Goal: Task Accomplishment & Management: Complete application form

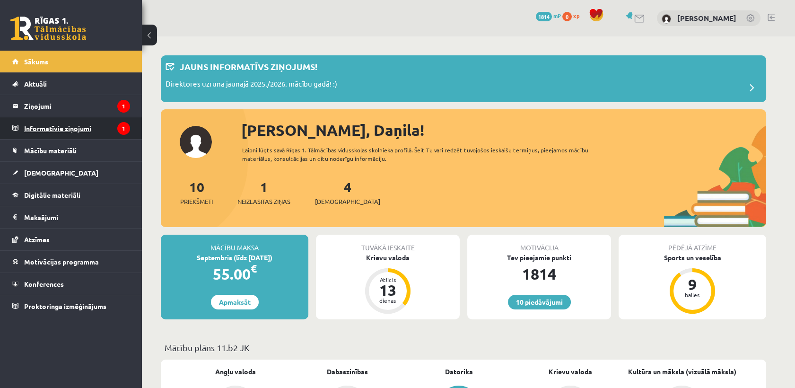
click at [83, 123] on legend "Informatīvie ziņojumi 1" at bounding box center [77, 128] width 106 height 22
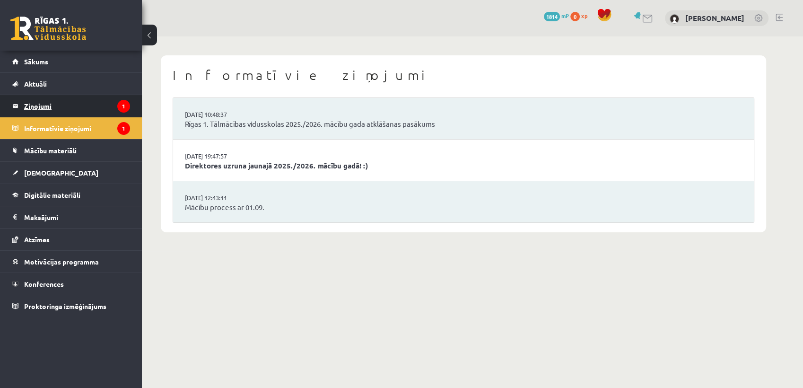
click at [78, 104] on legend "Ziņojumi 1" at bounding box center [77, 106] width 106 height 22
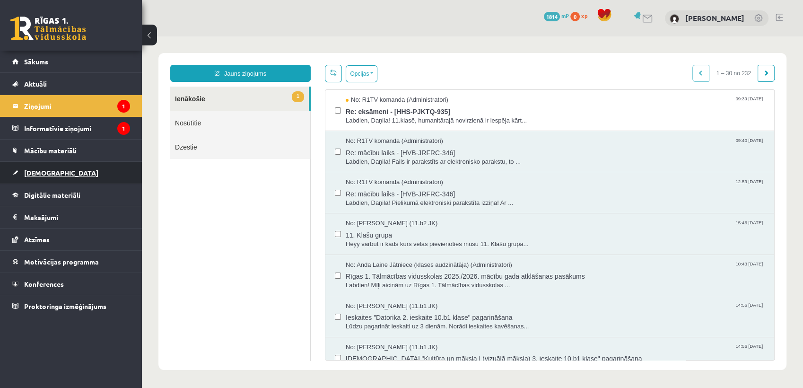
click at [58, 172] on link "[DEMOGRAPHIC_DATA]" at bounding box center [71, 173] width 118 height 22
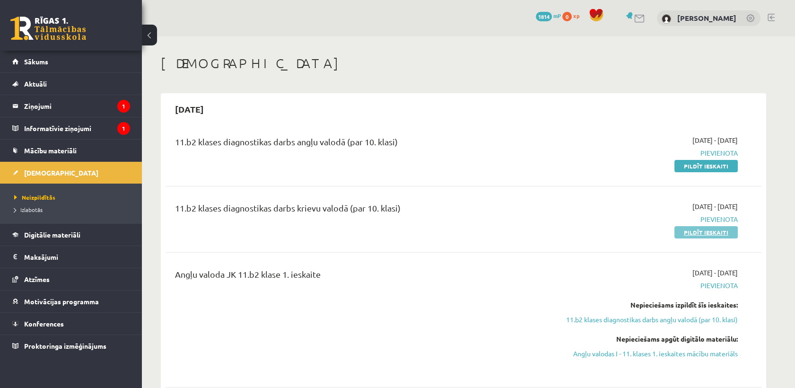
click at [712, 230] on link "Pildīt ieskaiti" at bounding box center [705, 232] width 63 height 12
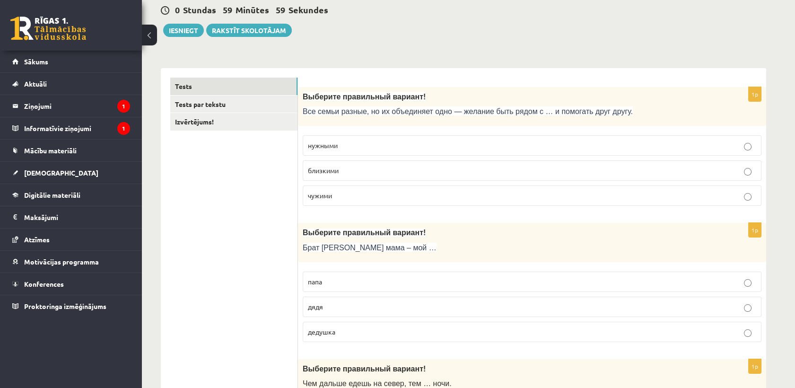
scroll to position [105, 0]
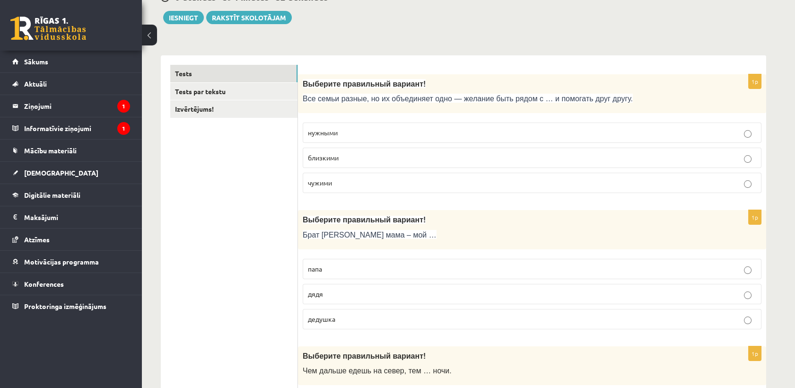
click at [368, 162] on p "близкими" at bounding box center [532, 158] width 448 height 10
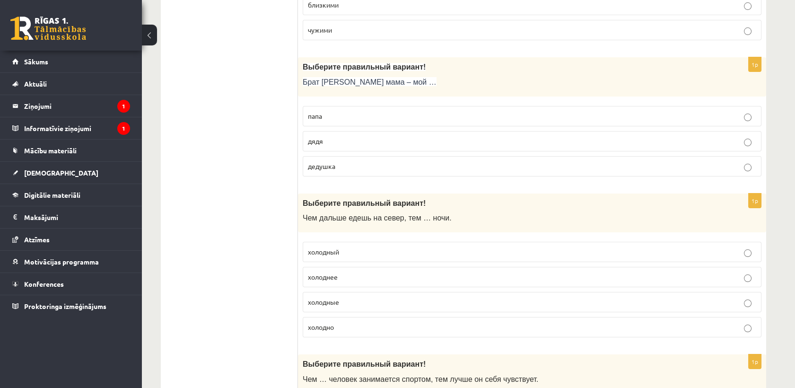
scroll to position [262, 0]
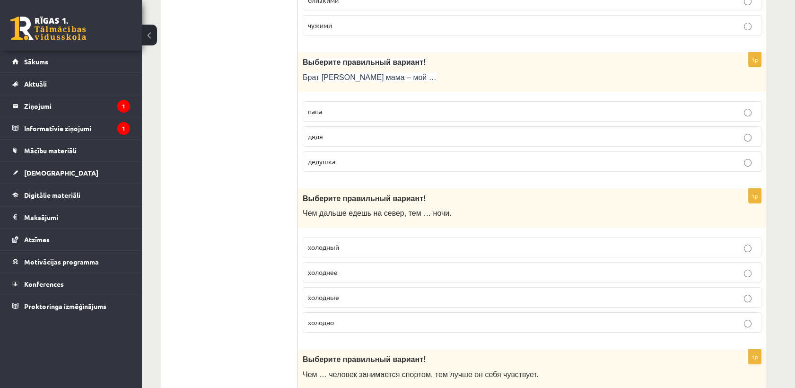
click at [358, 139] on p "дядя" at bounding box center [532, 136] width 448 height 10
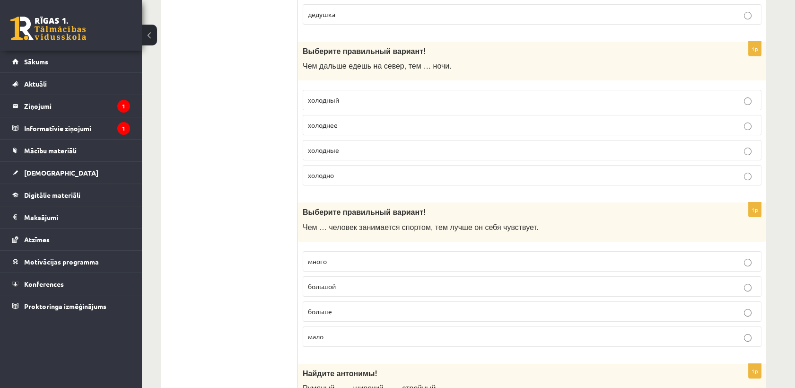
scroll to position [420, 0]
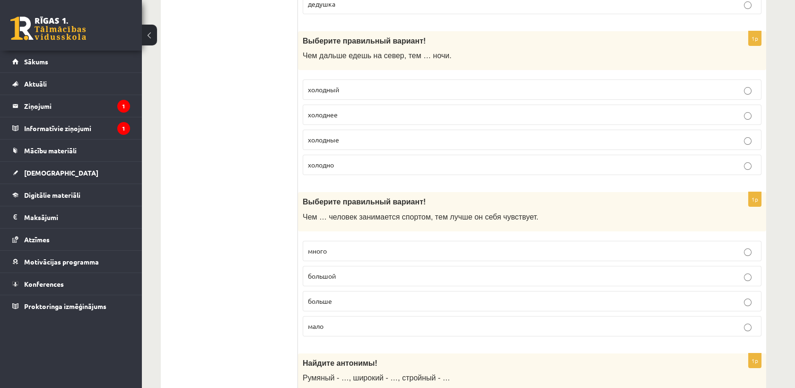
click at [345, 118] on p "холоднее" at bounding box center [532, 115] width 448 height 10
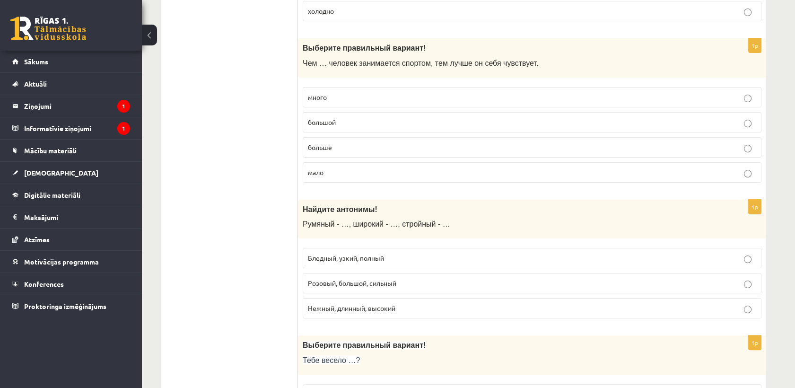
scroll to position [578, 0]
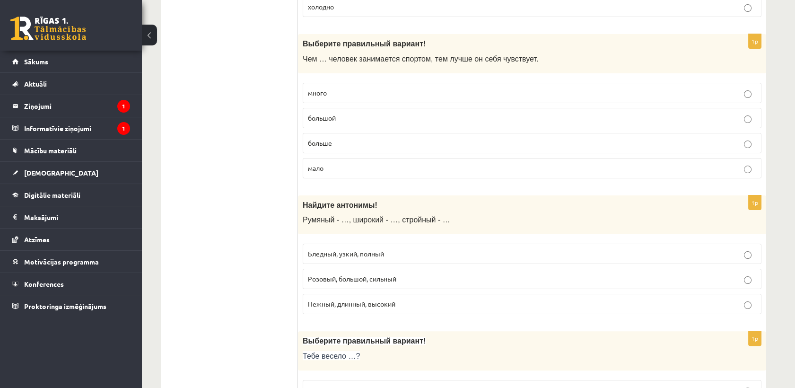
click at [346, 120] on p "большой" at bounding box center [532, 118] width 448 height 10
click at [349, 142] on p "больше" at bounding box center [532, 143] width 448 height 10
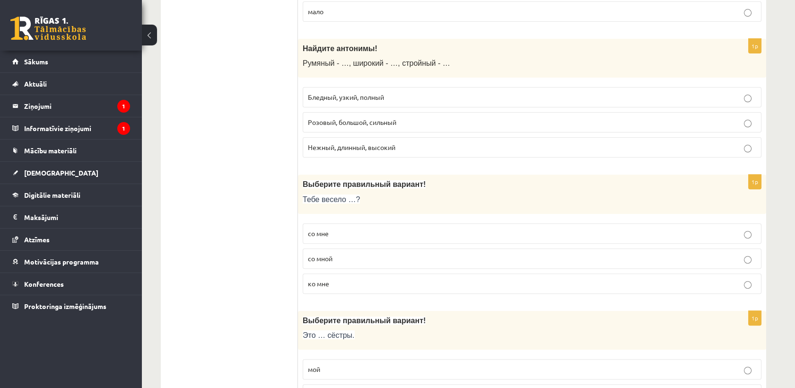
scroll to position [735, 0]
click at [382, 92] on span "Бледный, узкий, полный" at bounding box center [346, 96] width 76 height 9
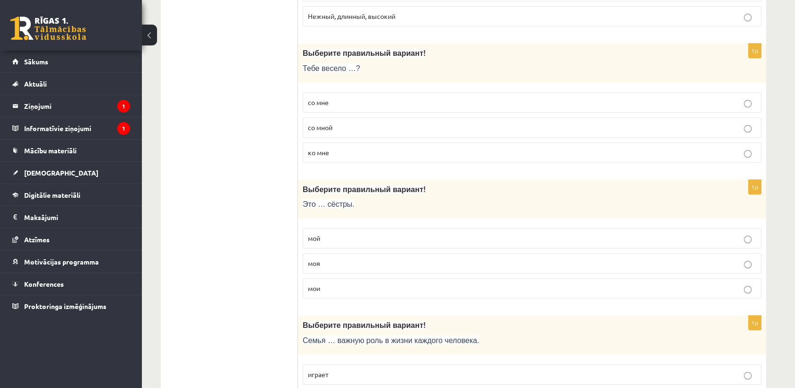
scroll to position [893, 0]
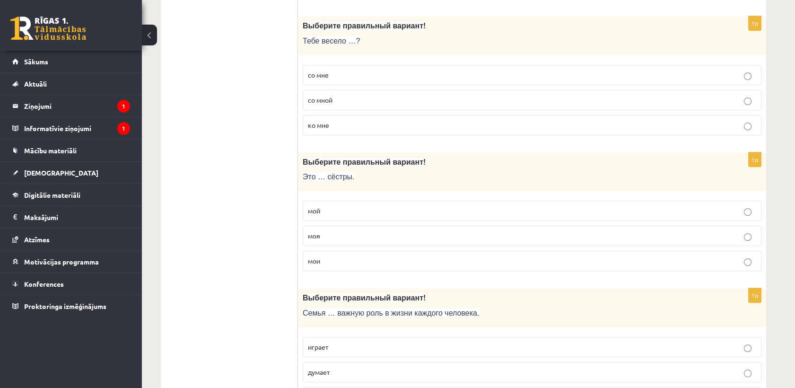
click at [367, 102] on p "со мной" at bounding box center [532, 100] width 448 height 10
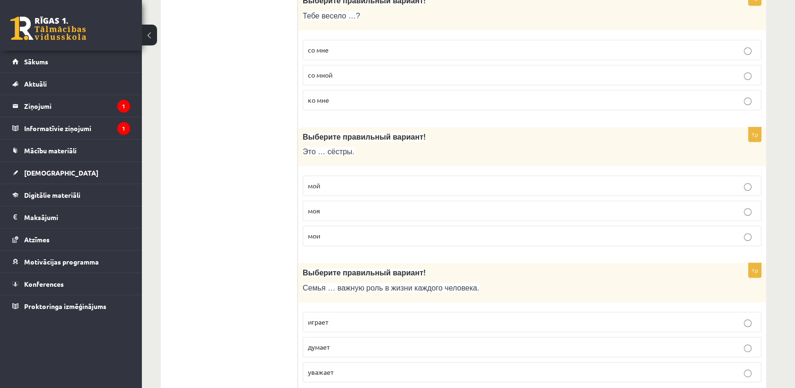
scroll to position [998, 0]
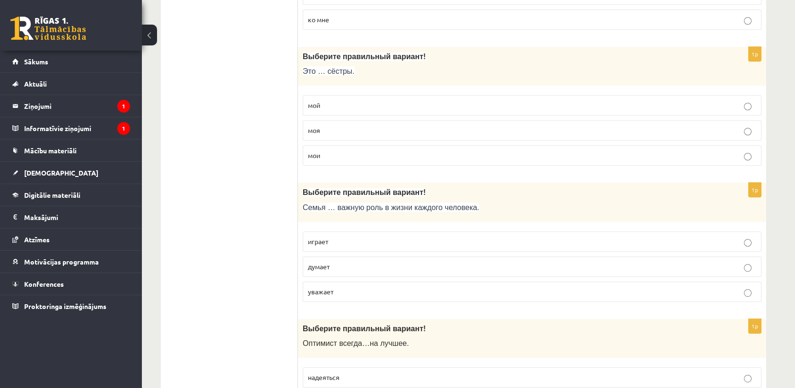
click at [363, 157] on p "мои" at bounding box center [532, 155] width 448 height 10
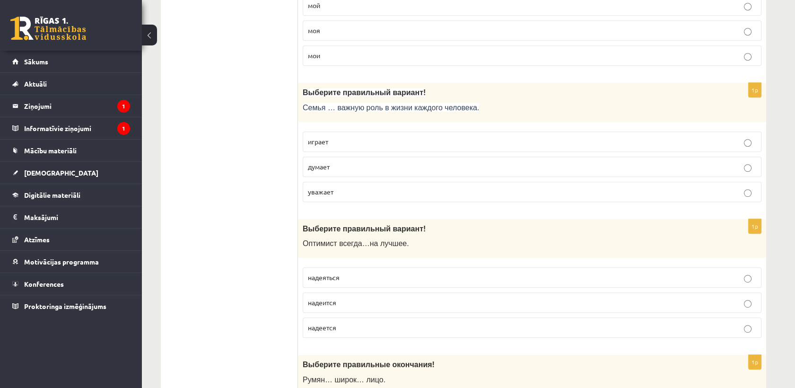
scroll to position [1103, 0]
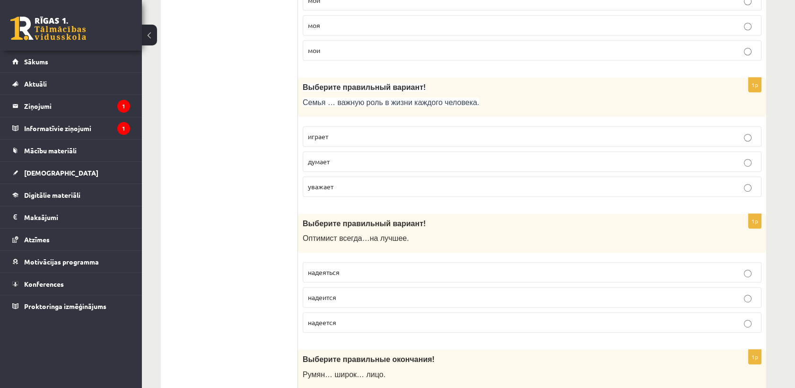
click at [362, 136] on p "играет" at bounding box center [532, 136] width 448 height 10
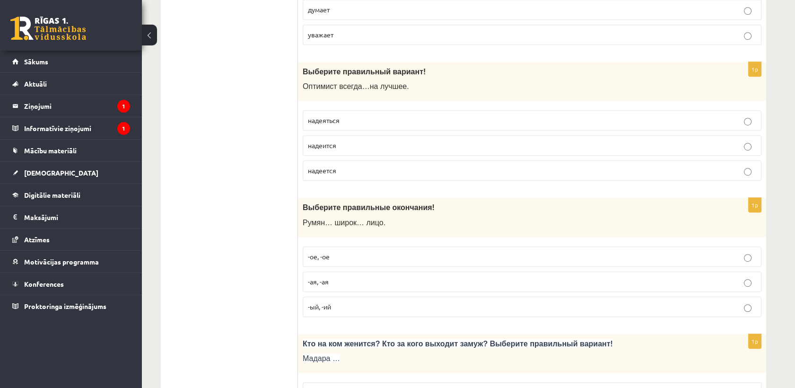
scroll to position [1261, 0]
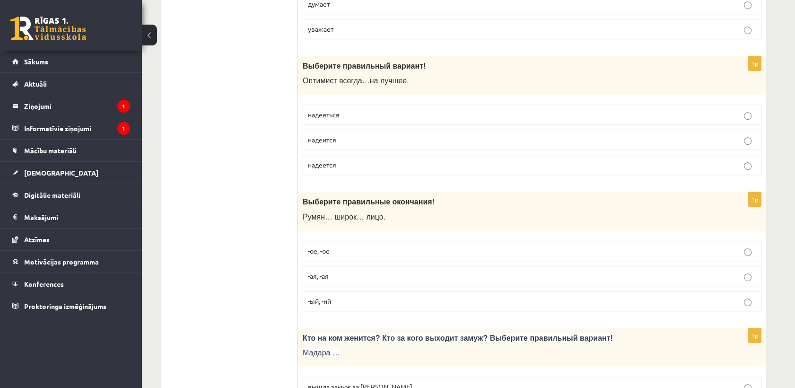
click at [364, 168] on label "надеется" at bounding box center [532, 165] width 459 height 20
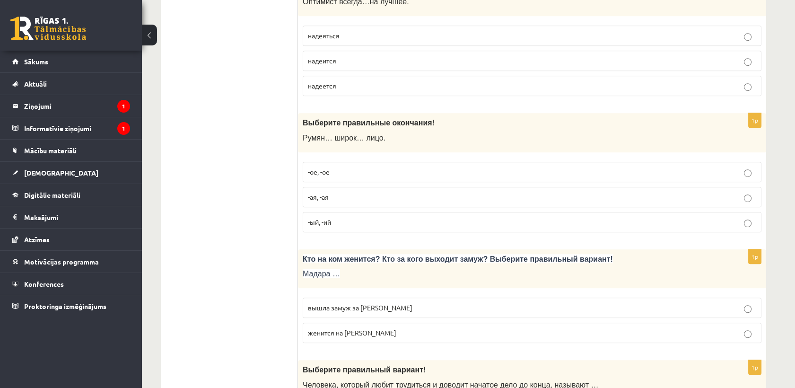
scroll to position [1366, 0]
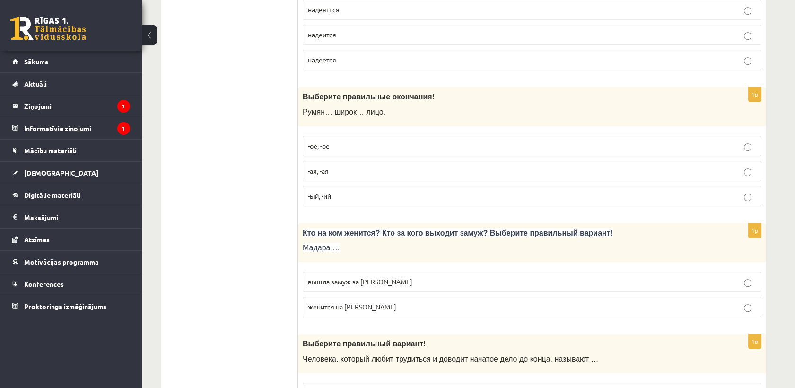
click at [363, 149] on label "-ое, -ое" at bounding box center [532, 146] width 459 height 20
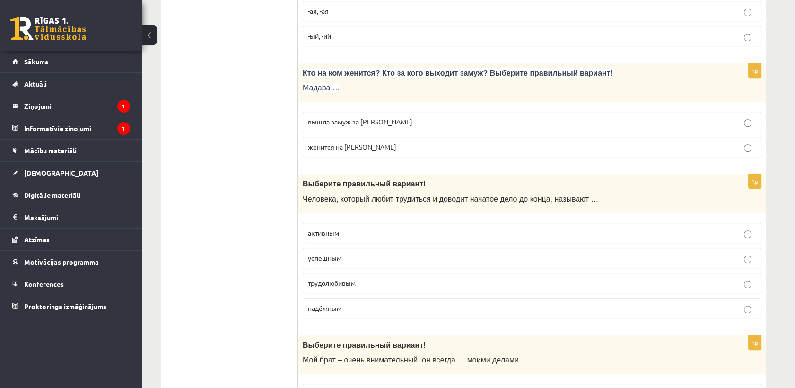
scroll to position [1524, 0]
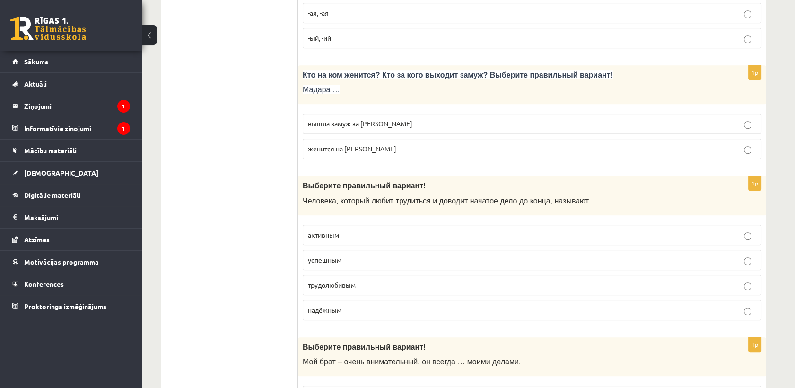
click at [389, 120] on p "вышла замуж за Марка" at bounding box center [532, 124] width 448 height 10
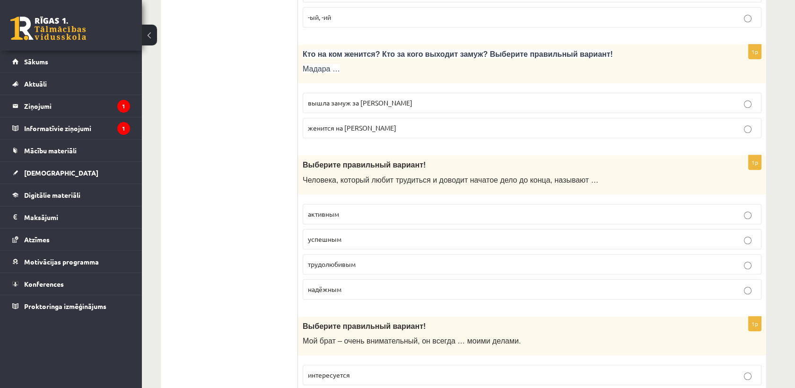
scroll to position [1629, 0]
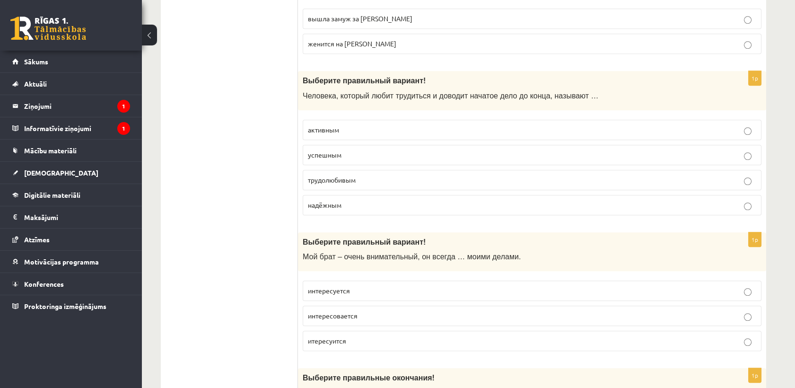
click at [416, 170] on label "трудолюбивым" at bounding box center [532, 180] width 459 height 20
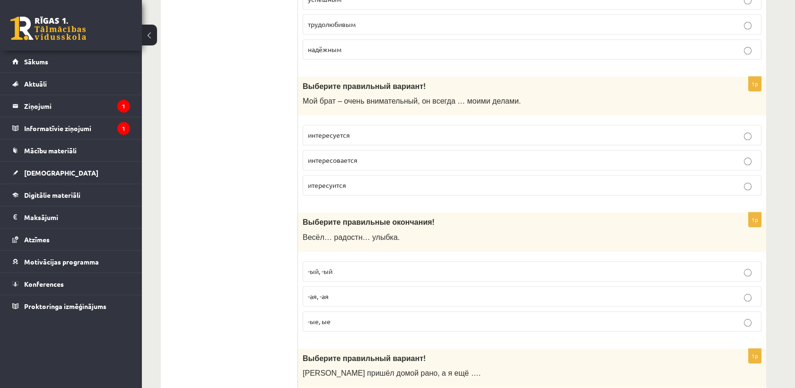
scroll to position [1786, 0]
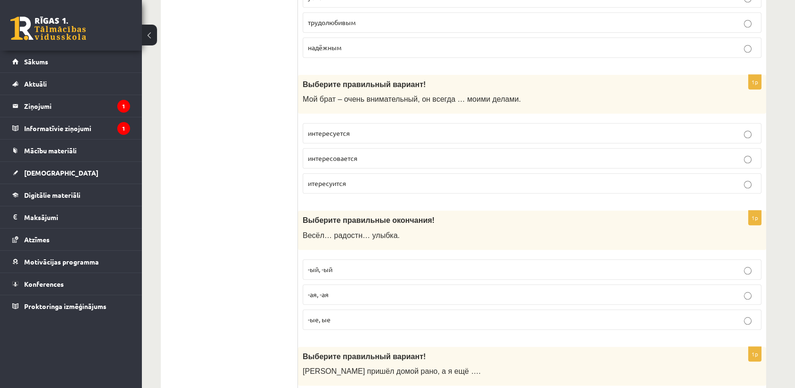
click at [397, 128] on p "интересуется" at bounding box center [532, 133] width 448 height 10
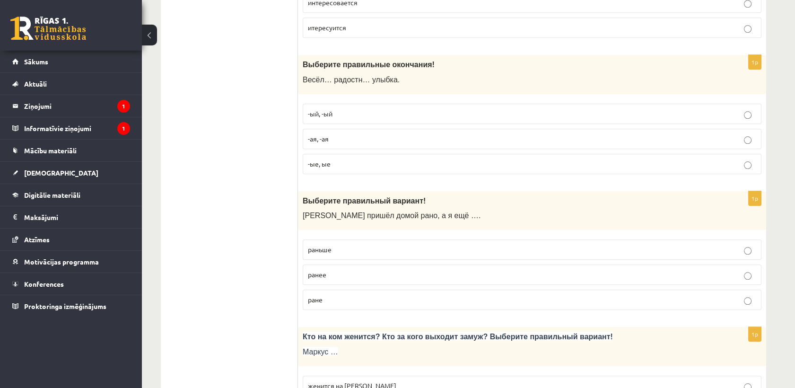
scroll to position [1944, 0]
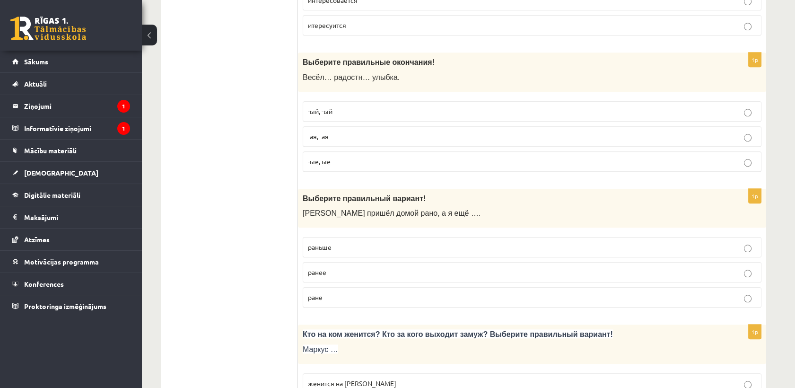
click at [398, 106] on p "-ый, -ый" at bounding box center [532, 111] width 448 height 10
click at [358, 131] on p "-ая, -ая" at bounding box center [532, 136] width 448 height 10
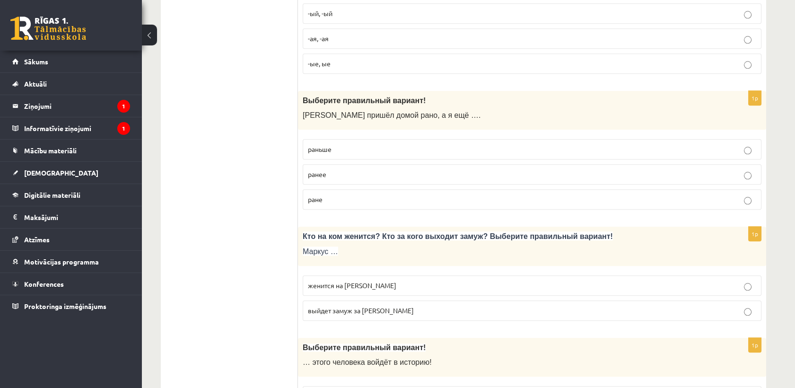
scroll to position [2049, 0]
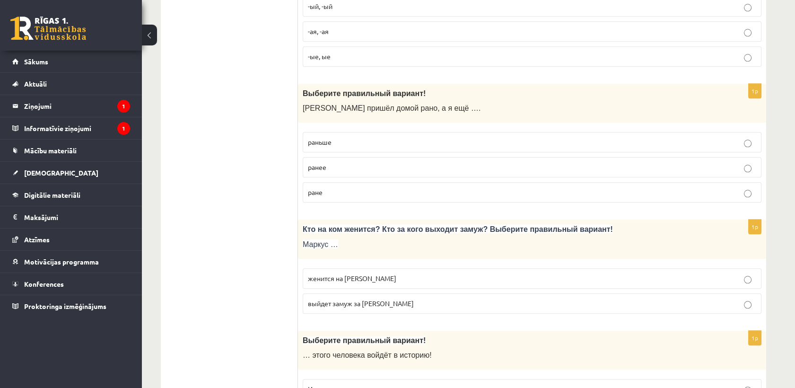
click at [387, 137] on p "раньше" at bounding box center [532, 142] width 448 height 10
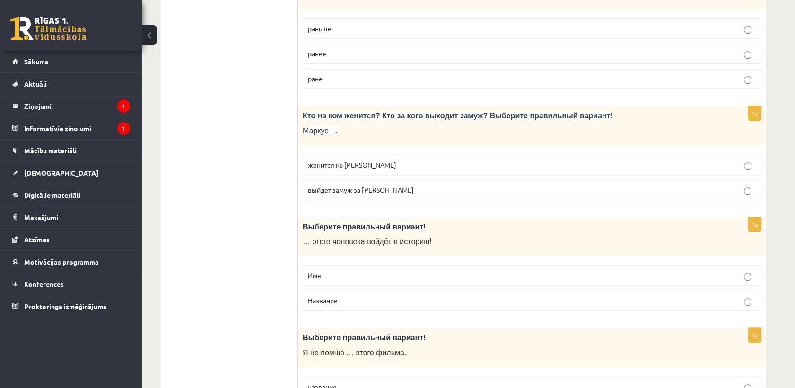
scroll to position [2207, 0]
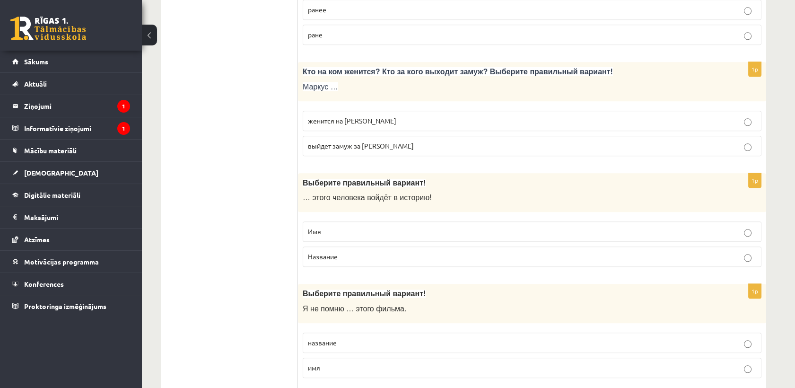
click at [386, 116] on p "женится на Агнии" at bounding box center [532, 121] width 448 height 10
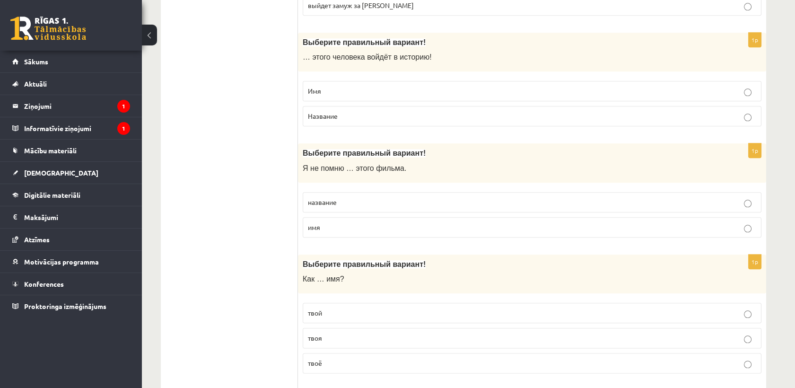
scroll to position [2365, 0]
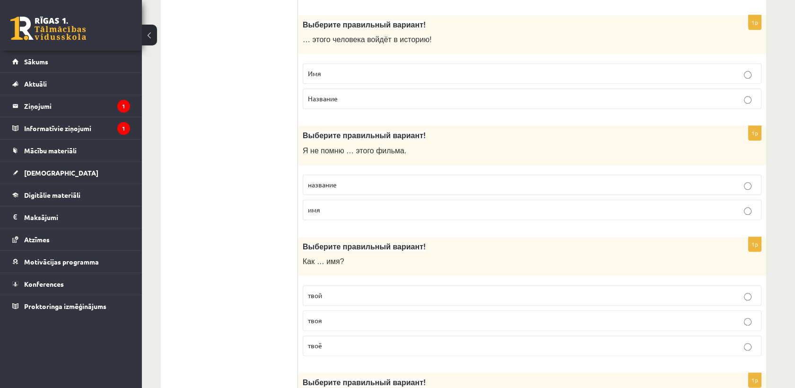
click at [334, 69] on p "Имя" at bounding box center [532, 74] width 448 height 10
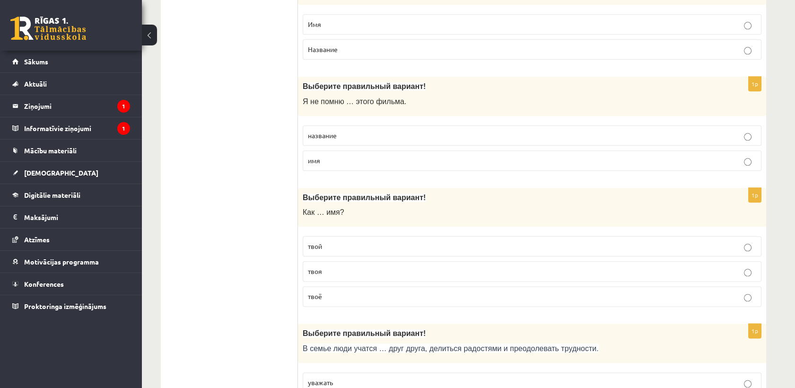
scroll to position [2417, 0]
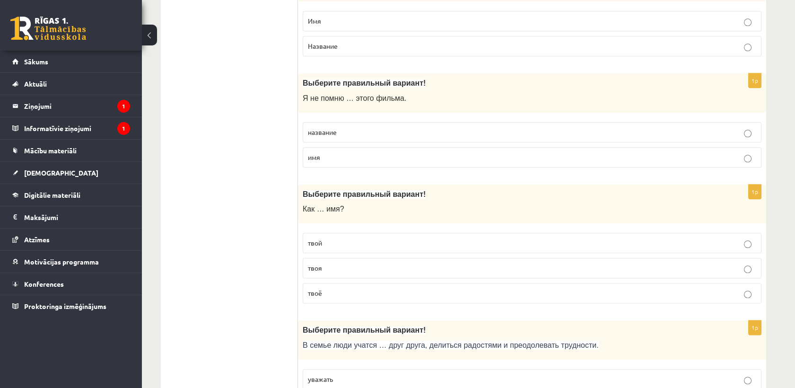
click at [376, 127] on p "название" at bounding box center [532, 132] width 448 height 10
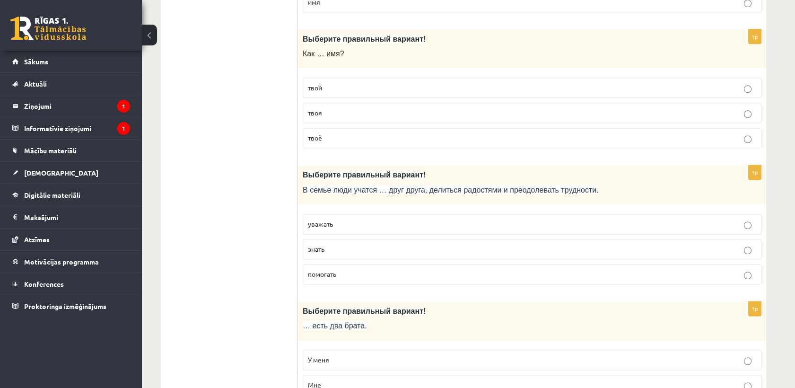
scroll to position [2575, 0]
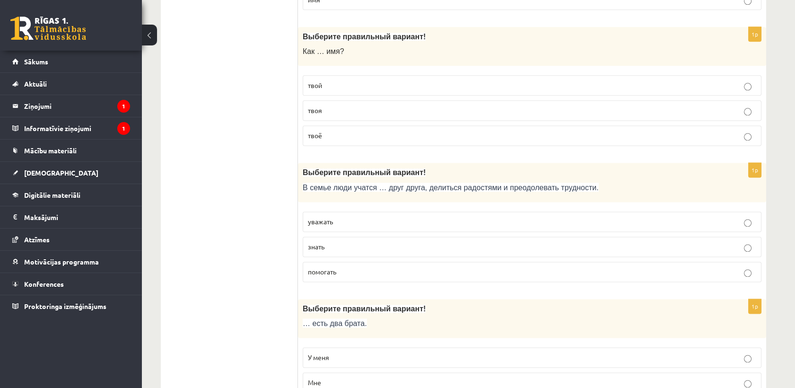
click at [378, 131] on p "твоё" at bounding box center [532, 136] width 448 height 10
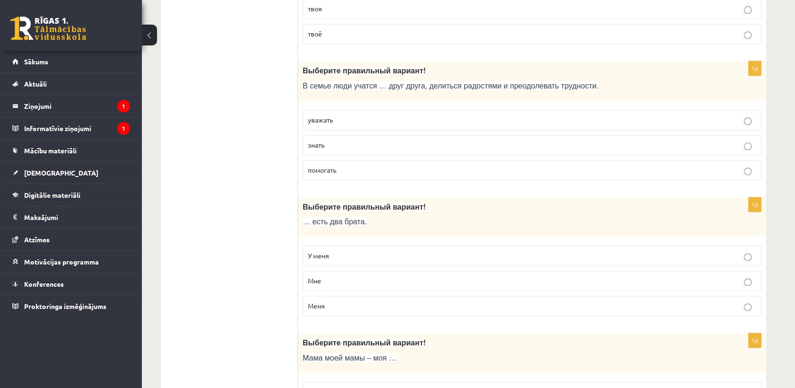
scroll to position [2680, 0]
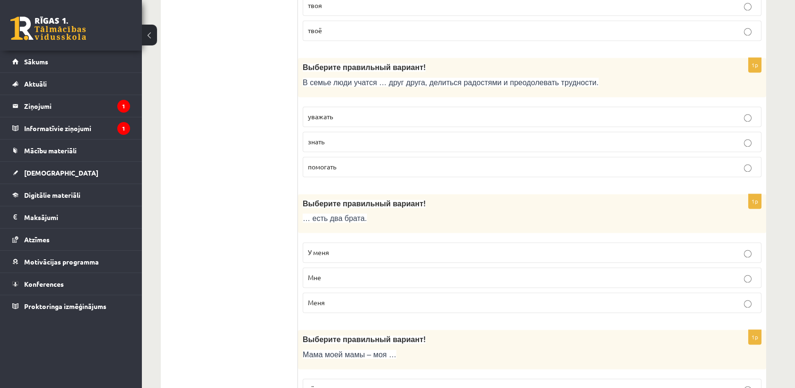
click at [375, 113] on p "уважать" at bounding box center [532, 117] width 448 height 10
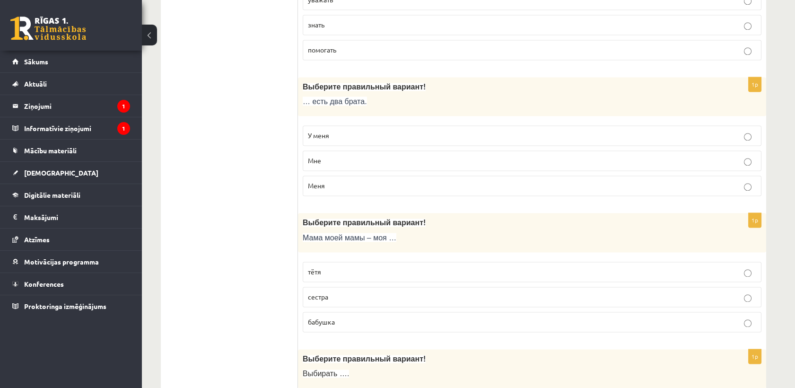
scroll to position [2838, 0]
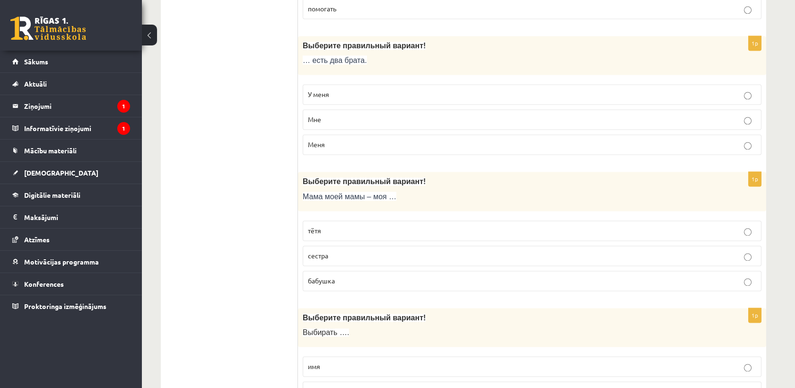
click at [367, 89] on p "У меня" at bounding box center [532, 94] width 448 height 10
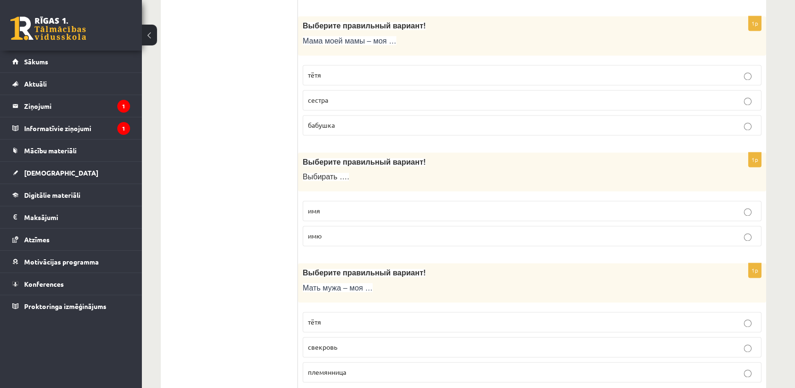
scroll to position [2995, 0]
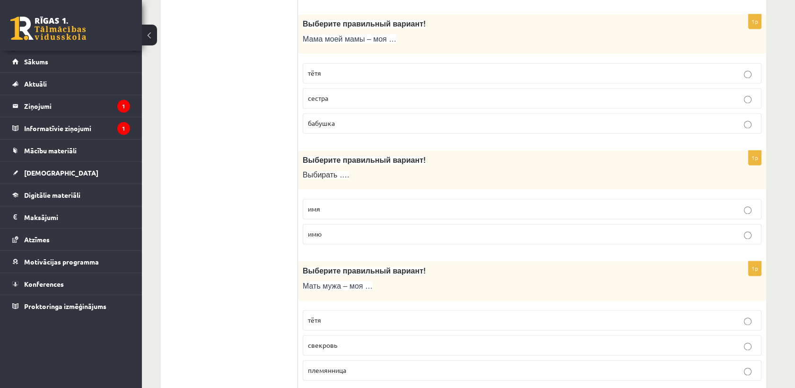
click at [360, 68] on p "тётя" at bounding box center [532, 73] width 448 height 10
click at [367, 119] on p "бабушка" at bounding box center [532, 123] width 448 height 10
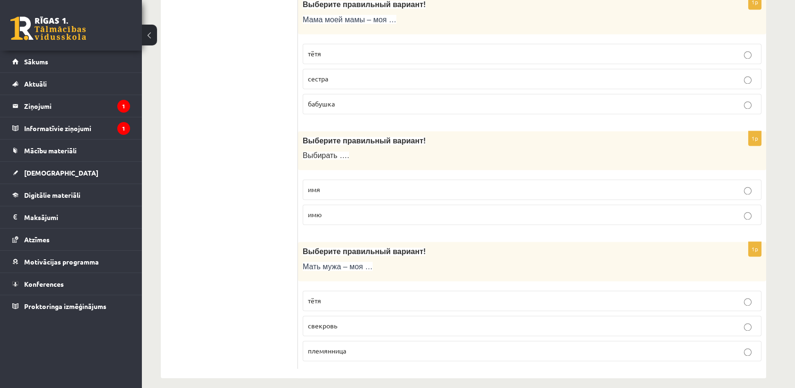
scroll to position [3015, 0]
click at [375, 184] on p "имя" at bounding box center [532, 189] width 448 height 10
click at [347, 320] on p "свекровь" at bounding box center [532, 325] width 448 height 10
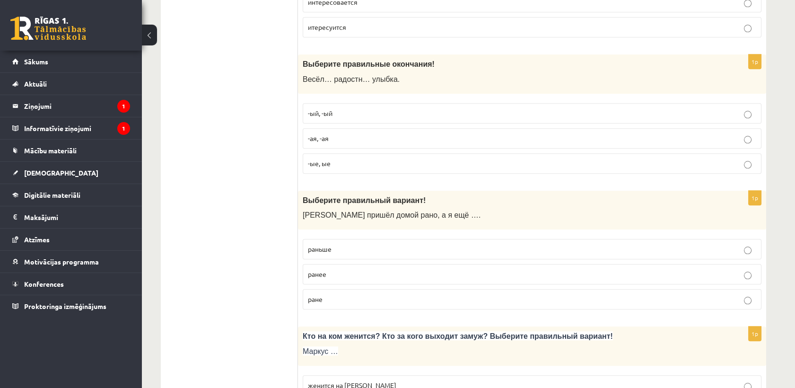
scroll to position [0, 0]
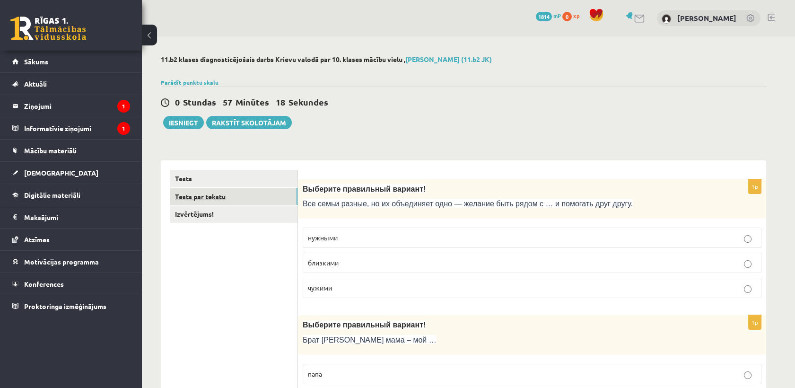
click at [257, 194] on link "Tests par tekstu" at bounding box center [233, 196] width 127 height 17
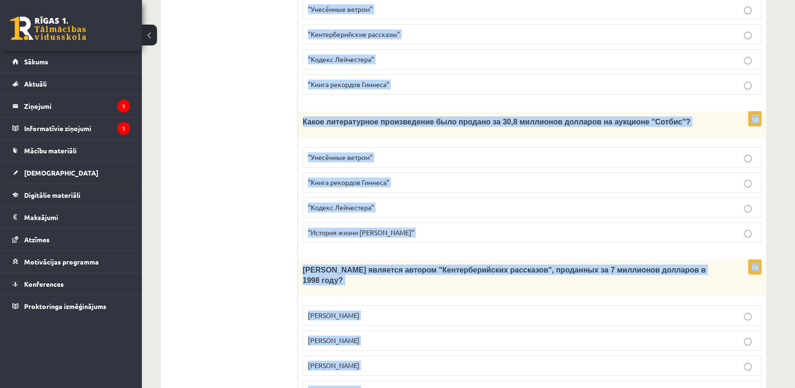
scroll to position [869, 0]
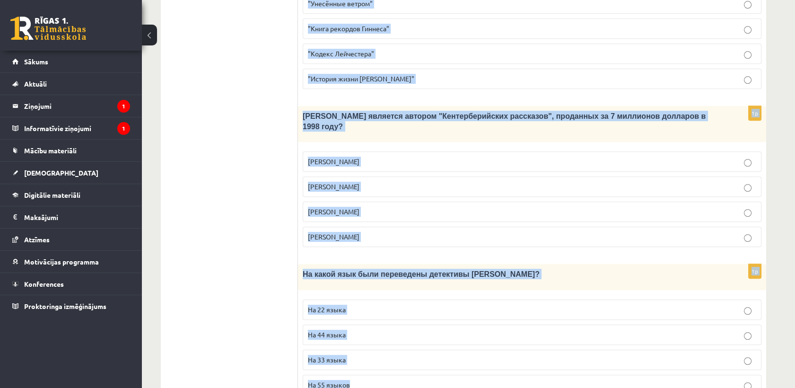
drag, startPoint x: 308, startPoint y: 119, endPoint x: 566, endPoint y: 351, distance: 347.6
copy form "Прочитайте текст «Интересные факты о книгах», выберите правильный вариант! Инте…"
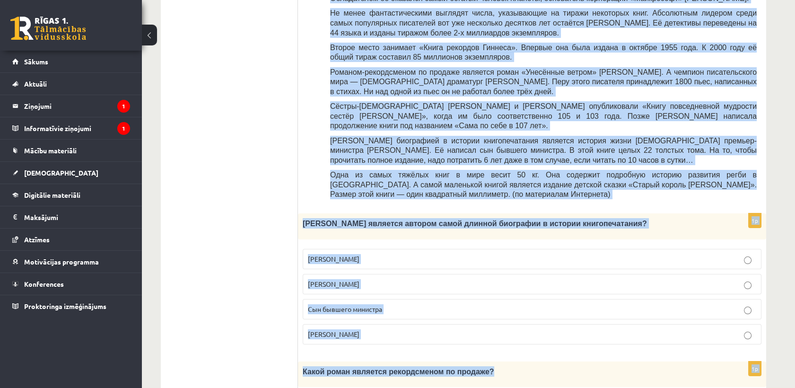
scroll to position [343, 0]
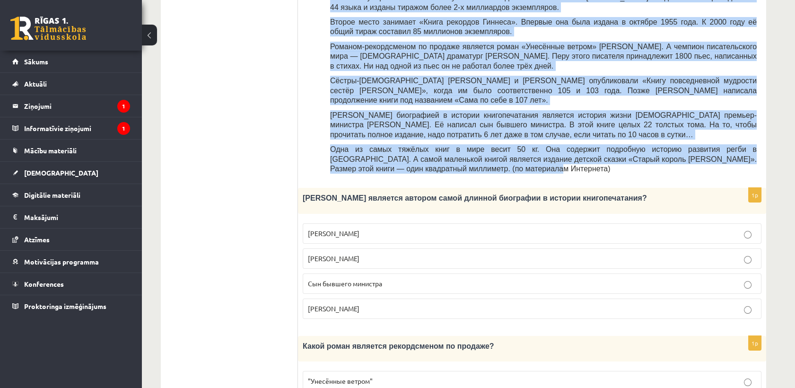
drag, startPoint x: 310, startPoint y: 95, endPoint x: 467, endPoint y: 140, distance: 163.3
click at [467, 140] on div "Прочитайте текст «Интересные факты о книгах», выберите правильный вариант! Инте…" at bounding box center [531, 2] width 449 height 352
copy div "Прочитайте текст «Интересные факты о книгах», выберите правильный вариант! Инте…"
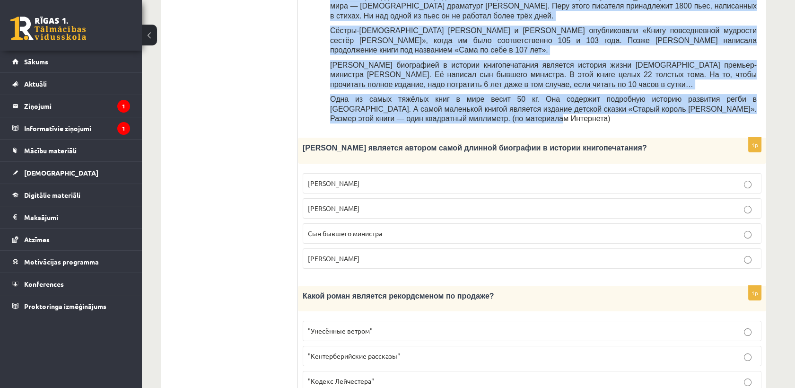
scroll to position [396, 0]
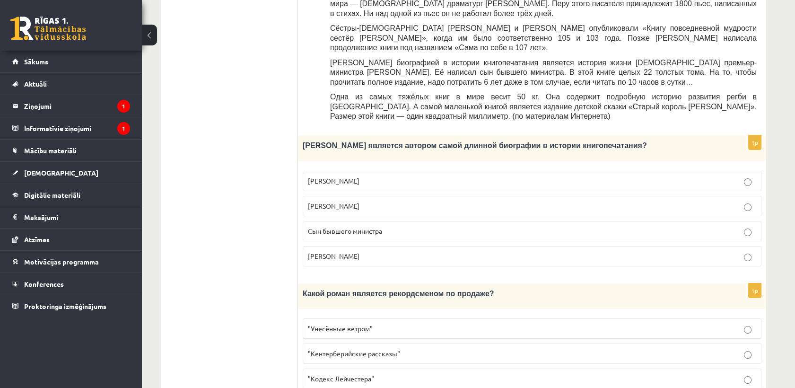
click at [301, 135] on div "Кто является автором самой длинной биографии в истории книгопечатания?" at bounding box center [532, 148] width 468 height 26
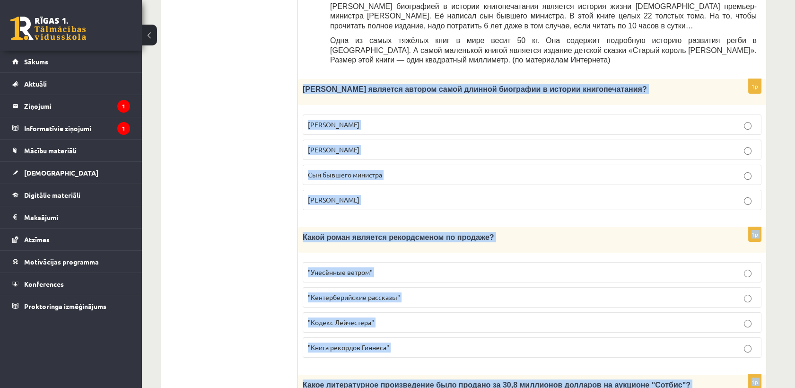
scroll to position [869, 0]
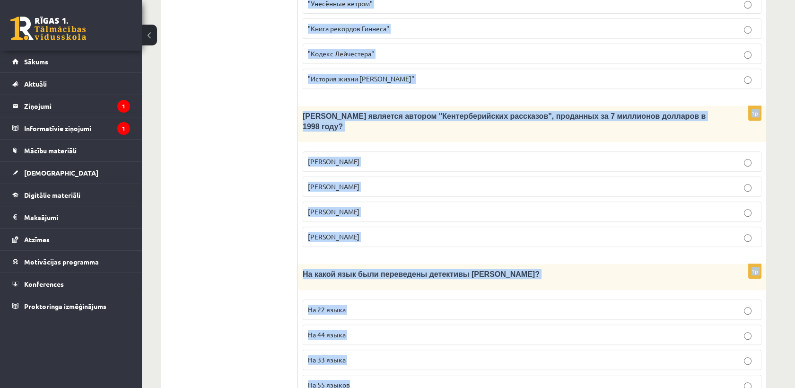
drag, startPoint x: 301, startPoint y: 112, endPoint x: 560, endPoint y: 356, distance: 356.3
copy form "Кто является автором самой длинной биографии в истории книгопечатания? Билл Гей…"
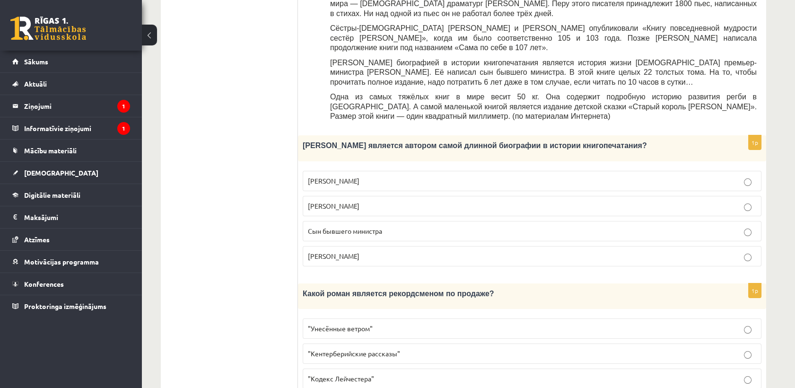
click at [354, 226] on p "Сын бывшего министра" at bounding box center [532, 231] width 448 height 10
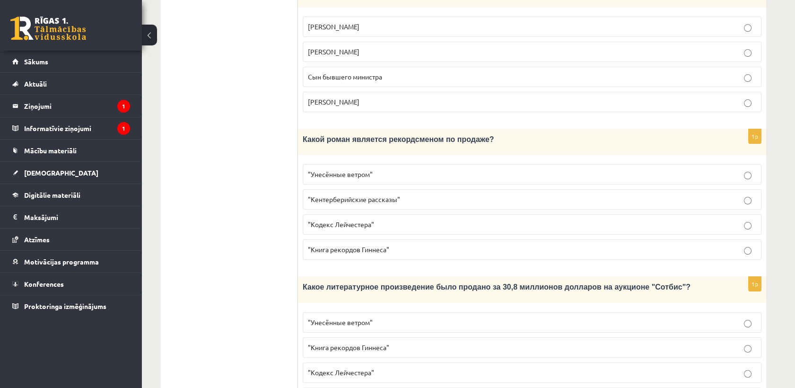
scroll to position [553, 0]
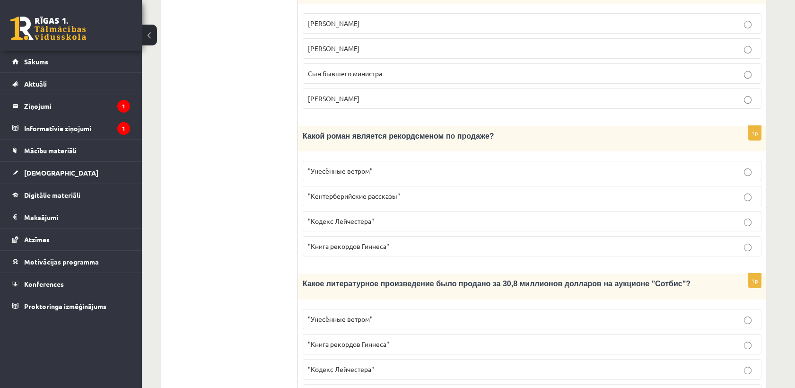
click at [338, 161] on label ""Унесённые ветром"" at bounding box center [532, 171] width 459 height 20
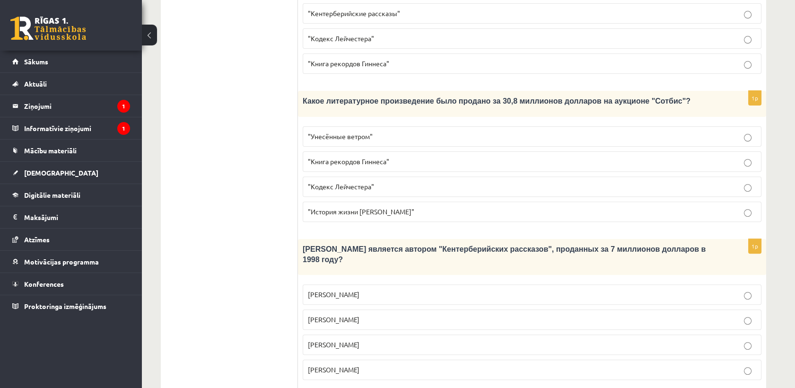
scroll to position [764, 0]
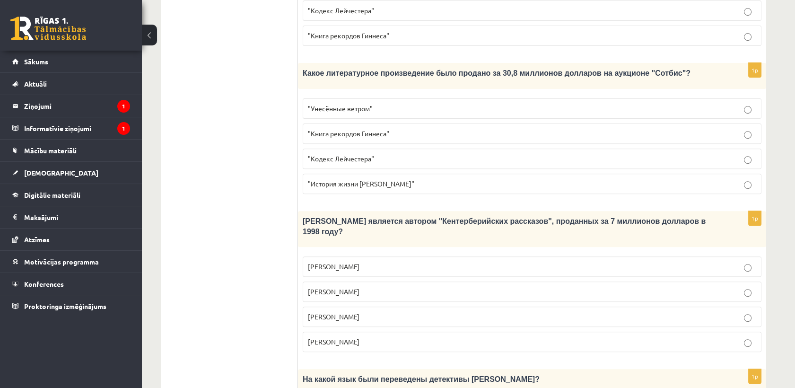
click at [341, 154] on span ""Кодекс Лейчестера"" at bounding box center [341, 158] width 66 height 9
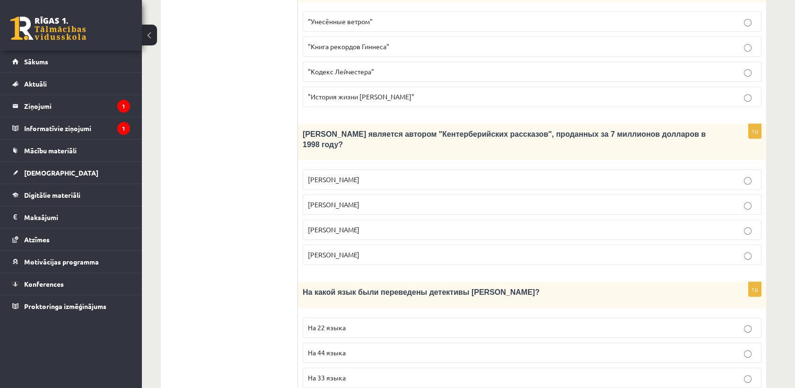
scroll to position [869, 0]
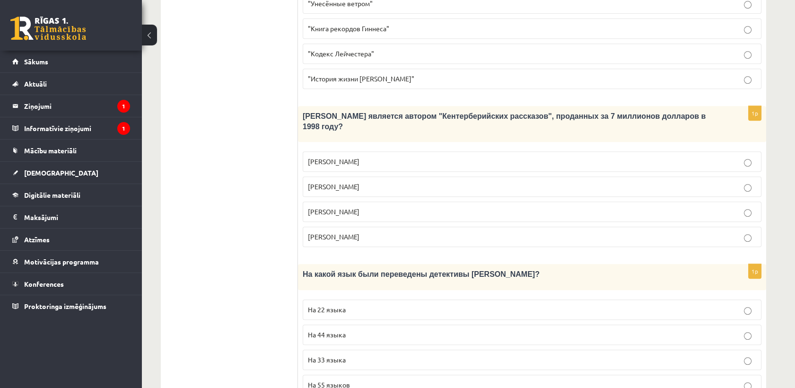
click at [348, 207] on span "Джефри Чосер" at bounding box center [334, 211] width 52 height 9
click at [349, 330] on p "На 44 языка" at bounding box center [532, 335] width 448 height 10
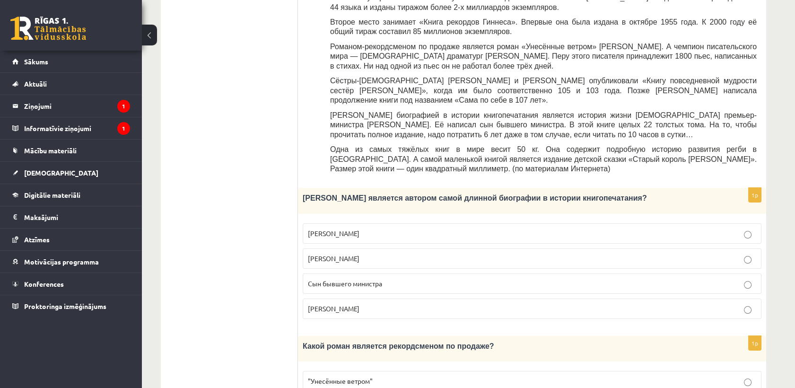
scroll to position [133, 0]
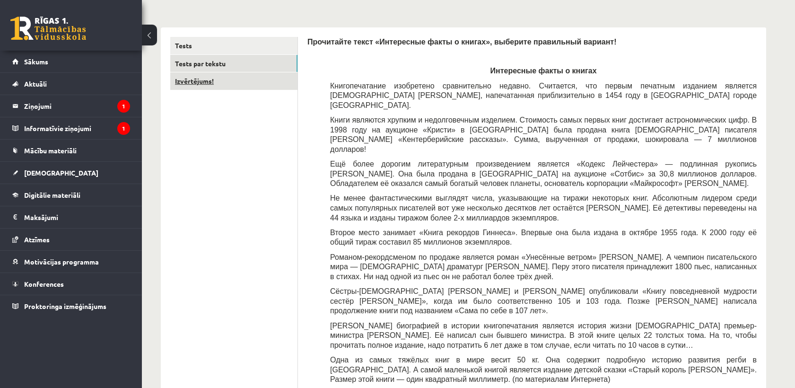
click at [207, 75] on link "Izvērtējums!" at bounding box center [233, 80] width 127 height 17
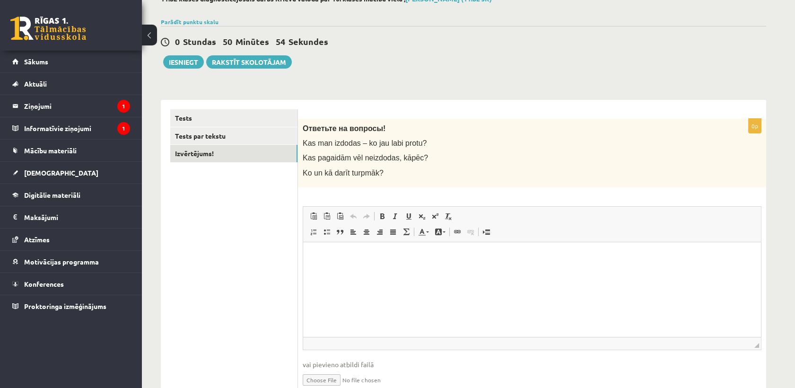
scroll to position [61, 0]
click at [370, 256] on p "Визуальный текстовый редактор, wiswyg-editor-user-answer-47363880196840" at bounding box center [532, 255] width 439 height 10
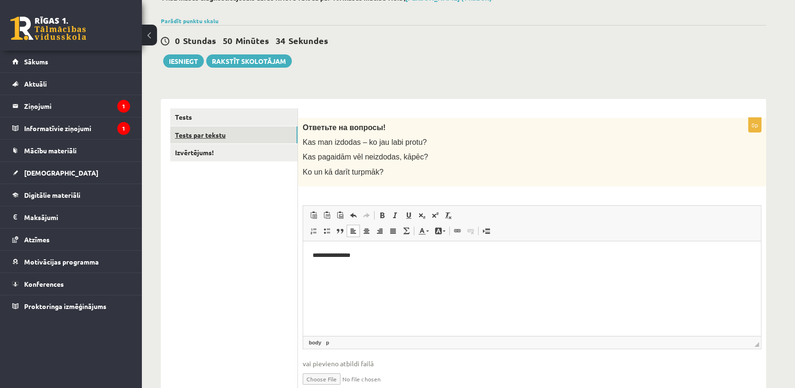
click at [238, 140] on link "Tests par tekstu" at bounding box center [233, 134] width 127 height 17
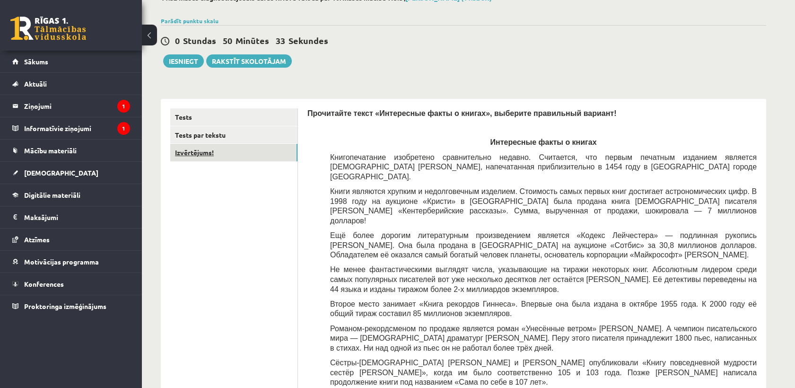
click at [250, 152] on link "Izvērtējums!" at bounding box center [233, 152] width 127 height 17
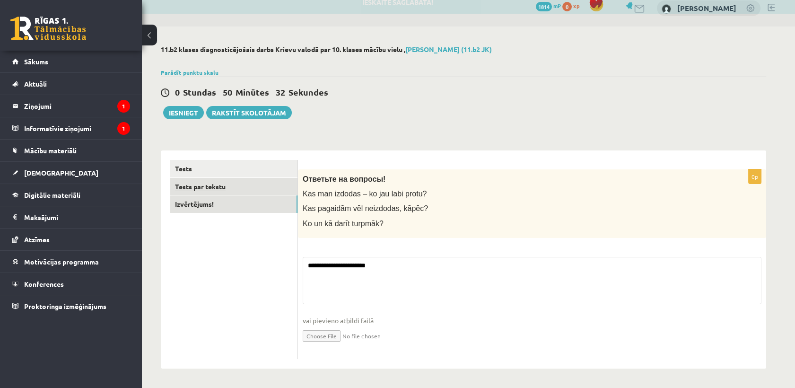
click at [251, 179] on link "Tests par tekstu" at bounding box center [233, 186] width 127 height 17
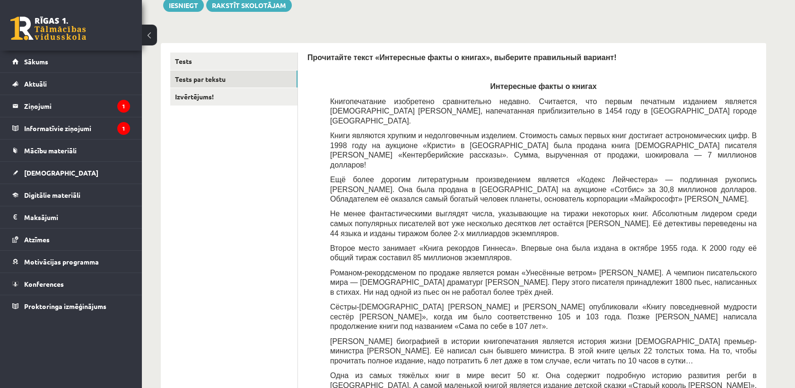
scroll to position [115, 0]
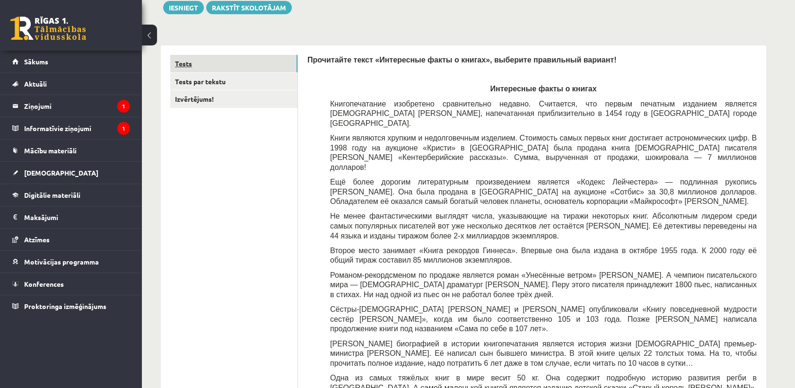
click at [227, 55] on link "Tests" at bounding box center [233, 63] width 127 height 17
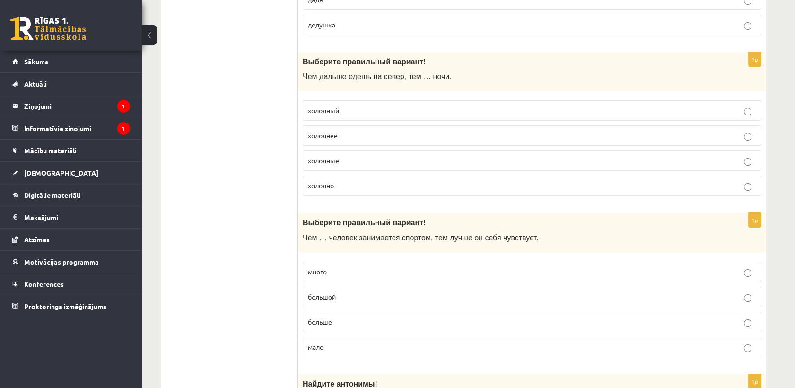
scroll to position [0, 0]
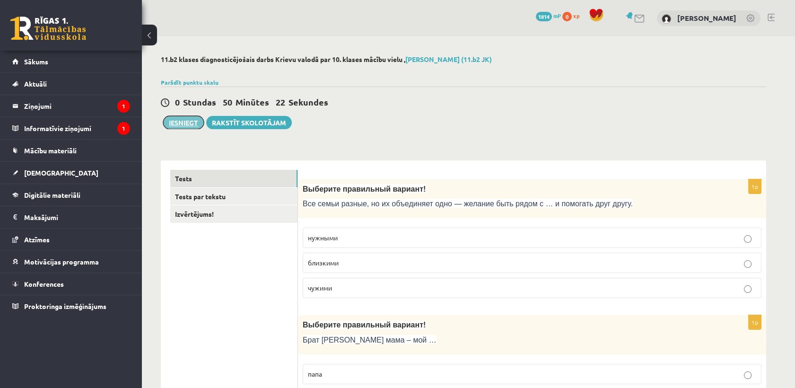
click at [178, 118] on button "Iesniegt" at bounding box center [183, 122] width 41 height 13
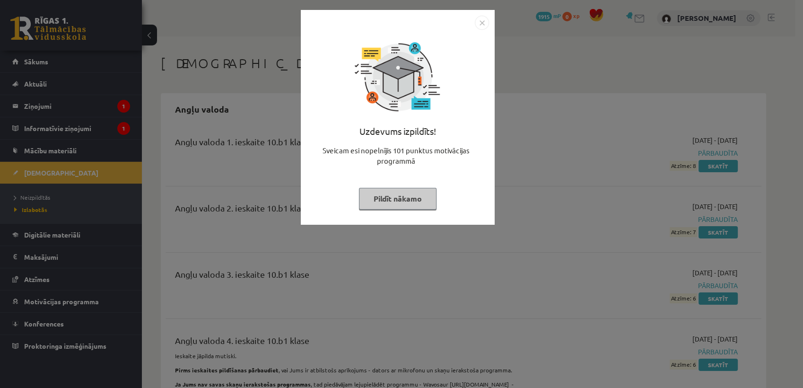
click at [511, 33] on div "Uzdevums izpildīts! Sveicam esi nopelnījis 101 punktus motivācijas programmā Pi…" at bounding box center [401, 194] width 803 height 388
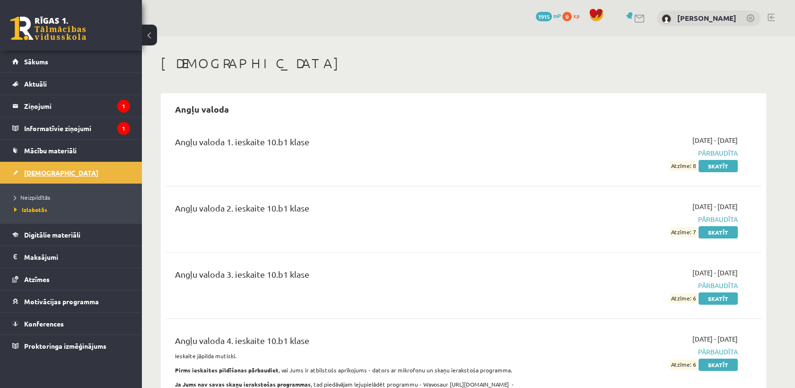
click at [31, 171] on span "[DEMOGRAPHIC_DATA]" at bounding box center [61, 172] width 74 height 9
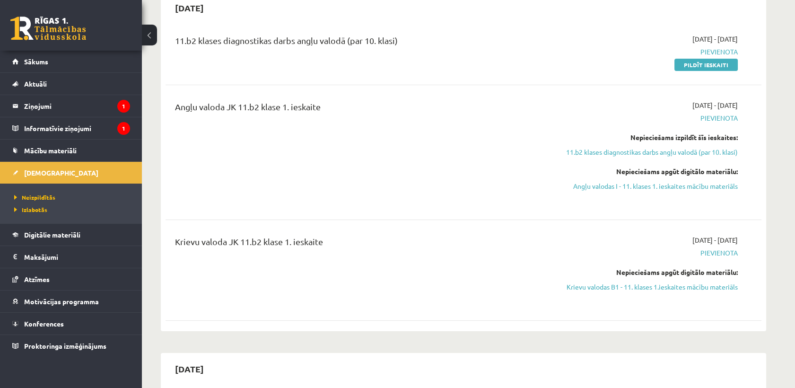
scroll to position [105, 0]
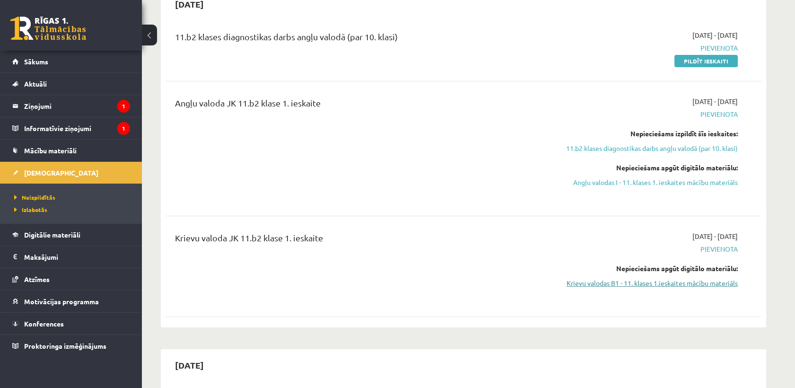
click at [675, 281] on link "Krievu valodas B1 - 11. klases 1.ieskaites mācību materiāls" at bounding box center [649, 283] width 178 height 10
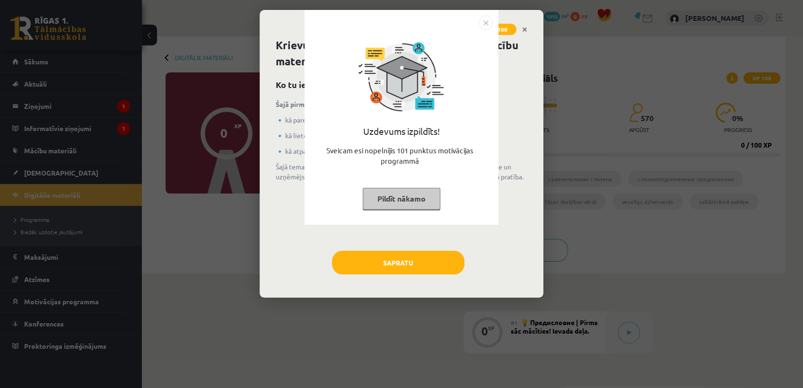
click at [420, 263] on div "Uzdevums izpildīts! Sveicam esi nopelnījis 101 punktus motivācijas programmā Pi…" at bounding box center [401, 194] width 803 height 388
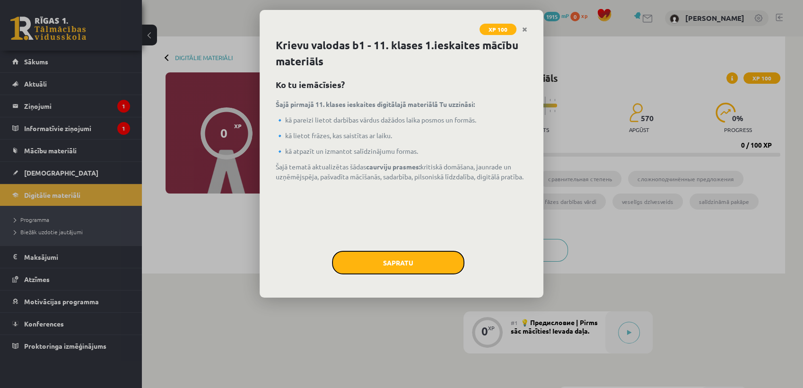
click at [420, 263] on button "Sapratu" at bounding box center [398, 263] width 132 height 24
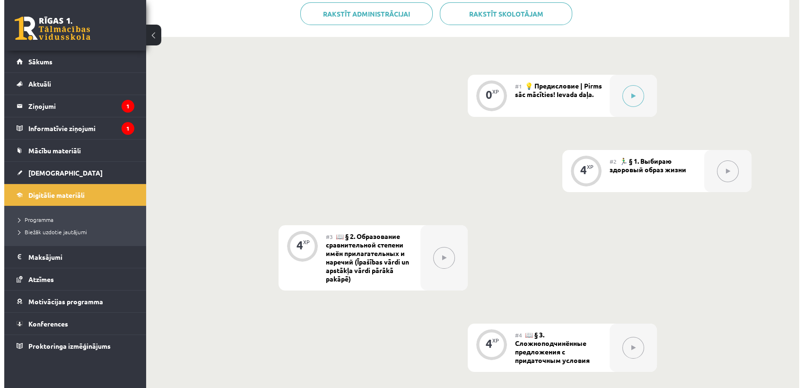
scroll to position [223, 0]
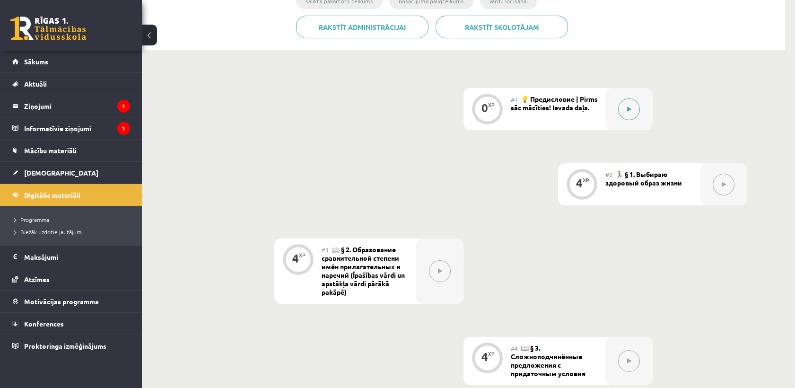
click at [624, 112] on button at bounding box center [629, 109] width 22 height 22
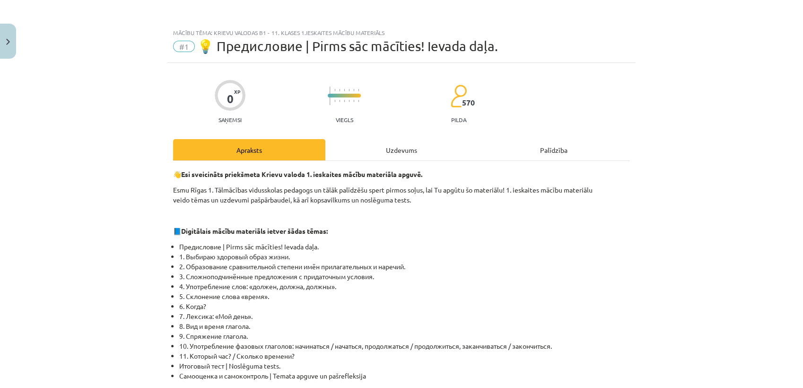
click at [402, 149] on div "Uzdevums" at bounding box center [401, 149] width 152 height 21
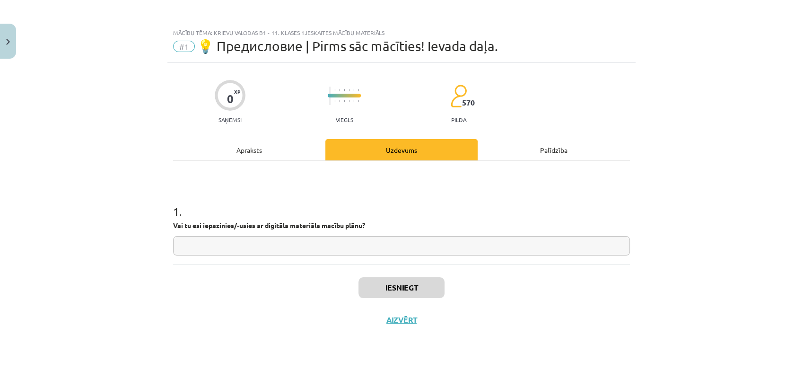
click at [305, 249] on input "text" at bounding box center [401, 245] width 457 height 19
type input "**"
click at [384, 290] on button "Iesniegt" at bounding box center [402, 287] width 86 height 21
click at [410, 327] on button "Nākamā nodarbība" at bounding box center [401, 326] width 93 height 22
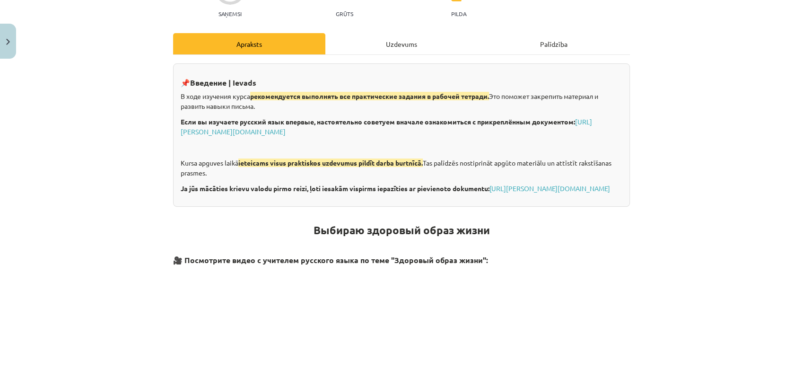
click at [397, 52] on div "Uzdevums" at bounding box center [401, 43] width 152 height 21
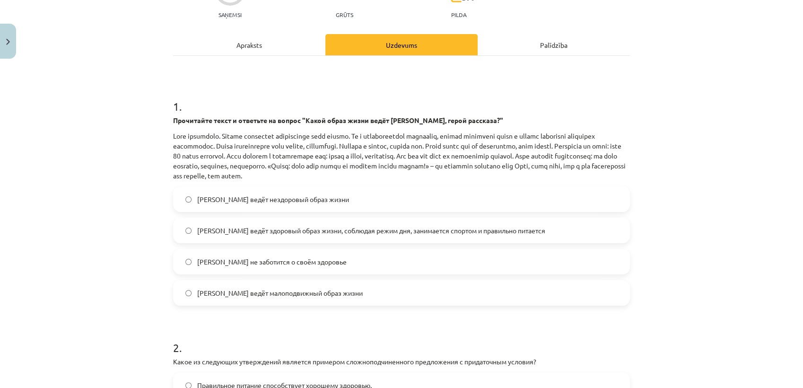
scroll to position [107, 0]
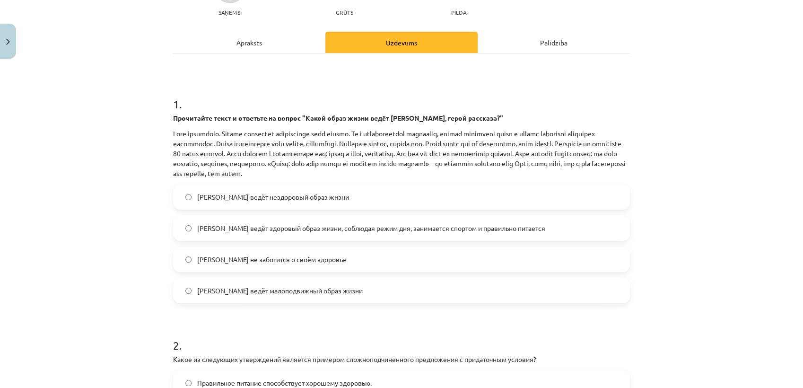
drag, startPoint x: 426, startPoint y: 219, endPoint x: 419, endPoint y: 221, distance: 7.0
drag, startPoint x: 419, startPoint y: 221, endPoint x: 736, endPoint y: 266, distance: 320.6
click at [738, 266] on div "Mācību tēma: Krievu valodas b1 - 11. klases 1.ieskaites mācību materiāls #2 🏃‍♂…" at bounding box center [401, 194] width 803 height 388
click at [302, 220] on label "Олег ведёт здоровый образ жизни, соблюдая режим дня, занимается спортом и прави…" at bounding box center [401, 228] width 455 height 24
click at [302, 201] on span "Олег ведёт нездоровый образ жизни" at bounding box center [273, 197] width 152 height 10
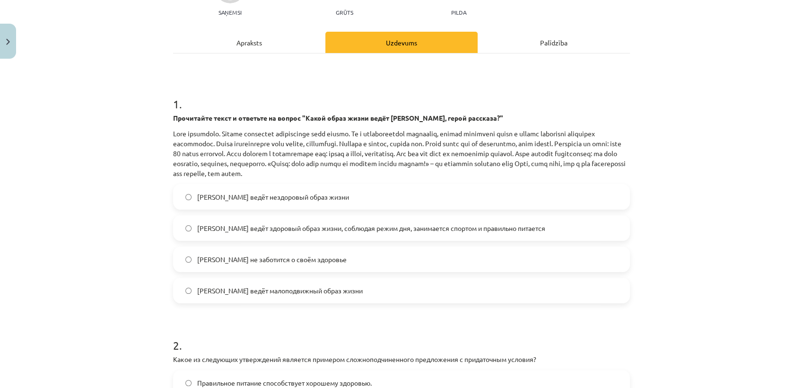
click at [306, 248] on label "Олег не заботится о своём здоровье" at bounding box center [401, 259] width 455 height 24
click at [303, 230] on span "Олег ведёт здоровый образ жизни, соблюдая режим дня, занимается спортом и прави…" at bounding box center [371, 228] width 348 height 10
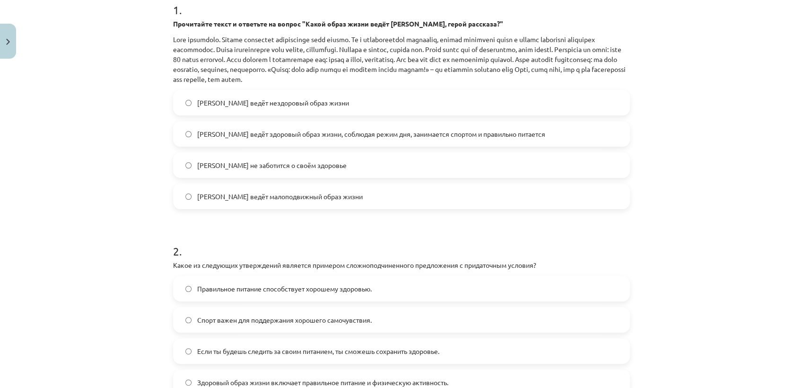
scroll to position [265, 0]
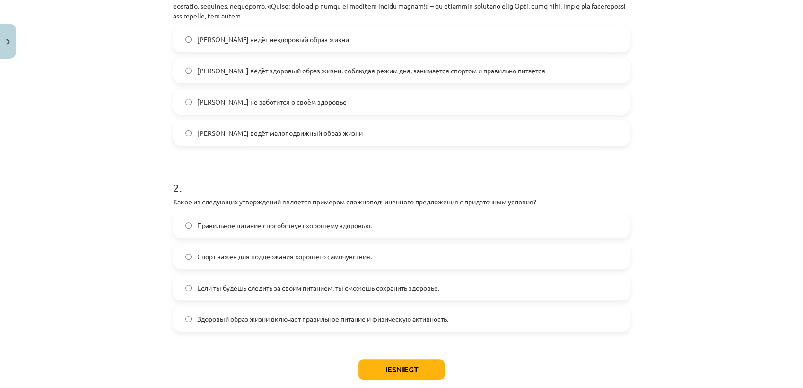
drag, startPoint x: 164, startPoint y: 188, endPoint x: 520, endPoint y: 307, distance: 375.6
click at [520, 307] on div "4 XP Saņemsi Grūts 570 pilda Apraksts Uzdevums Palīdzība 1 . Прочитайте текст и…" at bounding box center [401, 108] width 468 height 620
copy div "2 . Какое из следующих утверждений является примером сложноподчиненного предлож…"
click at [85, 280] on div "Mācību tēma: Krievu valodas b1 - 11. klases 1.ieskaites mācību materiāls #2 🏃‍♂…" at bounding box center [401, 194] width 803 height 388
click at [280, 279] on label "Если ты будешь следить за своим питанием, ты сможешь сохранить здоровье." at bounding box center [401, 288] width 455 height 24
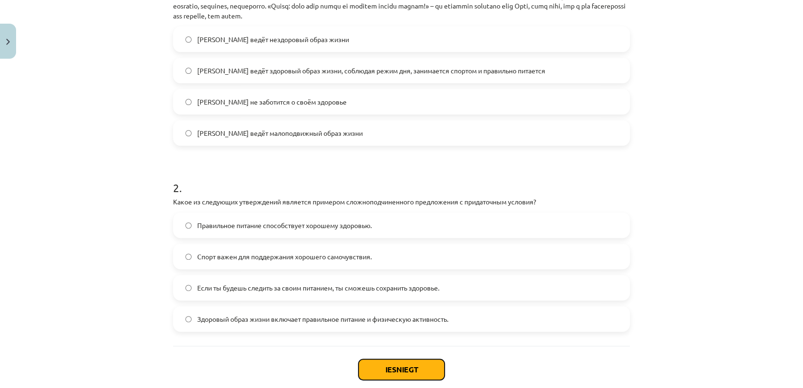
click at [415, 369] on button "Iesniegt" at bounding box center [402, 369] width 86 height 21
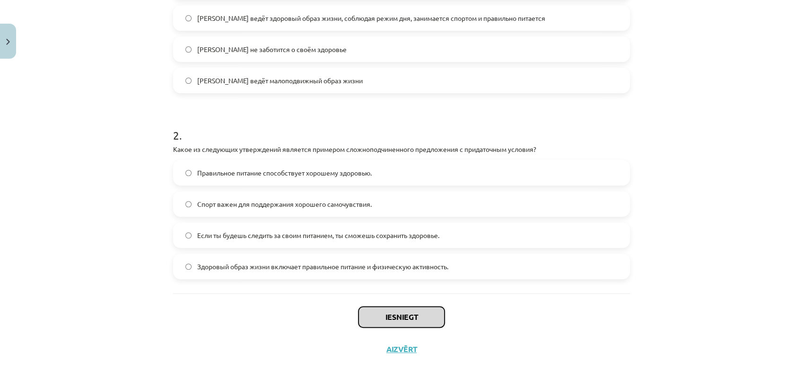
scroll to position [318, 0]
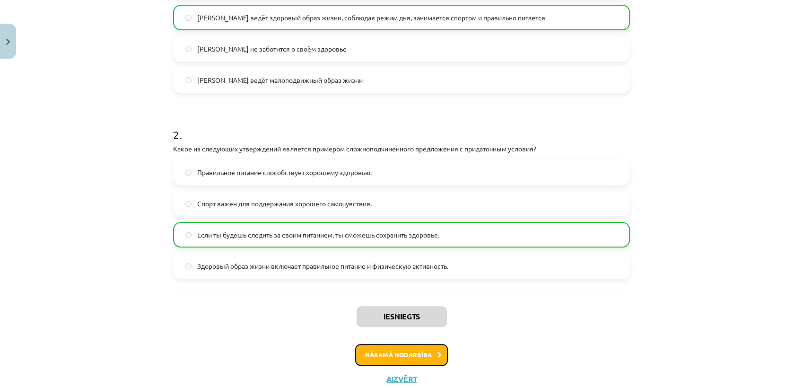
click at [405, 355] on button "Nākamā nodarbība" at bounding box center [401, 355] width 93 height 22
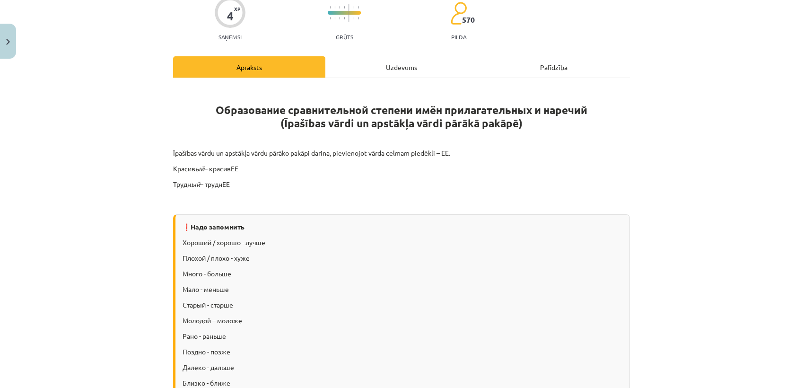
scroll to position [23, 0]
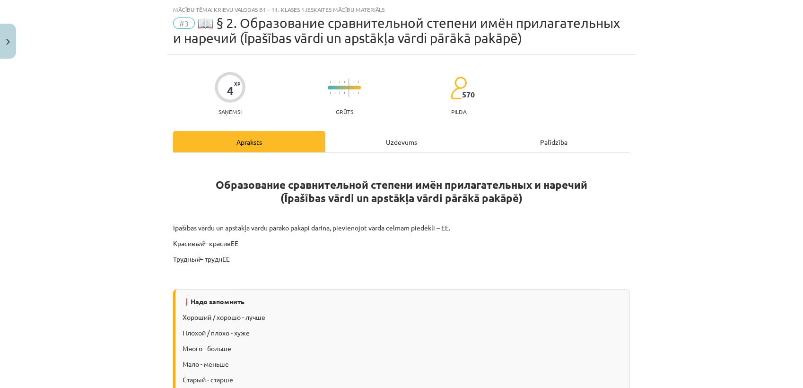
click at [361, 138] on div "Uzdevums" at bounding box center [401, 141] width 152 height 21
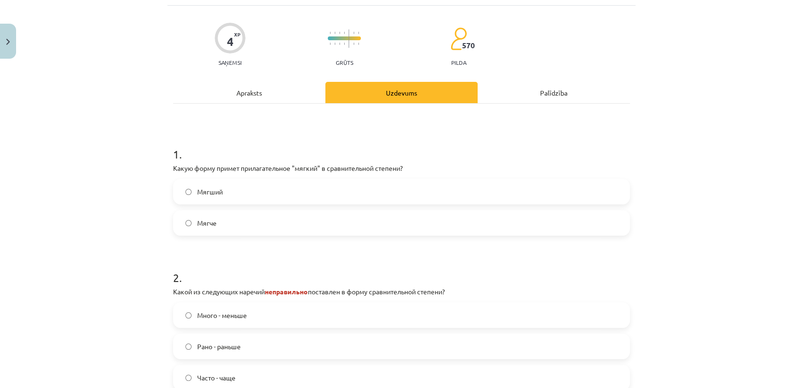
scroll to position [76, 0]
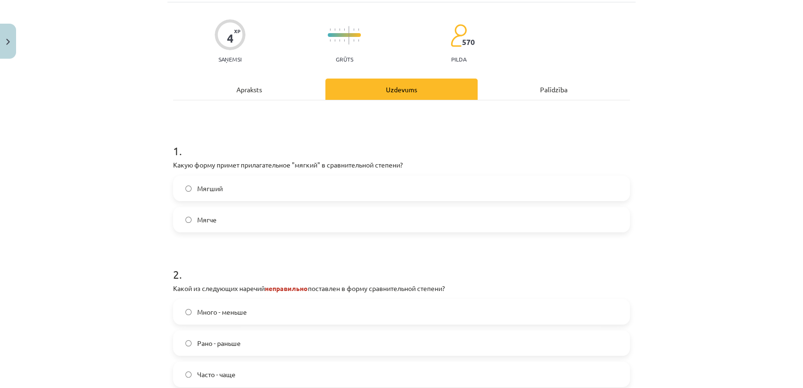
click at [202, 221] on span "Мягче" at bounding box center [206, 220] width 19 height 10
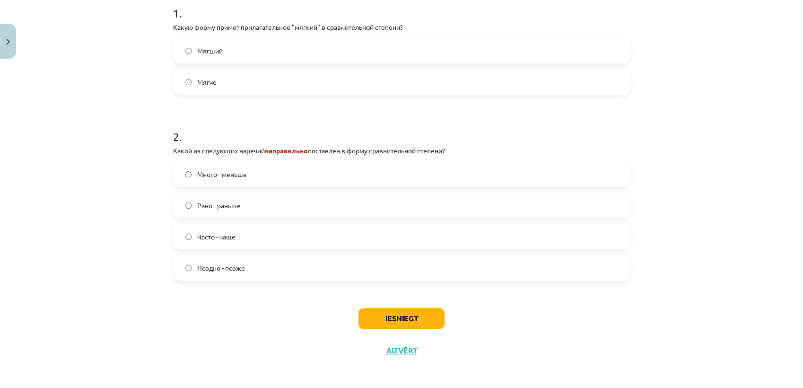
scroll to position [215, 0]
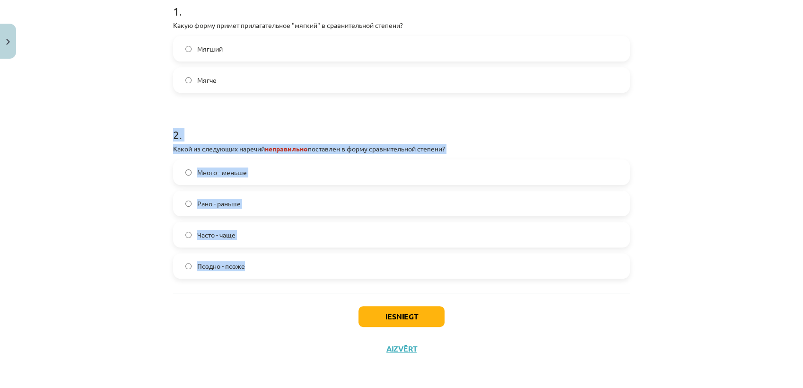
drag, startPoint x: 170, startPoint y: 138, endPoint x: 367, endPoint y: 278, distance: 242.2
click at [367, 278] on div "4 XP Saņemsi Grūts 570 pilda Apraksts Uzdevums Palīdzība 1 . Какую форму примет…" at bounding box center [401, 114] width 468 height 502
copy div "2 . Какой из следующих наречий неправильно поставлен в форму сравнительной степ…"
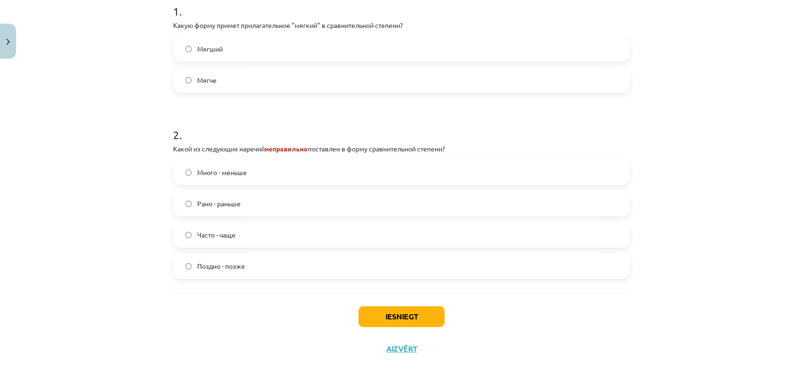
click at [163, 314] on div "Mācību tēma: Krievu valodas b1 - 11. klases 1.ieskaites mācību materiāls #3 📖 §…" at bounding box center [401, 194] width 803 height 388
click at [235, 178] on label "Много - меньше" at bounding box center [401, 172] width 455 height 24
click at [416, 320] on button "Iesniegt" at bounding box center [402, 316] width 86 height 21
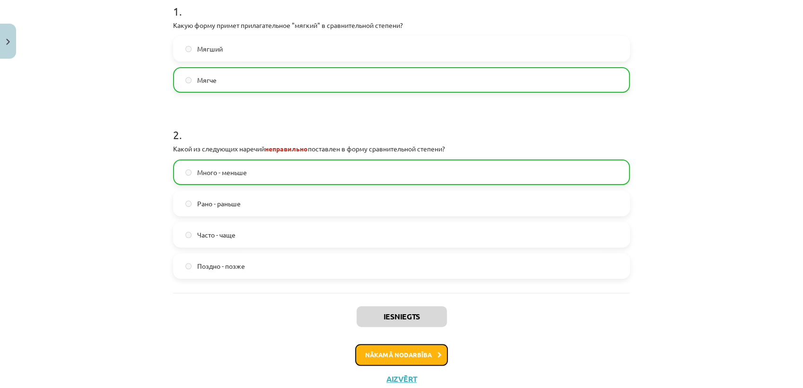
click at [402, 353] on button "Nākamā nodarbība" at bounding box center [401, 355] width 93 height 22
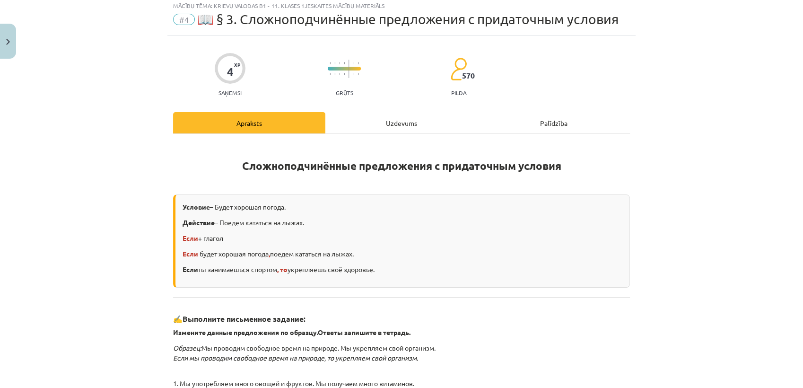
scroll to position [23, 0]
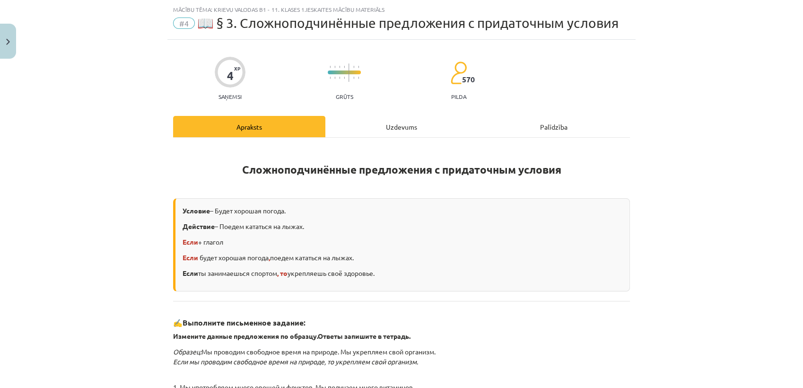
click at [398, 135] on div "Uzdevums" at bounding box center [401, 126] width 152 height 21
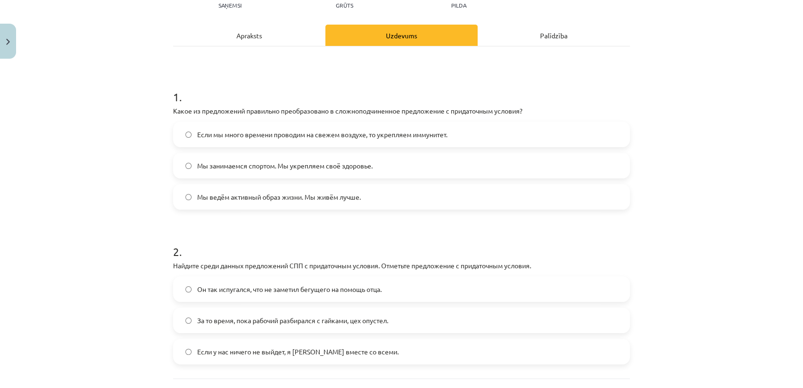
scroll to position [148, 0]
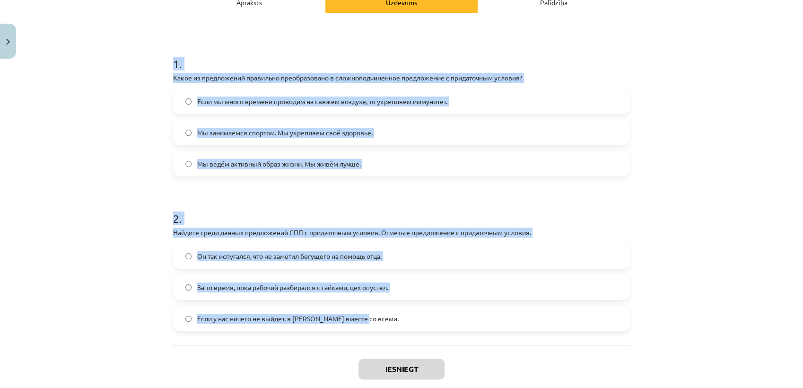
drag, startPoint x: 170, startPoint y: 56, endPoint x: 476, endPoint y: 328, distance: 409.3
click at [476, 328] on form "1 . Какое из предложений правильно преобразовано в сложноподчиненное предложени…" at bounding box center [401, 186] width 457 height 290
copy form "1 . Какое из предложений правильно преобразовано в сложноподчиненное предложени…"
click at [74, 226] on div "Mācību tēma: Krievu valodas b1 - 11. klases 1.ieskaites mācību materiāls #4 📖 §…" at bounding box center [401, 194] width 803 height 388
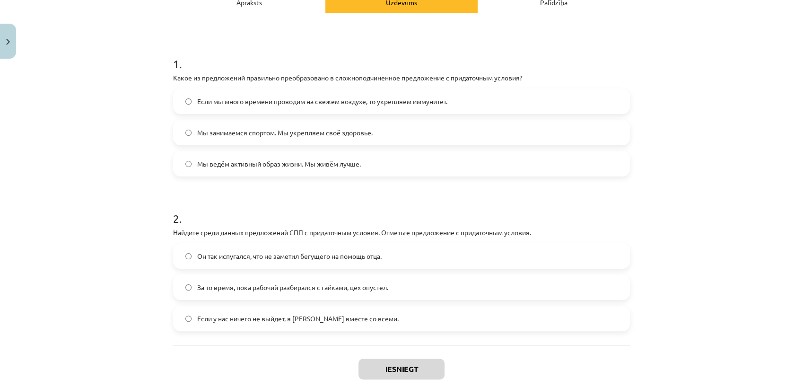
click at [245, 100] on span "Если мы много времени проводим на свежем воздухе, то укрепляем иммунитет." at bounding box center [322, 101] width 250 height 10
click at [229, 319] on span "Если у нас ничего не выйдет, я уеду вместе со всеми." at bounding box center [297, 319] width 201 height 10
click at [394, 372] on button "Iesniegt" at bounding box center [402, 369] width 86 height 21
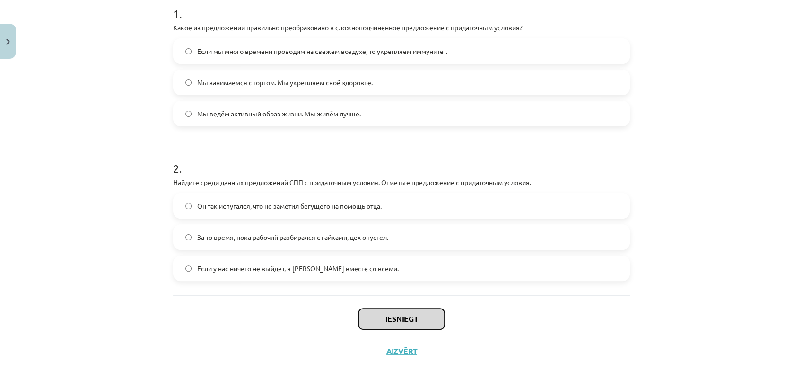
scroll to position [200, 0]
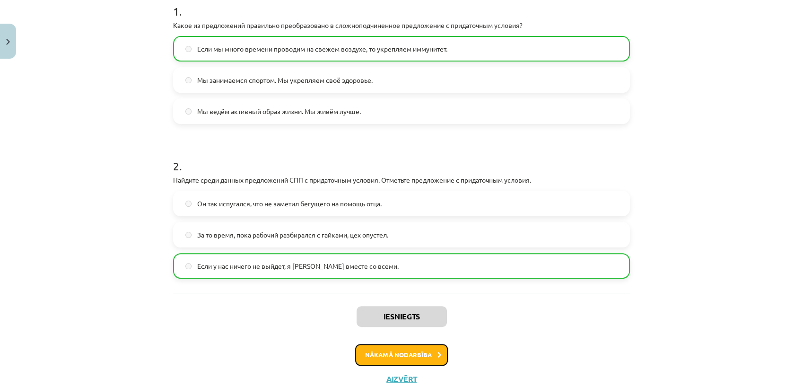
click at [412, 355] on button "Nākamā nodarbība" at bounding box center [401, 355] width 93 height 22
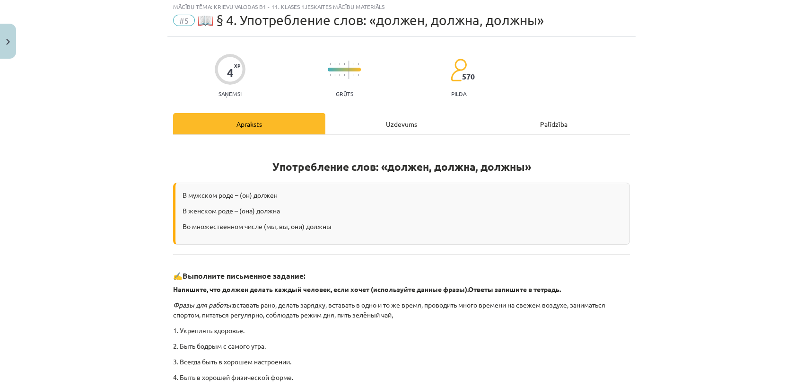
scroll to position [23, 0]
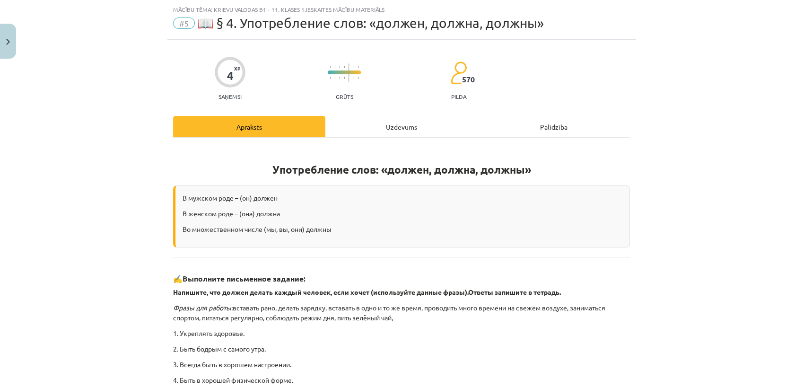
click at [390, 133] on div "Uzdevums" at bounding box center [401, 126] width 152 height 21
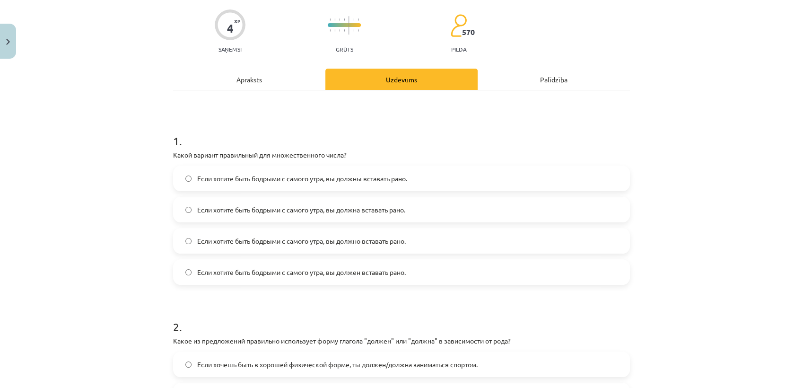
scroll to position [76, 0]
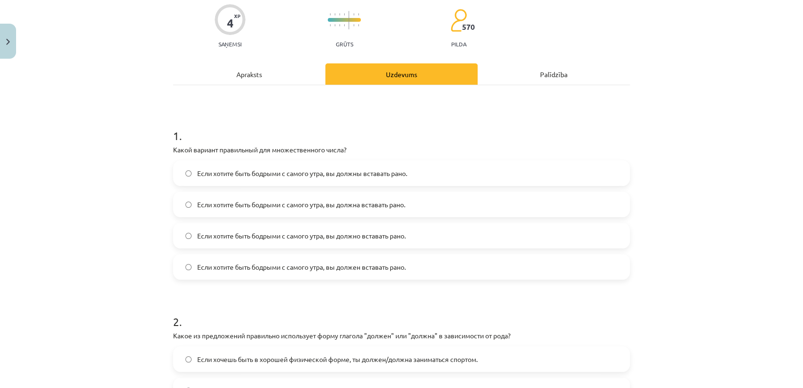
click at [313, 167] on label "Если хотите быть бодрыми с самого утра, вы должны вставать рано." at bounding box center [401, 173] width 455 height 24
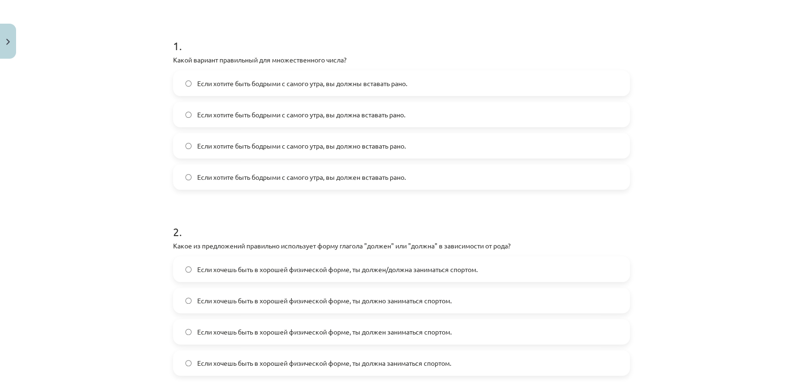
scroll to position [234, 0]
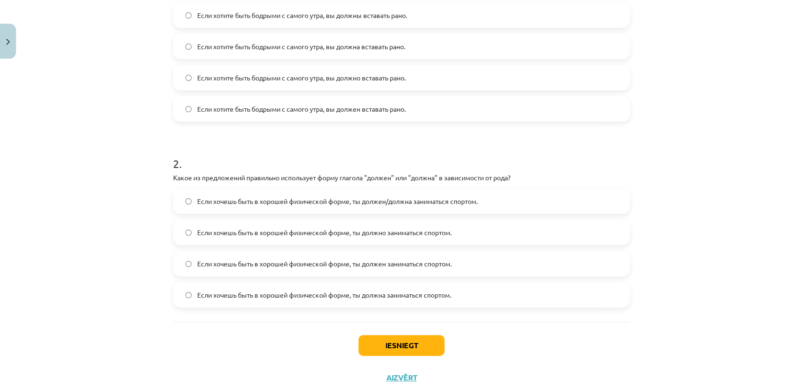
click at [343, 300] on label "Если хочешь быть в хорошей физической форме, ты должна заниматься спортом." at bounding box center [401, 295] width 455 height 24
click at [357, 270] on label "Если хочешь быть в хорошей физической форме, ты должен заниматься спортом." at bounding box center [401, 264] width 455 height 24
click at [388, 200] on span "Если хочешь быть в хорошей физической форме, ты должен/должна заниматься спорто…" at bounding box center [337, 201] width 280 height 10
click at [406, 348] on button "Iesniegt" at bounding box center [402, 345] width 86 height 21
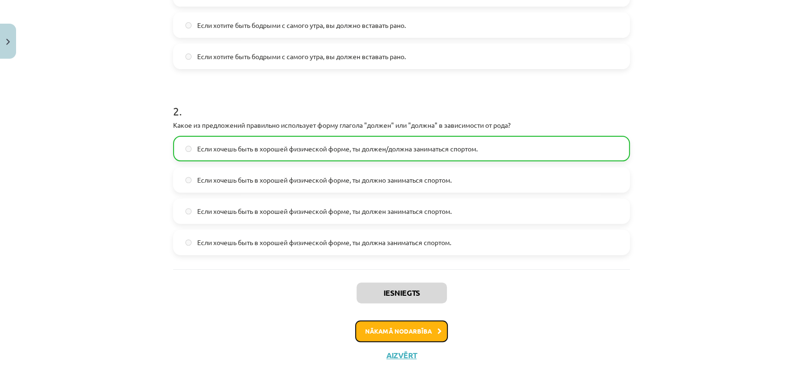
click at [379, 332] on button "Nākamā nodarbība" at bounding box center [401, 331] width 93 height 22
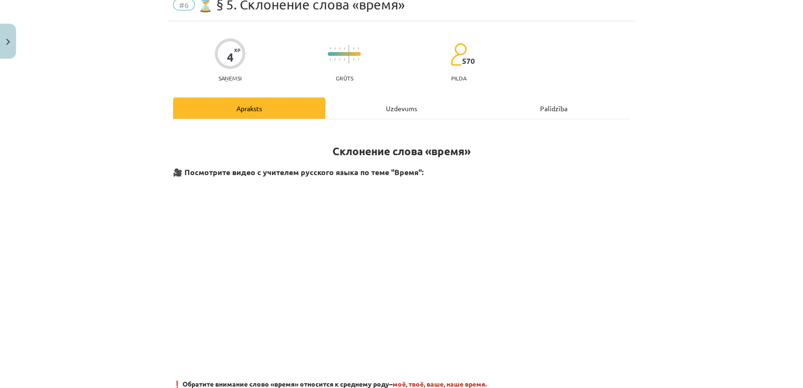
scroll to position [23, 0]
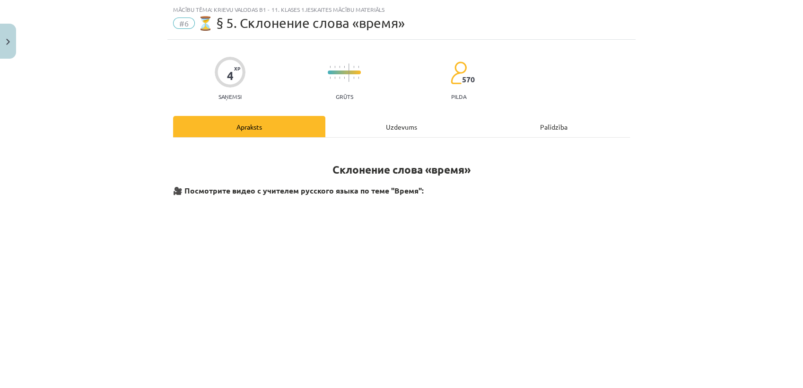
click at [366, 131] on div "Uzdevums" at bounding box center [401, 126] width 152 height 21
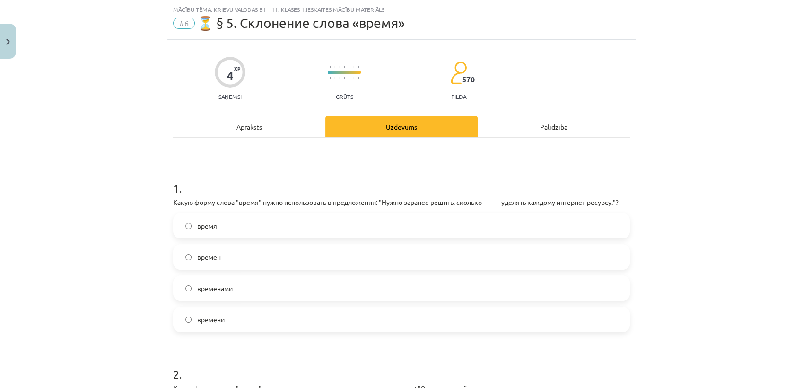
click at [230, 320] on label "времени" at bounding box center [401, 319] width 455 height 24
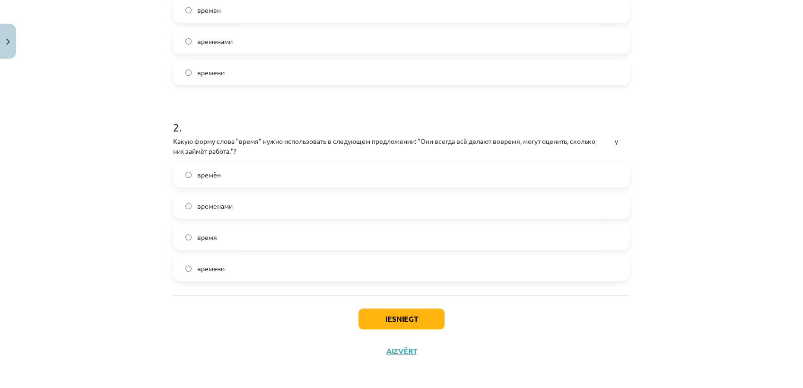
scroll to position [272, 0]
click at [245, 263] on label "времени" at bounding box center [401, 266] width 455 height 24
click at [404, 312] on button "Iesniegt" at bounding box center [402, 316] width 86 height 21
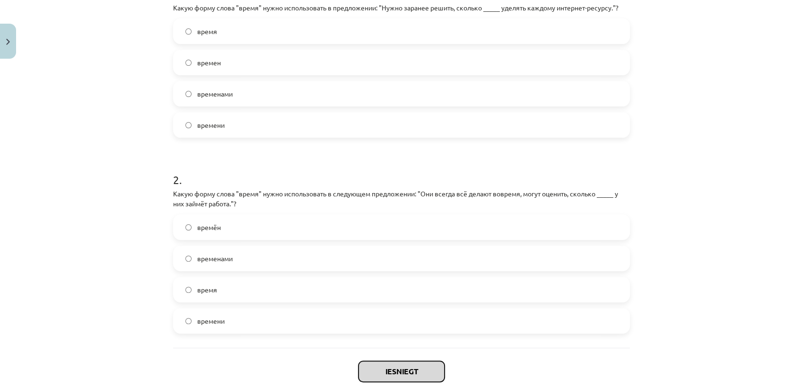
scroll to position [219, 0]
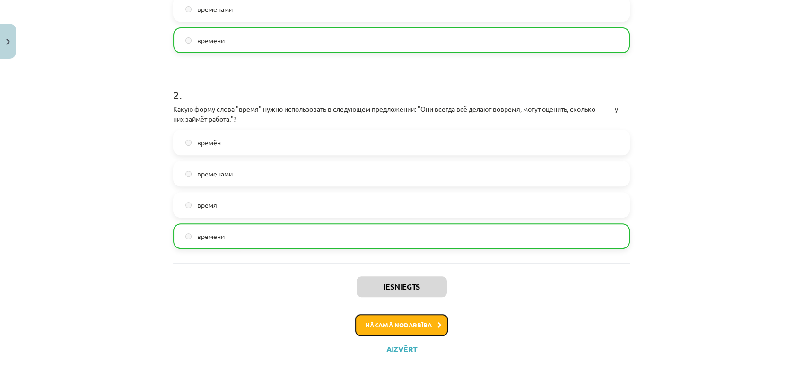
click at [408, 325] on button "Nākamā nodarbība" at bounding box center [401, 325] width 93 height 22
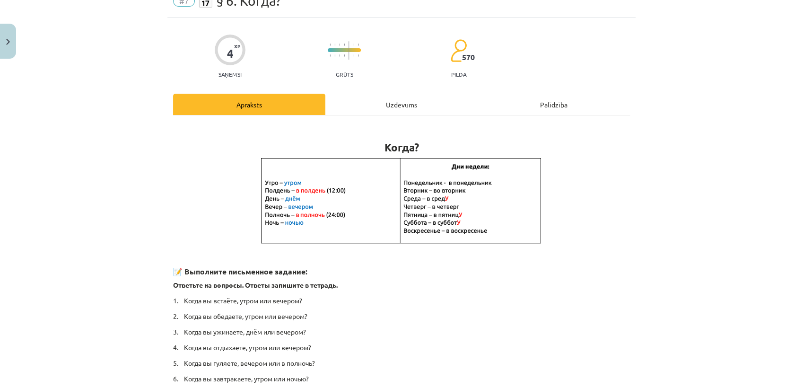
scroll to position [23, 0]
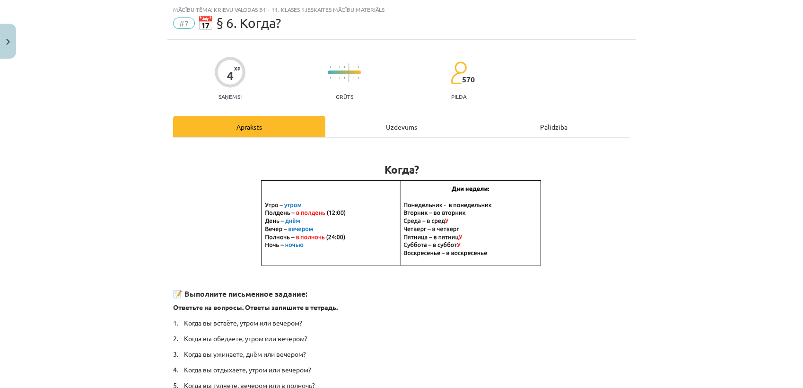
click at [411, 128] on div "Uzdevums" at bounding box center [401, 126] width 152 height 21
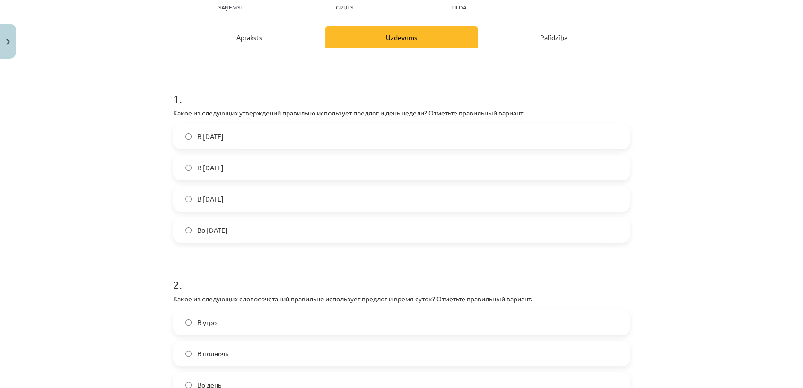
scroll to position [129, 0]
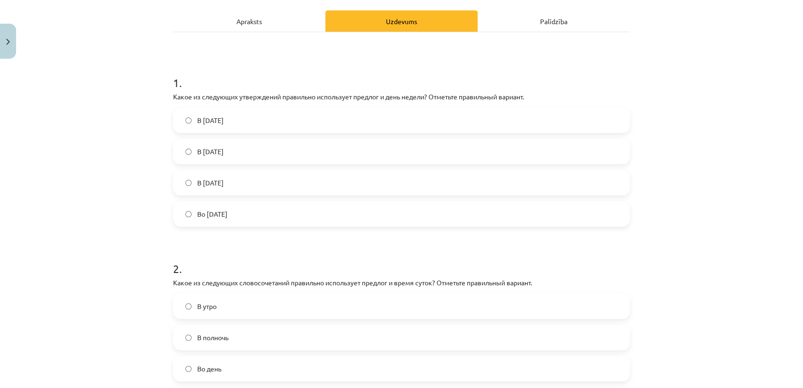
click at [278, 212] on label "Во вторник" at bounding box center [401, 214] width 455 height 24
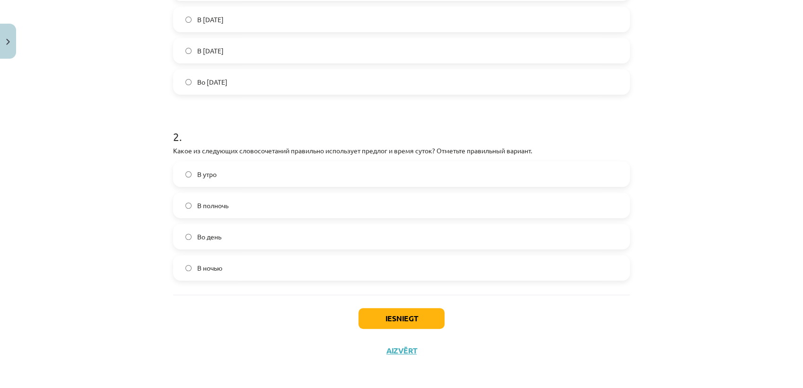
scroll to position [262, 0]
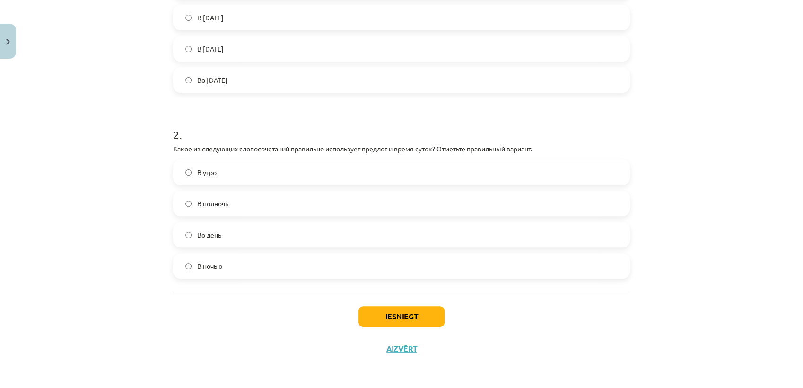
click at [265, 207] on label "В полночь" at bounding box center [401, 204] width 455 height 24
click at [419, 317] on button "Iesniegt" at bounding box center [402, 316] width 86 height 21
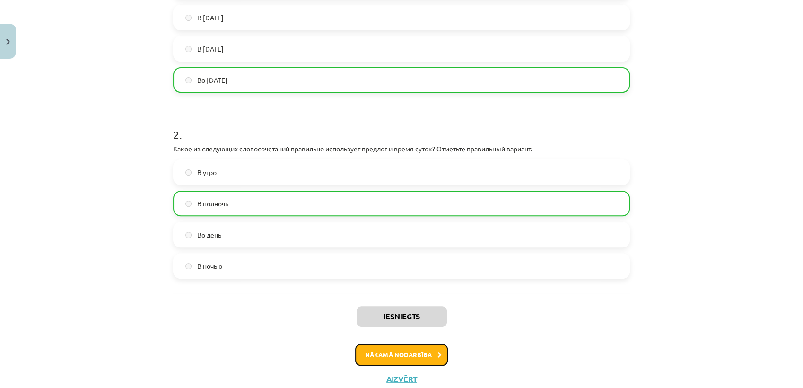
click at [395, 357] on button "Nākamā nodarbība" at bounding box center [401, 355] width 93 height 22
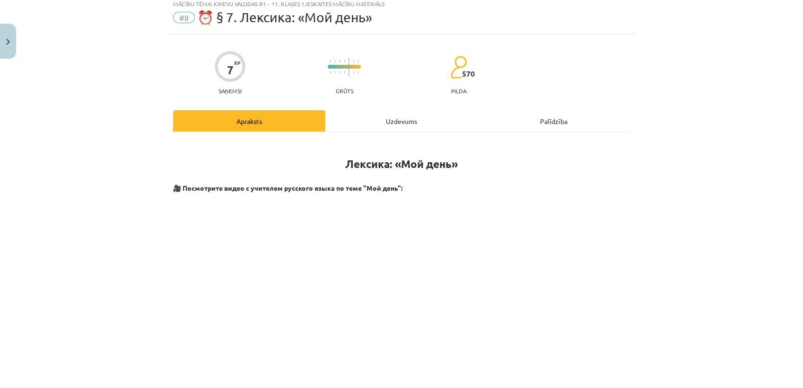
scroll to position [23, 0]
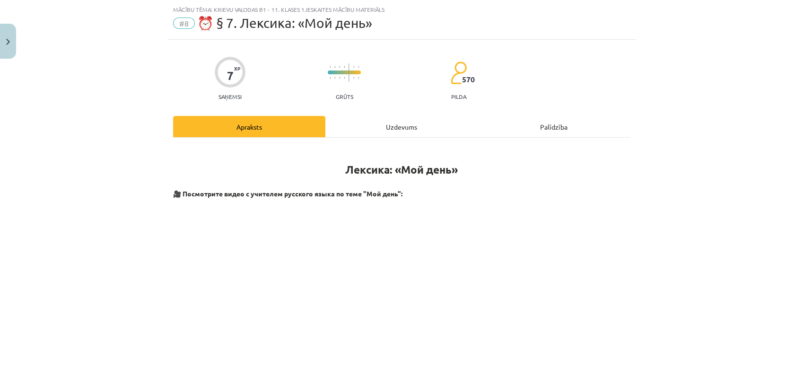
click at [387, 127] on div "Uzdevums" at bounding box center [401, 126] width 152 height 21
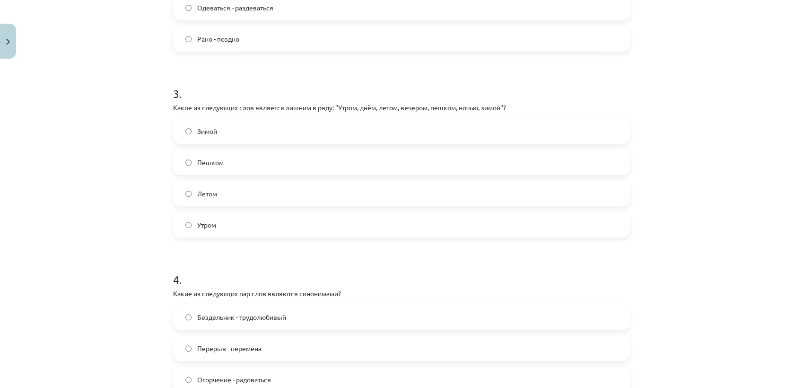
scroll to position [603, 0]
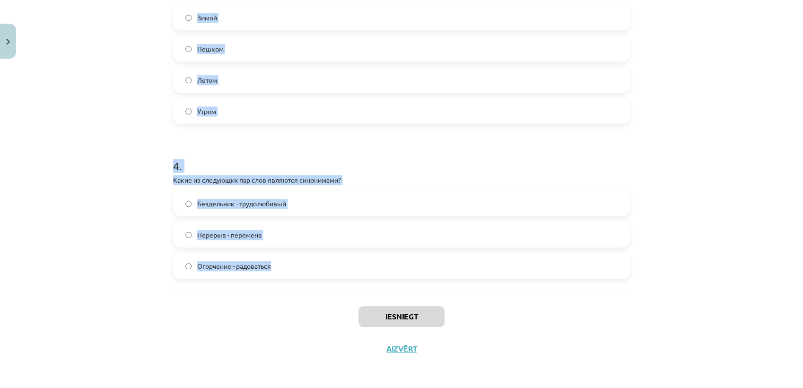
drag, startPoint x: 206, startPoint y: 90, endPoint x: 276, endPoint y: 291, distance: 213.3
copy form "1 . Какое из следующих слов является лишним в ряду: "Вставать, умываться, путеш…"
click at [82, 193] on div "Mācību tēma: Krievu valodas b1 - 11. klases 1.ieskaites mācību materiāls #8 ⏰ §…" at bounding box center [401, 194] width 803 height 388
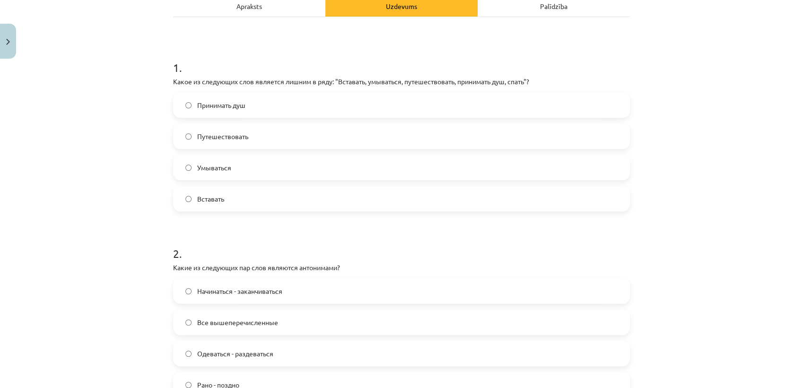
scroll to position [130, 0]
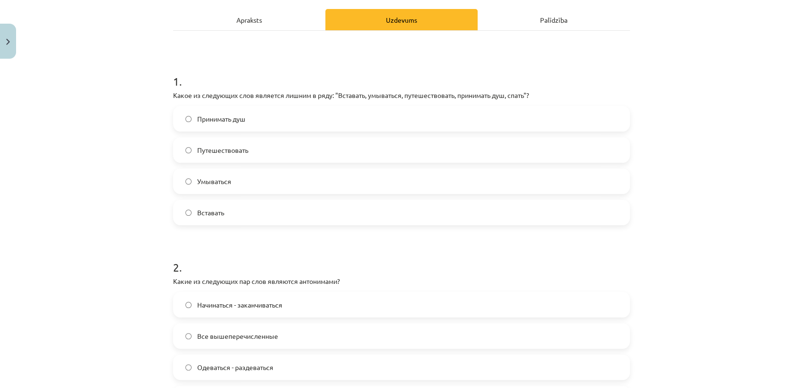
click at [210, 142] on label "Путешествовать" at bounding box center [401, 150] width 455 height 24
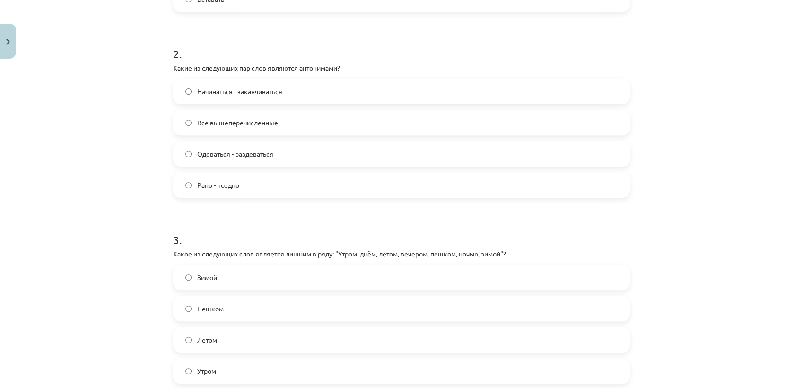
scroll to position [393, 0]
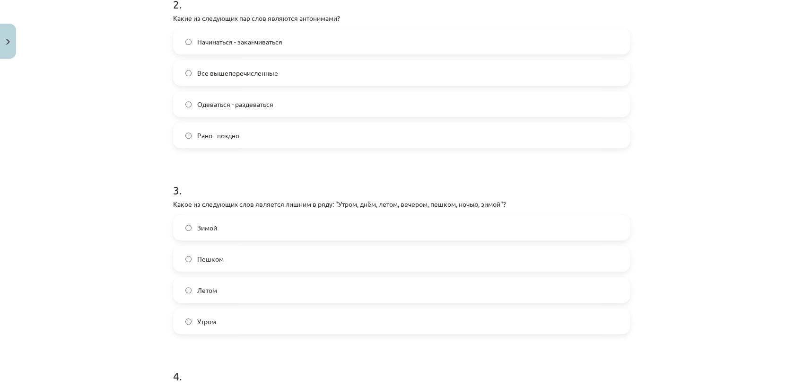
click at [244, 79] on label "Все вышеперечисленные" at bounding box center [401, 73] width 455 height 24
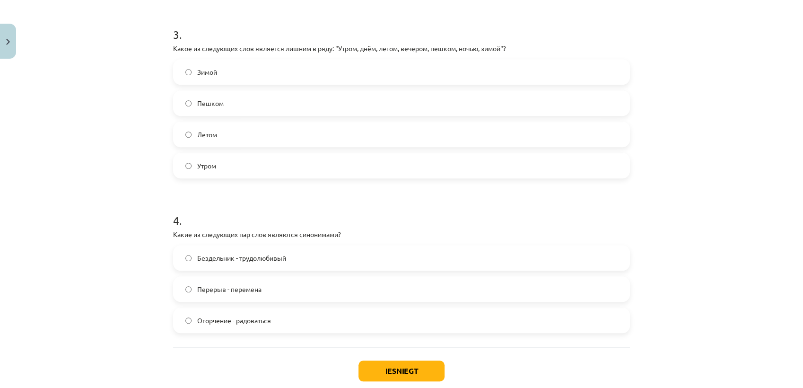
scroll to position [551, 0]
click at [239, 95] on label "Пешком" at bounding box center [401, 101] width 455 height 24
click at [235, 287] on span "Перерыв - перемена" at bounding box center [229, 287] width 64 height 10
click at [376, 364] on button "Iesniegt" at bounding box center [402, 369] width 86 height 21
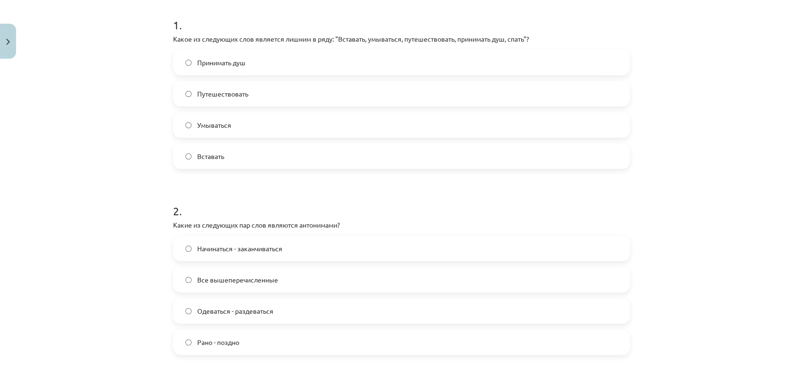
scroll to position [183, 0]
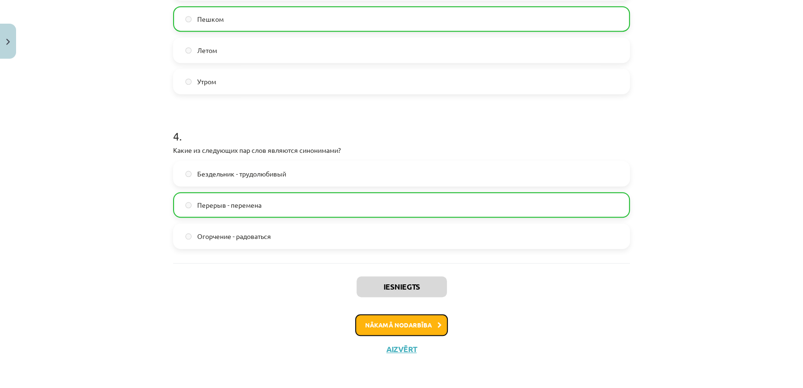
click at [436, 331] on button "Nākamā nodarbība" at bounding box center [401, 325] width 93 height 22
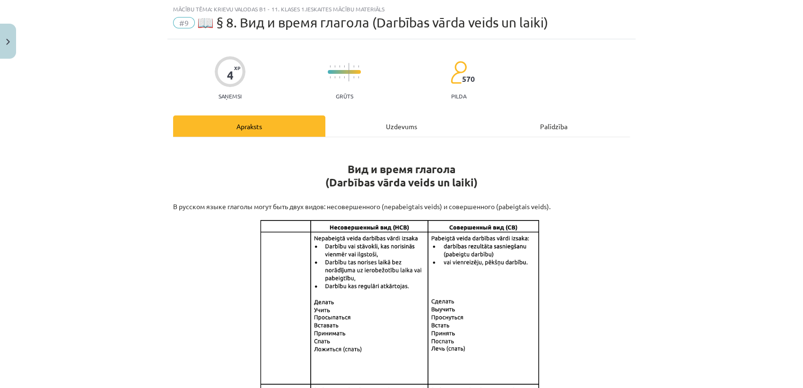
scroll to position [23, 0]
click at [402, 121] on div "Uzdevums" at bounding box center [401, 126] width 152 height 21
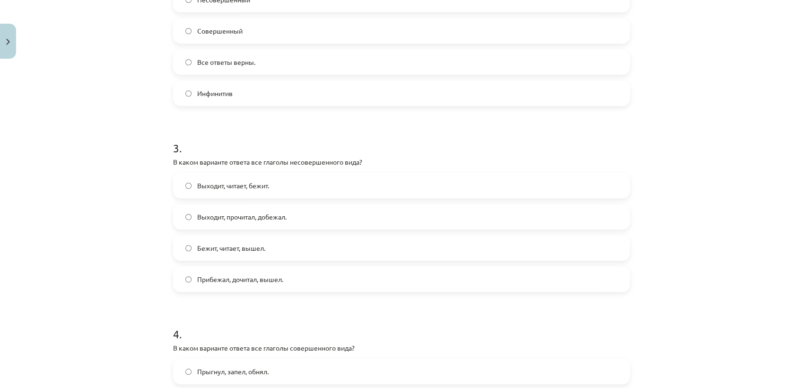
scroll to position [634, 0]
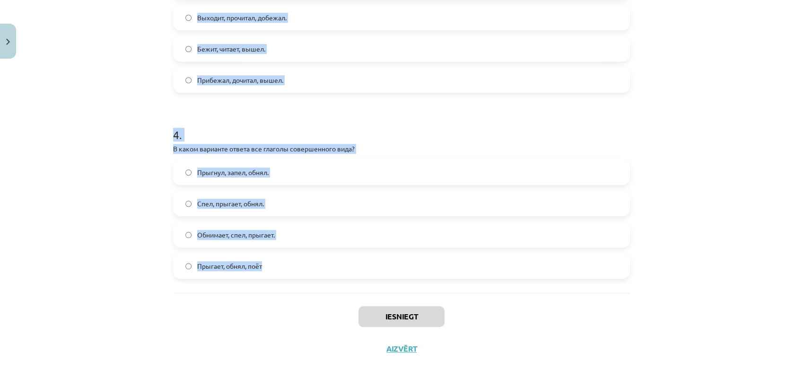
drag, startPoint x: 165, startPoint y: 81, endPoint x: 330, endPoint y: 289, distance: 265.2
copy form "1 . Глагол какого вида употребляется в предложении? Книгу мама прочитает только…"
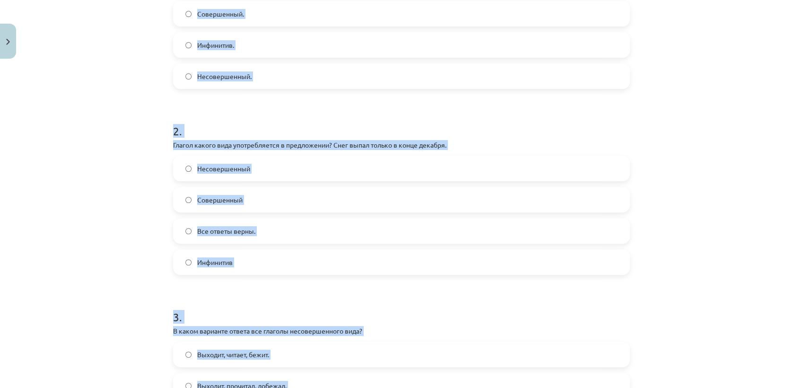
click at [98, 200] on div "Mācību tēma: Krievu valodas b1 - 11. klases 1.ieskaites mācību materiāls #9 📖 §…" at bounding box center [401, 194] width 803 height 388
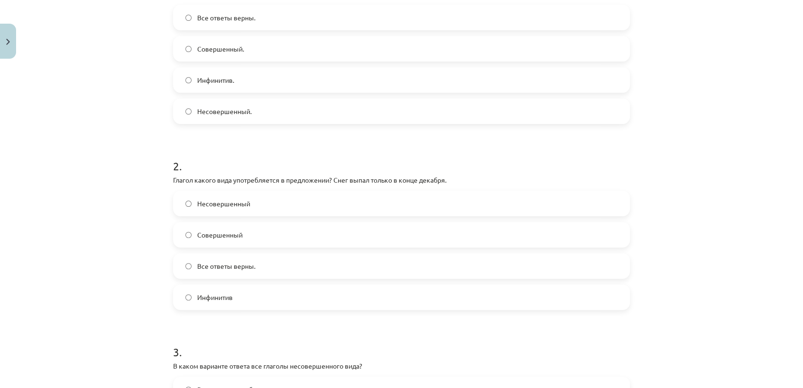
scroll to position [109, 0]
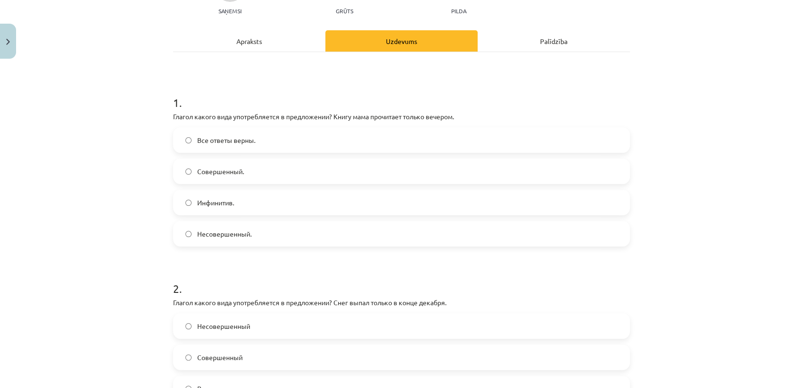
click at [219, 226] on label "Несовершенный." at bounding box center [401, 234] width 455 height 24
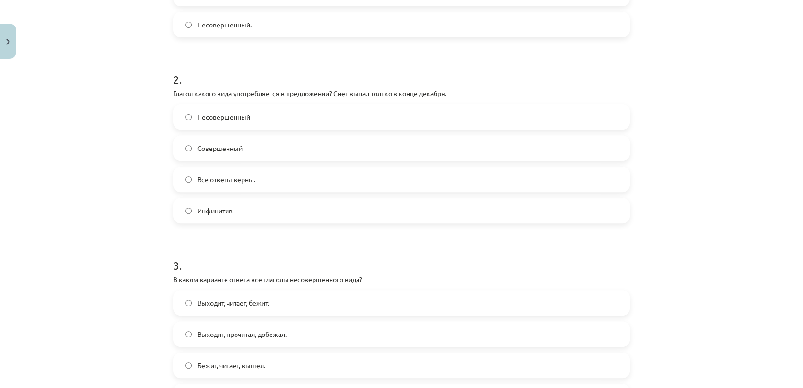
scroll to position [319, 0]
click at [206, 146] on span "Совершенный" at bounding box center [219, 147] width 45 height 10
drag, startPoint x: 206, startPoint y: 146, endPoint x: 293, endPoint y: 147, distance: 86.6
click at [293, 147] on label "Совершенный" at bounding box center [401, 147] width 455 height 24
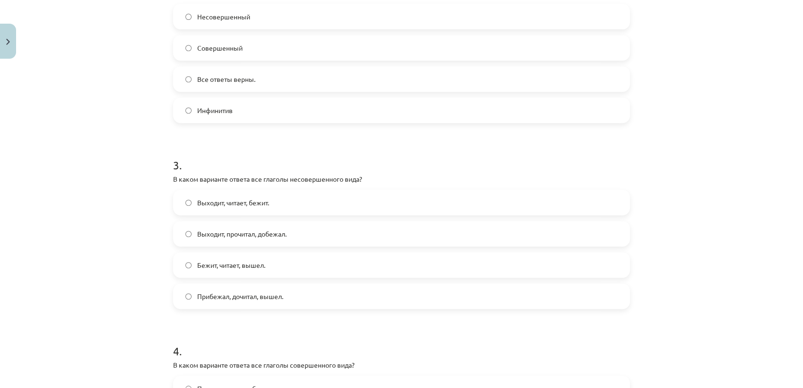
scroll to position [424, 0]
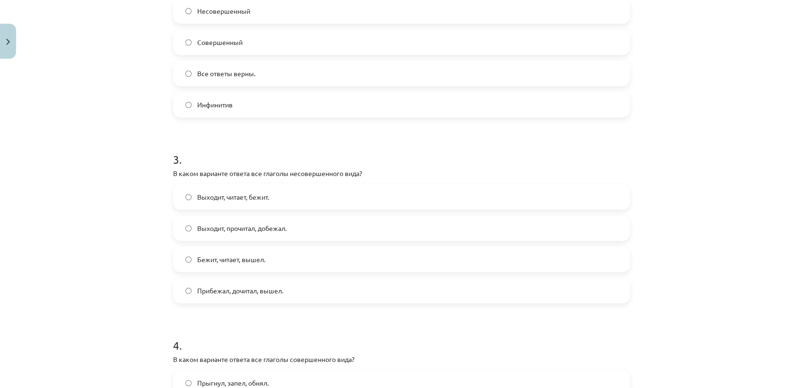
click at [260, 199] on span "Выходит, читает, бежит." at bounding box center [233, 197] width 72 height 10
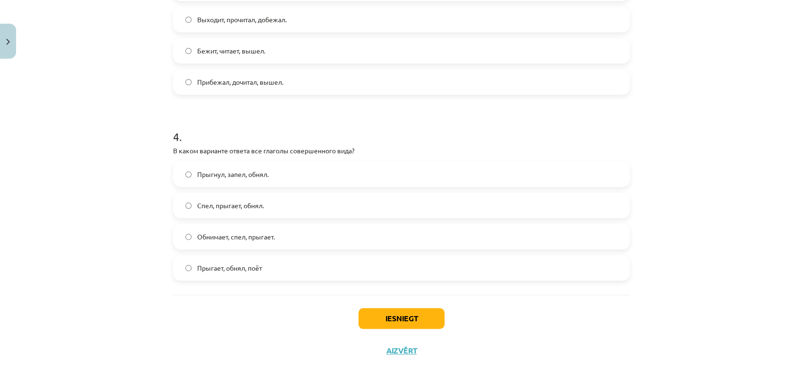
scroll to position [634, 0]
click at [227, 176] on span "Прыгнул, запел, обнял." at bounding box center [232, 172] width 71 height 10
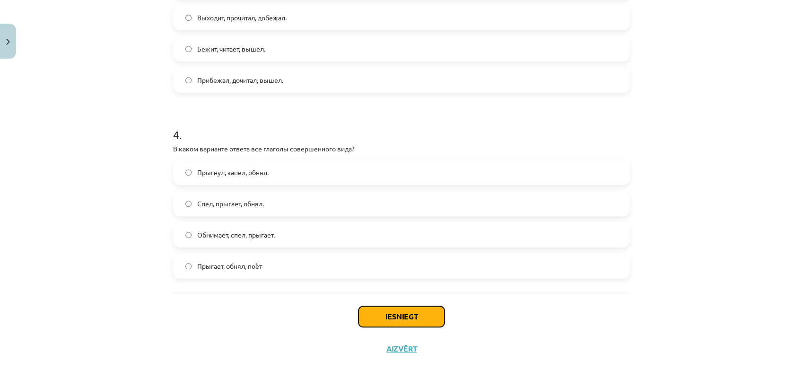
click at [401, 321] on button "Iesniegt" at bounding box center [402, 316] width 86 height 21
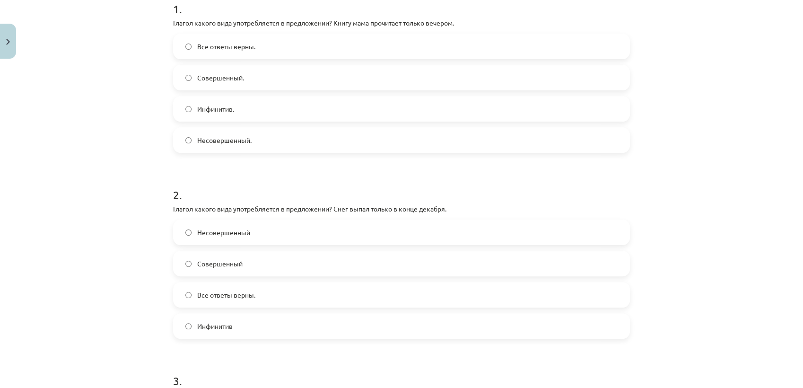
scroll to position [161, 0]
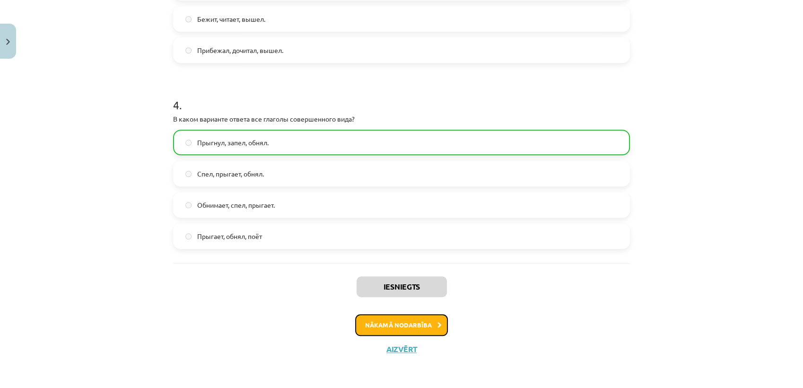
click at [420, 320] on button "Nākamā nodarbība" at bounding box center [401, 325] width 93 height 22
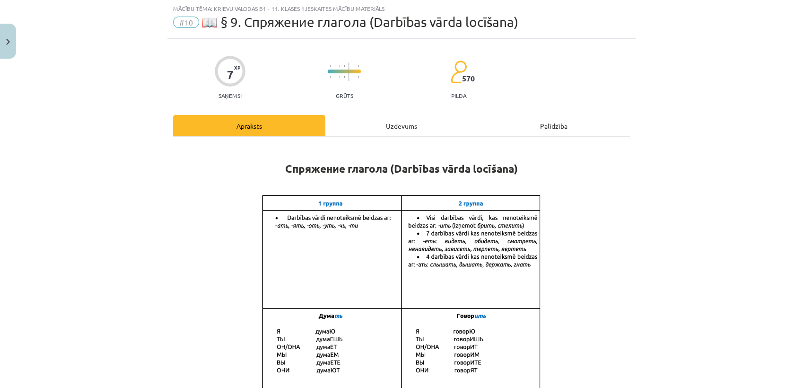
scroll to position [23, 0]
click at [401, 131] on div "Uzdevums" at bounding box center [401, 126] width 152 height 21
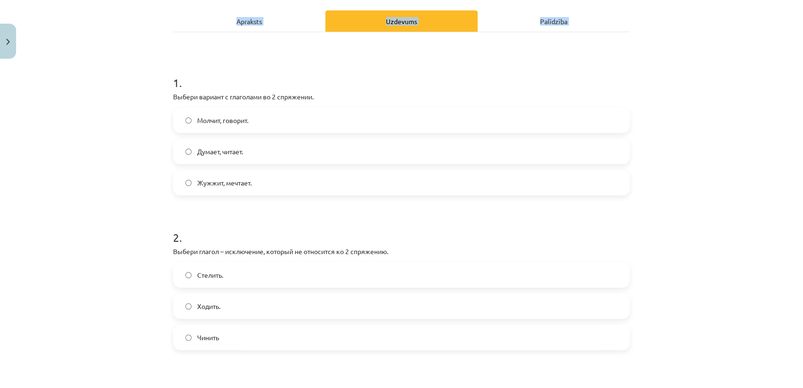
scroll to position [509, 0]
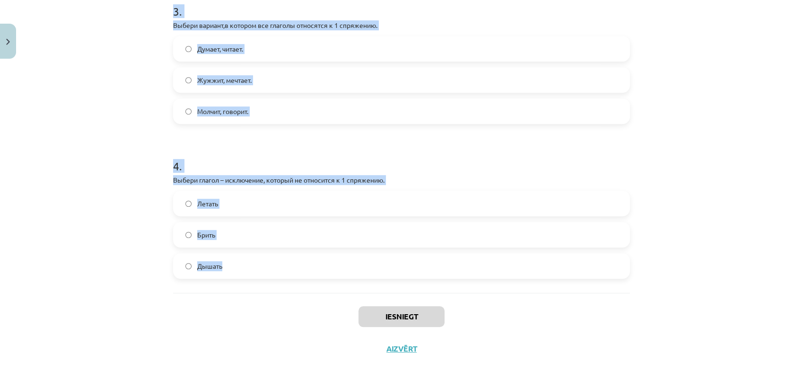
drag, startPoint x: 170, startPoint y: 79, endPoint x: 412, endPoint y: 287, distance: 318.7
copy form "1 . Выбери вариант с глаголами во 2 спряжении. Молчит, говорит. Думает, читает.…"
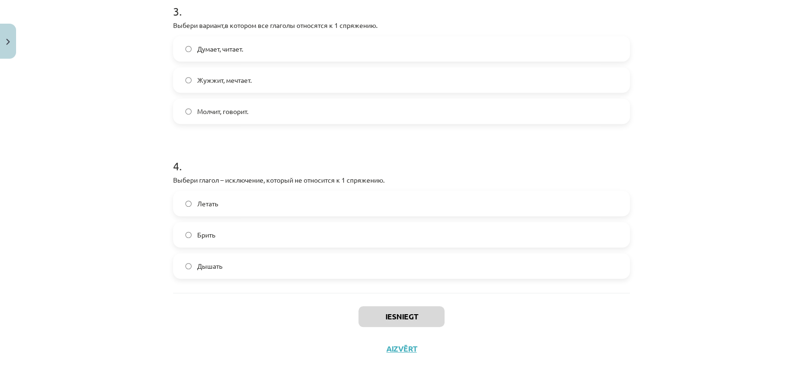
click at [153, 348] on div "Mācību tēma: Krievu valodas b1 - 11. klases 1.ieskaites mācību materiāls #10 📖 …" at bounding box center [401, 194] width 803 height 388
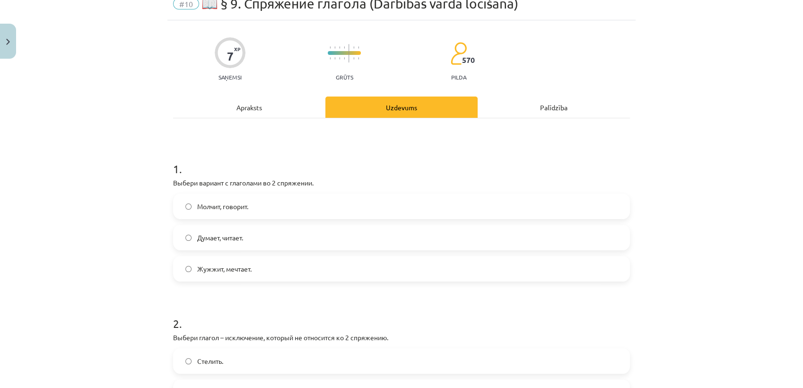
scroll to position [36, 0]
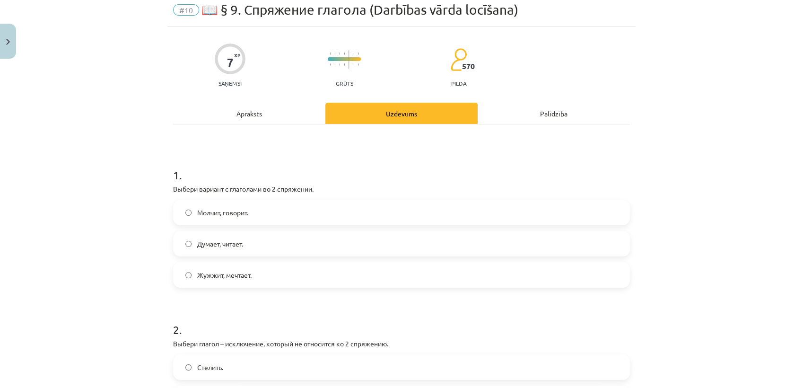
click at [219, 211] on span "Молчит, говорит." at bounding box center [222, 213] width 51 height 10
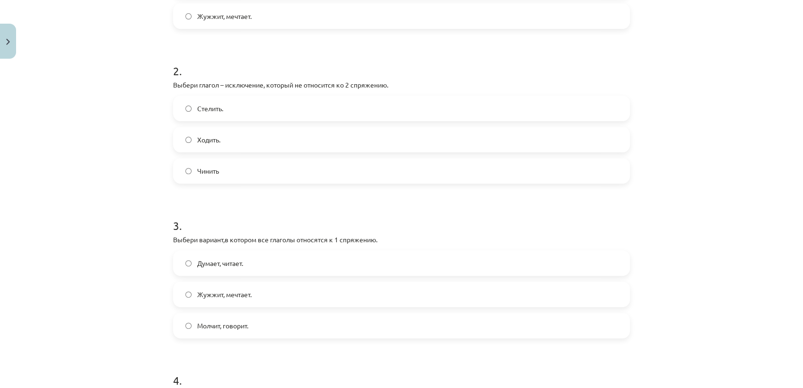
scroll to position [299, 0]
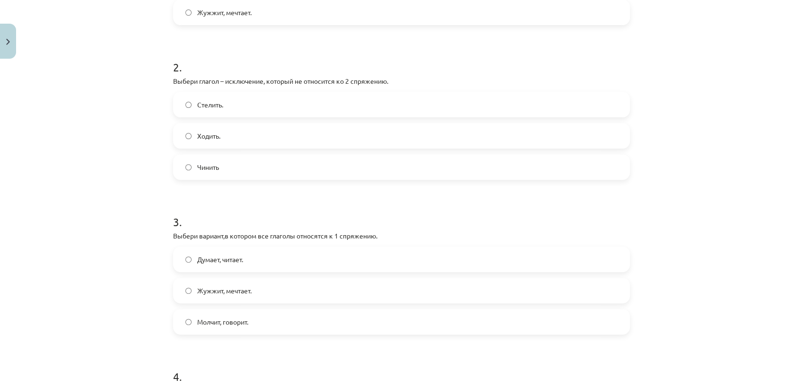
click at [253, 103] on label "Стелить." at bounding box center [401, 105] width 455 height 24
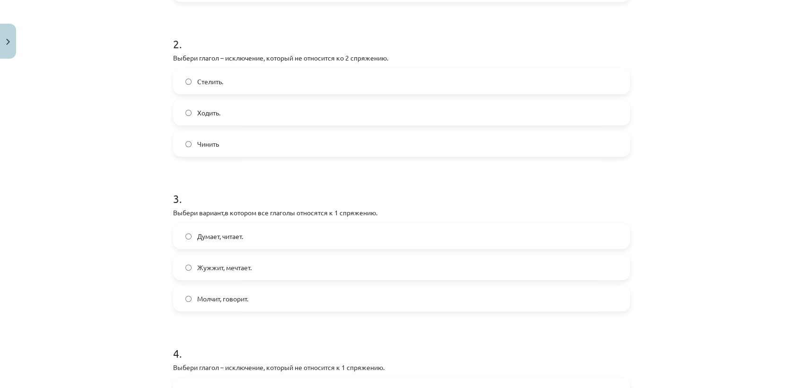
scroll to position [404, 0]
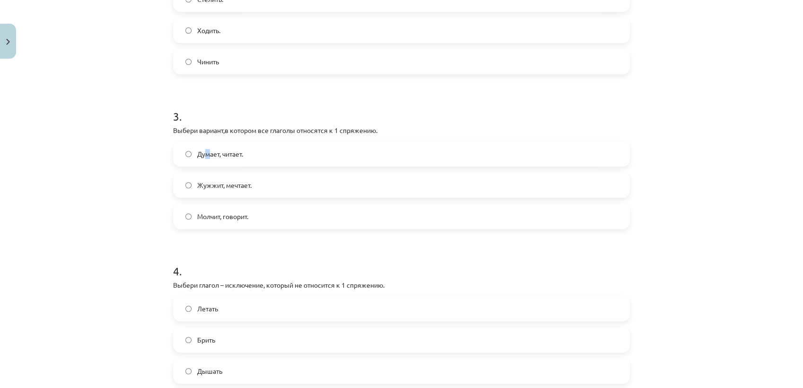
click at [204, 157] on span "Думает, читает." at bounding box center [220, 154] width 46 height 10
click at [272, 142] on label "Думает, читает." at bounding box center [401, 154] width 455 height 24
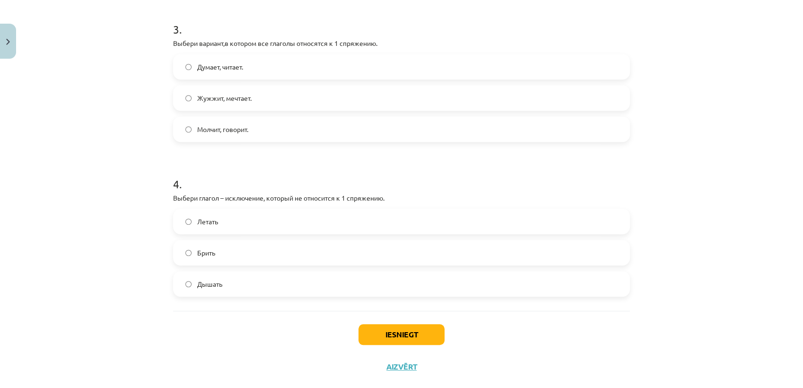
scroll to position [509, 0]
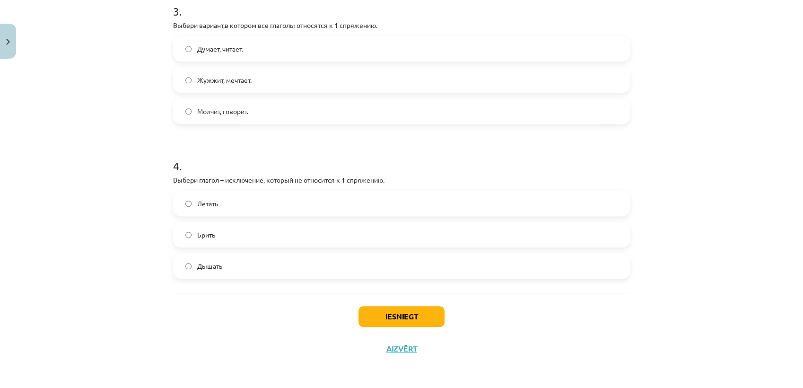
click at [225, 225] on label "Брить" at bounding box center [401, 235] width 455 height 24
click at [405, 311] on button "Iesniegt" at bounding box center [402, 316] width 86 height 21
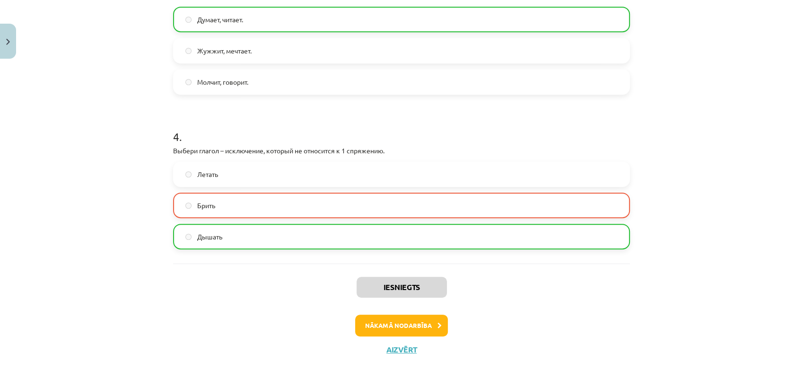
scroll to position [539, 0]
click at [397, 329] on button "Nākamā nodarbība" at bounding box center [401, 325] width 93 height 22
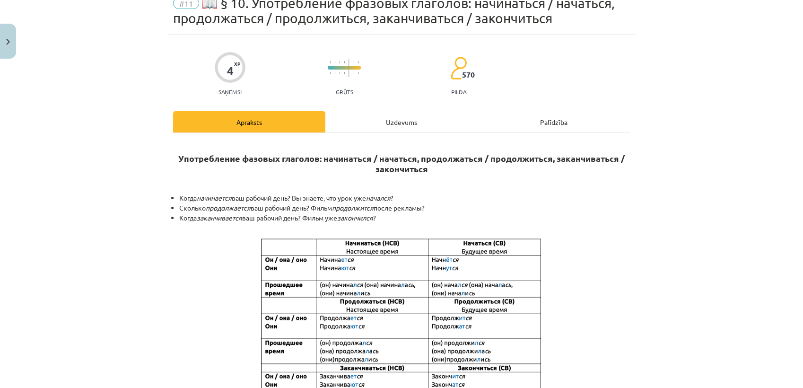
scroll to position [23, 0]
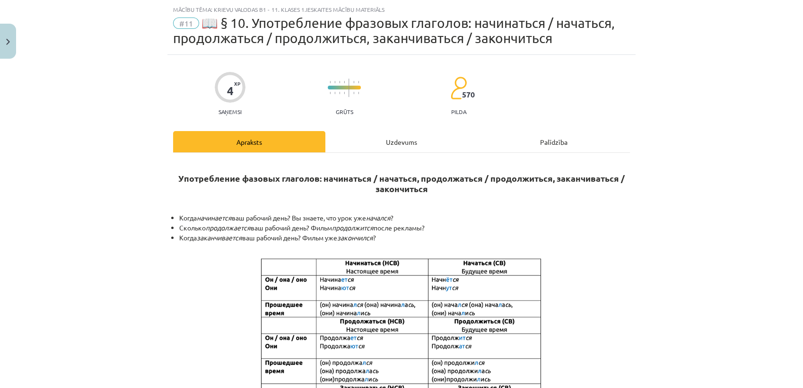
click at [413, 149] on div "Uzdevums" at bounding box center [401, 141] width 152 height 21
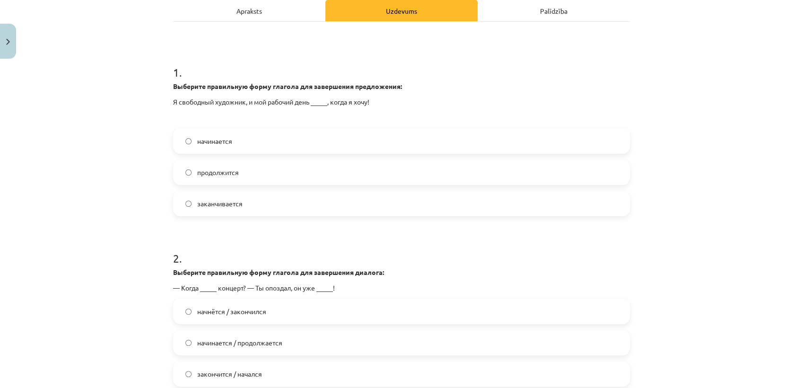
scroll to position [181, 0]
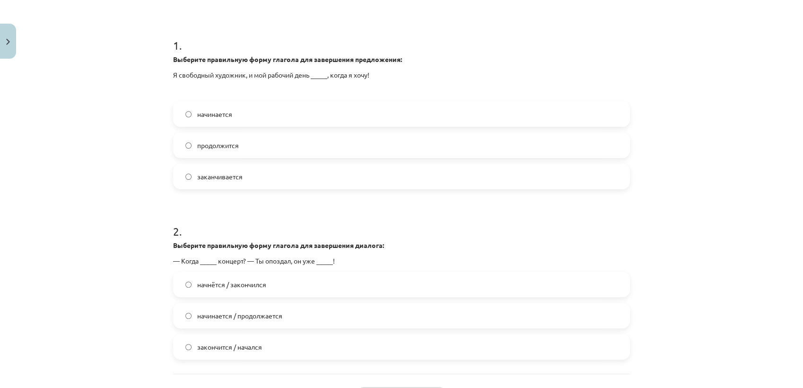
click at [230, 116] on label "начинается" at bounding box center [401, 114] width 455 height 24
click at [258, 170] on label "заканчивается" at bounding box center [401, 177] width 455 height 24
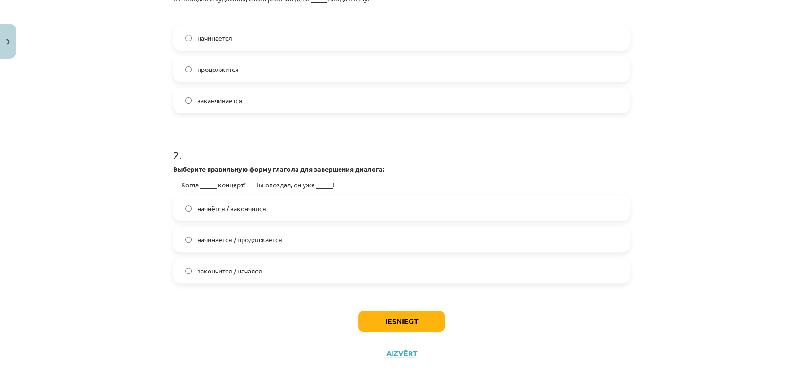
scroll to position [262, 0]
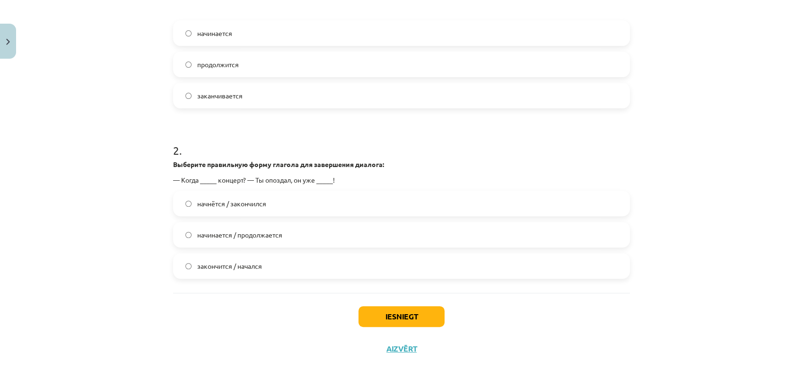
click at [279, 206] on label "начнётся / закончился" at bounding box center [401, 204] width 455 height 24
click at [369, 319] on button "Iesniegt" at bounding box center [402, 316] width 86 height 21
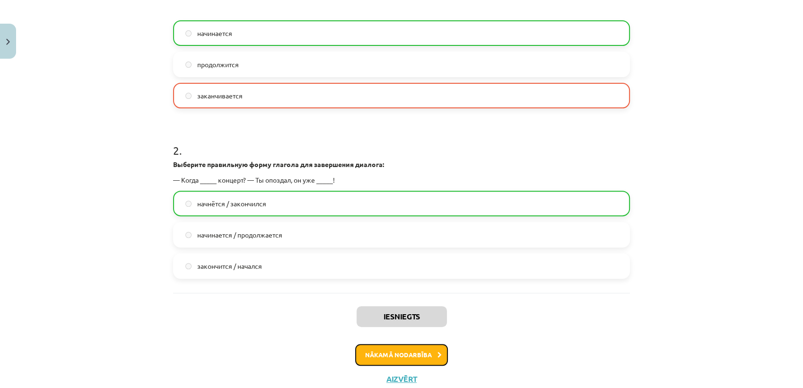
click at [427, 349] on button "Nākamā nodarbība" at bounding box center [401, 355] width 93 height 22
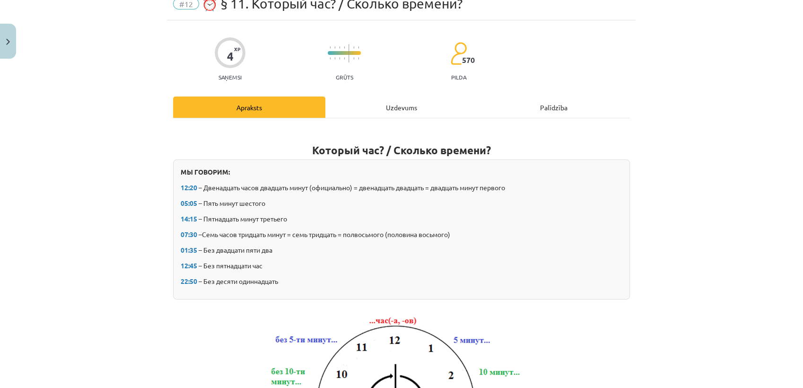
scroll to position [23, 0]
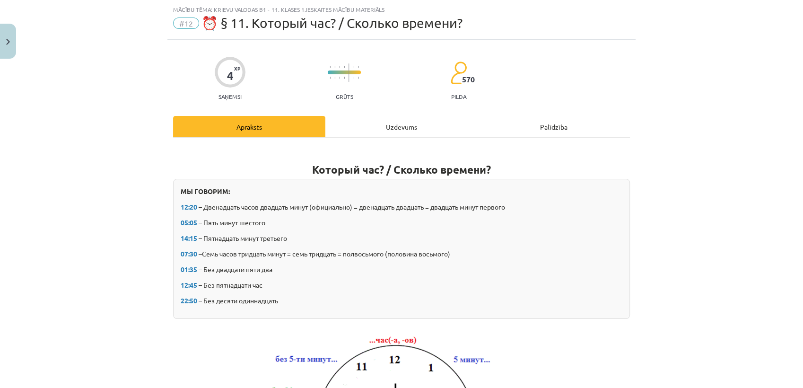
click at [390, 121] on div "Uzdevums" at bounding box center [401, 126] width 152 height 21
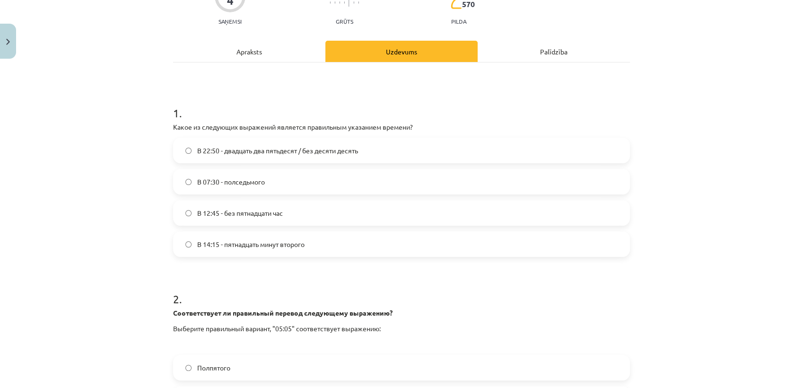
scroll to position [129, 0]
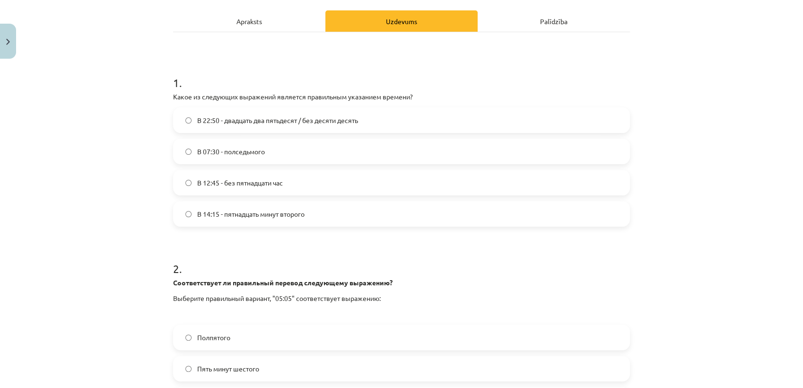
click at [299, 183] on label "В 12:45 - без пятнадцати час" at bounding box center [401, 183] width 455 height 24
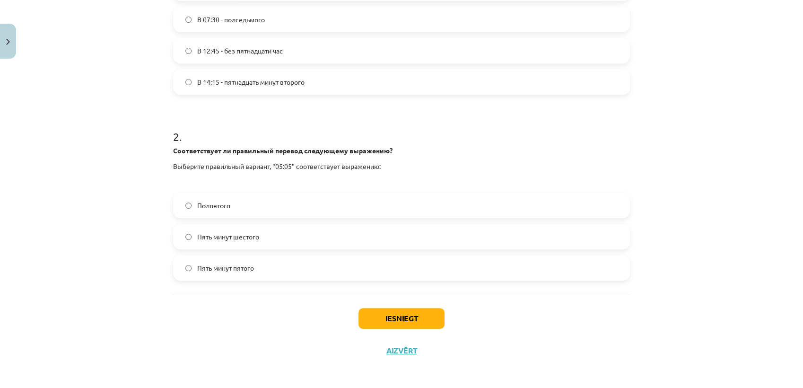
scroll to position [262, 0]
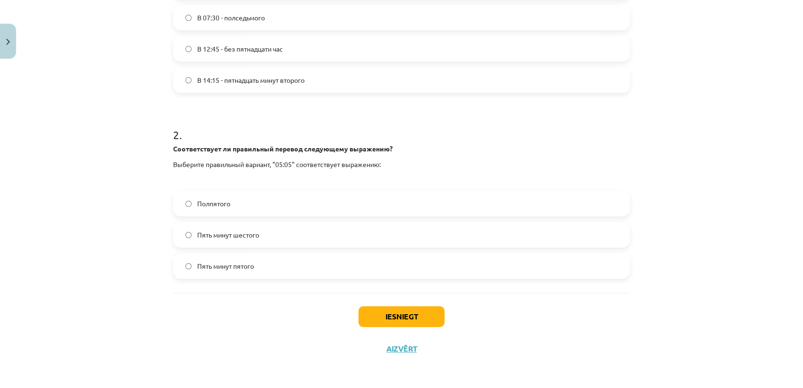
click at [235, 234] on span "Пять минут шестого" at bounding box center [228, 235] width 62 height 10
click at [411, 319] on button "Iesniegt" at bounding box center [402, 316] width 86 height 21
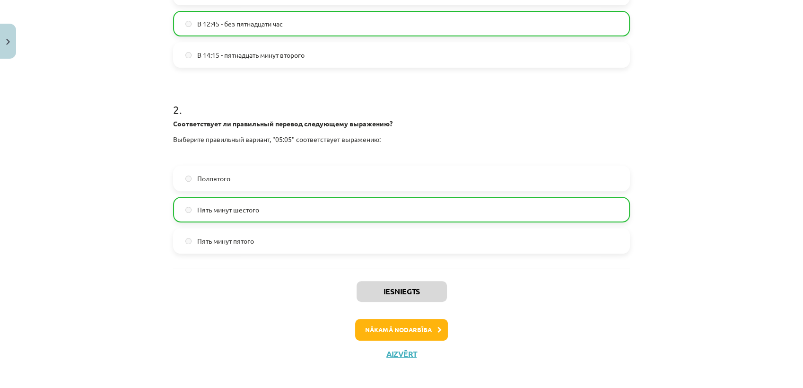
scroll to position [292, 0]
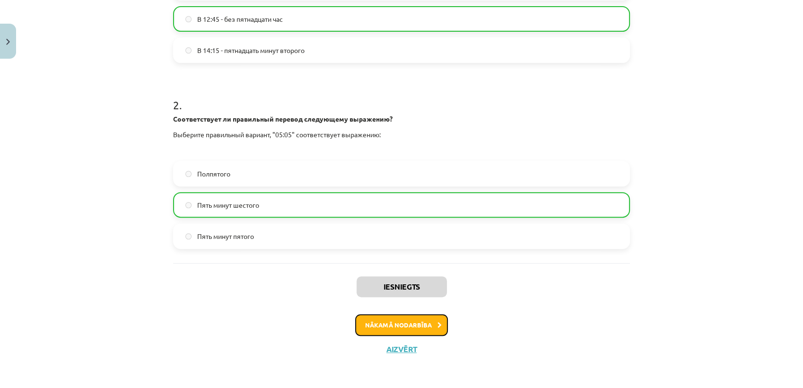
click at [416, 323] on button "Nākamā nodarbība" at bounding box center [401, 325] width 93 height 22
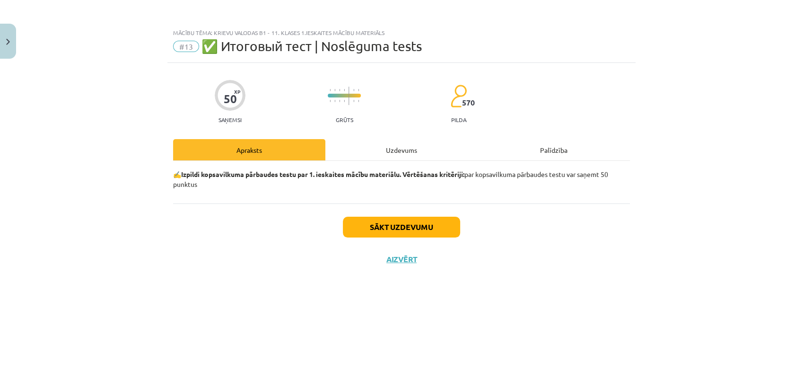
scroll to position [0, 0]
click at [388, 144] on div "Uzdevums" at bounding box center [401, 149] width 152 height 21
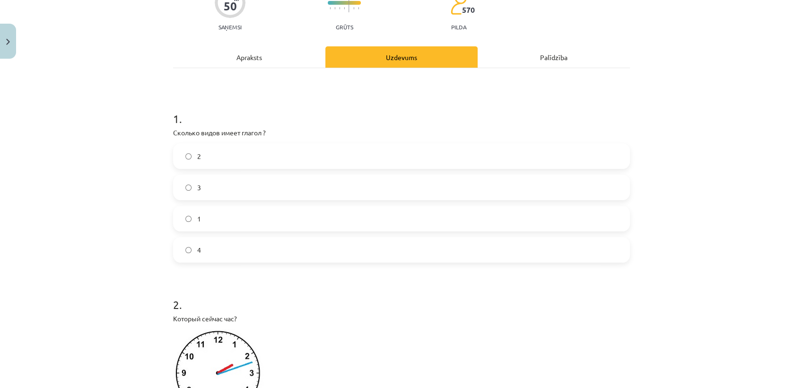
scroll to position [157, 0]
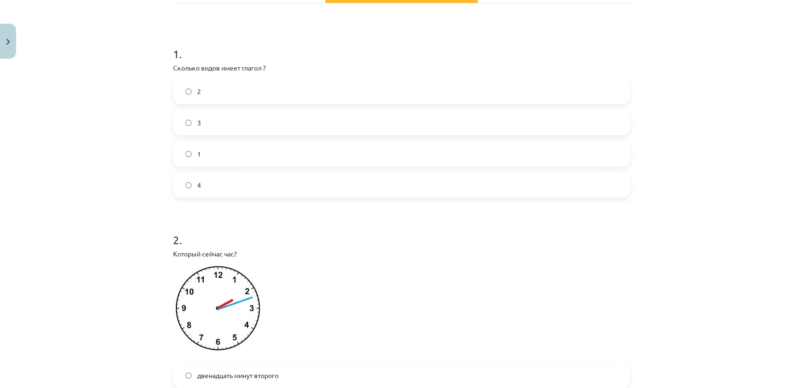
click at [222, 102] on label "2" at bounding box center [401, 91] width 455 height 24
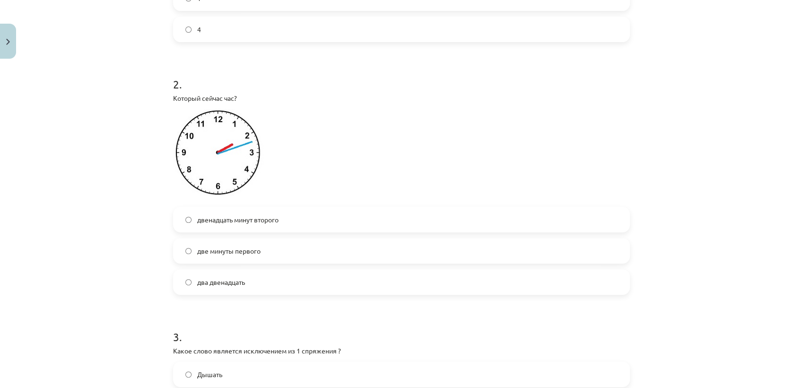
scroll to position [315, 0]
click at [232, 283] on span "два двенадцать" at bounding box center [221, 280] width 48 height 10
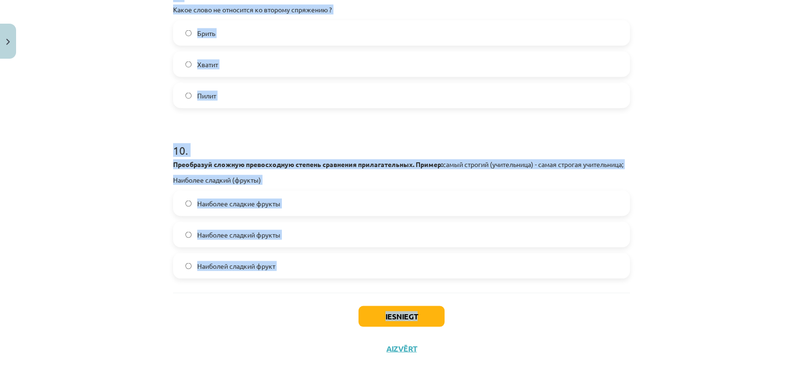
scroll to position [1815, 0]
drag, startPoint x: 164, startPoint y: 63, endPoint x: 336, endPoint y: 274, distance: 272.3
copy form "3 . Какое слово является исключением из 1 спряжения ? Дышать Писать Рисовать 4 …"
click at [95, 188] on div "Mācību tēma: Krievu valodas b1 - 11. klases 1.ieskaites mācību materiāls #13 ✅ …" at bounding box center [401, 194] width 803 height 388
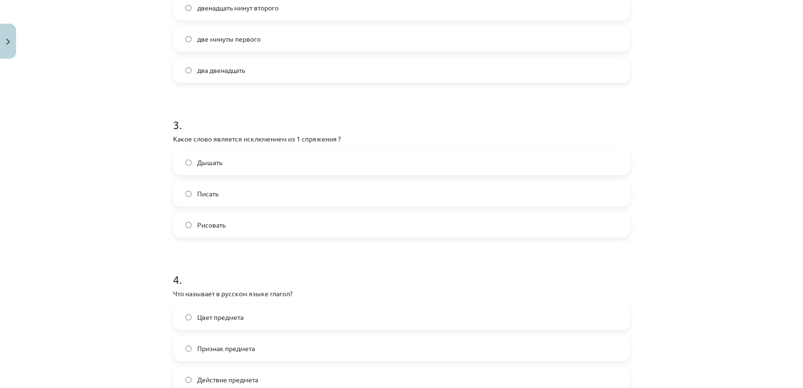
scroll to position [553, 0]
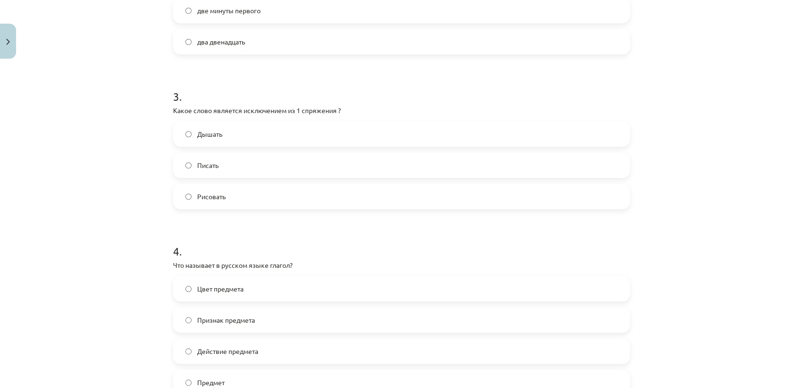
click at [227, 135] on label "Дышать" at bounding box center [401, 134] width 455 height 24
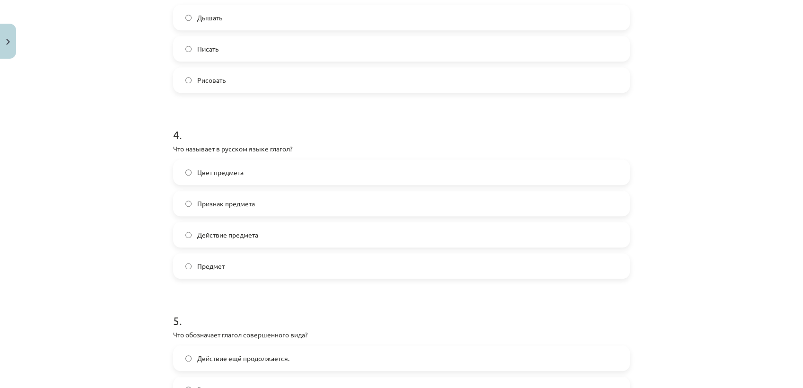
scroll to position [711, 0]
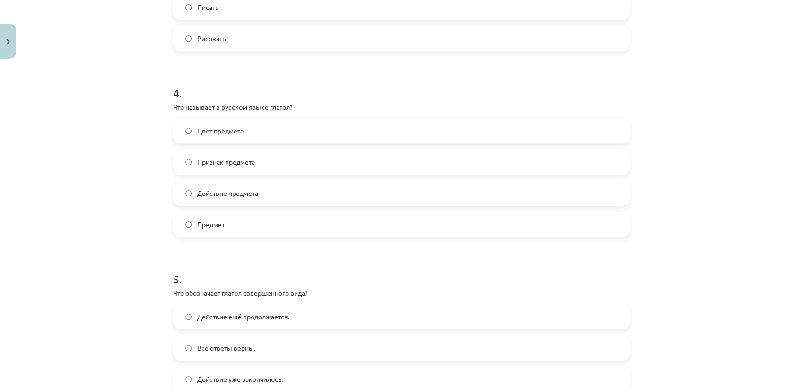
click at [225, 187] on label "Действие предмета" at bounding box center [401, 193] width 455 height 24
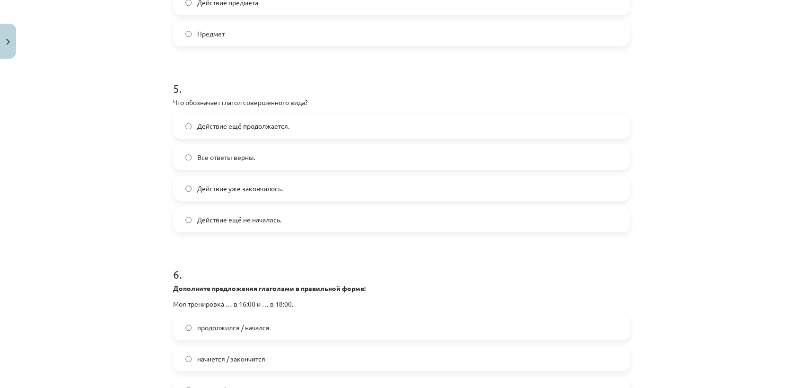
scroll to position [921, 0]
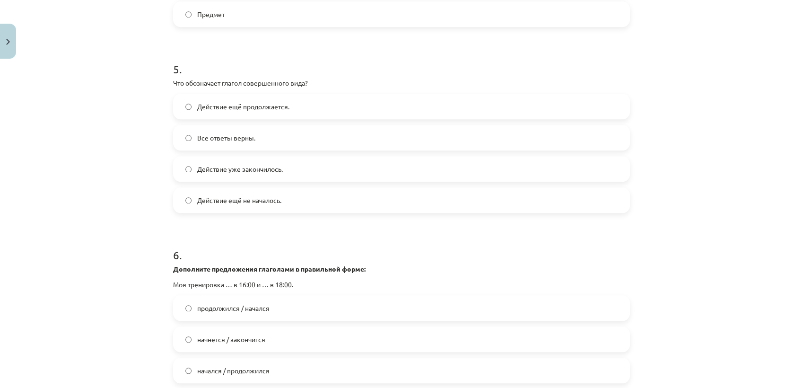
click at [225, 172] on span "Действие уже закончилось." at bounding box center [240, 169] width 86 height 10
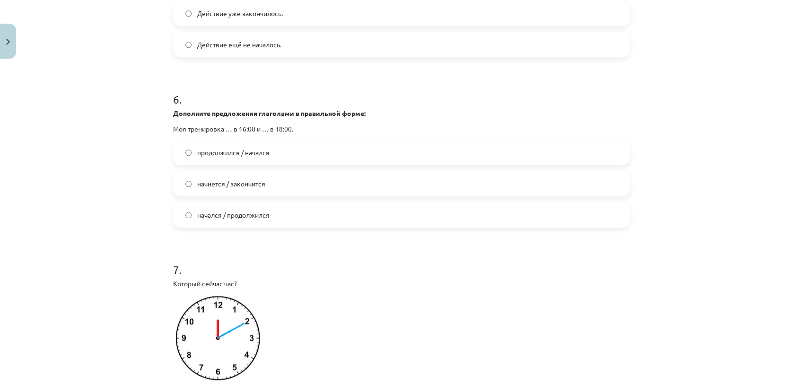
scroll to position [1079, 0]
click at [227, 184] on span "начнется / закончится" at bounding box center [231, 182] width 68 height 10
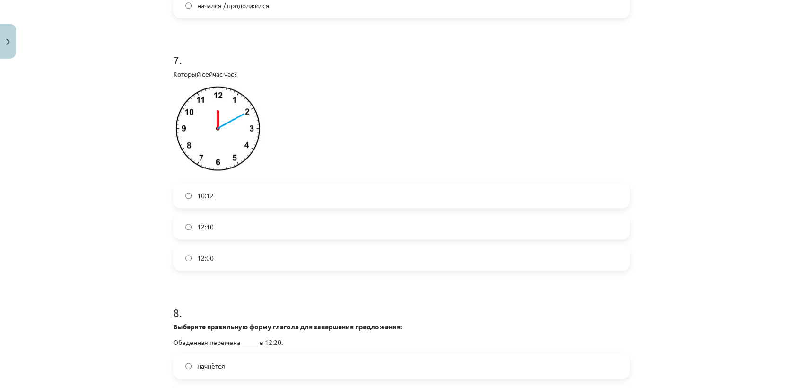
scroll to position [1289, 0]
click at [201, 225] on span "12:10" at bounding box center [205, 224] width 17 height 10
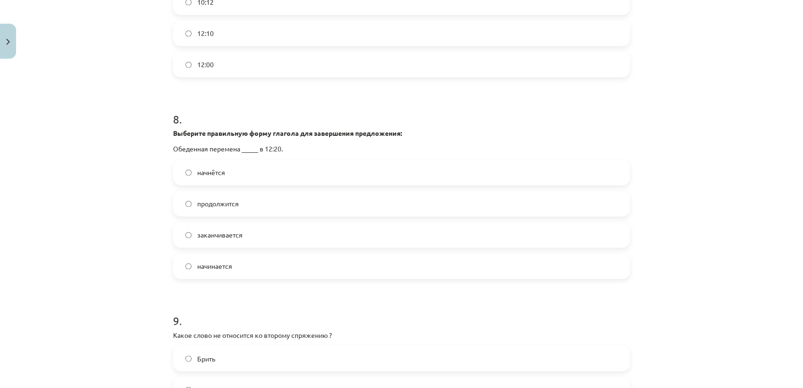
scroll to position [1499, 0]
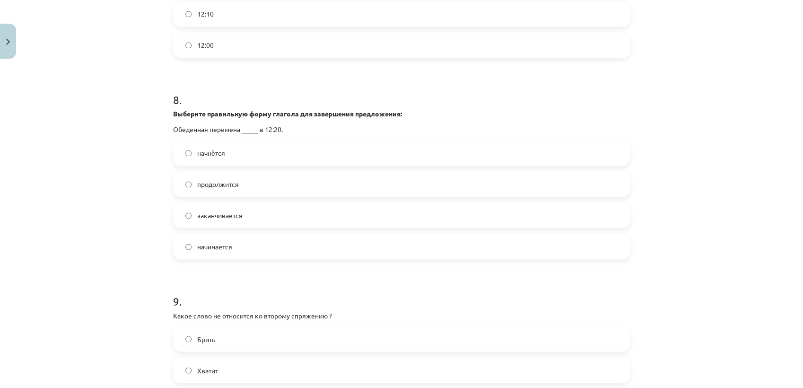
click at [232, 161] on label "начнётся" at bounding box center [401, 153] width 455 height 24
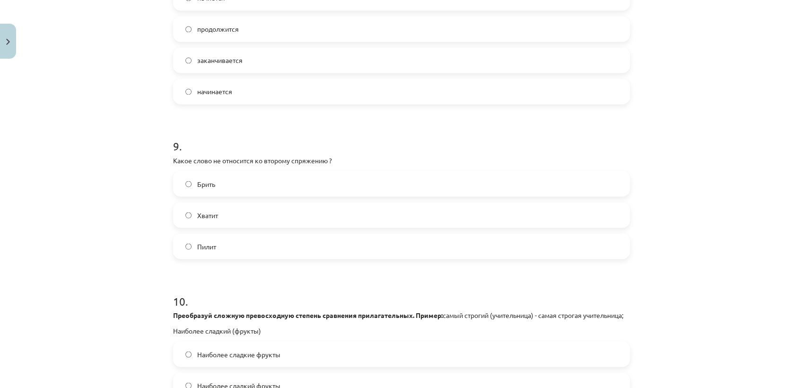
scroll to position [1657, 0]
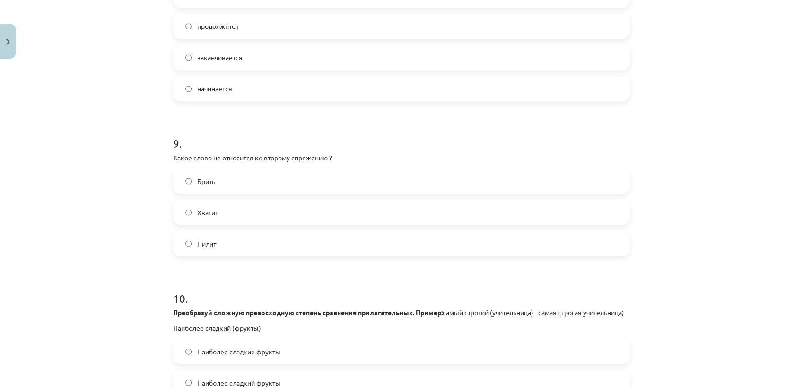
click at [216, 215] on label "Хватит" at bounding box center [401, 212] width 455 height 24
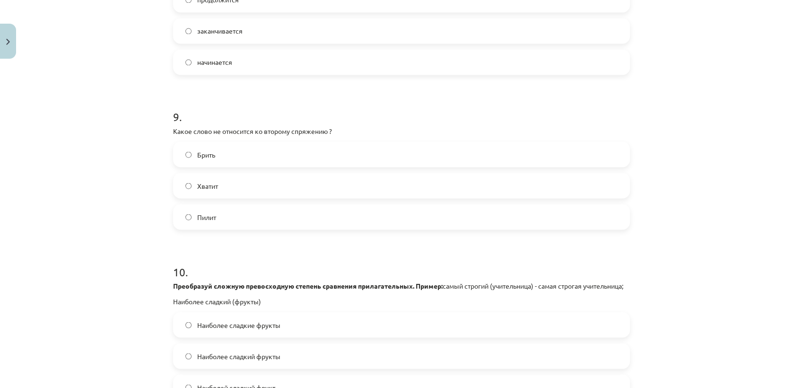
scroll to position [1815, 0]
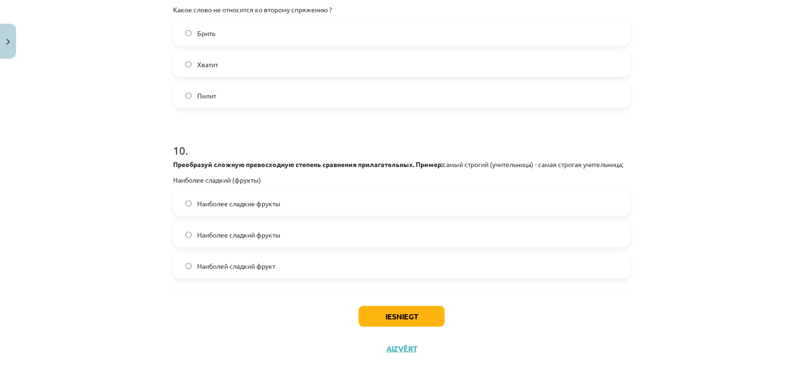
click at [250, 205] on span "Наиболее сладкие фрукты" at bounding box center [238, 203] width 83 height 10
click at [391, 313] on button "Iesniegt" at bounding box center [402, 316] width 86 height 21
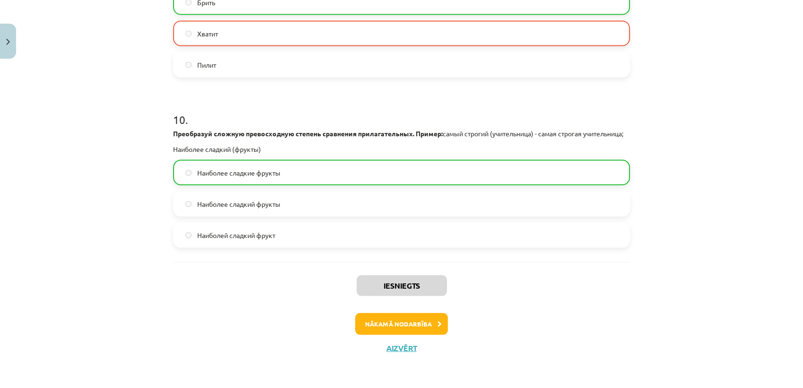
scroll to position [1845, 0]
click at [385, 324] on button "Nākamā nodarbība" at bounding box center [401, 324] width 93 height 22
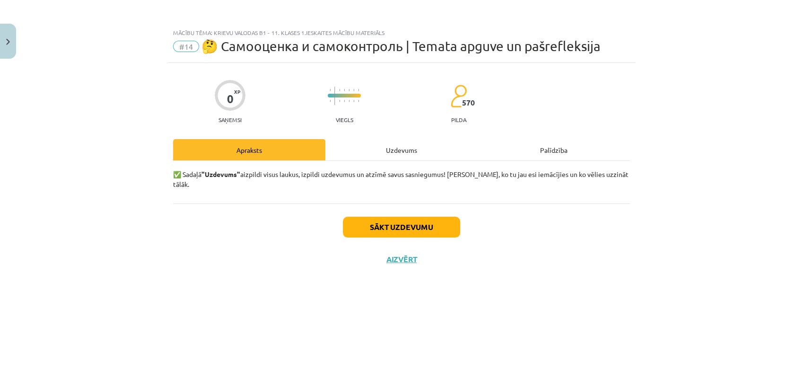
click at [409, 167] on div "✅ Sadaļā "Uzdevums" aizpildi visus laukus, izpildi uzdevumus un atzīmē savus sa…" at bounding box center [401, 182] width 457 height 43
click at [409, 151] on div "Uzdevums" at bounding box center [401, 149] width 152 height 21
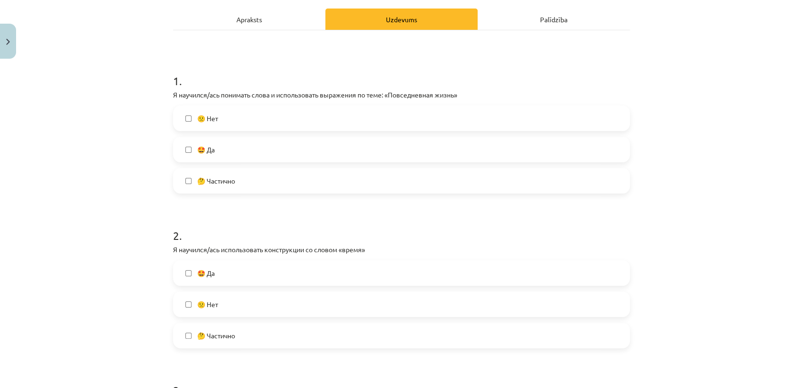
scroll to position [157, 0]
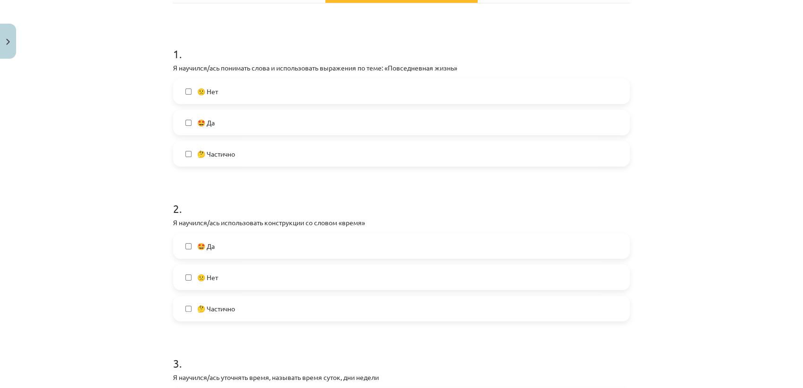
click at [289, 123] on label "🤩 Да" at bounding box center [401, 123] width 455 height 24
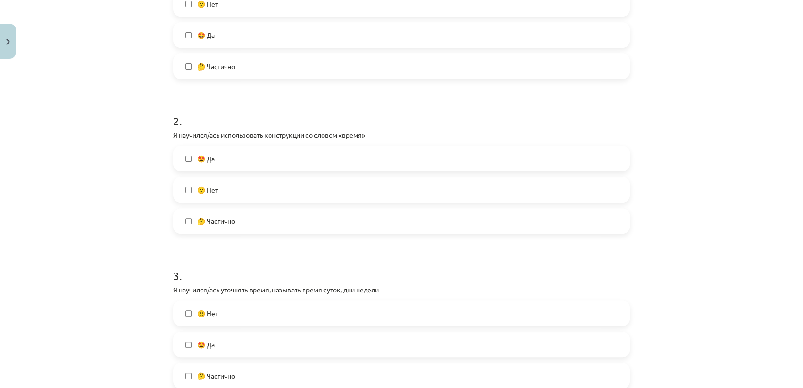
scroll to position [262, 0]
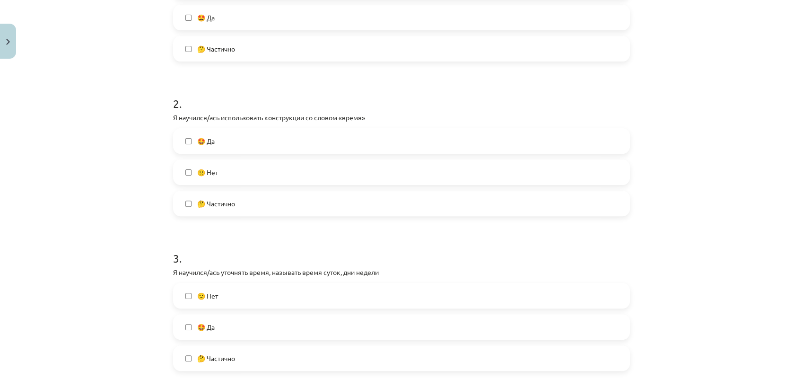
click at [251, 177] on label "🙁 Нет" at bounding box center [401, 172] width 455 height 24
click at [270, 145] on label "🤩 Да" at bounding box center [401, 141] width 455 height 24
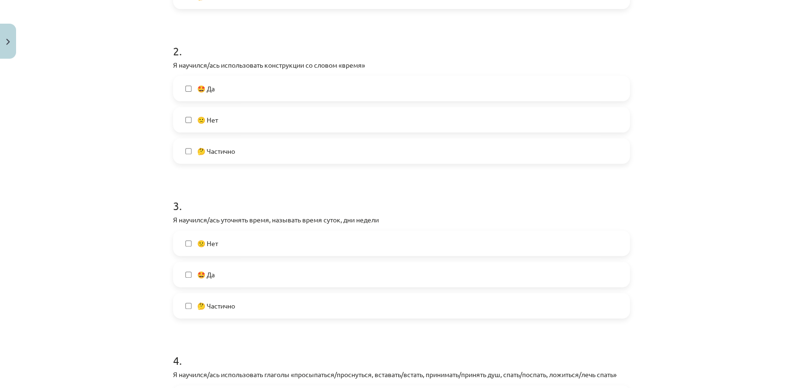
click at [245, 116] on label "🙁 Нет" at bounding box center [401, 120] width 455 height 24
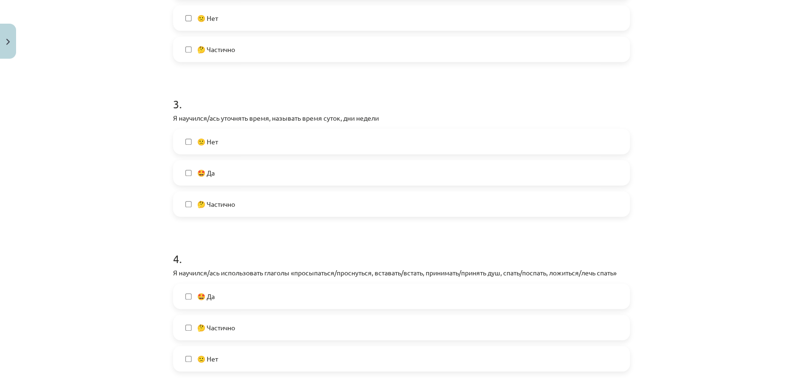
scroll to position [420, 0]
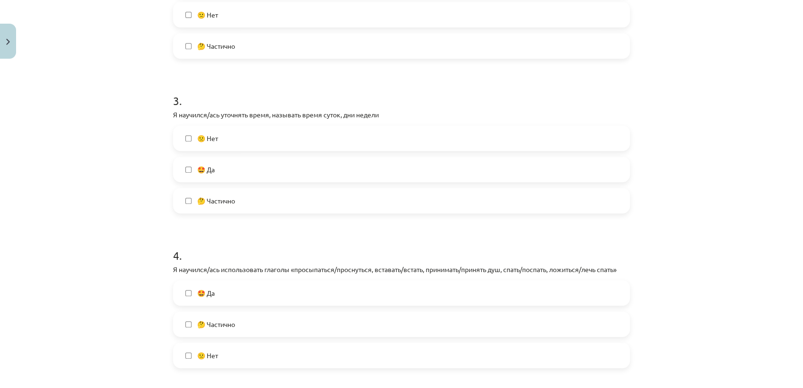
click at [224, 170] on label "🤩 Да" at bounding box center [401, 169] width 455 height 24
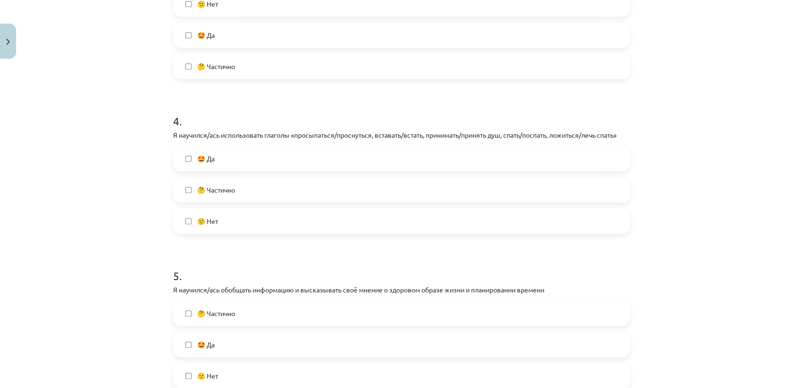
scroll to position [578, 0]
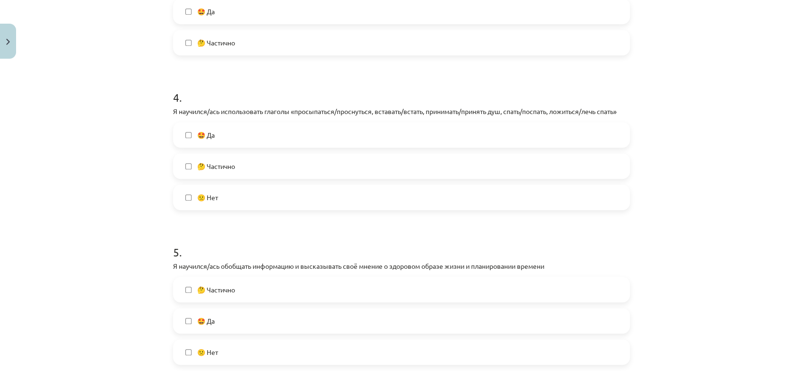
click at [236, 139] on label "🤩 Да" at bounding box center [401, 135] width 455 height 24
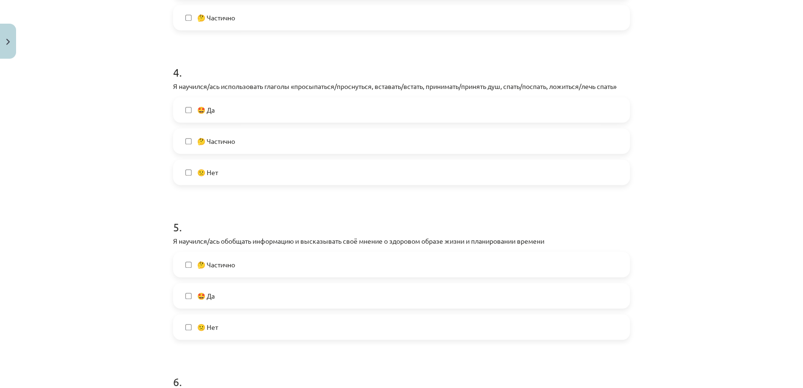
scroll to position [683, 0]
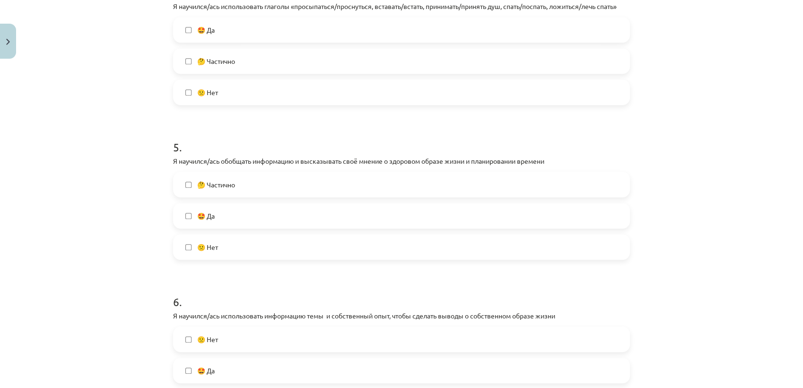
click at [233, 218] on label "🤩 Да" at bounding box center [401, 216] width 455 height 24
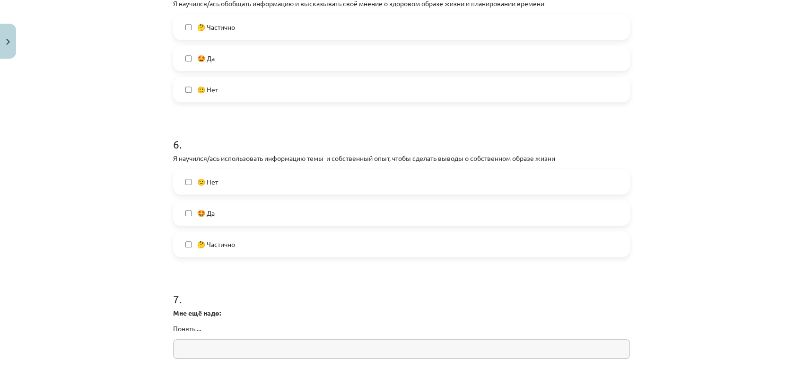
click at [235, 218] on label "🤩 Да" at bounding box center [401, 213] width 455 height 24
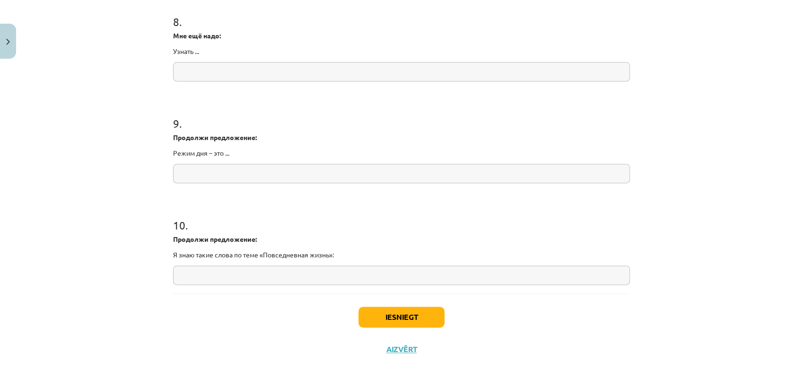
scroll to position [1220, 0]
click at [387, 314] on button "Iesniegt" at bounding box center [402, 316] width 86 height 21
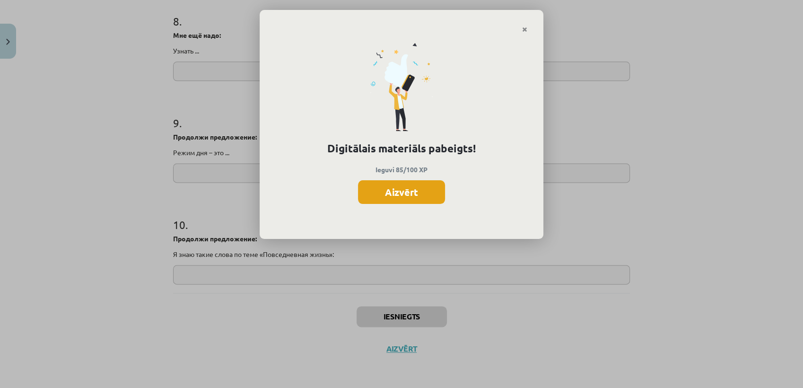
click at [417, 198] on button "Aizvērt" at bounding box center [401, 192] width 87 height 24
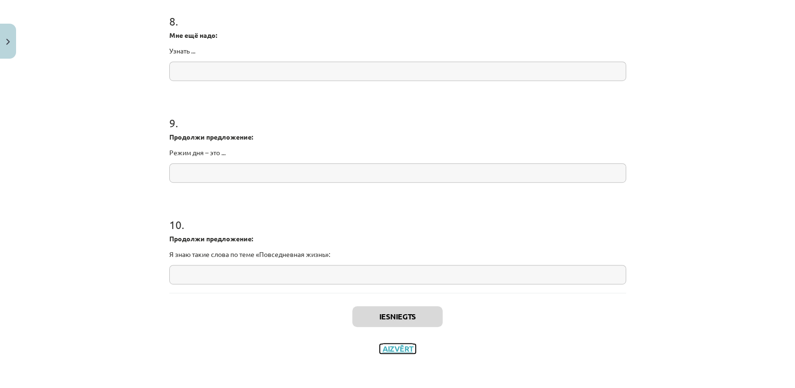
click at [399, 344] on button "Aizvērt" at bounding box center [398, 348] width 36 height 9
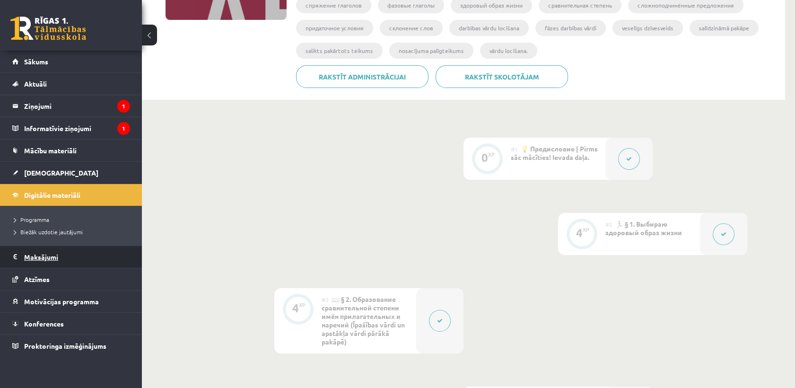
scroll to position [171, 0]
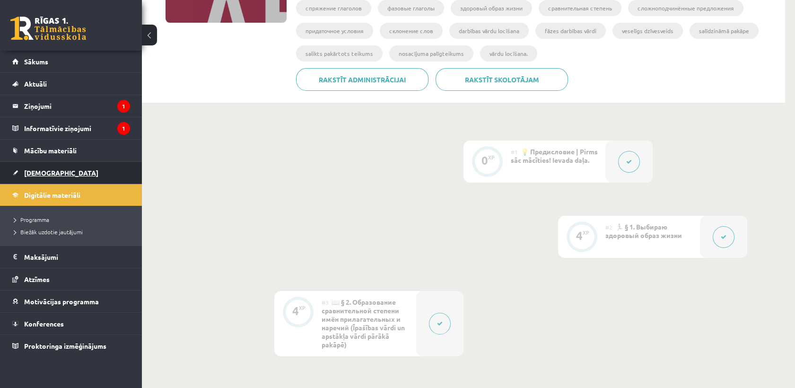
click at [43, 173] on span "[DEMOGRAPHIC_DATA]" at bounding box center [61, 172] width 74 height 9
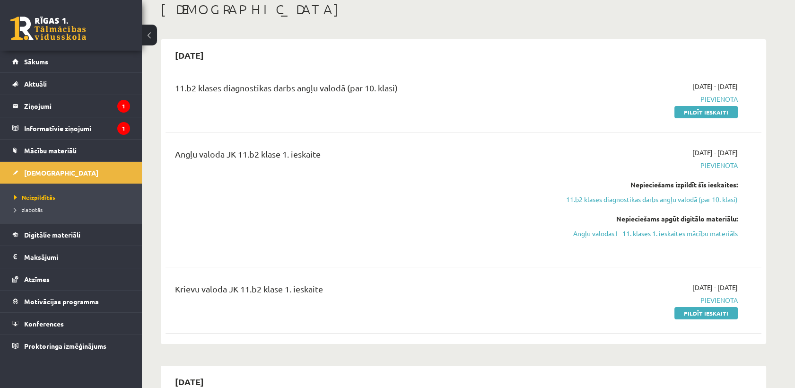
scroll to position [52, 0]
click at [700, 312] on link "Pildīt ieskaiti" at bounding box center [705, 314] width 63 height 12
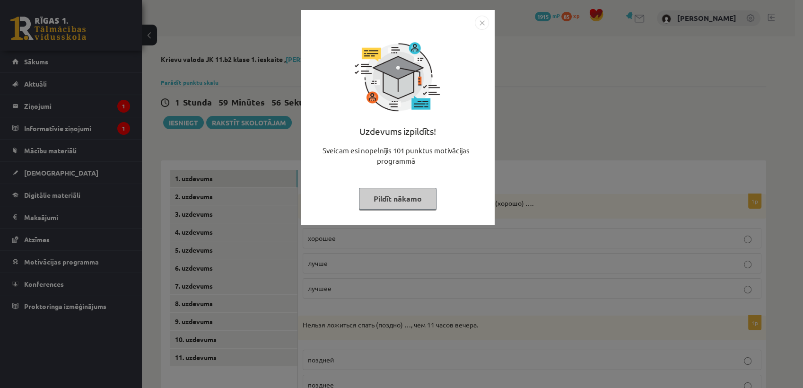
click at [598, 93] on div "Uzdevums izpildīts! Sveicam esi nopelnījis 101 punktus motivācijas programmā Pi…" at bounding box center [401, 194] width 803 height 388
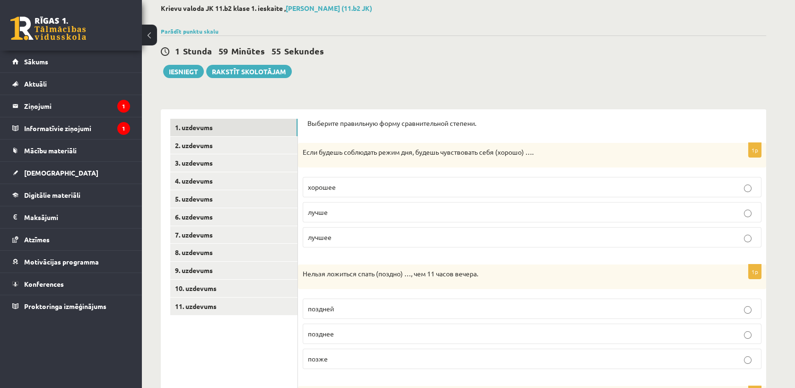
scroll to position [52, 0]
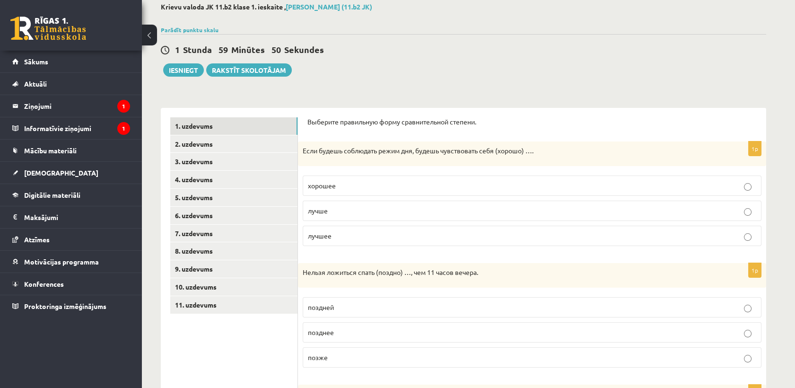
click at [327, 211] on span "лучше" at bounding box center [318, 210] width 20 height 9
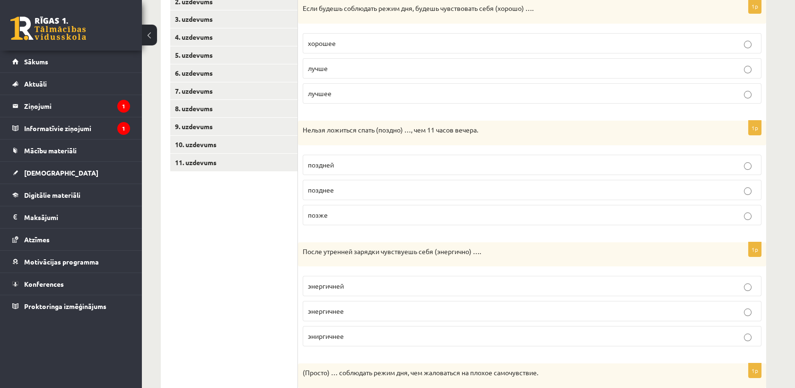
scroll to position [210, 0]
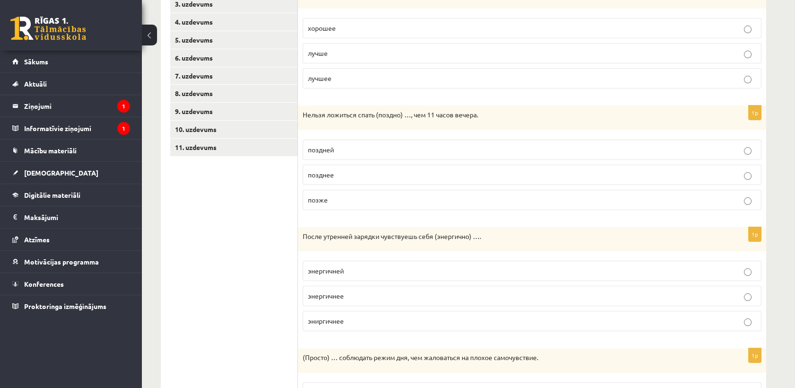
click at [355, 171] on p "позднее" at bounding box center [532, 175] width 448 height 10
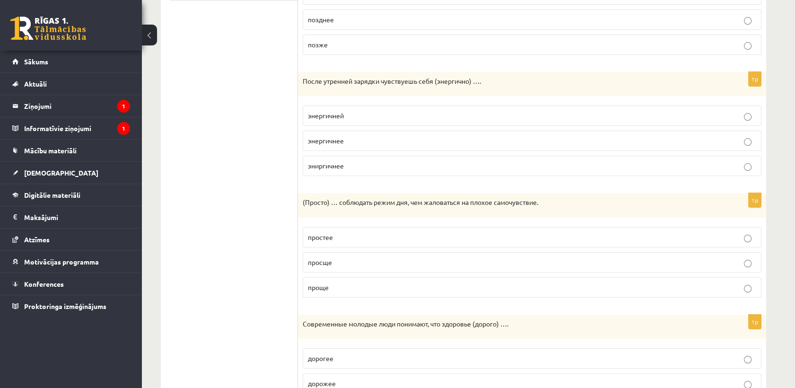
scroll to position [367, 0]
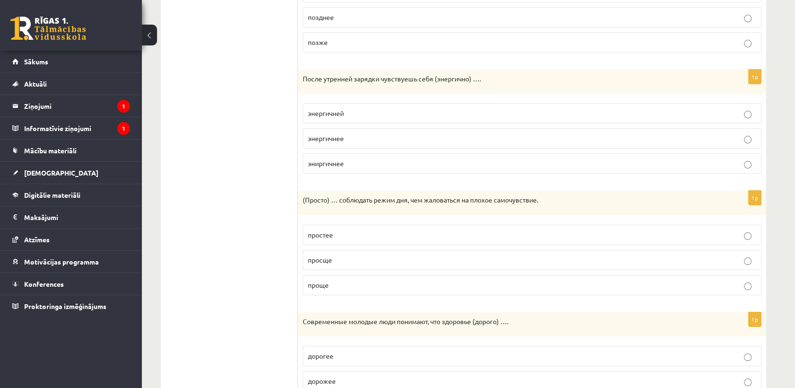
click at [353, 134] on p "энергичнее" at bounding box center [532, 138] width 448 height 10
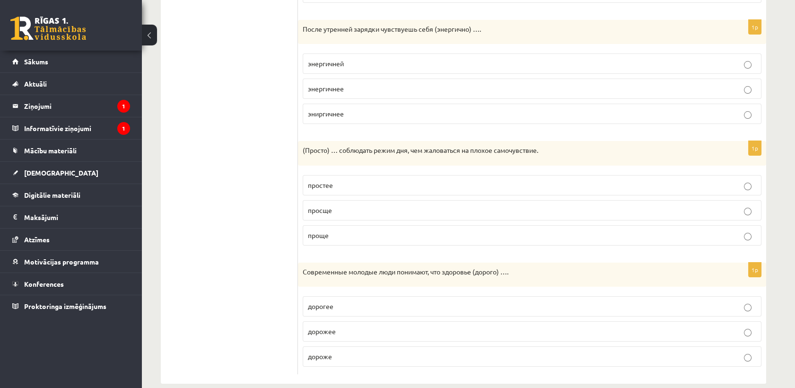
scroll to position [430, 0]
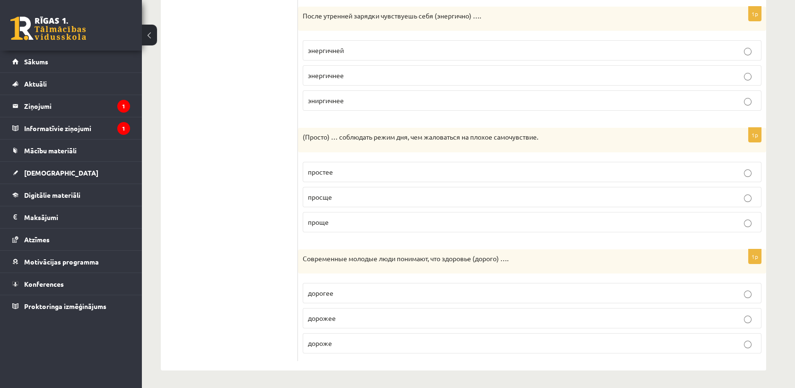
click at [343, 221] on p "проще" at bounding box center [532, 222] width 448 height 10
click at [348, 338] on p "дороже" at bounding box center [532, 343] width 448 height 10
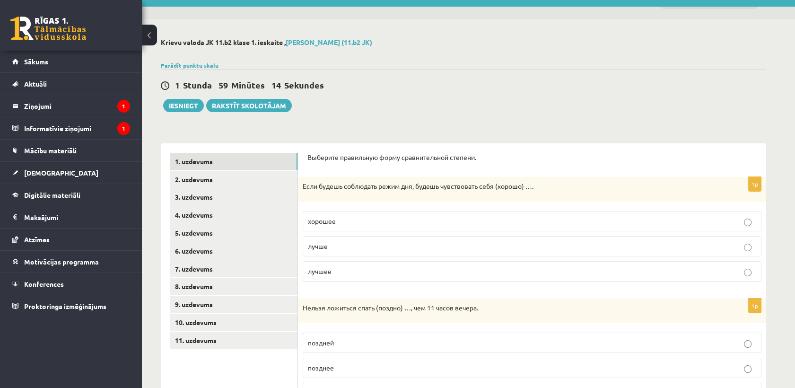
scroll to position [10, 0]
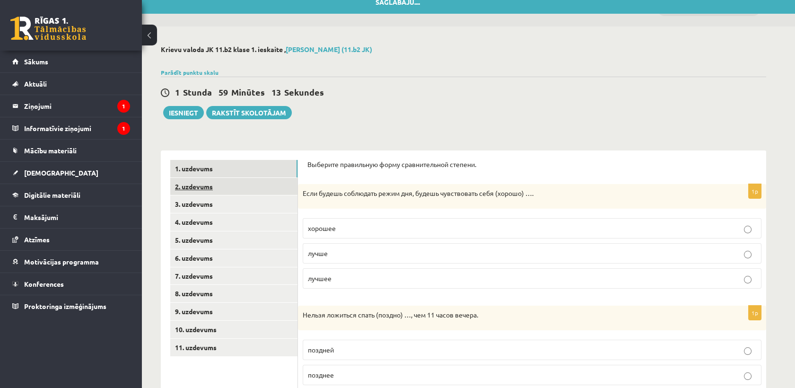
click at [188, 184] on link "2. uzdevums" at bounding box center [233, 186] width 127 height 17
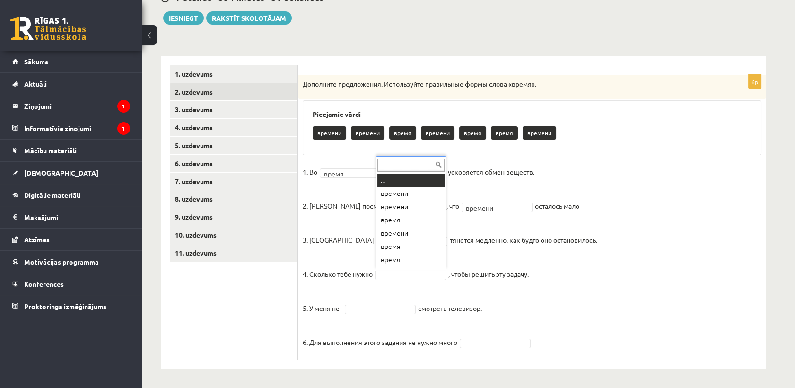
scroll to position [11, 0]
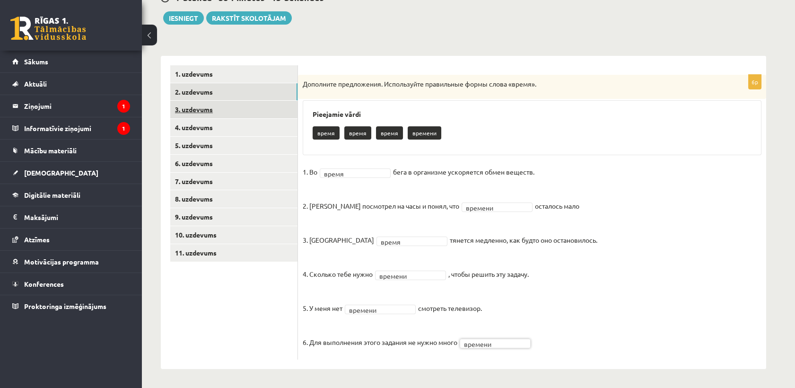
click at [219, 109] on link "3. uzdevums" at bounding box center [233, 109] width 127 height 17
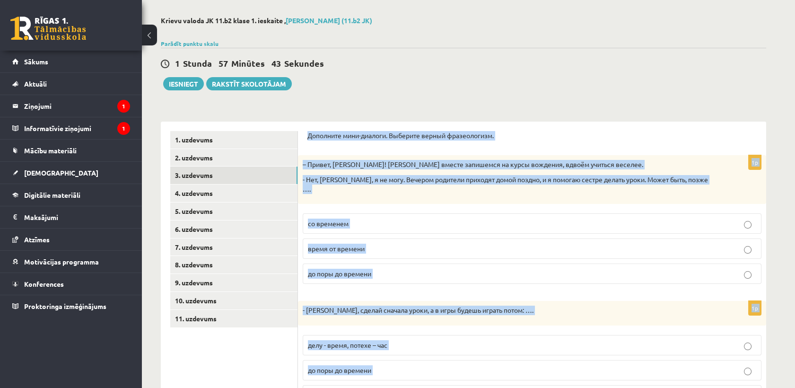
scroll to position [354, 0]
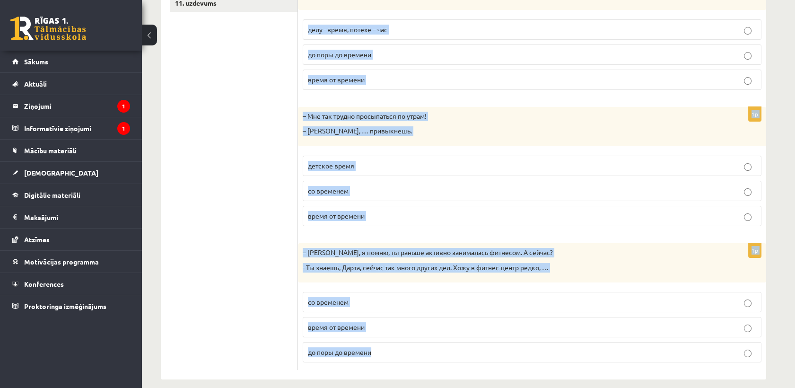
drag, startPoint x: 307, startPoint y: 133, endPoint x: 574, endPoint y: 393, distance: 372.6
copy form "Дополните мини-диалоги. Выберите верный фразеологизм. 1p – Привет, Янис! Давай …"
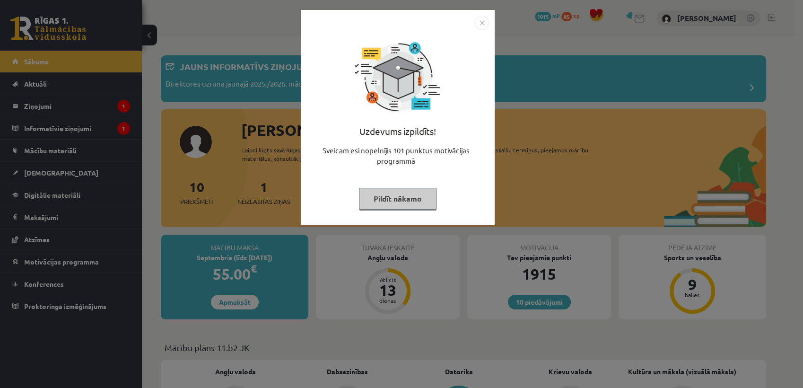
drag, startPoint x: 61, startPoint y: 180, endPoint x: 265, endPoint y: 143, distance: 207.2
click at [61, 180] on div "Uzdevums izpildīts! Sveicam esi nopelnījis 101 punktus motivācijas programmā Pi…" at bounding box center [401, 194] width 803 height 388
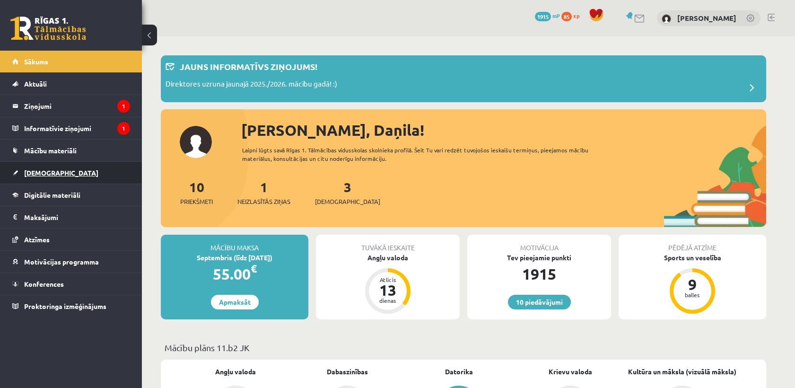
click at [52, 166] on link "[DEMOGRAPHIC_DATA]" at bounding box center [71, 173] width 118 height 22
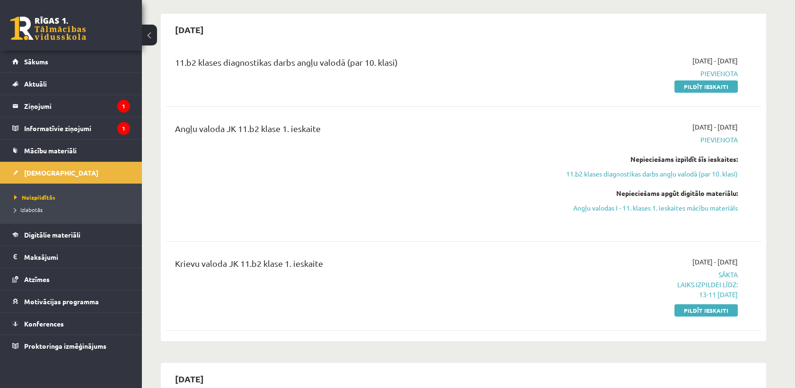
scroll to position [105, 0]
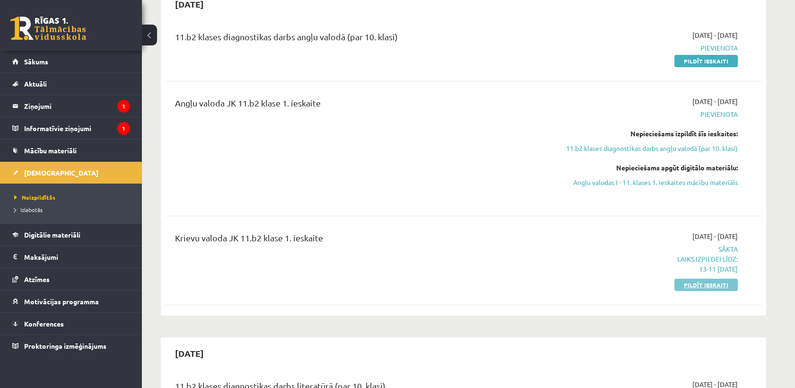
click at [709, 280] on link "Pildīt ieskaiti" at bounding box center [705, 285] width 63 height 12
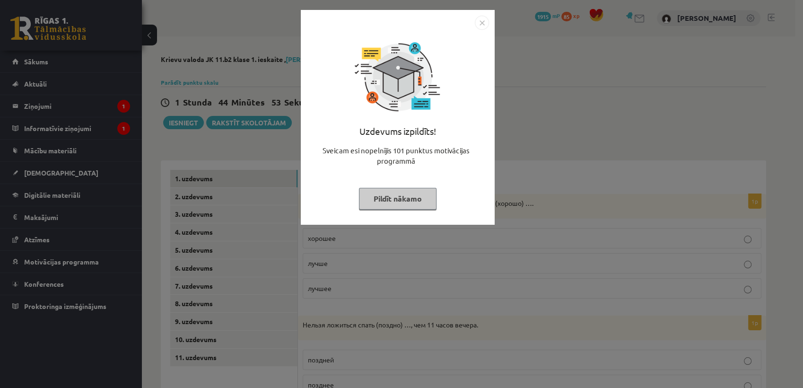
click at [635, 80] on div "Uzdevums izpildīts! Sveicam esi nopelnījis 101 punktus motivācijas programmā Pi…" at bounding box center [401, 194] width 803 height 388
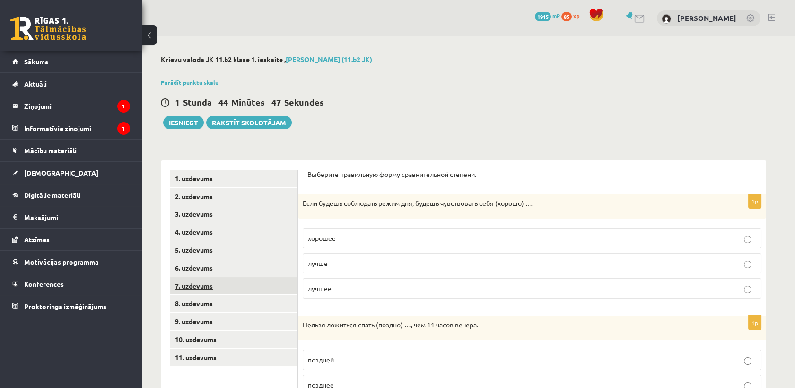
click at [184, 291] on link "7. uzdevums" at bounding box center [233, 285] width 127 height 17
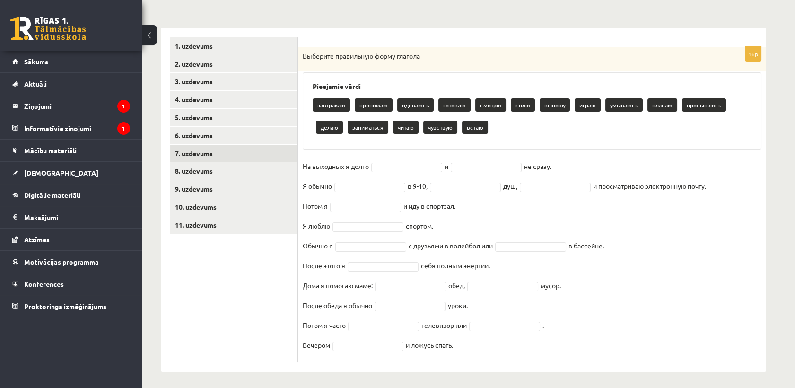
scroll to position [135, 0]
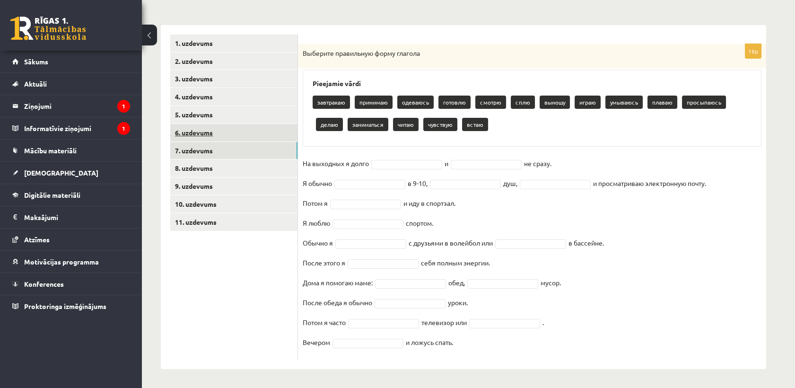
click at [214, 134] on link "6. uzdevums" at bounding box center [233, 132] width 127 height 17
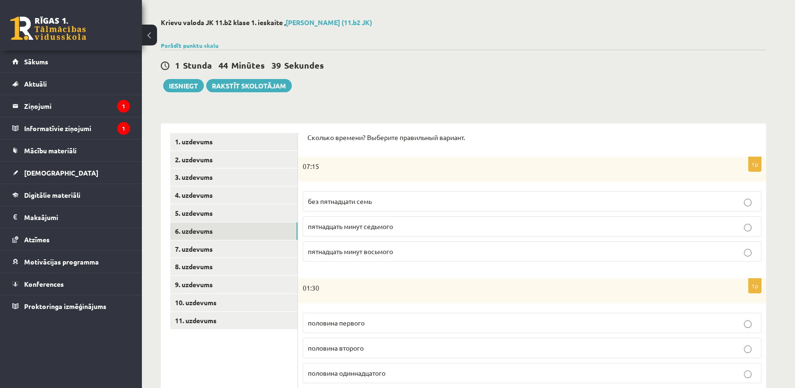
scroll to position [10, 0]
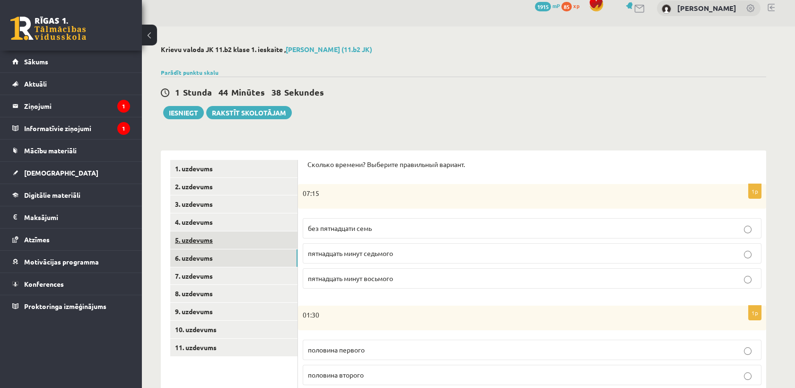
click at [197, 245] on link "5. uzdevums" at bounding box center [233, 239] width 127 height 17
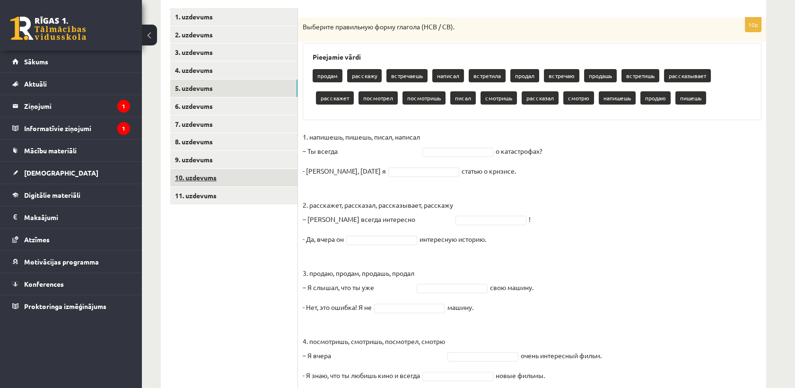
scroll to position [158, 0]
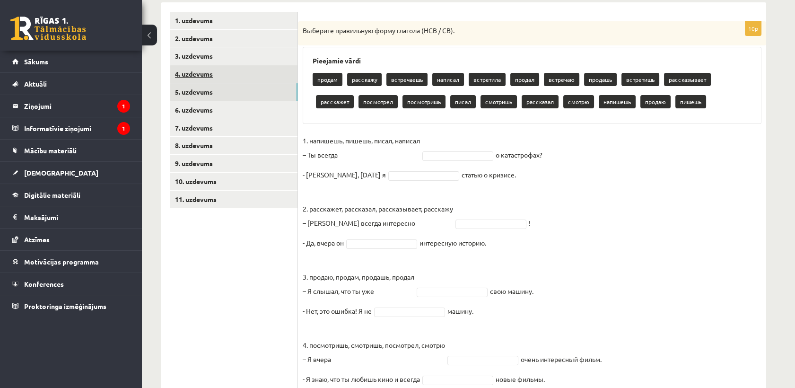
click at [194, 65] on link "4. uzdevums" at bounding box center [233, 73] width 127 height 17
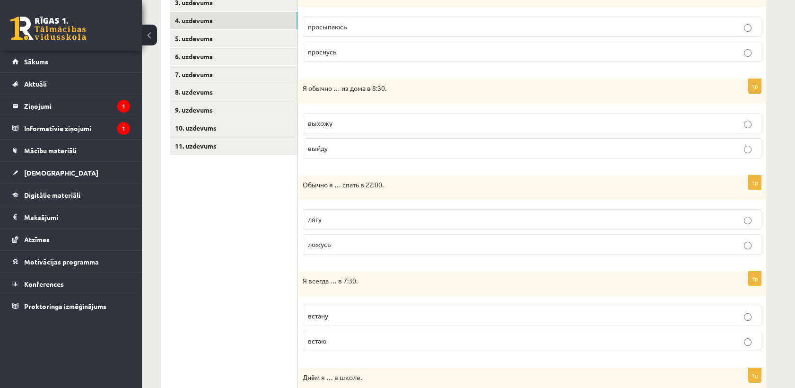
scroll to position [121, 0]
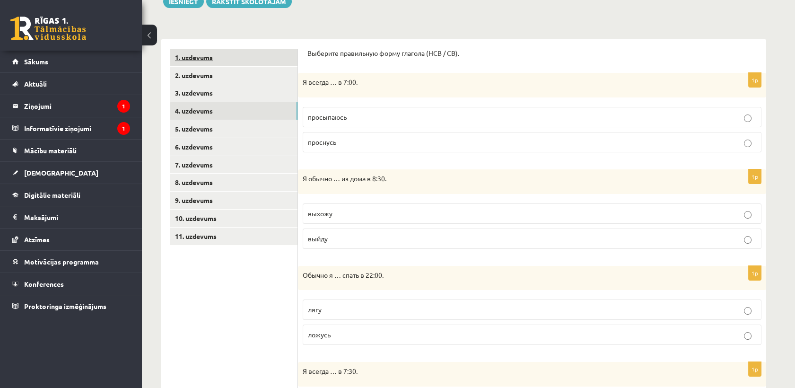
click at [204, 56] on link "1. uzdevums" at bounding box center [233, 57] width 127 height 17
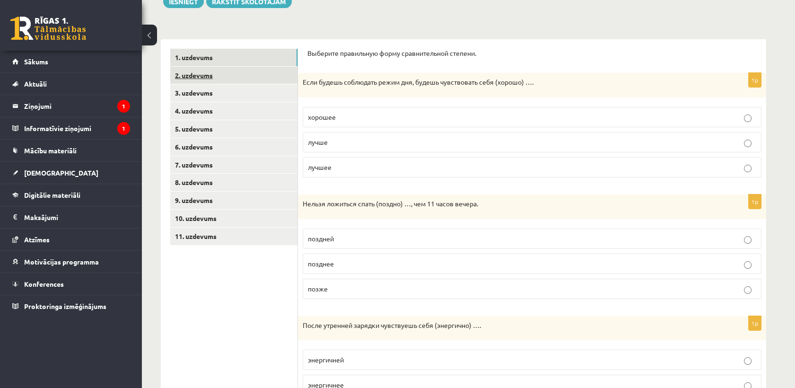
click at [207, 72] on link "2. uzdevums" at bounding box center [233, 75] width 127 height 17
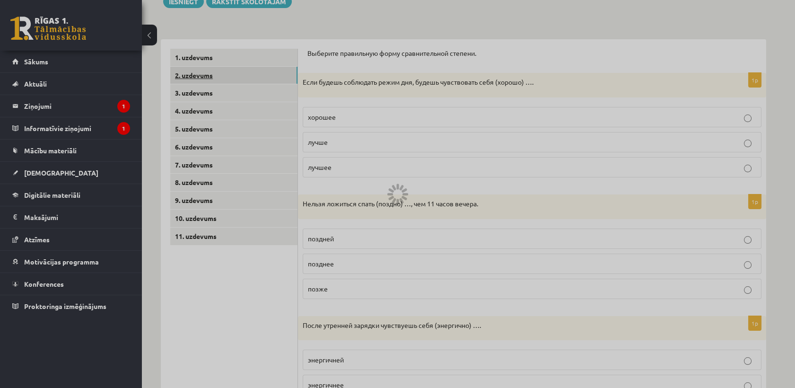
scroll to position [105, 0]
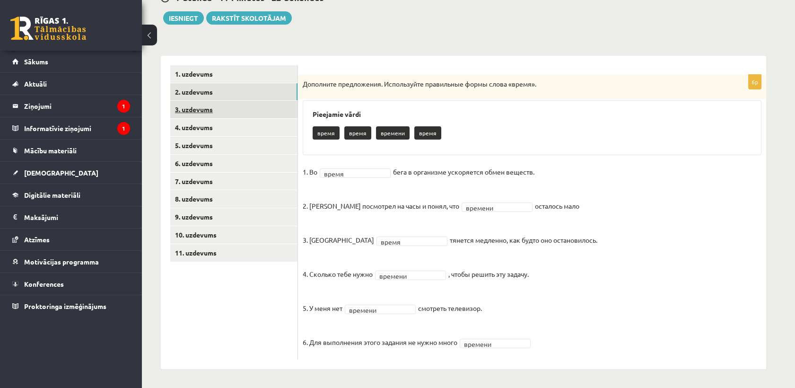
click at [199, 111] on link "3. uzdevums" at bounding box center [233, 109] width 127 height 17
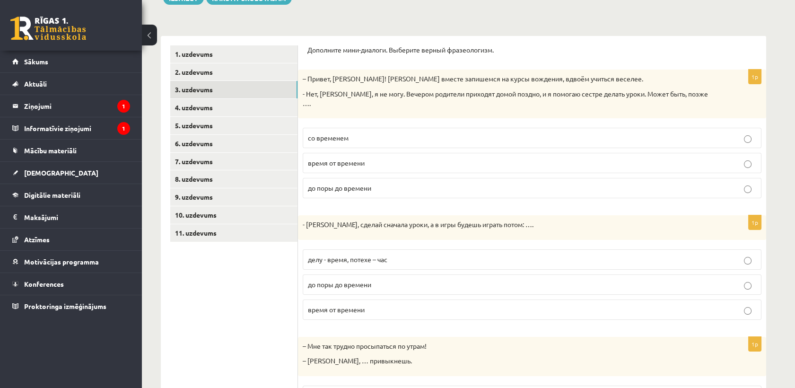
scroll to position [91, 0]
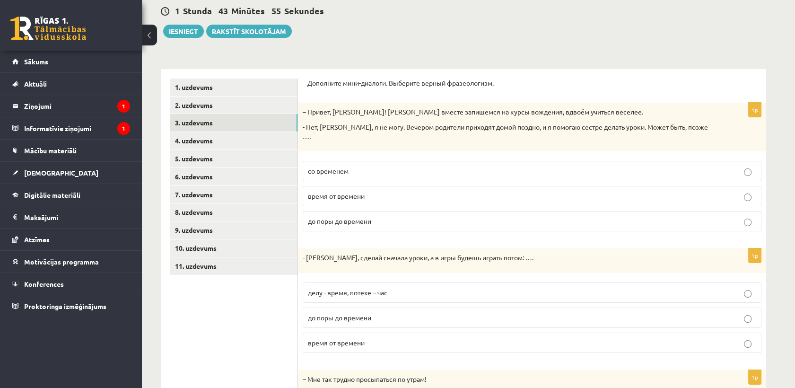
click at [346, 166] on span "со временем" at bounding box center [328, 170] width 41 height 9
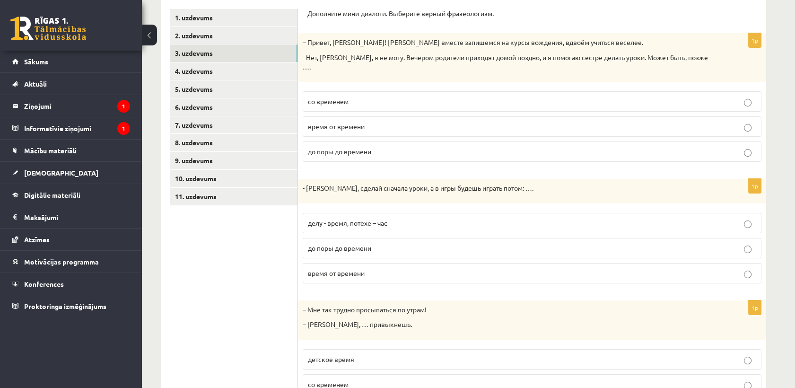
scroll to position [197, 0]
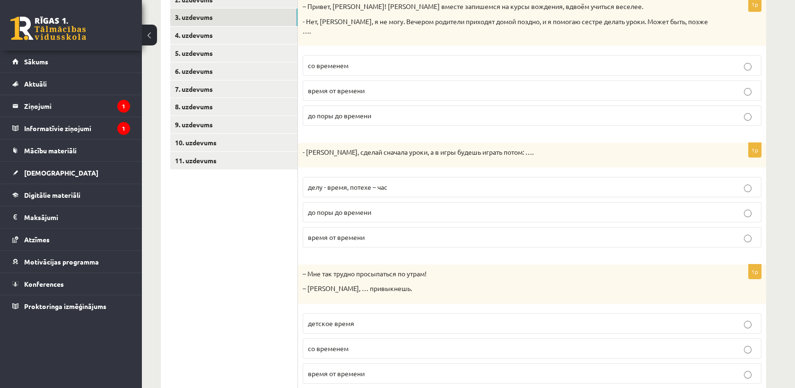
click at [347, 183] on span "делу - время, потехе – час" at bounding box center [347, 187] width 79 height 9
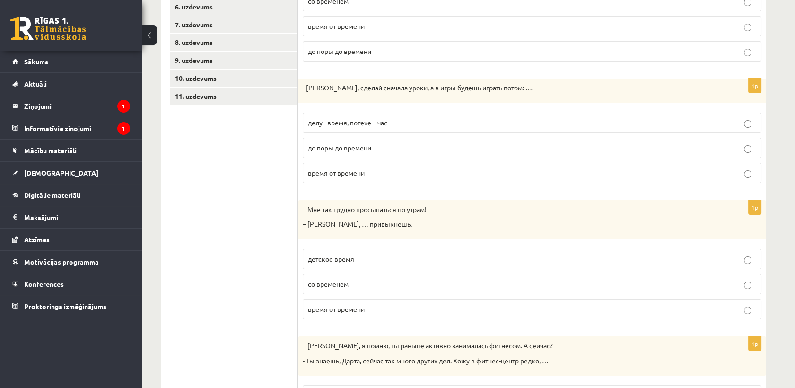
scroll to position [302, 0]
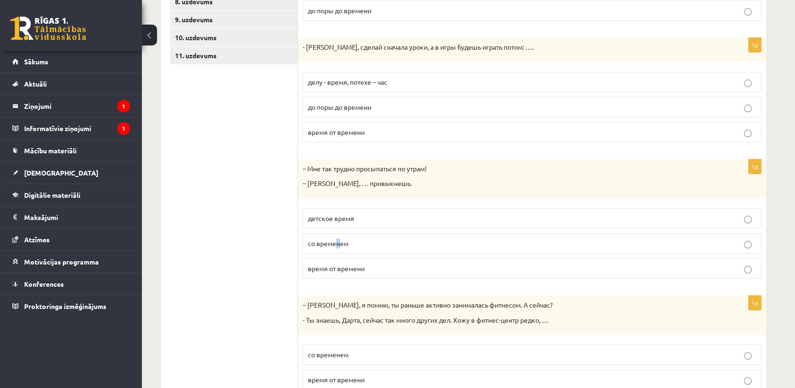
click at [337, 239] on label "со временем" at bounding box center [532, 243] width 459 height 20
drag, startPoint x: 337, startPoint y: 239, endPoint x: 411, endPoint y: 242, distance: 73.9
click at [411, 242] on label "со временем" at bounding box center [532, 243] width 459 height 20
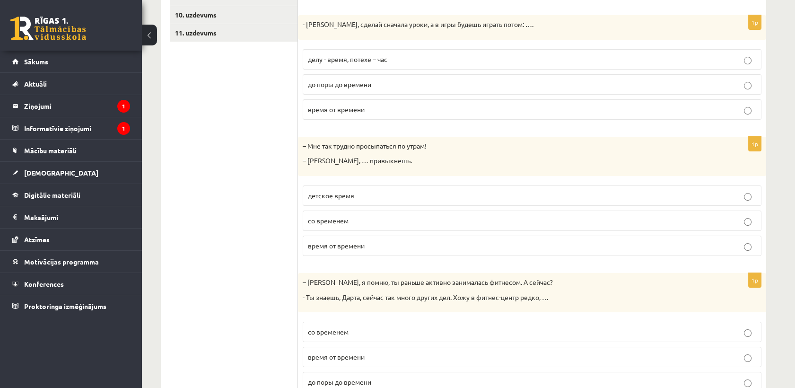
scroll to position [354, 0]
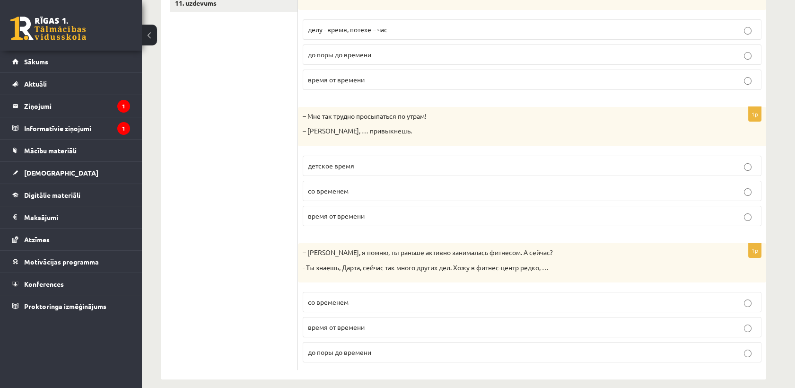
click at [355, 323] on span "время от времени" at bounding box center [336, 327] width 57 height 9
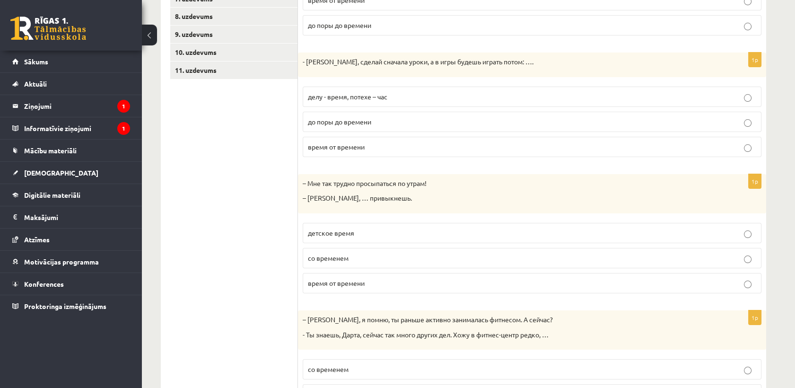
scroll to position [144, 0]
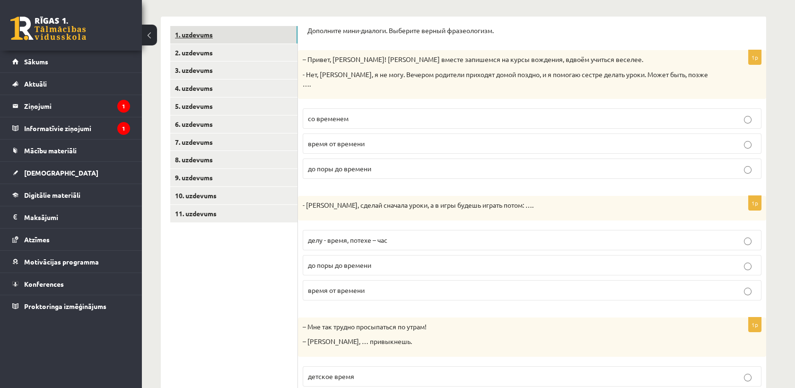
click at [238, 36] on link "1. uzdevums" at bounding box center [233, 34] width 127 height 17
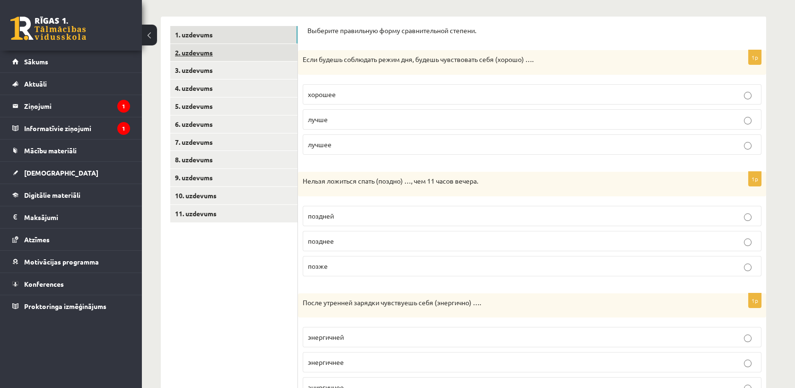
click at [219, 53] on link "2. uzdevums" at bounding box center [233, 52] width 127 height 17
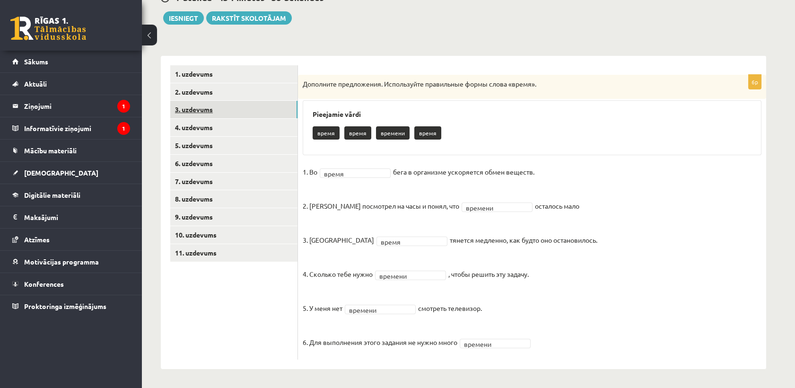
click at [223, 115] on link "3. uzdevums" at bounding box center [233, 109] width 127 height 17
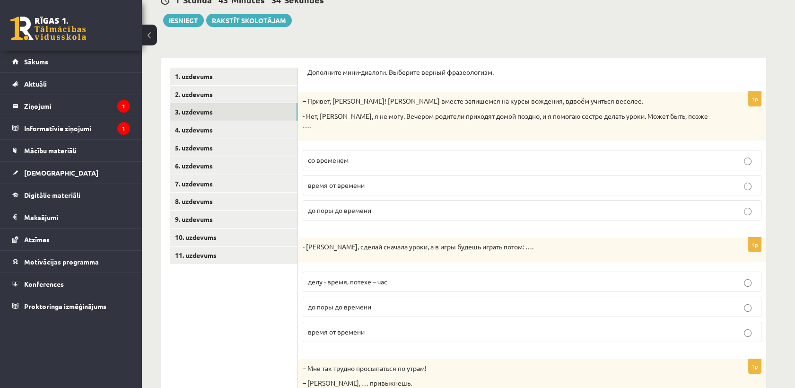
scroll to position [91, 0]
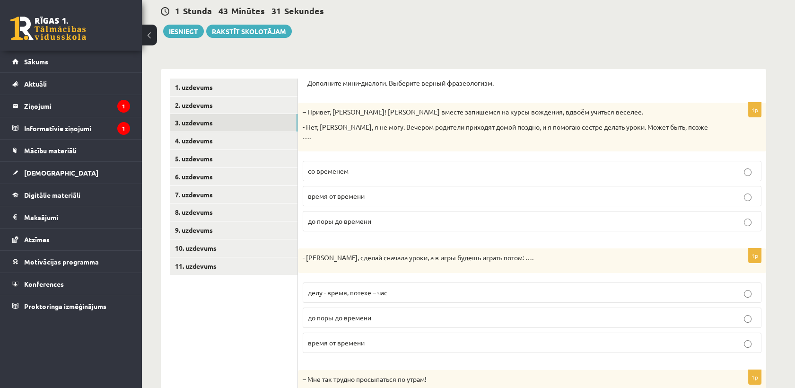
click at [380, 166] on p "со временем" at bounding box center [532, 171] width 448 height 10
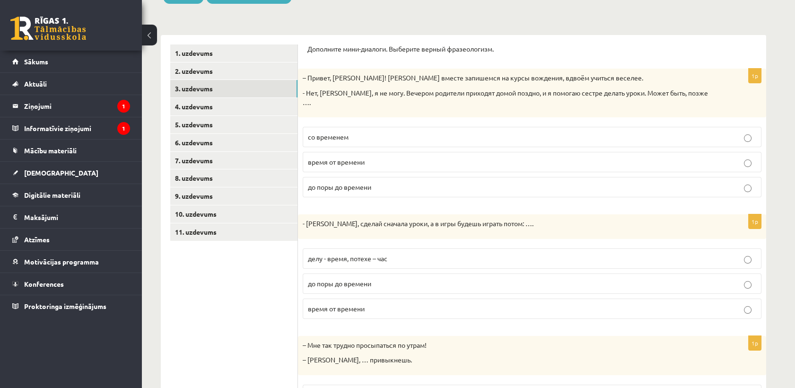
scroll to position [249, 0]
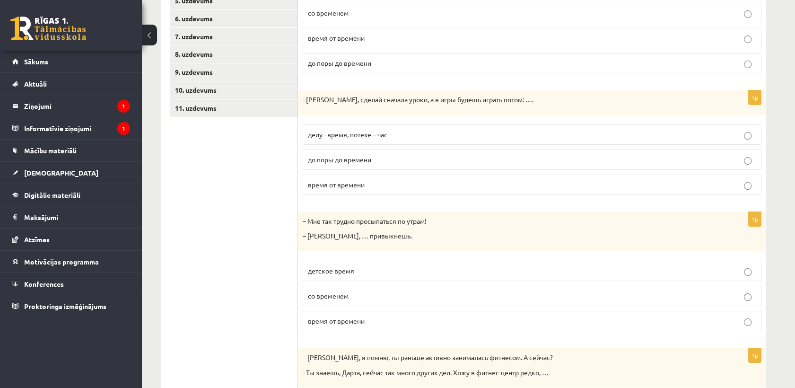
click at [335, 130] on span "делу - время, потехе – час" at bounding box center [347, 134] width 79 height 9
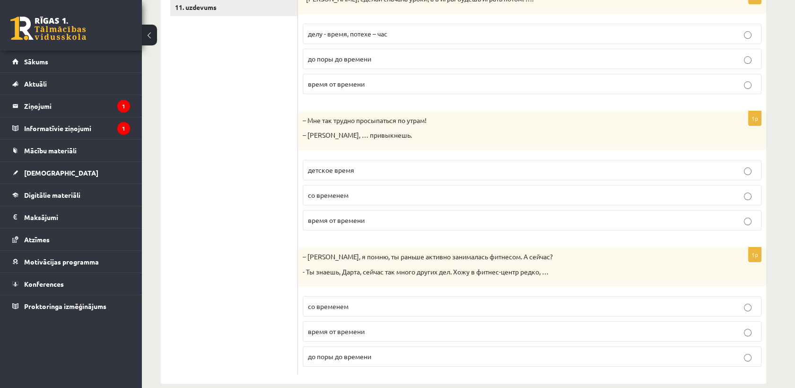
scroll to position [354, 0]
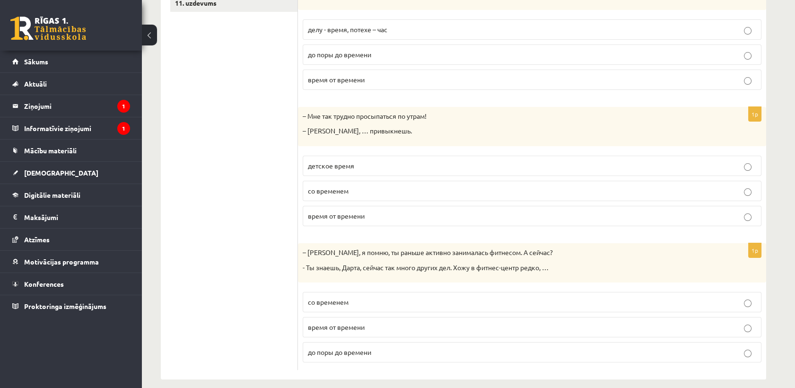
click at [333, 186] on span "со временем" at bounding box center [328, 190] width 41 height 9
click at [350, 323] on span "время от времени" at bounding box center [336, 327] width 57 height 9
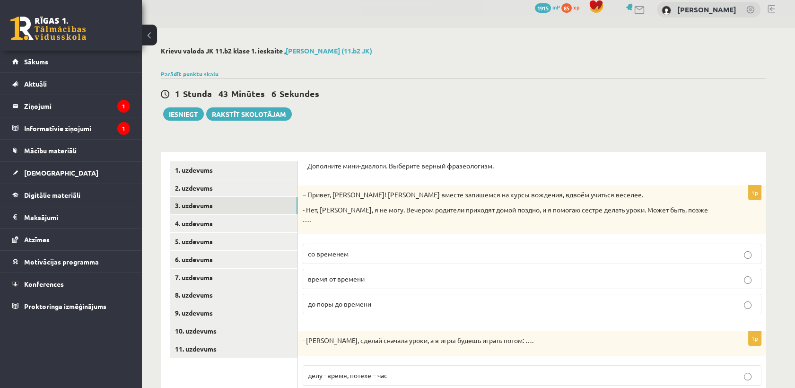
scroll to position [0, 0]
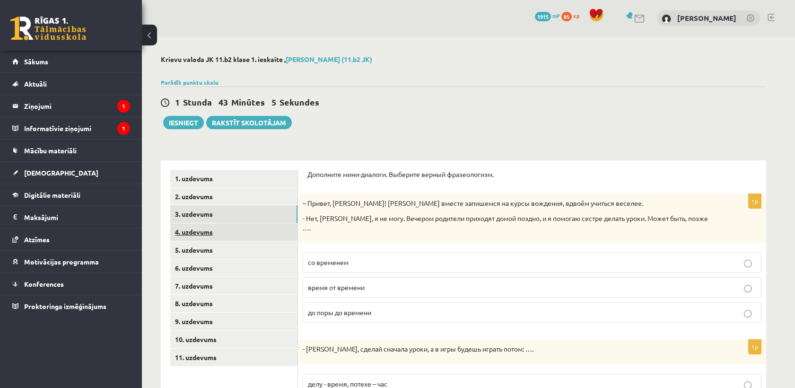
click at [220, 236] on link "4. uzdevums" at bounding box center [233, 231] width 127 height 17
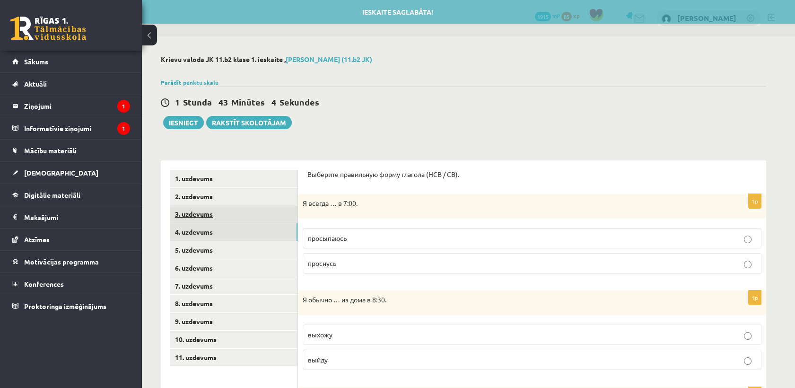
click at [226, 222] on link "3. uzdevums" at bounding box center [233, 213] width 127 height 17
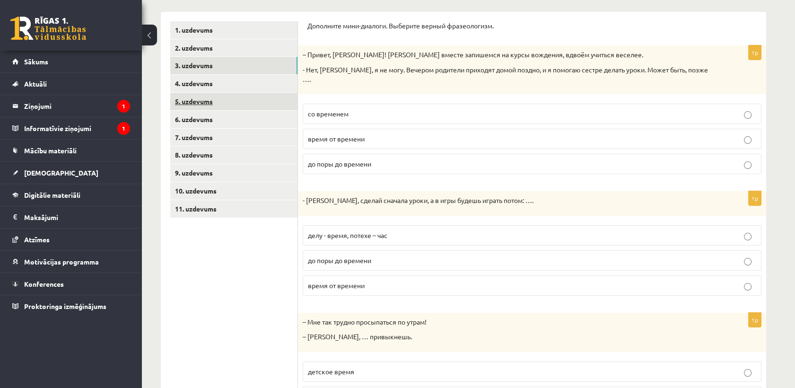
scroll to position [39, 0]
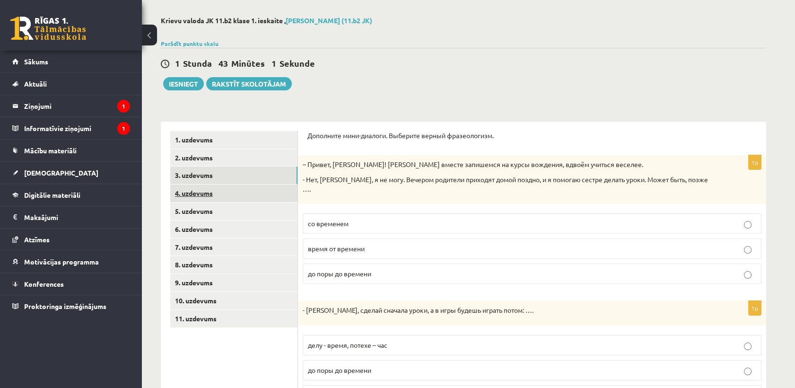
click at [212, 195] on link "4. uzdevums" at bounding box center [233, 192] width 127 height 17
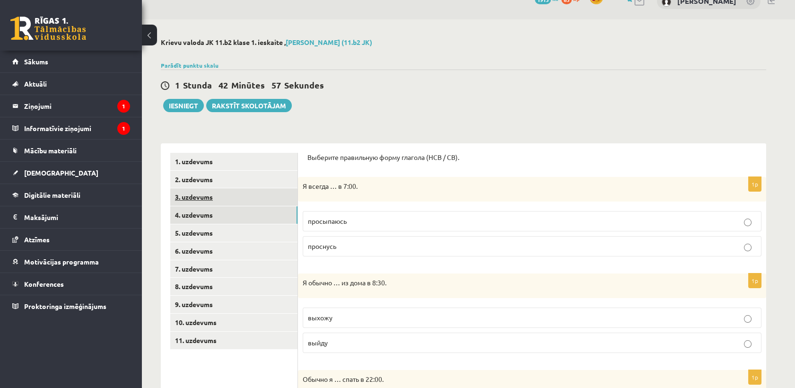
scroll to position [16, 0]
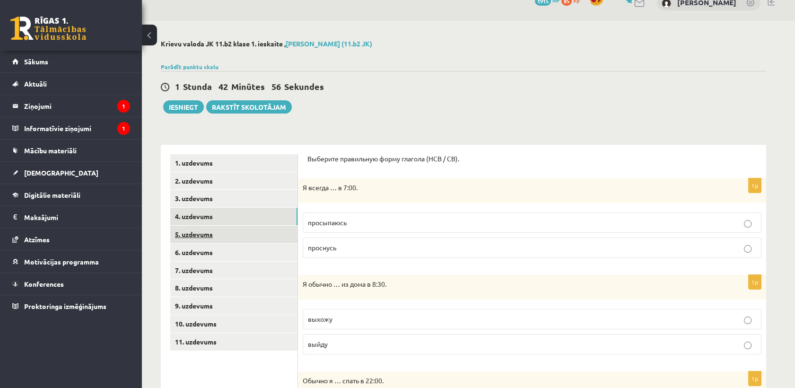
click at [210, 233] on link "5. uzdevums" at bounding box center [233, 234] width 127 height 17
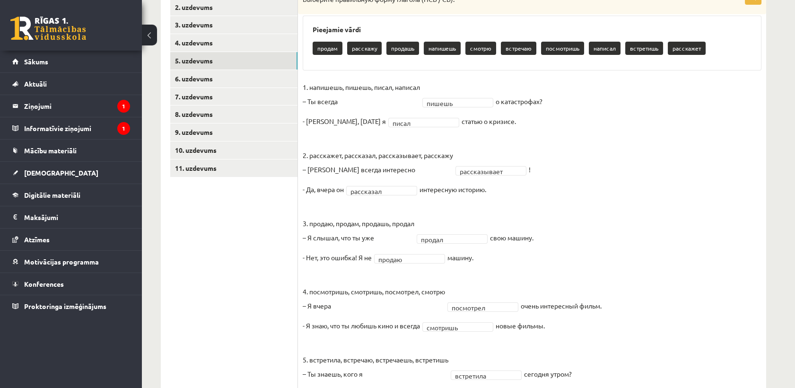
scroll to position [188, 0]
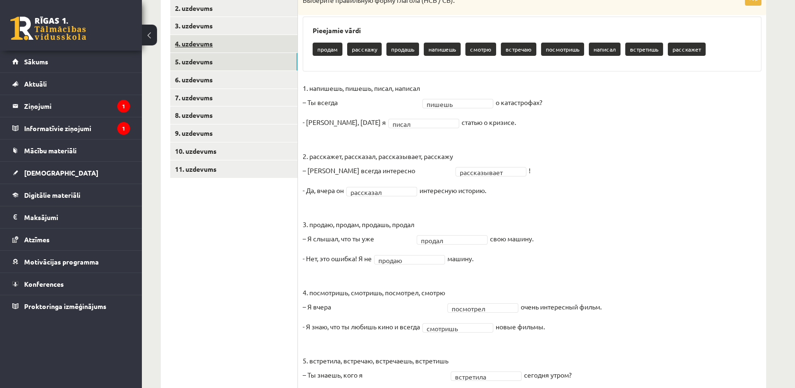
click at [192, 49] on link "4. uzdevums" at bounding box center [233, 43] width 127 height 17
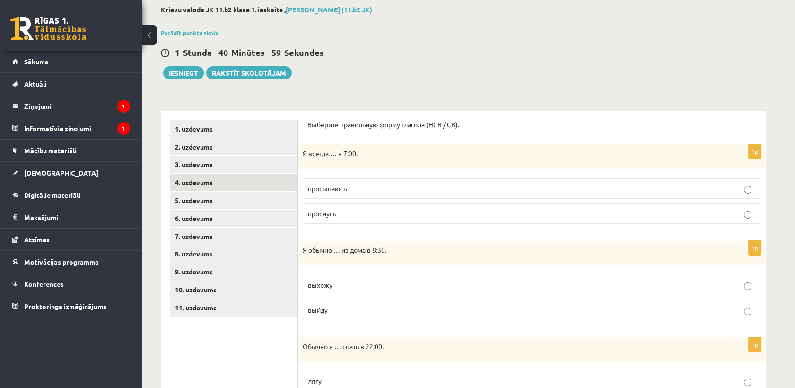
scroll to position [52, 0]
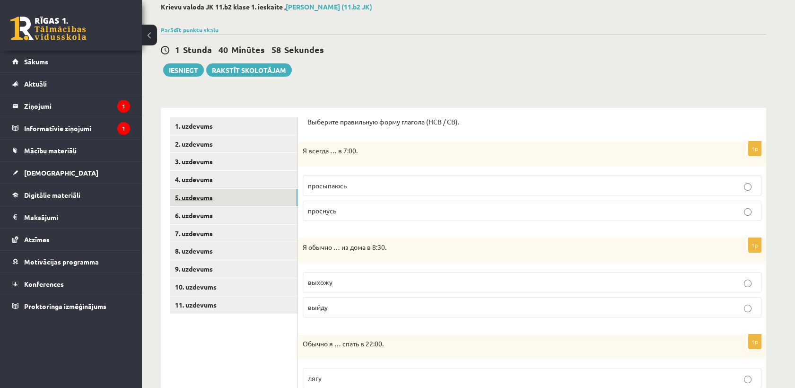
click at [258, 193] on link "5. uzdevums" at bounding box center [233, 197] width 127 height 17
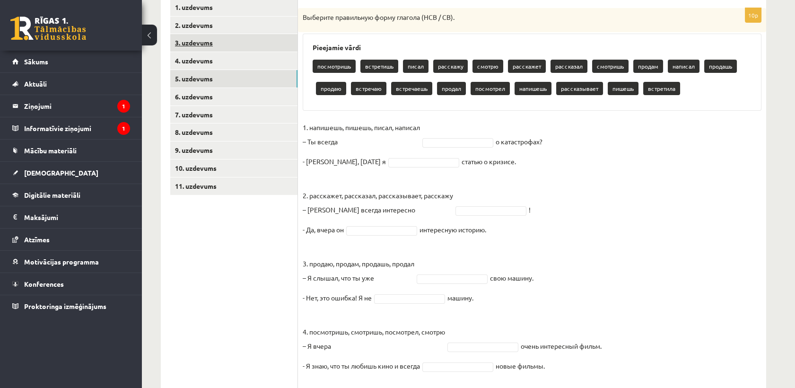
scroll to position [157, 0]
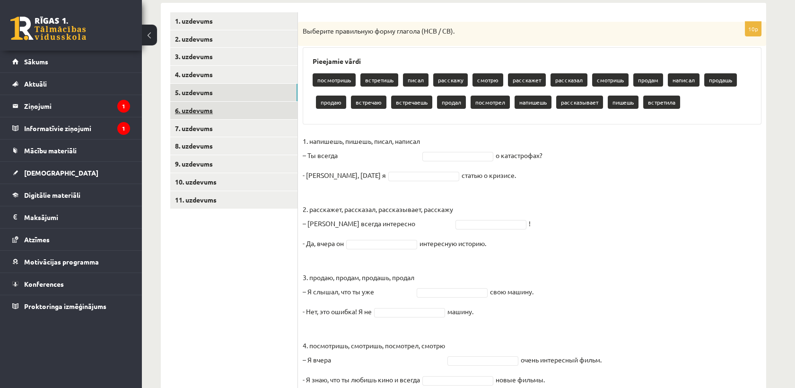
click at [191, 112] on link "6. uzdevums" at bounding box center [233, 110] width 127 height 17
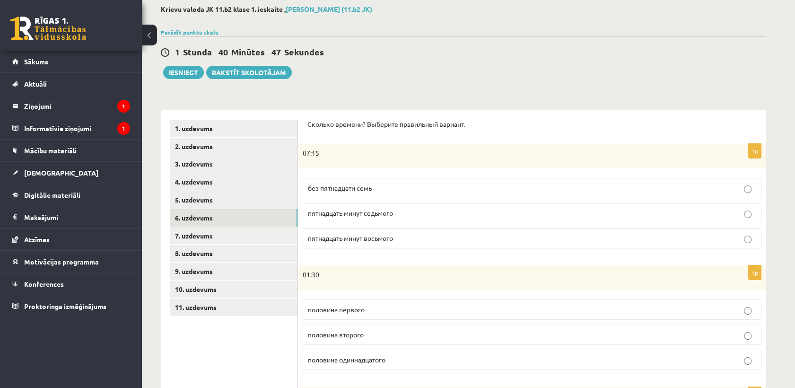
scroll to position [52, 0]
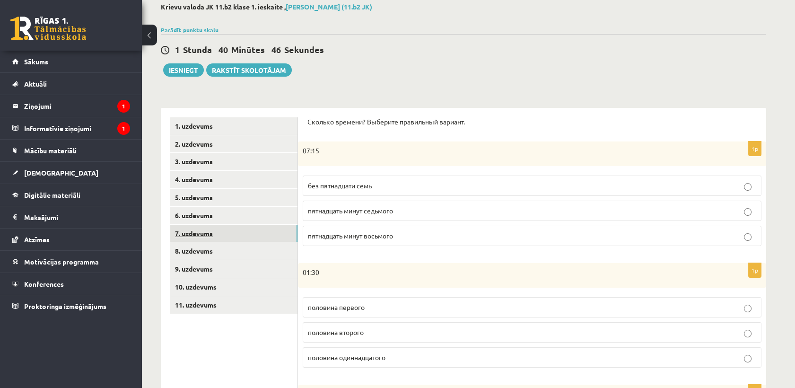
click at [205, 225] on link "7. uzdevums" at bounding box center [233, 233] width 127 height 17
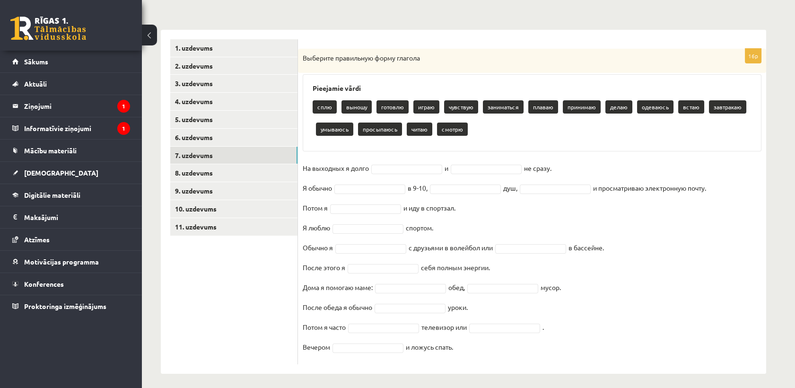
scroll to position [135, 0]
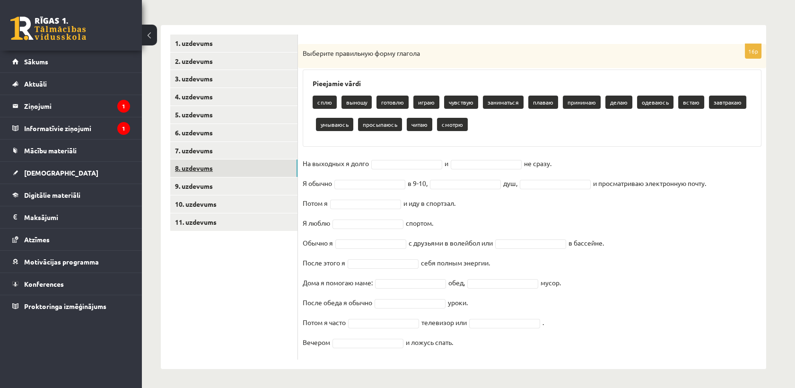
click at [198, 164] on link "8. uzdevums" at bounding box center [233, 167] width 127 height 17
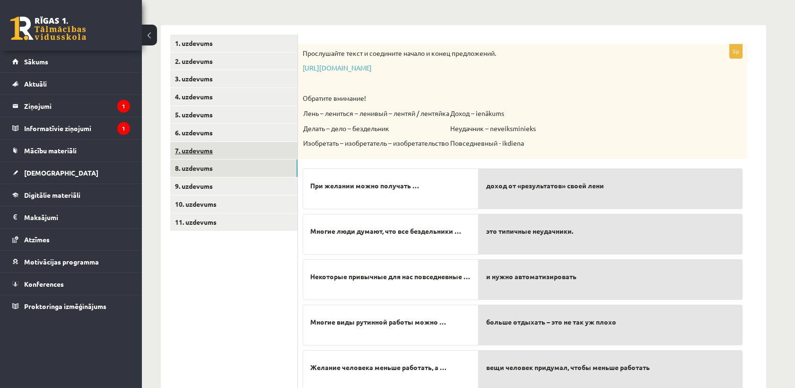
click at [198, 154] on link "7. uzdevums" at bounding box center [233, 150] width 127 height 17
click at [199, 43] on link "1. uzdevums" at bounding box center [233, 43] width 127 height 17
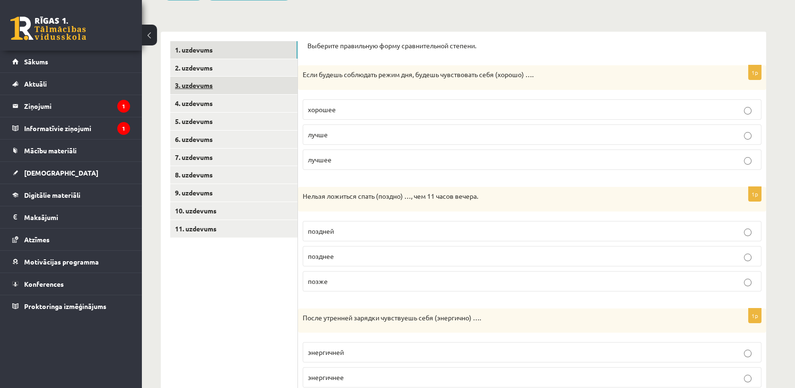
scroll to position [105, 0]
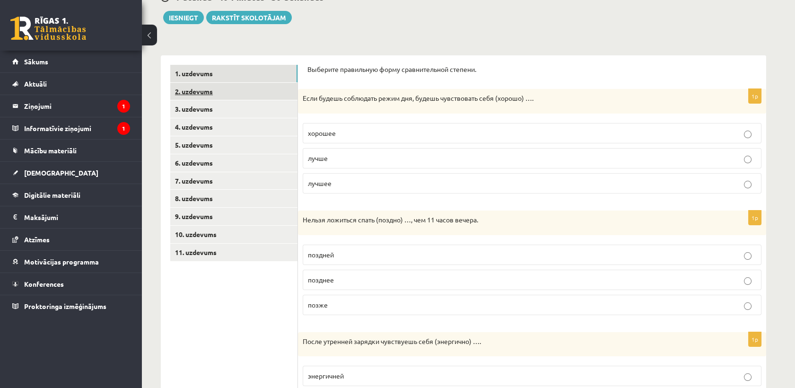
click at [204, 90] on link "2. uzdevums" at bounding box center [233, 91] width 127 height 17
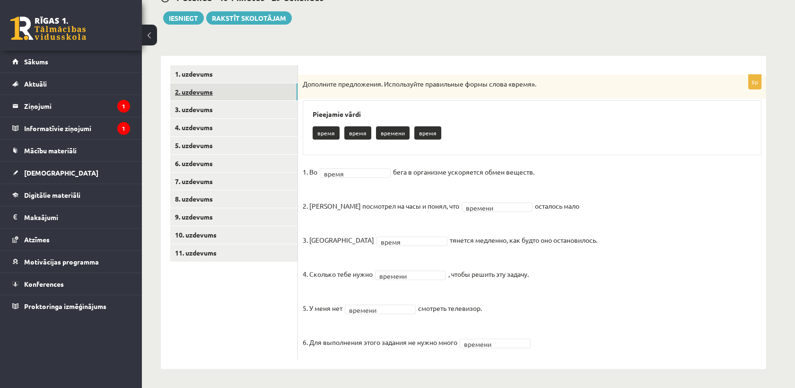
scroll to position [105, 0]
click at [217, 115] on link "3. uzdevums" at bounding box center [233, 109] width 127 height 17
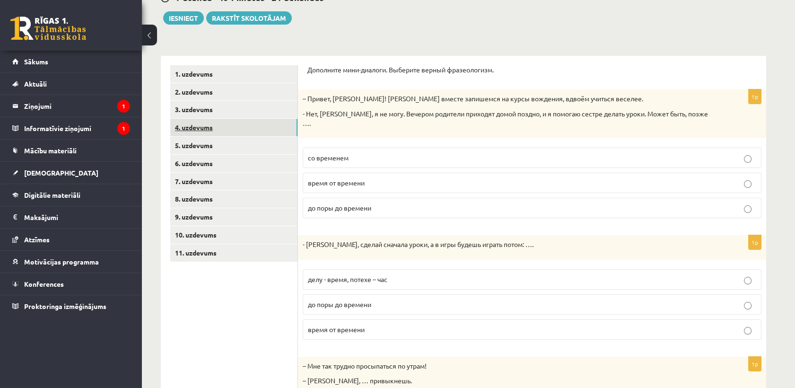
click at [211, 130] on link "4. uzdevums" at bounding box center [233, 127] width 127 height 17
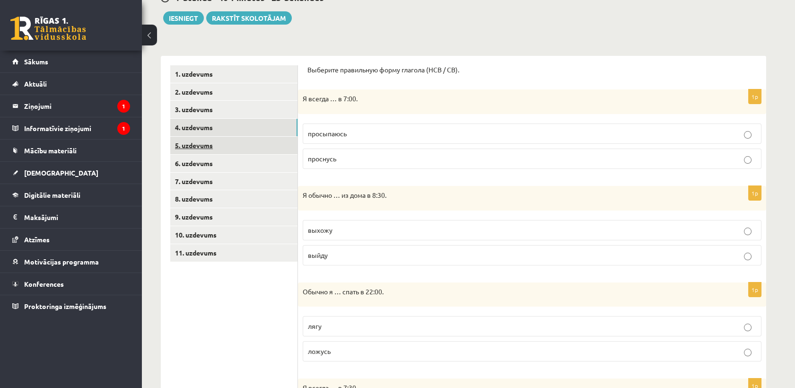
click at [214, 143] on link "5. uzdevums" at bounding box center [233, 145] width 127 height 17
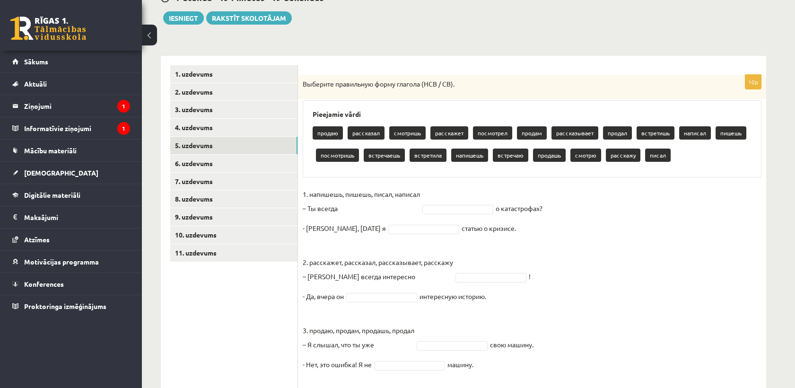
click at [330, 131] on p "продаю" at bounding box center [328, 132] width 30 height 13
click at [209, 157] on link "6. uzdevums" at bounding box center [233, 163] width 127 height 17
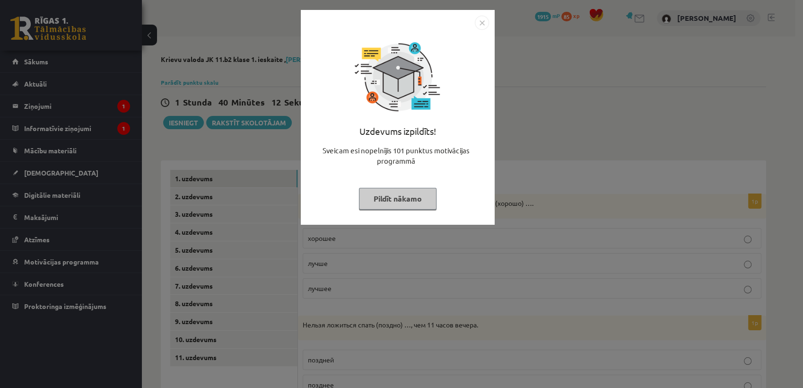
click at [484, 21] on img "Close" at bounding box center [482, 23] width 14 height 14
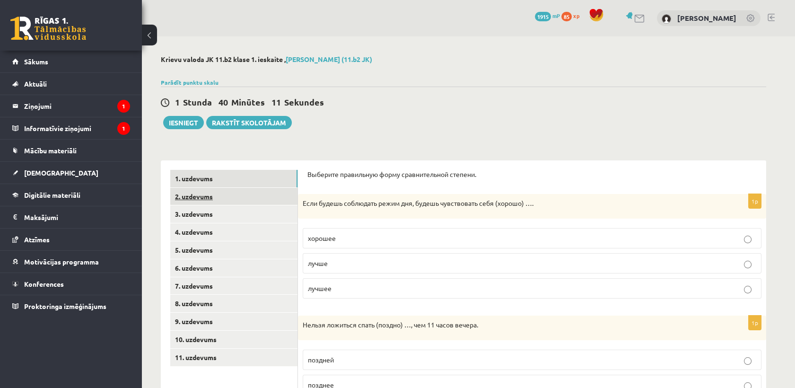
click at [217, 192] on link "2. uzdevums" at bounding box center [233, 196] width 127 height 17
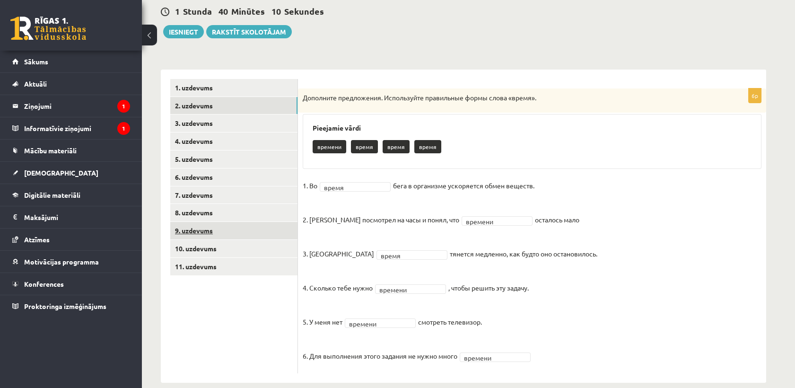
scroll to position [105, 0]
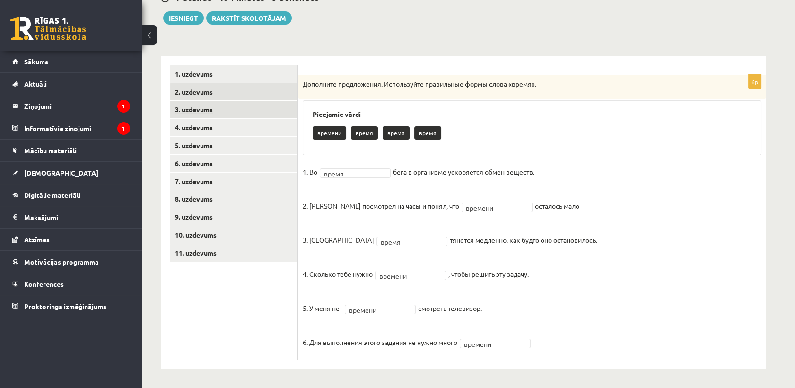
click at [200, 104] on link "3. uzdevums" at bounding box center [233, 109] width 127 height 17
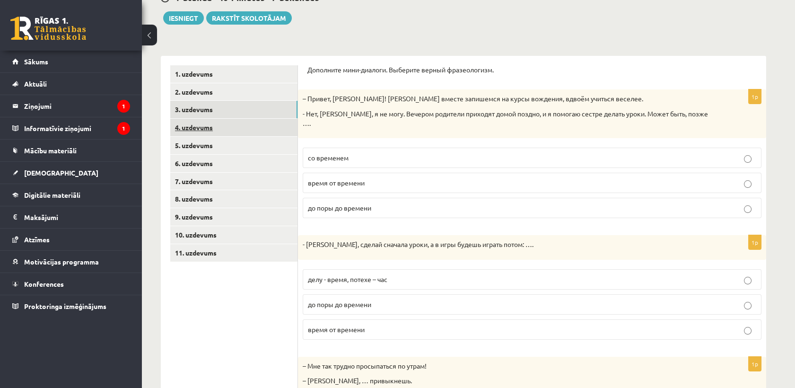
click at [207, 134] on link "4. uzdevums" at bounding box center [233, 127] width 127 height 17
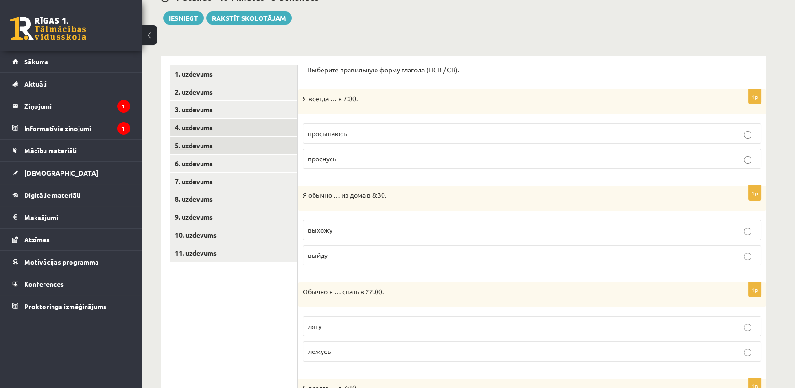
click at [201, 151] on link "5. uzdevums" at bounding box center [233, 145] width 127 height 17
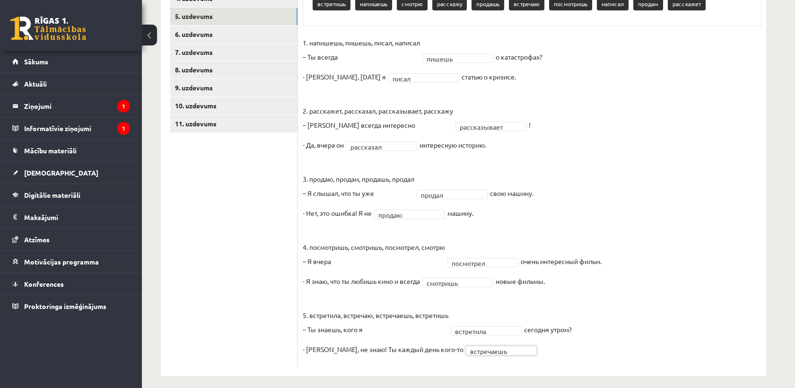
scroll to position [241, 0]
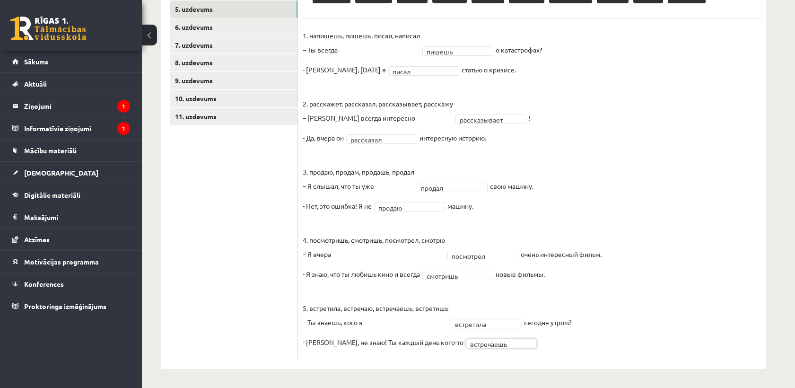
click at [628, 281] on fieldset "**********" at bounding box center [532, 191] width 459 height 326
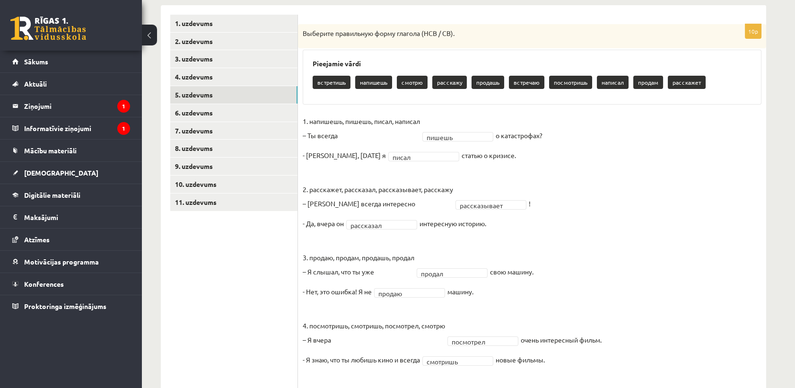
scroll to position [136, 0]
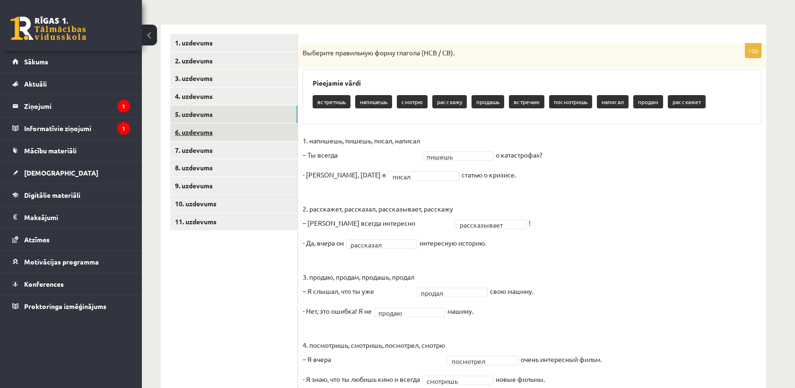
click at [220, 130] on link "6. uzdevums" at bounding box center [233, 131] width 127 height 17
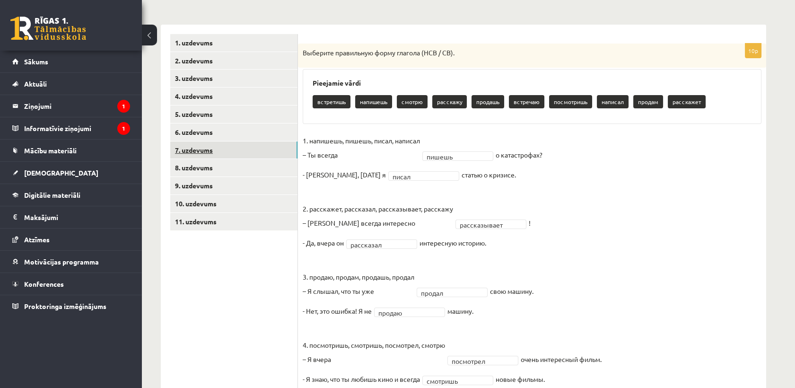
click at [199, 147] on link "7. uzdevums" at bounding box center [233, 149] width 127 height 17
click at [200, 149] on link "7. uzdevums" at bounding box center [233, 149] width 127 height 17
click at [201, 165] on link "8. uzdevums" at bounding box center [233, 167] width 127 height 17
click at [625, 227] on fieldset "**********" at bounding box center [532, 296] width 459 height 326
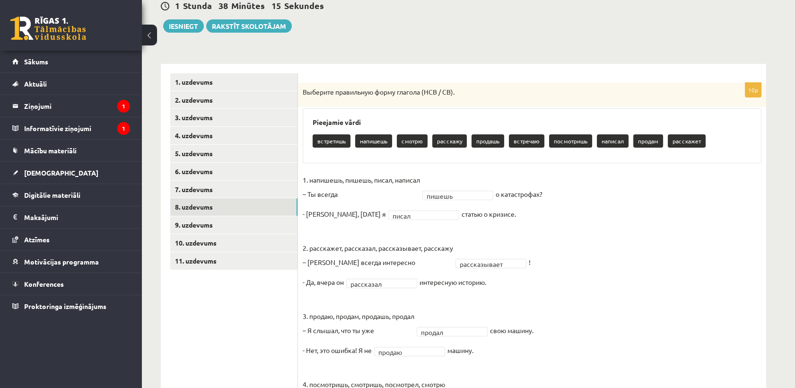
scroll to position [83, 0]
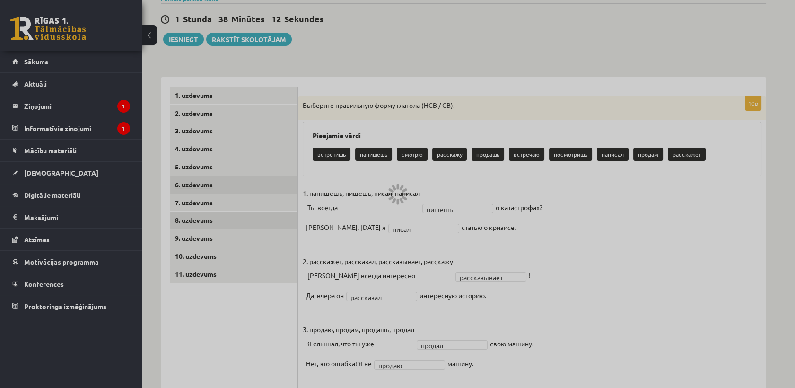
click at [194, 188] on div at bounding box center [397, 194] width 795 height 388
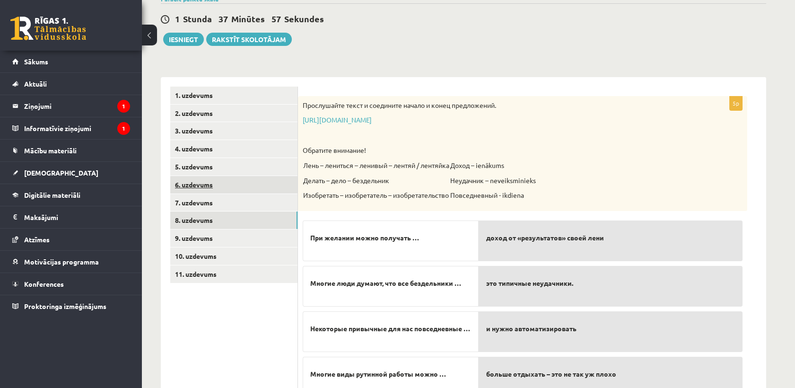
click at [203, 187] on link "6. uzdevums" at bounding box center [233, 184] width 127 height 17
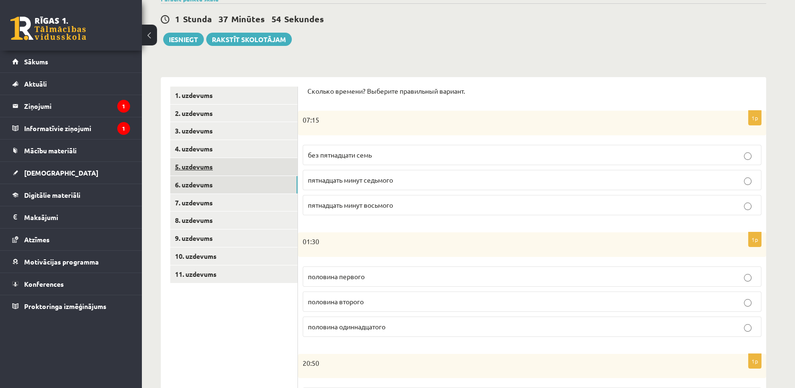
click at [206, 170] on link "5. uzdevums" at bounding box center [233, 166] width 127 height 17
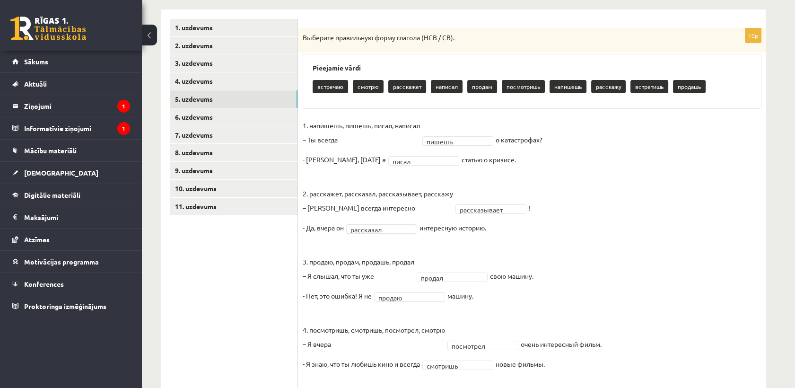
scroll to position [136, 0]
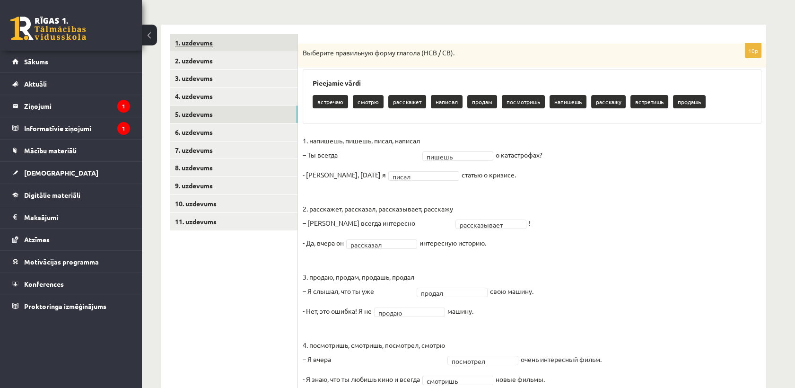
click at [203, 42] on link "1. uzdevums" at bounding box center [233, 42] width 127 height 17
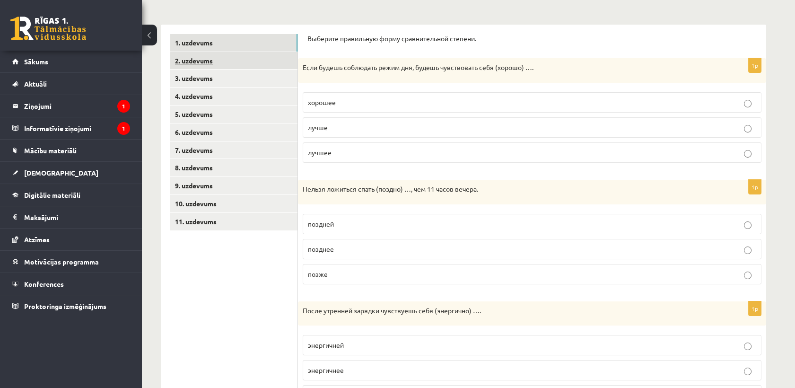
click at [203, 55] on link "2. uzdevums" at bounding box center [233, 60] width 127 height 17
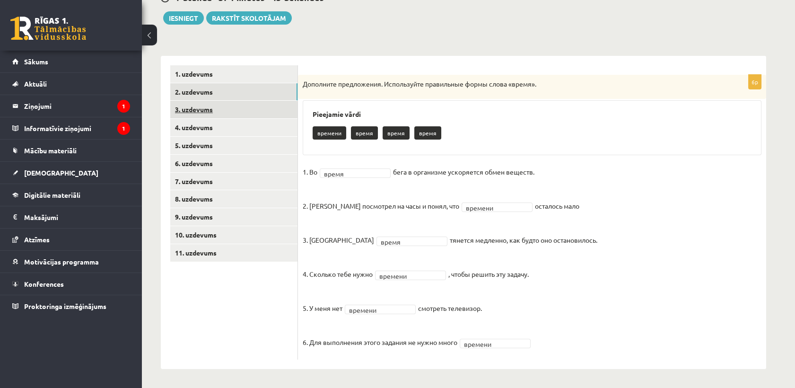
click at [202, 110] on link "3. uzdevums" at bounding box center [233, 109] width 127 height 17
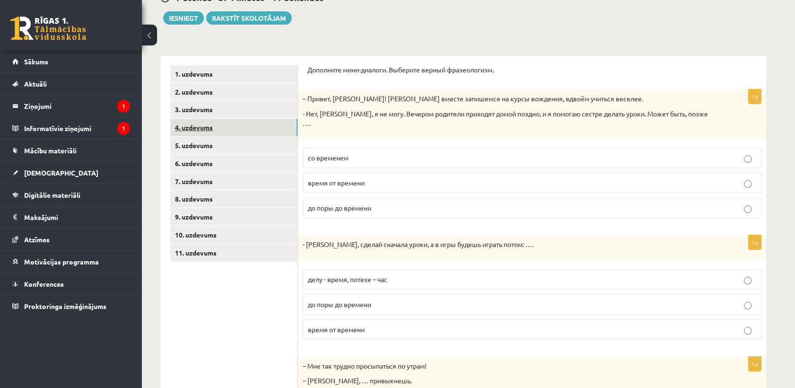
click at [208, 136] on link "4. uzdevums" at bounding box center [233, 127] width 127 height 17
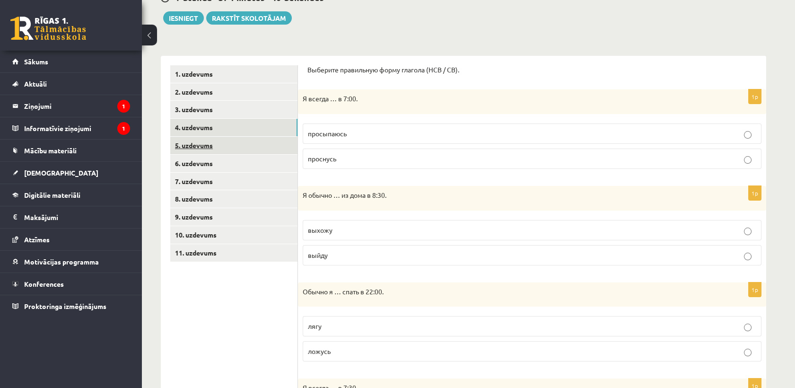
click at [212, 141] on link "5. uzdevums" at bounding box center [233, 145] width 127 height 17
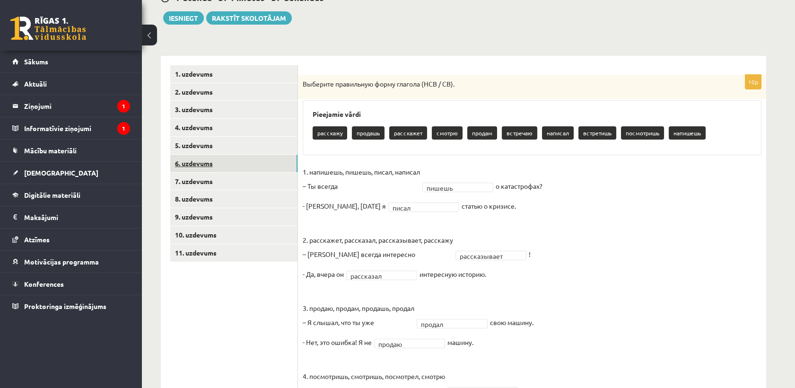
click at [211, 160] on link "6. uzdevums" at bounding box center [233, 163] width 127 height 17
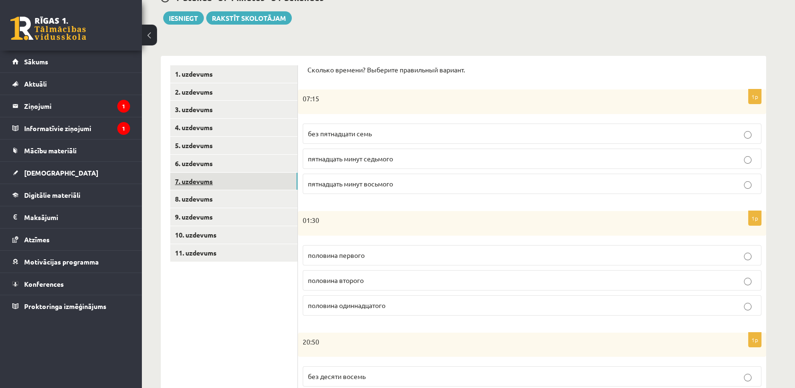
click at [209, 177] on link "7. uzdevums" at bounding box center [233, 181] width 127 height 17
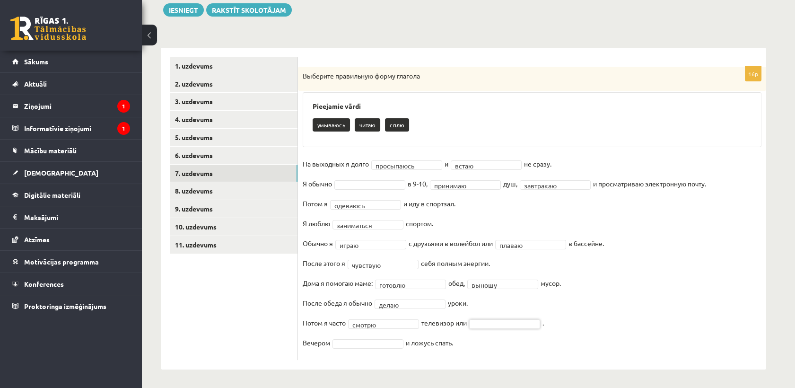
scroll to position [113, 0]
click at [490, 328] on fieldset "**********" at bounding box center [532, 255] width 459 height 199
click at [361, 337] on fieldset "**********" at bounding box center [532, 255] width 459 height 199
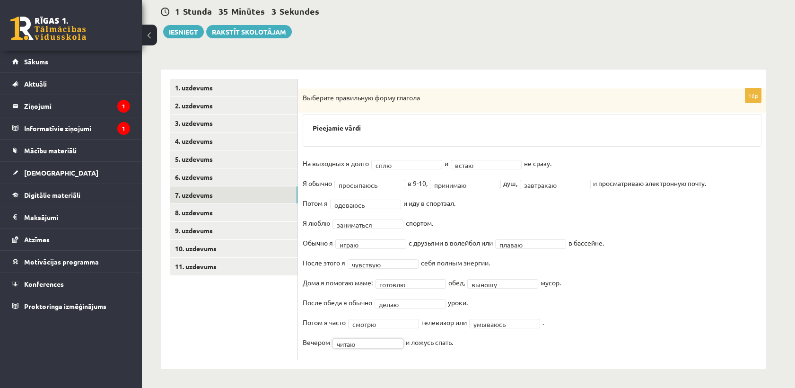
scroll to position [91, 0]
click at [198, 208] on link "8. uzdevums" at bounding box center [233, 212] width 127 height 17
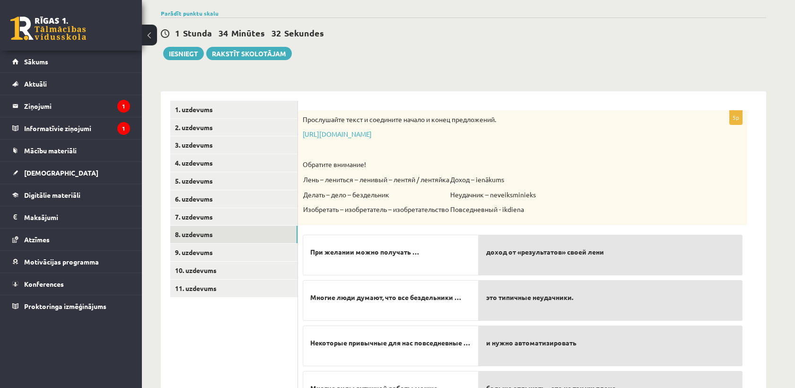
scroll to position [65, 0]
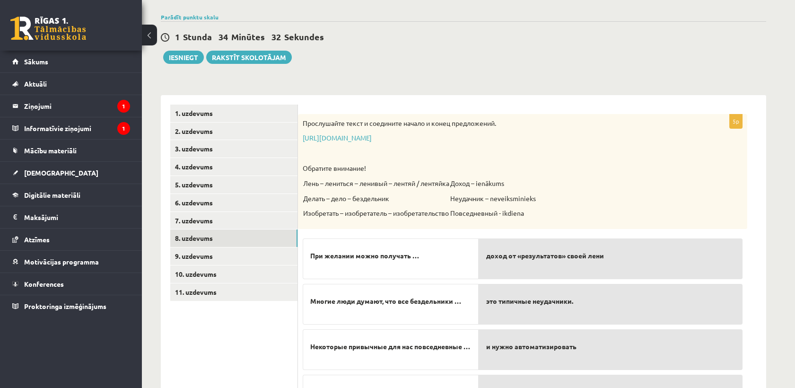
click at [399, 132] on div "Прослушайте текст и соедините начало и конец предложений. https://www.zvaigzne.…" at bounding box center [522, 171] width 449 height 115
click at [372, 138] on link "https://www.zvaigzne.lv/upload/audio/100Urokov/2/49%202.mp3" at bounding box center [337, 137] width 69 height 9
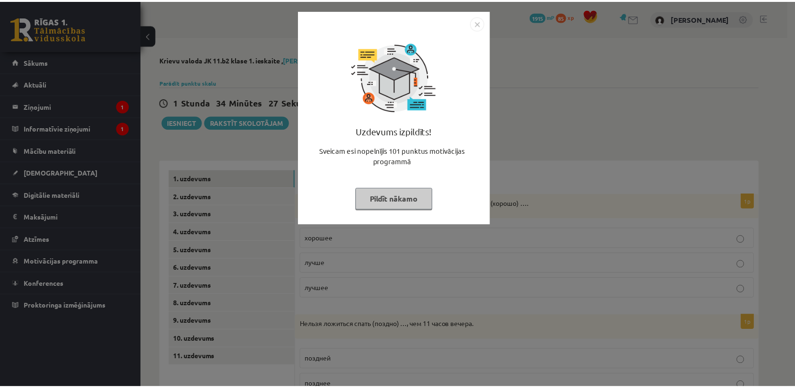
scroll to position [65, 0]
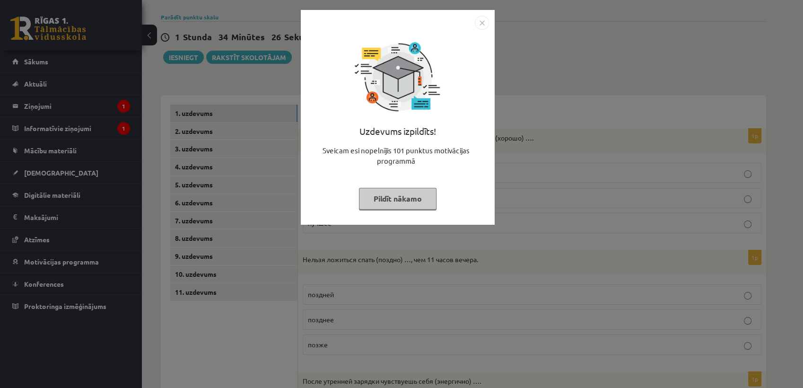
click at [560, 137] on div "Uzdevums izpildīts! Sveicam esi nopelnījis 101 punktus motivācijas programmā Pi…" at bounding box center [401, 194] width 803 height 388
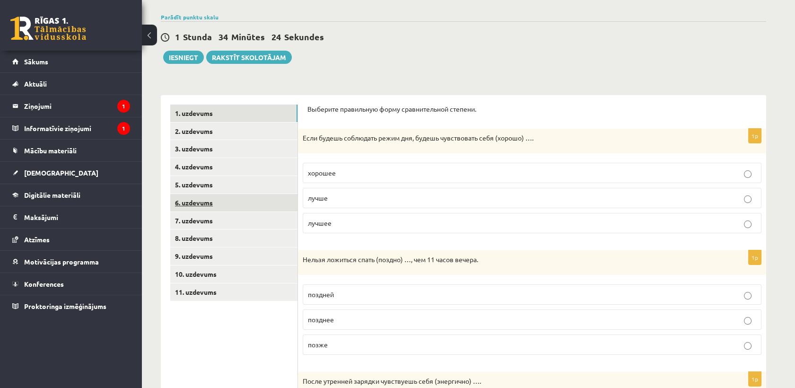
click at [211, 205] on link "6. uzdevums" at bounding box center [233, 202] width 127 height 17
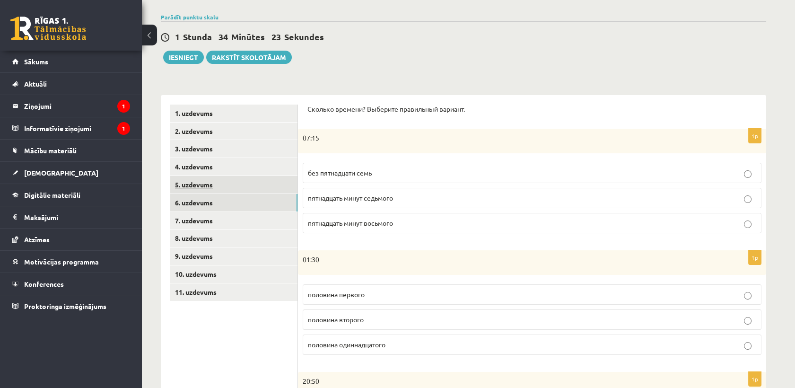
click at [209, 184] on link "5. uzdevums" at bounding box center [233, 184] width 127 height 17
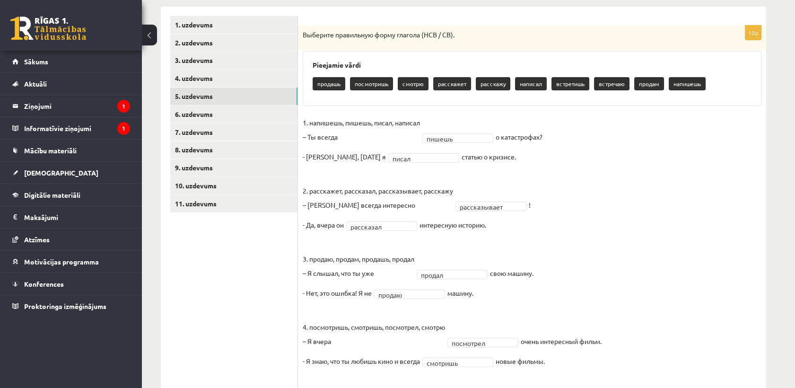
scroll to position [170, 0]
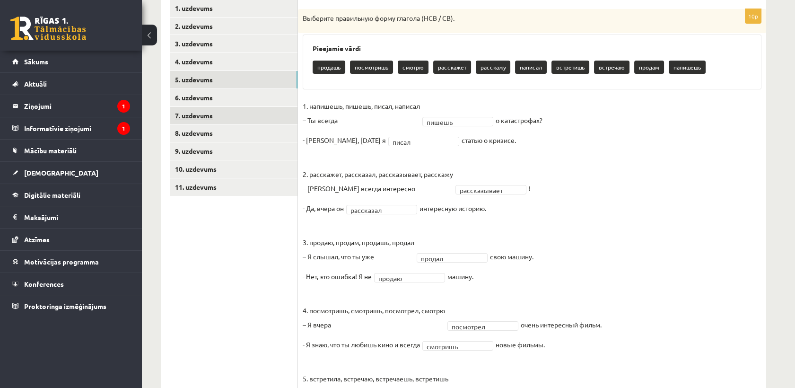
click at [212, 111] on link "7. uzdevums" at bounding box center [233, 115] width 127 height 17
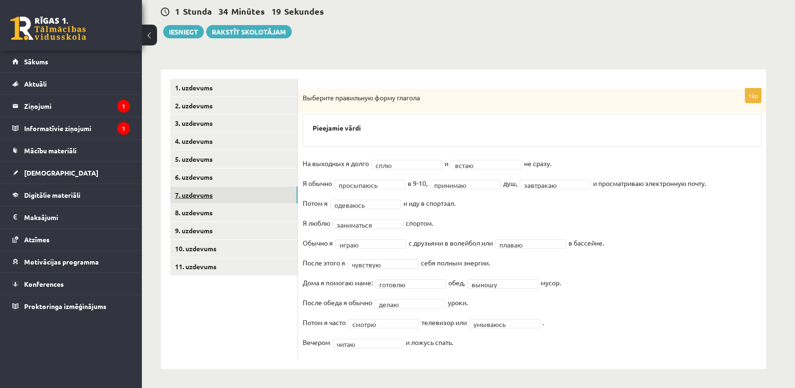
scroll to position [91, 0]
click at [198, 233] on link "9. uzdevums" at bounding box center [233, 230] width 127 height 17
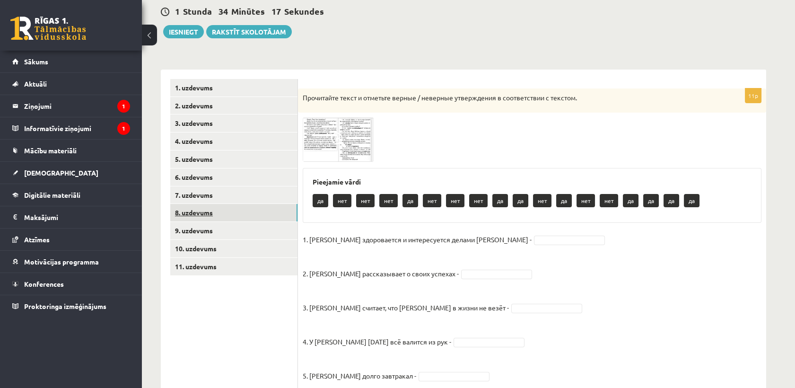
click at [196, 214] on link "8. uzdevums" at bounding box center [233, 212] width 127 height 17
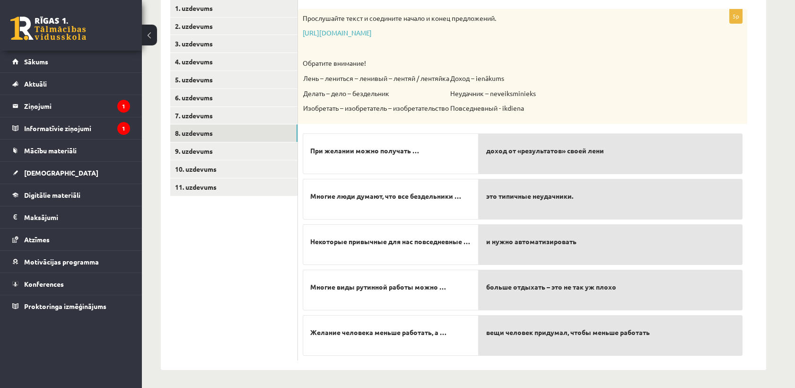
scroll to position [170, 0]
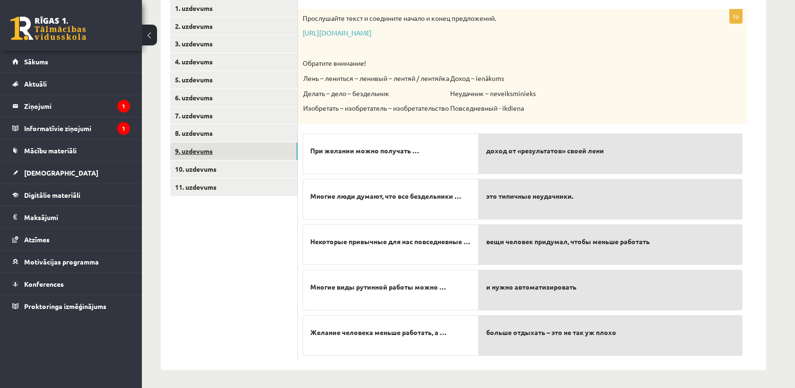
click at [198, 155] on link "9. uzdevums" at bounding box center [233, 150] width 127 height 17
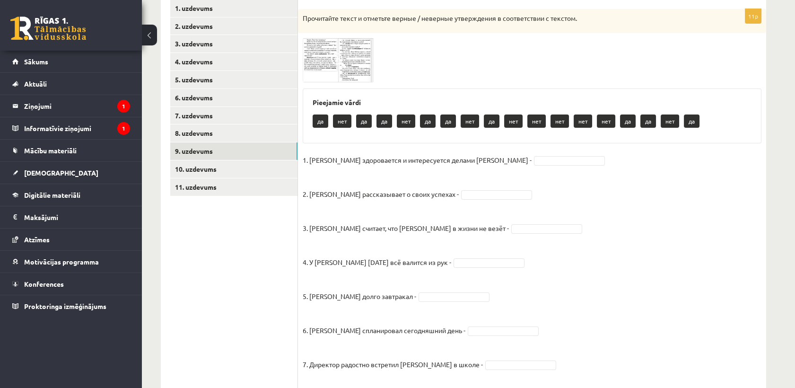
click at [321, 61] on img at bounding box center [338, 60] width 71 height 44
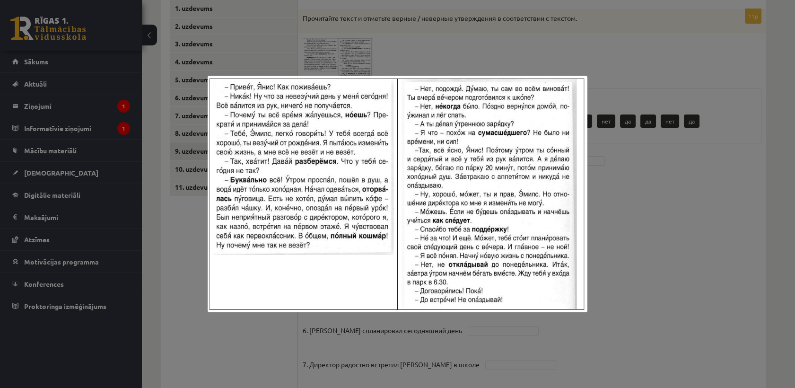
click at [638, 211] on div at bounding box center [397, 194] width 795 height 388
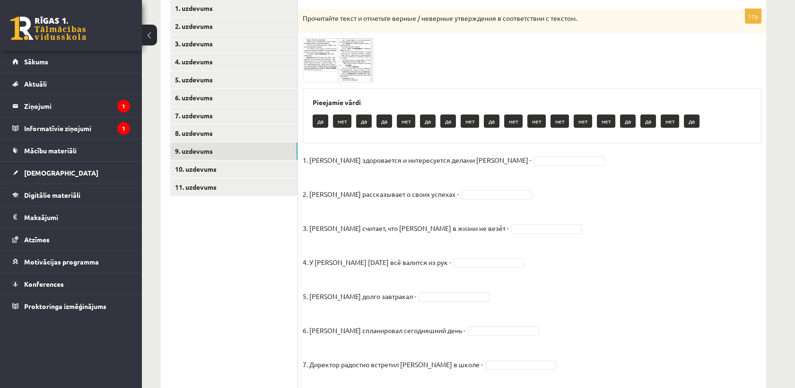
click at [335, 55] on span at bounding box center [338, 60] width 15 height 15
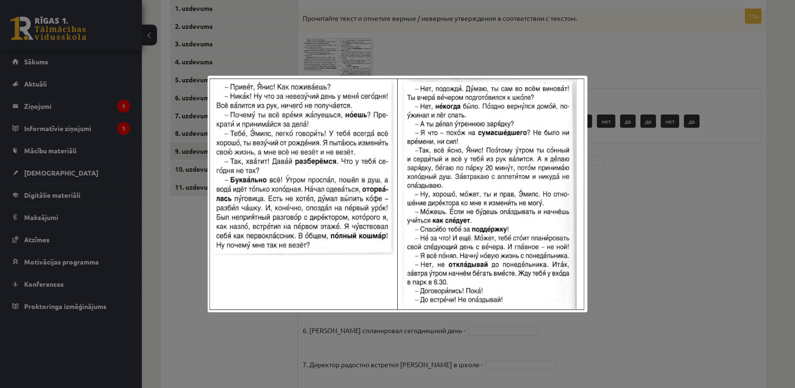
drag, startPoint x: 698, startPoint y: 228, endPoint x: 689, endPoint y: 228, distance: 8.5
click at [699, 228] on div at bounding box center [397, 194] width 795 height 388
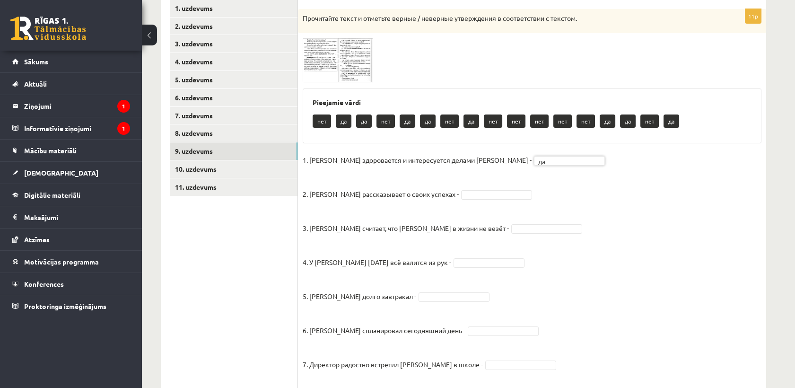
click at [324, 78] on img at bounding box center [338, 60] width 71 height 44
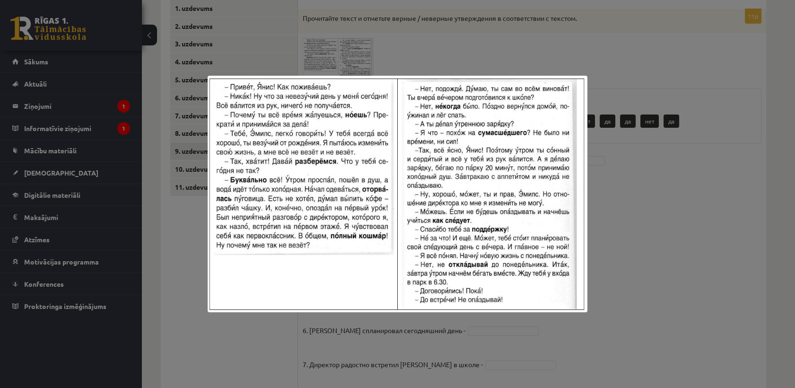
click at [639, 212] on div at bounding box center [397, 194] width 795 height 388
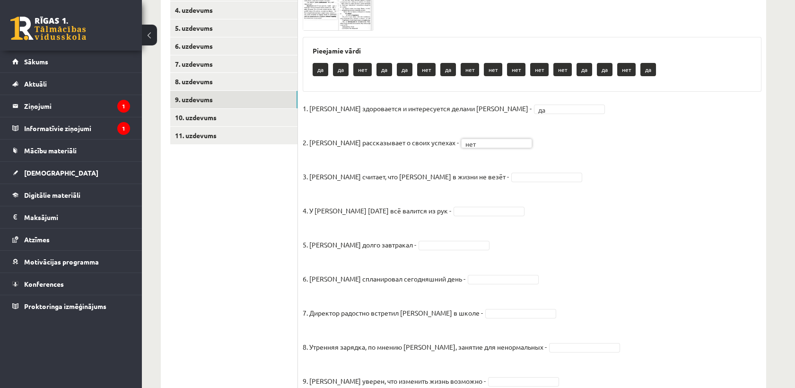
scroll to position [223, 0]
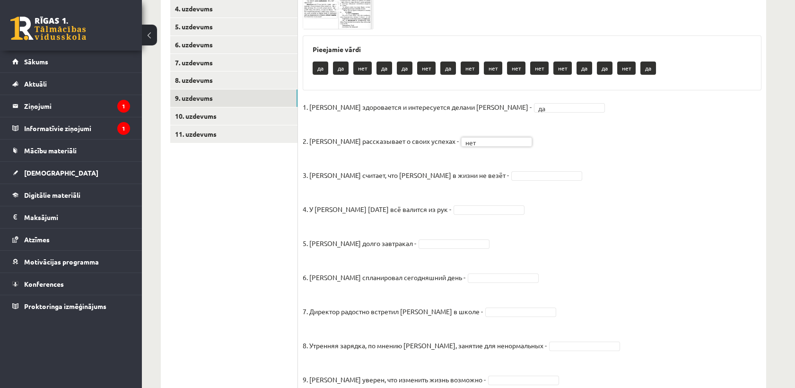
click at [326, 26] on img at bounding box center [338, 7] width 71 height 44
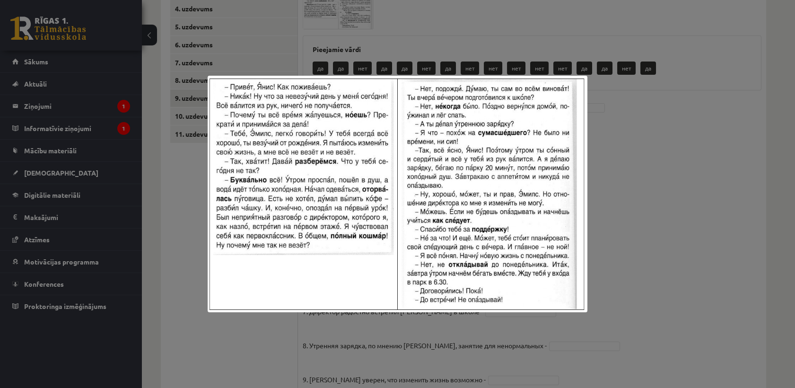
click at [679, 270] on div at bounding box center [397, 194] width 795 height 388
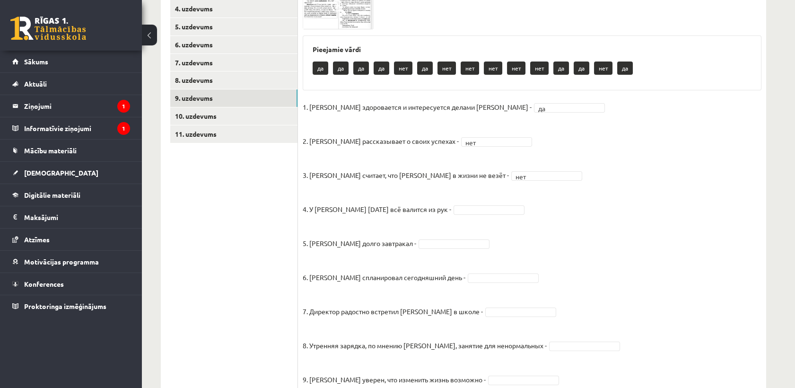
click at [325, 25] on img at bounding box center [338, 7] width 71 height 44
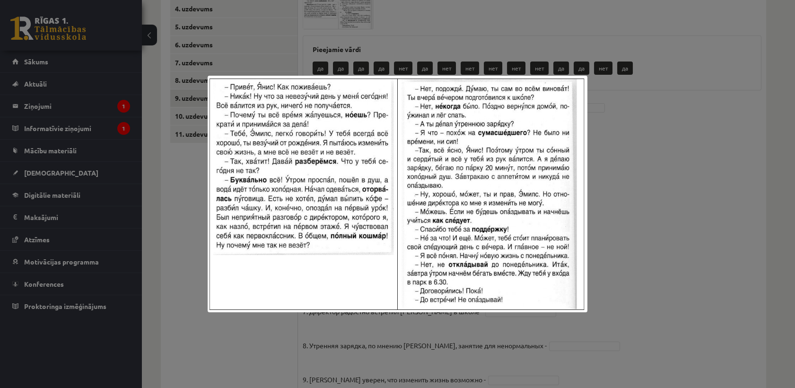
click at [610, 202] on div at bounding box center [397, 194] width 795 height 388
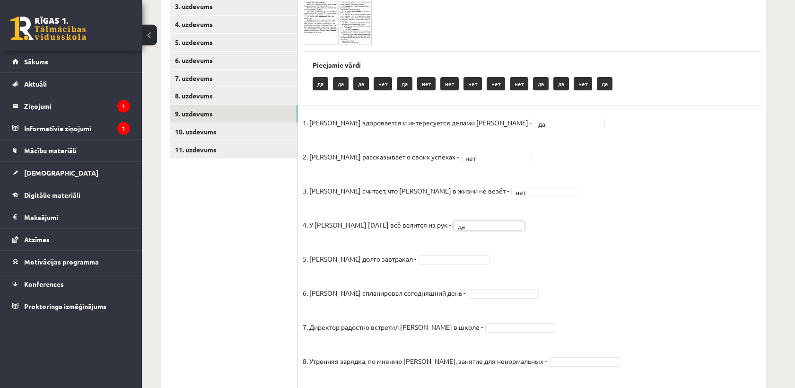
scroll to position [185, 0]
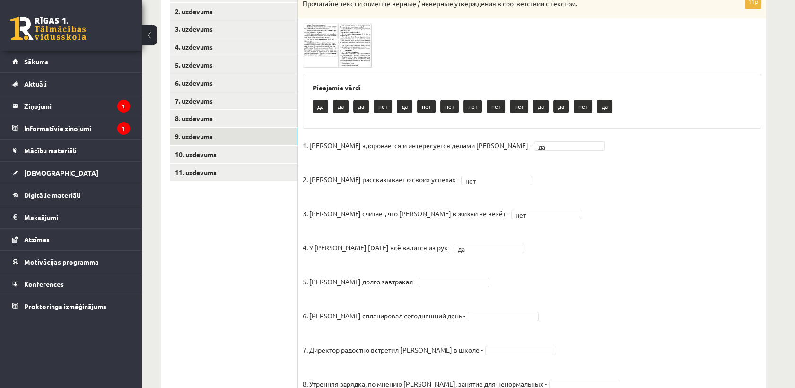
click at [327, 66] on img at bounding box center [338, 45] width 71 height 44
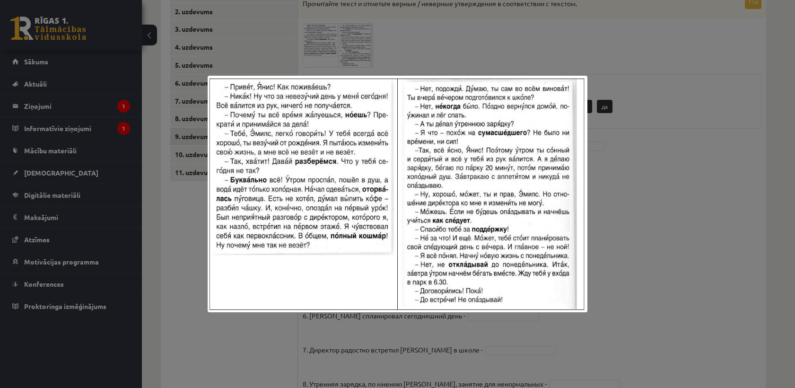
click at [616, 232] on div at bounding box center [397, 194] width 795 height 388
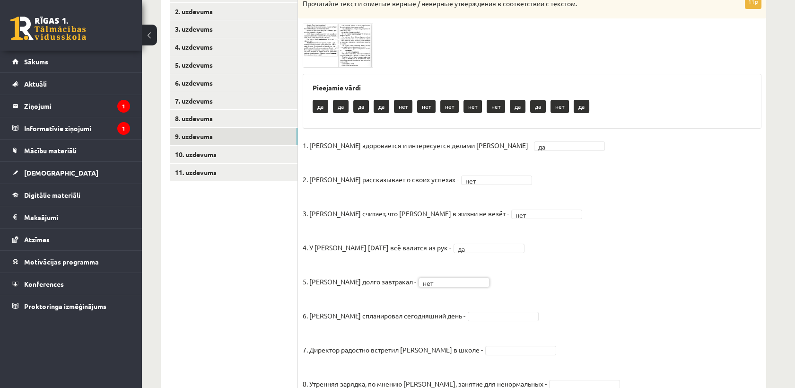
click at [326, 51] on img at bounding box center [338, 45] width 71 height 44
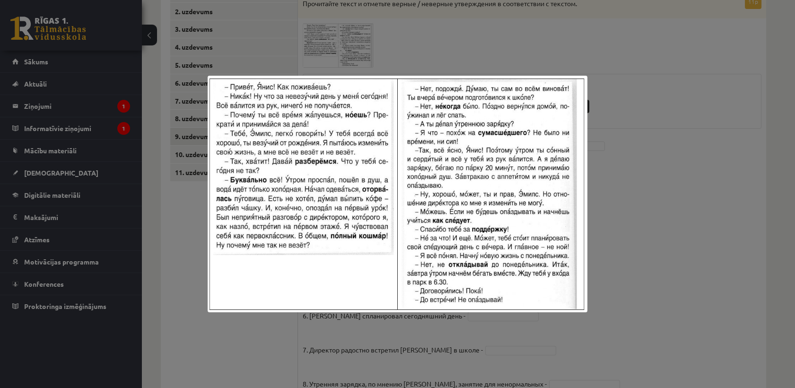
click at [626, 221] on div at bounding box center [397, 194] width 795 height 388
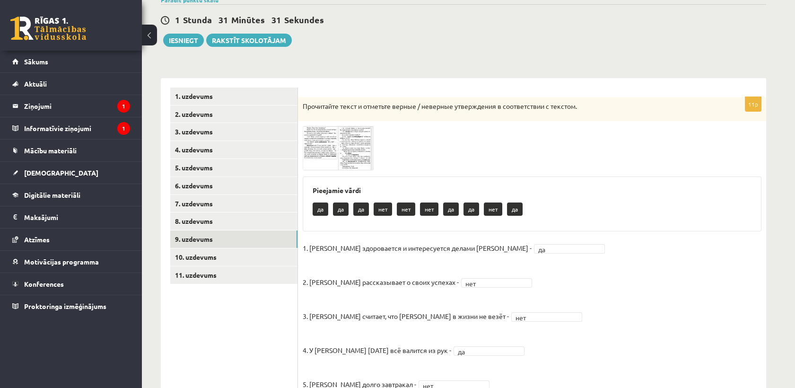
scroll to position [79, 0]
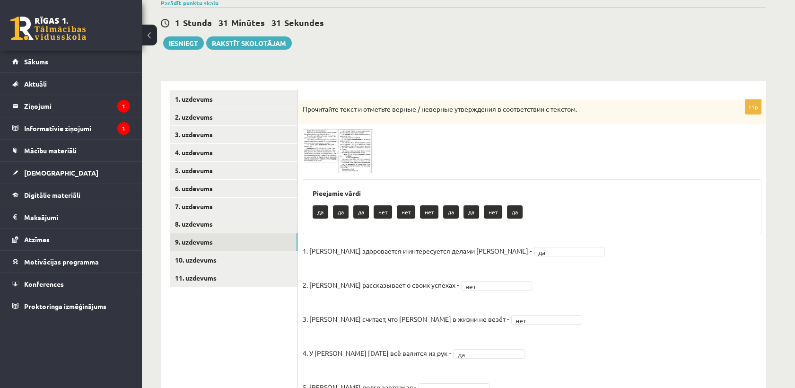
click at [360, 139] on img at bounding box center [338, 151] width 71 height 44
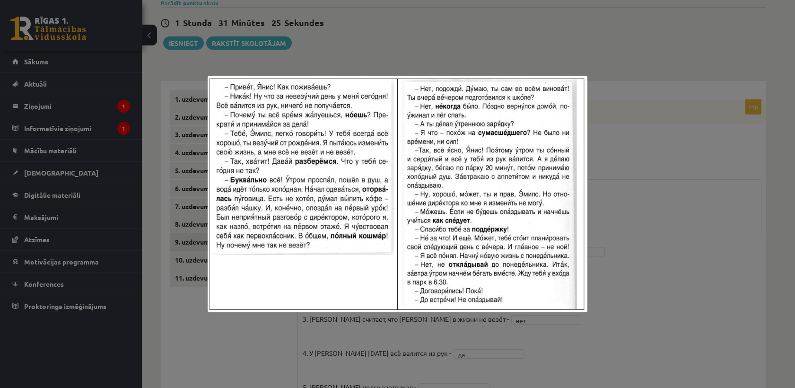
click at [649, 249] on div at bounding box center [397, 194] width 795 height 388
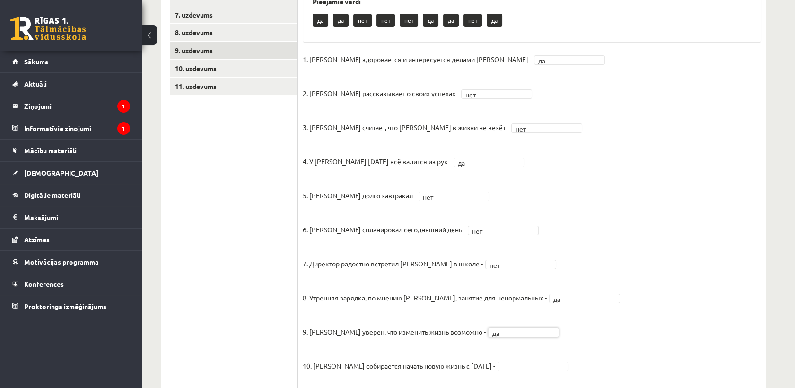
scroll to position [132, 0]
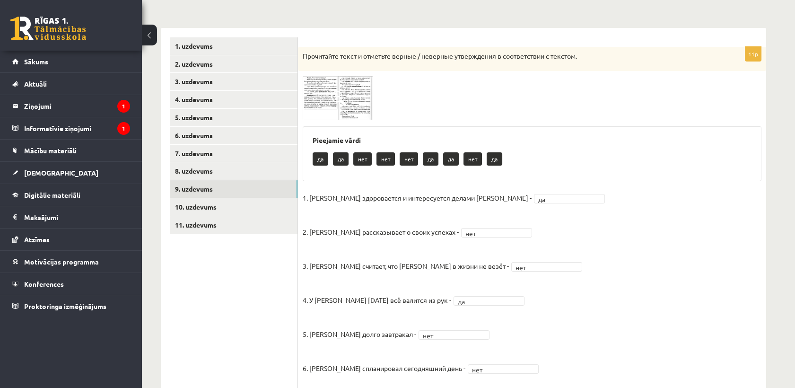
click at [354, 112] on img at bounding box center [338, 98] width 71 height 44
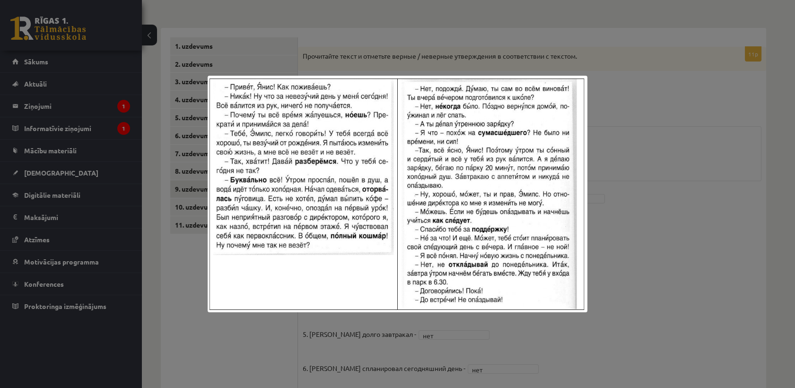
click at [612, 271] on div at bounding box center [397, 194] width 795 height 388
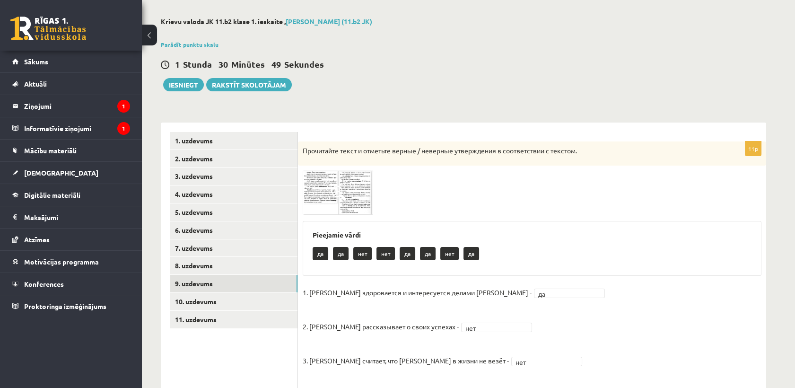
scroll to position [27, 0]
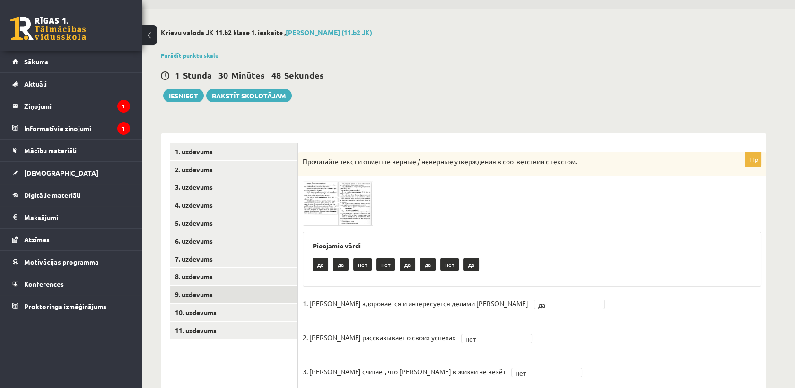
click at [371, 202] on img at bounding box center [338, 203] width 71 height 44
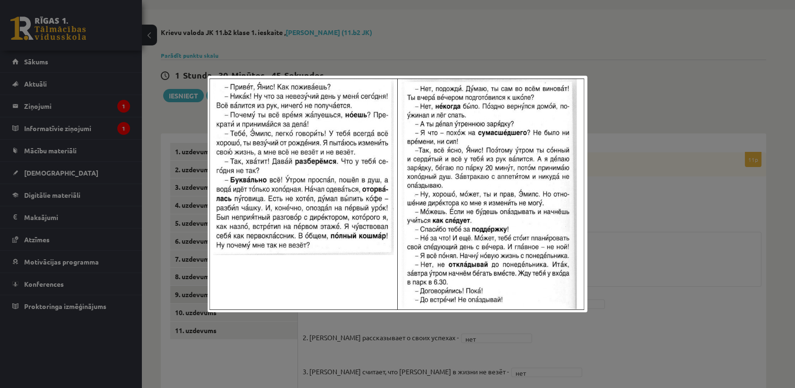
click at [621, 296] on div at bounding box center [397, 194] width 795 height 388
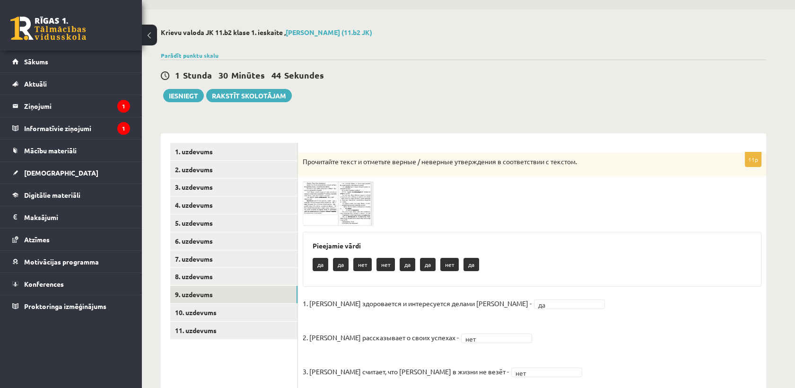
click at [348, 199] on img at bounding box center [338, 203] width 71 height 44
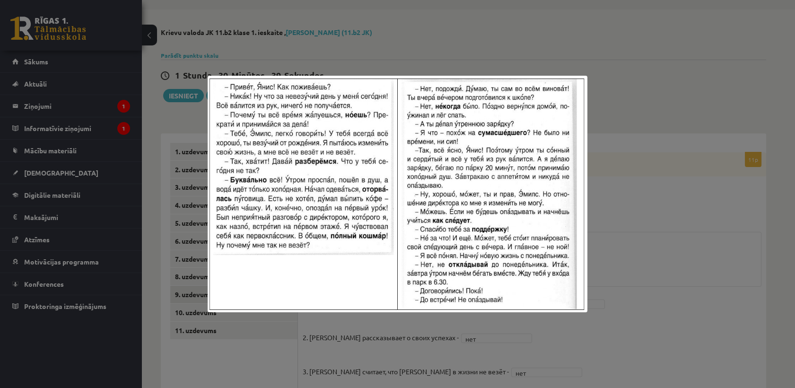
click at [622, 284] on div at bounding box center [397, 194] width 795 height 388
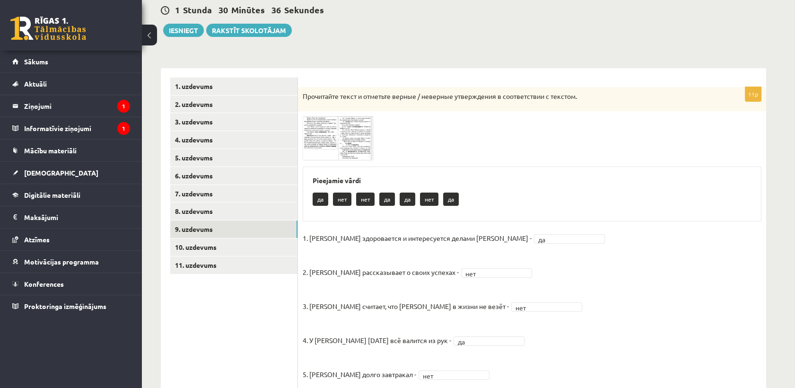
scroll to position [79, 0]
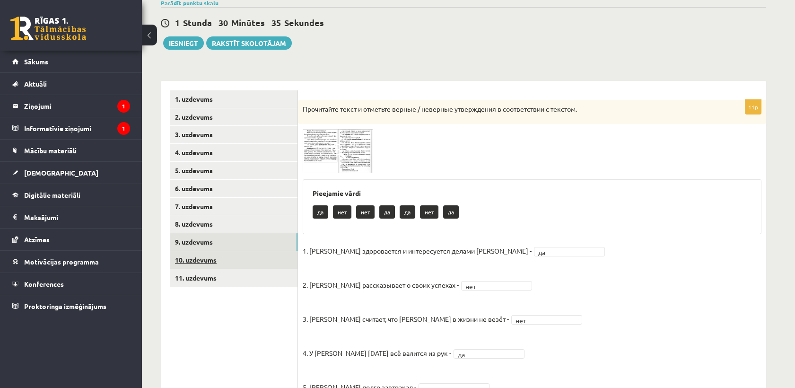
click at [208, 259] on link "10. uzdevums" at bounding box center [233, 259] width 127 height 17
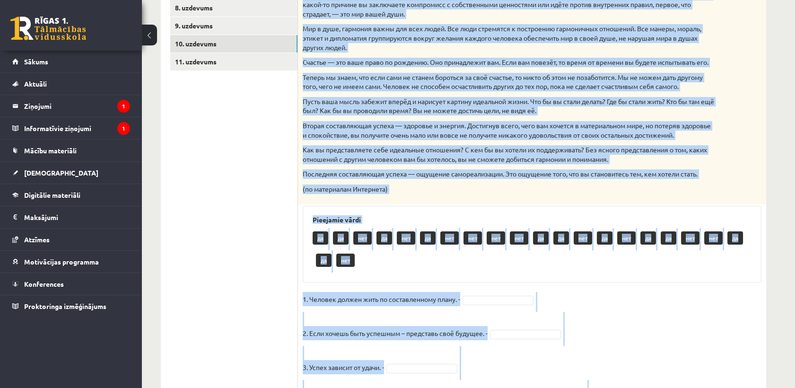
scroll to position [738, 0]
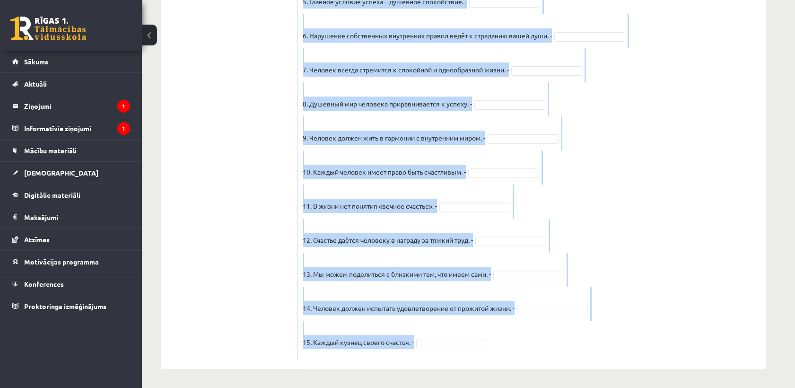
drag, startPoint x: 303, startPoint y: 131, endPoint x: 499, endPoint y: 334, distance: 281.6
copy div "Прочитайте текст и отметьте верные / неверные утверждения в соответствии с текс…"
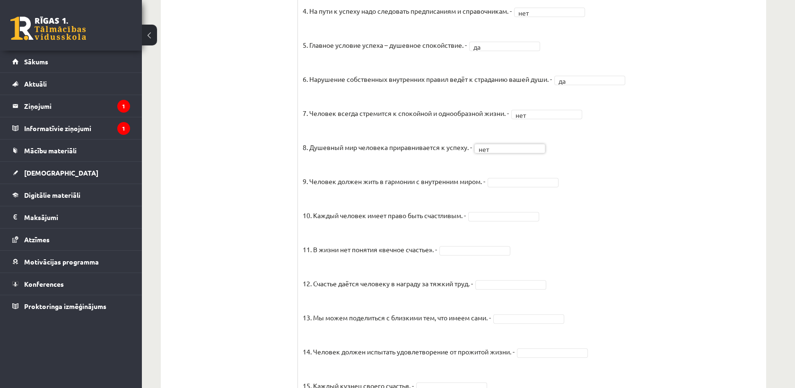
scroll to position [716, 0]
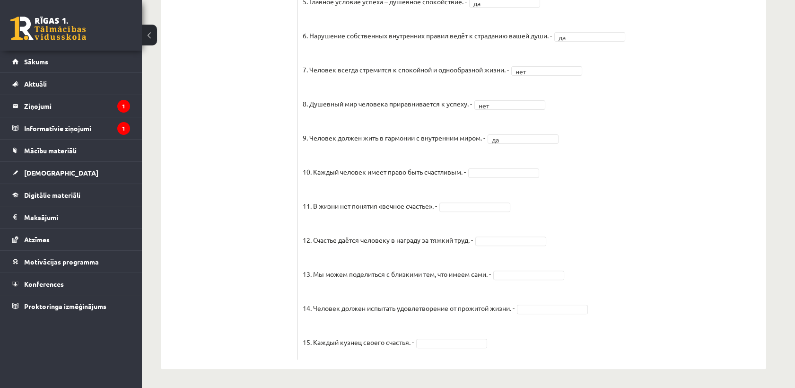
click at [499, 159] on fieldset "1. Человек должен жить по составленному плану. - нет *** 2. Если хочешь быть ус…" at bounding box center [532, 106] width 459 height 497
click at [534, 320] on fieldset "1. Человек должен жить по составленному плану. - нет *** 2. Если хочешь быть ус…" at bounding box center [532, 106] width 459 height 497
drag, startPoint x: 534, startPoint y: 320, endPoint x: 534, endPoint y: 311, distance: 8.5
click at [471, 335] on fieldset "1. Человек должен жить по составленному плану. - нет *** 2. Если хочешь быть ус…" at bounding box center [532, 106] width 459 height 497
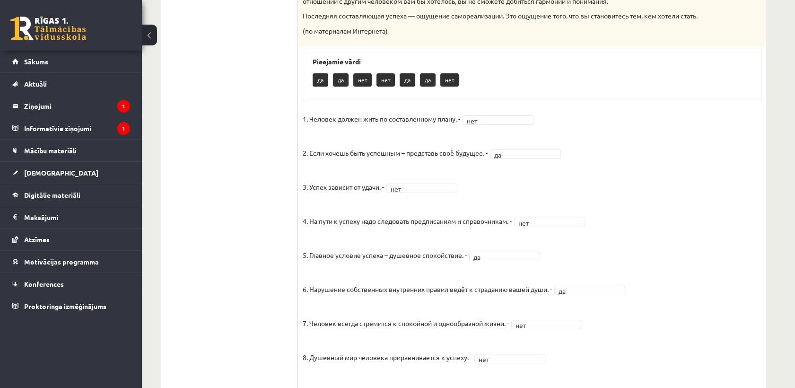
scroll to position [243, 0]
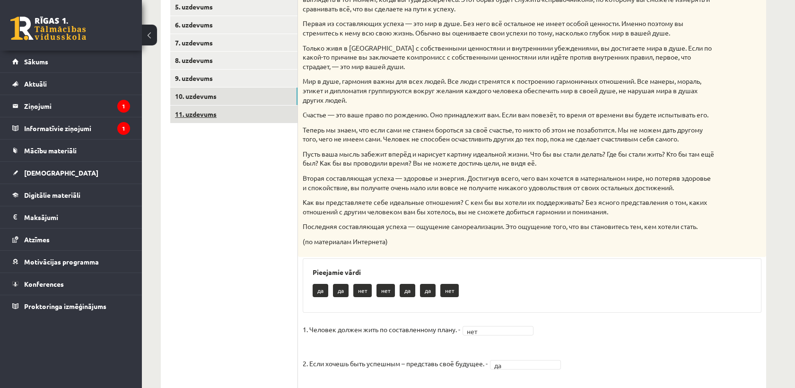
click at [236, 117] on link "11. uzdevums" at bounding box center [233, 113] width 127 height 17
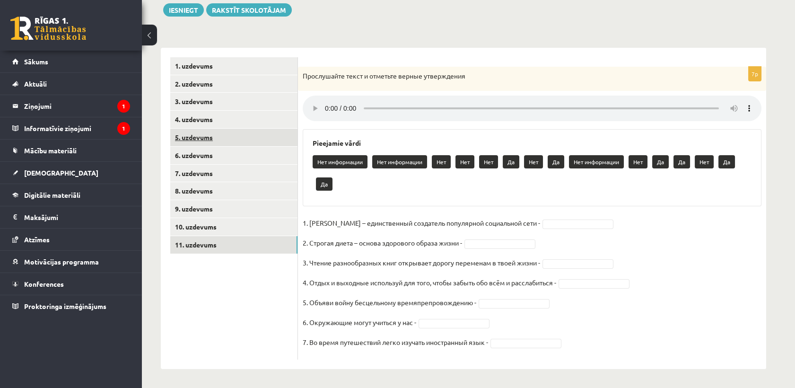
scroll to position [113, 0]
click at [510, 38] on div "**********" at bounding box center [463, 203] width 605 height 331
click at [464, 45] on div "**********" at bounding box center [463, 203] width 605 height 331
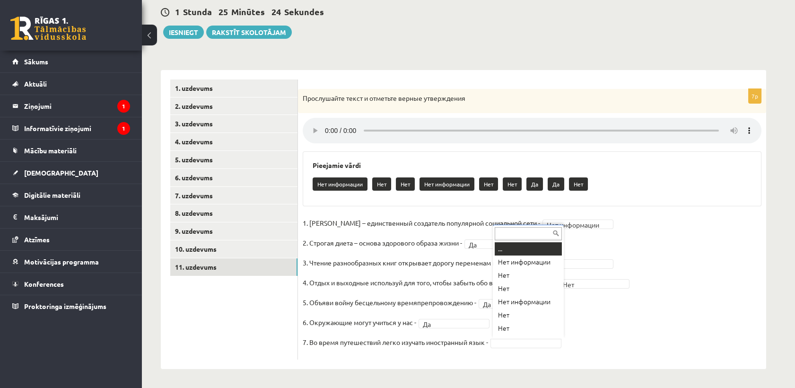
scroll to position [4, 0]
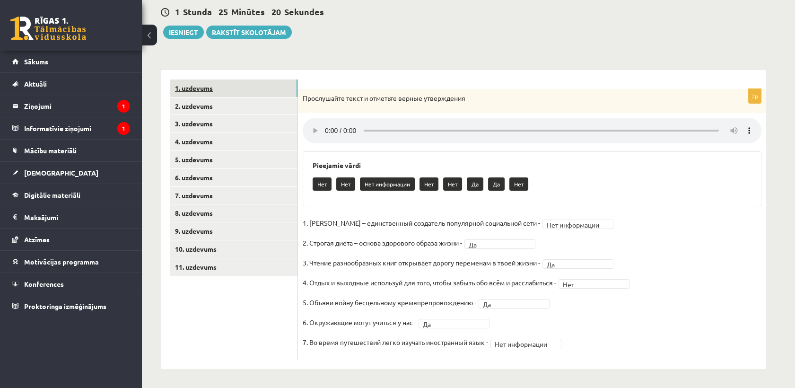
click at [210, 88] on link "1. uzdevums" at bounding box center [233, 87] width 127 height 17
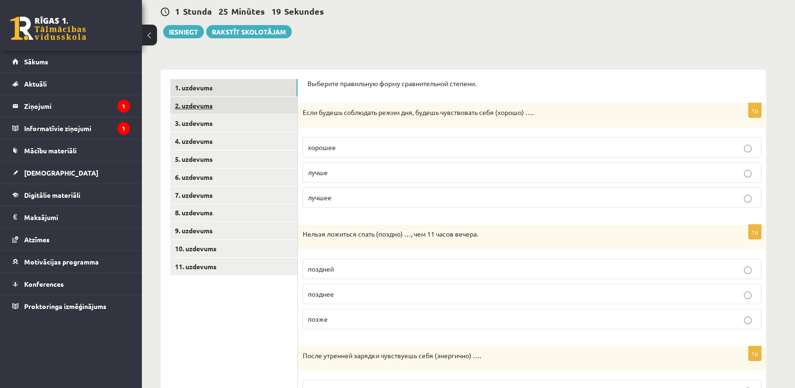
click at [211, 104] on link "2. uzdevums" at bounding box center [233, 105] width 127 height 17
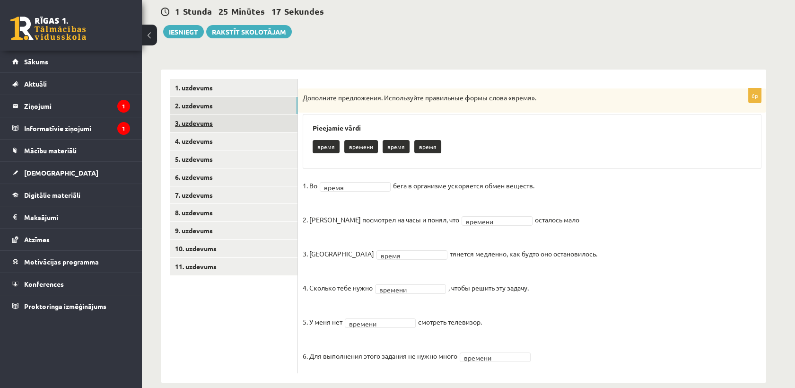
click at [206, 129] on link "3. uzdevums" at bounding box center [233, 122] width 127 height 17
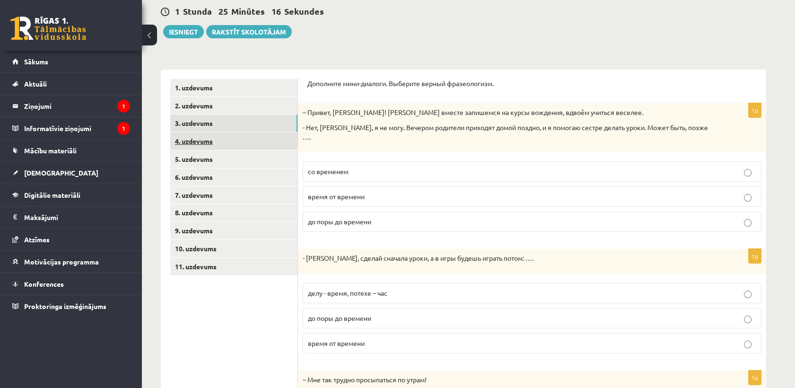
click at [211, 145] on link "4. uzdevums" at bounding box center [233, 140] width 127 height 17
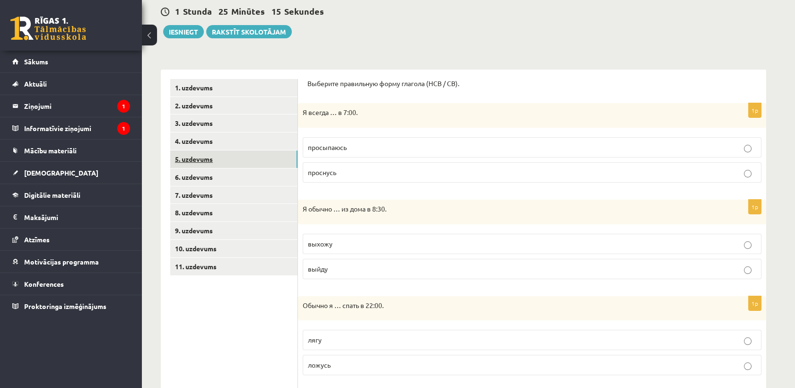
click at [212, 160] on link "5. uzdevums" at bounding box center [233, 158] width 127 height 17
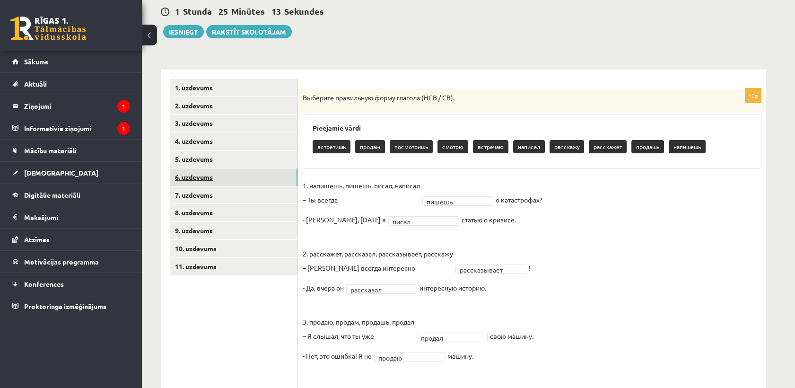
click at [216, 179] on link "6. uzdevums" at bounding box center [233, 176] width 127 height 17
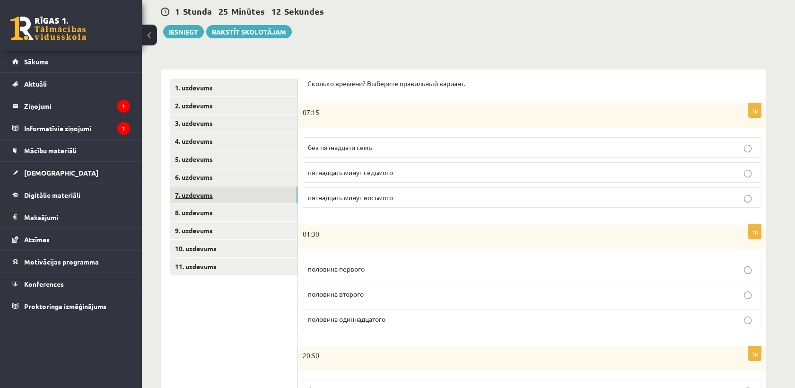
click at [217, 188] on link "7. uzdevums" at bounding box center [233, 194] width 127 height 17
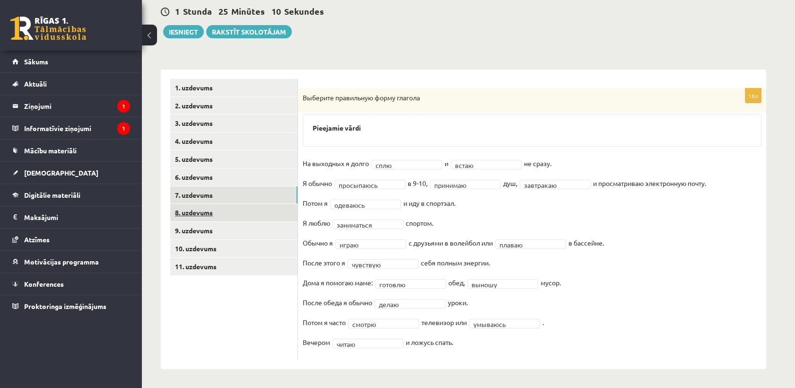
click at [217, 212] on link "8. uzdevums" at bounding box center [233, 212] width 127 height 17
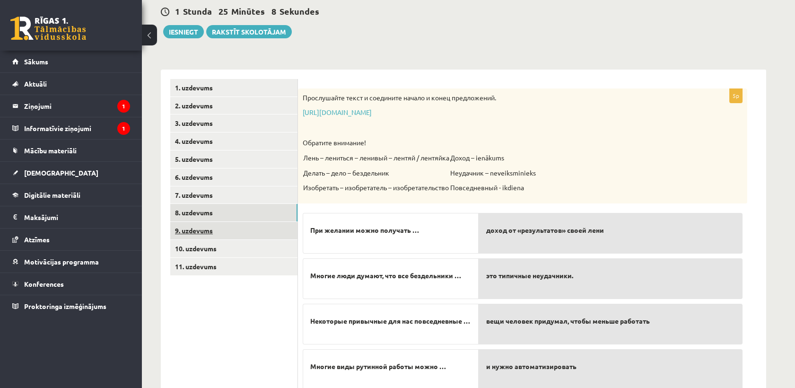
click at [216, 226] on link "9. uzdevums" at bounding box center [233, 230] width 127 height 17
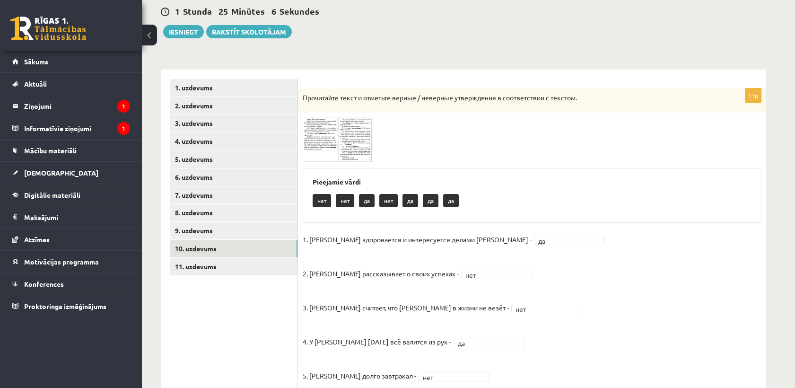
click at [216, 252] on link "10. uzdevums" at bounding box center [233, 248] width 127 height 17
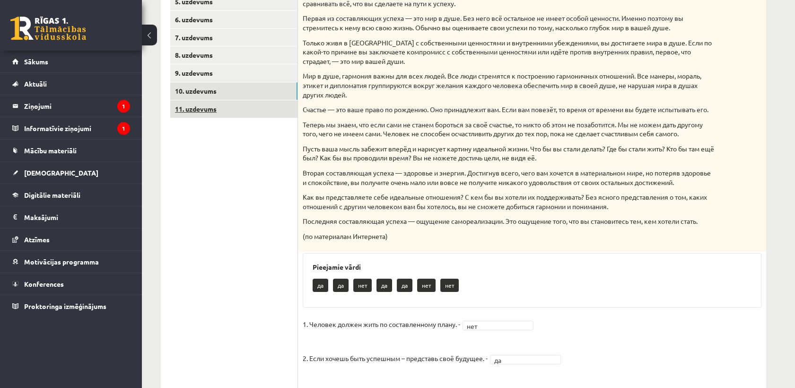
click at [232, 104] on link "11. uzdevums" at bounding box center [233, 108] width 127 height 17
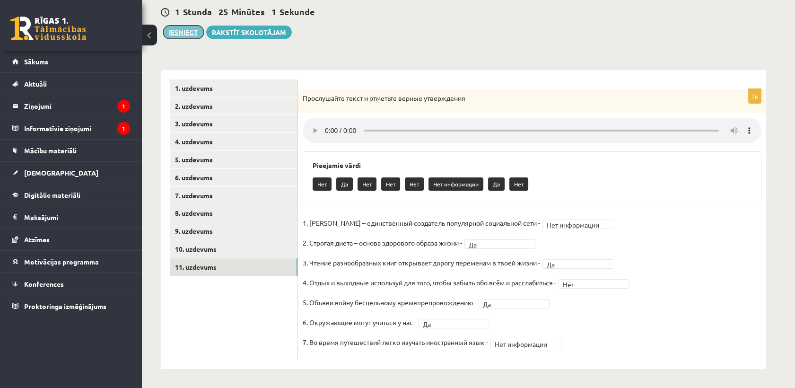
click at [195, 26] on button "Iesniegt" at bounding box center [183, 32] width 41 height 13
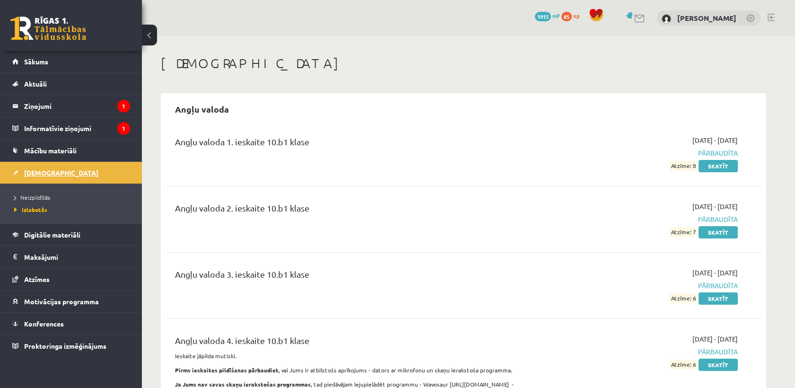
click at [77, 174] on link "[DEMOGRAPHIC_DATA]" at bounding box center [71, 173] width 118 height 22
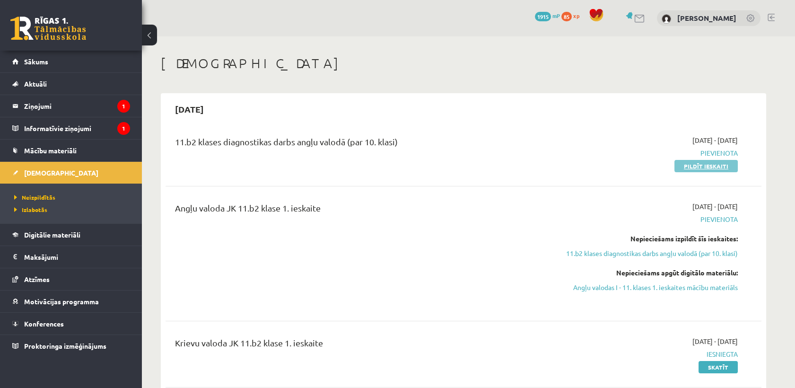
click at [693, 166] on link "Pildīt ieskaiti" at bounding box center [705, 166] width 63 height 12
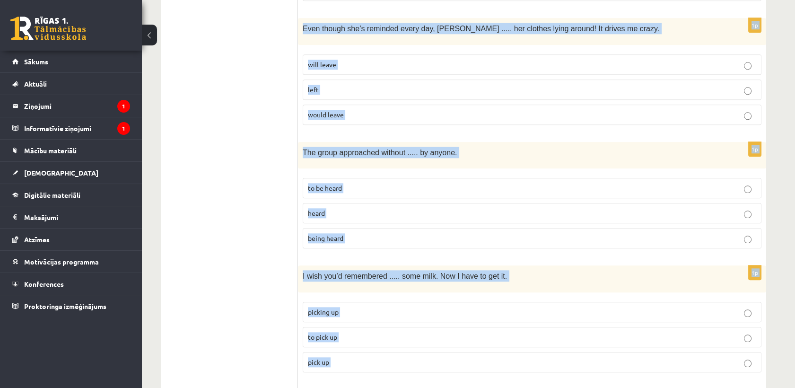
scroll to position [2317, 0]
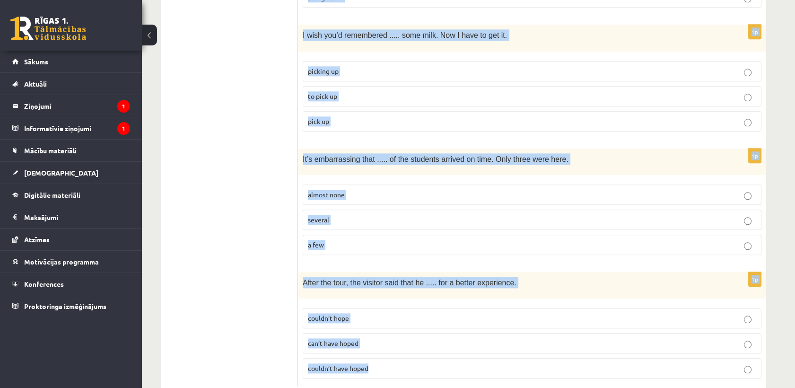
drag, startPoint x: 306, startPoint y: 17, endPoint x: 420, endPoint y: 367, distance: 368.4
copy form "Lore ips dolorsit ame consec adi elitsed doeius. 5t Incidid 7  Utla etdolore ma…"
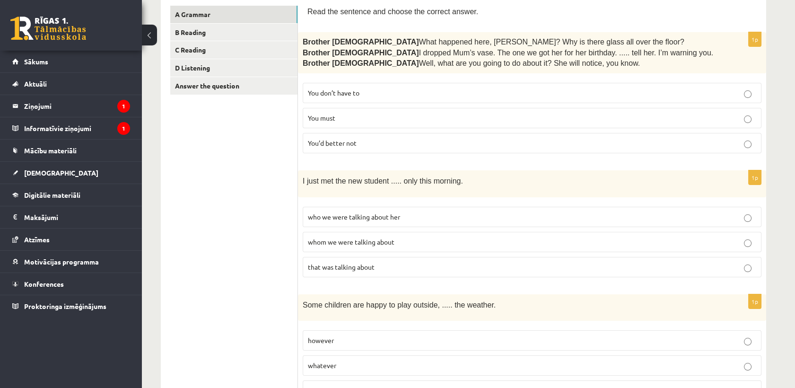
scroll to position [163, 0]
click at [354, 142] on span "You’d better not" at bounding box center [332, 144] width 49 height 9
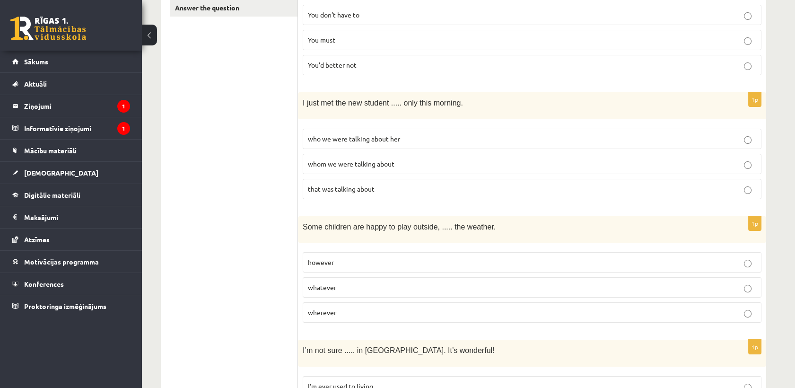
scroll to position [268, 0]
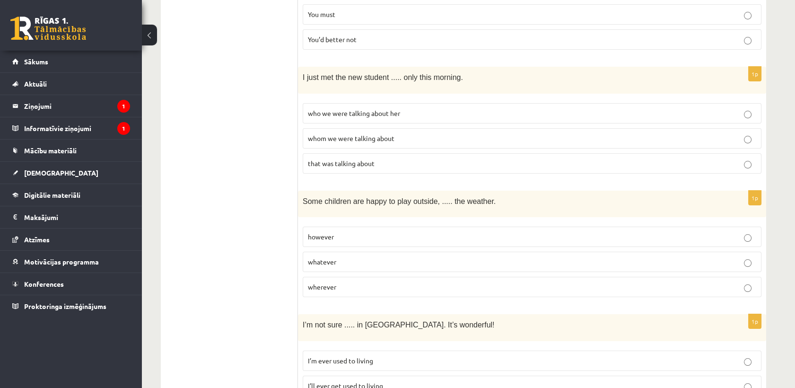
click at [330, 134] on span "whom we were talking about" at bounding box center [351, 138] width 87 height 9
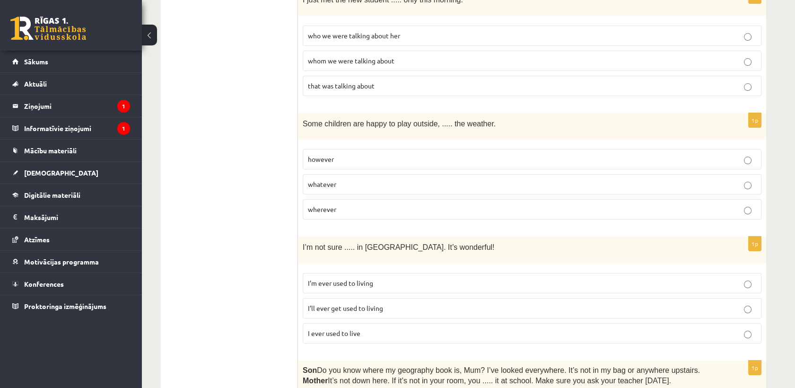
scroll to position [373, 0]
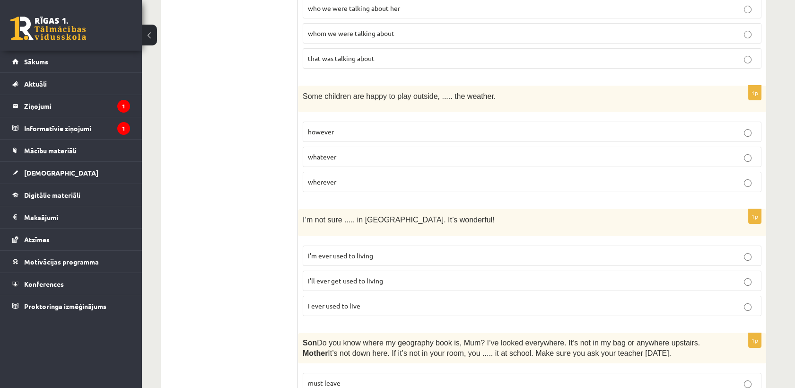
click at [344, 153] on p "whatever" at bounding box center [532, 157] width 448 height 10
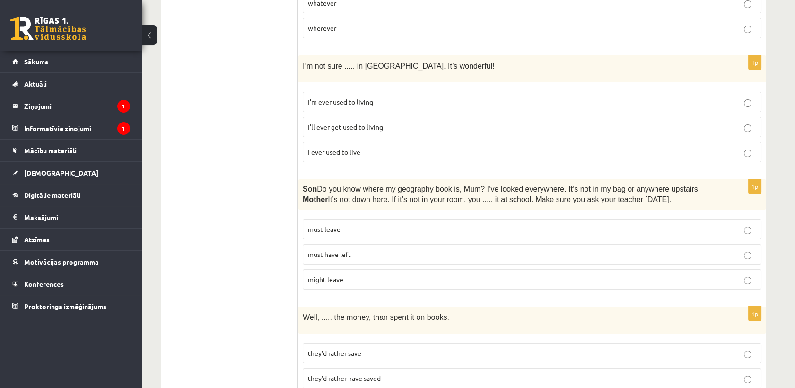
scroll to position [530, 0]
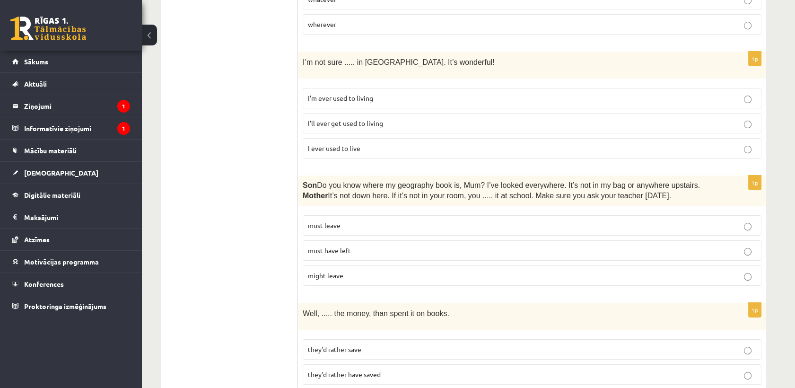
click at [332, 121] on span "I’ll ever get used to living" at bounding box center [345, 123] width 75 height 9
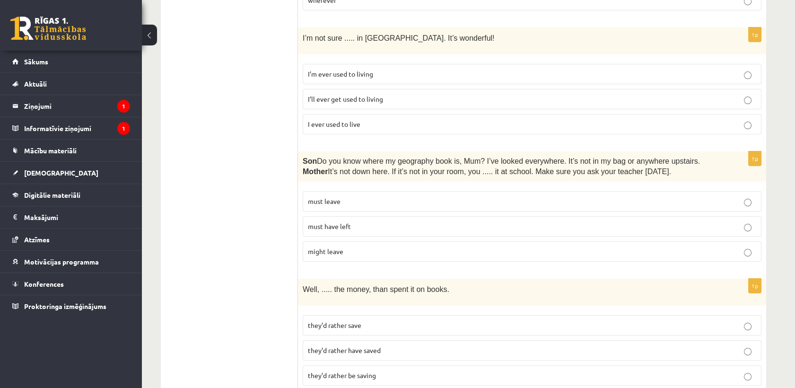
scroll to position [636, 0]
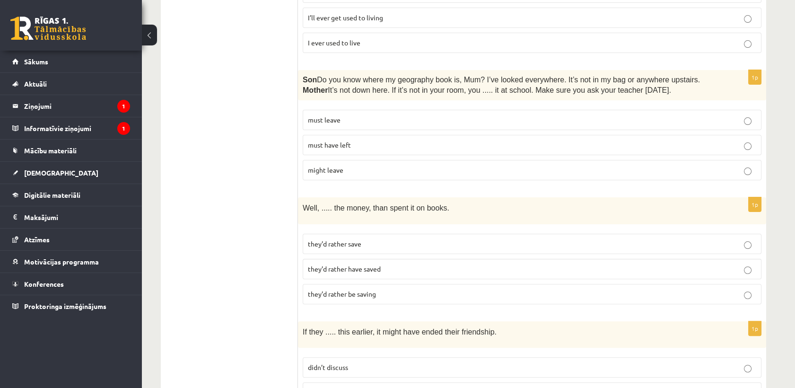
click at [349, 140] on span "must have left" at bounding box center [329, 144] width 43 height 9
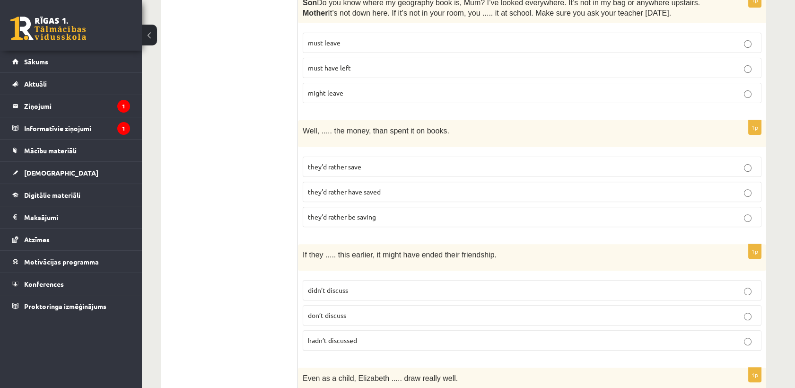
scroll to position [741, 0]
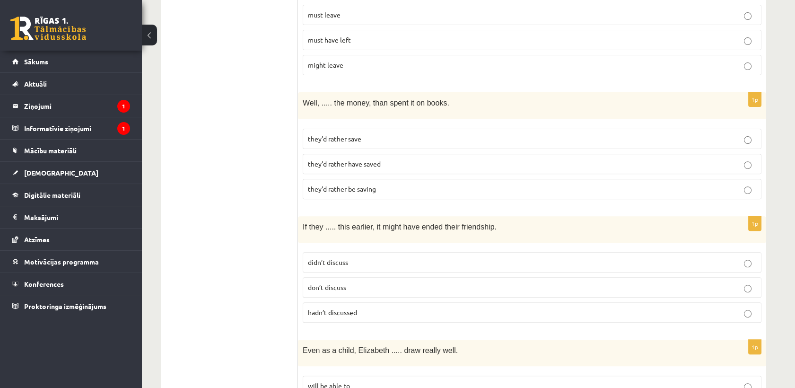
click at [379, 162] on span "they’d rather have saved" at bounding box center [344, 163] width 73 height 9
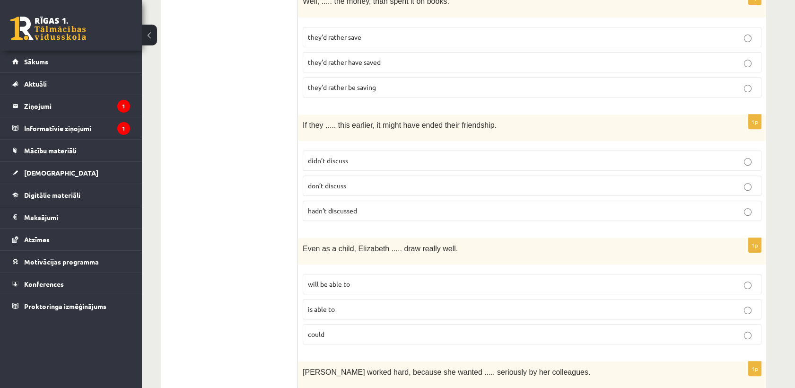
scroll to position [846, 0]
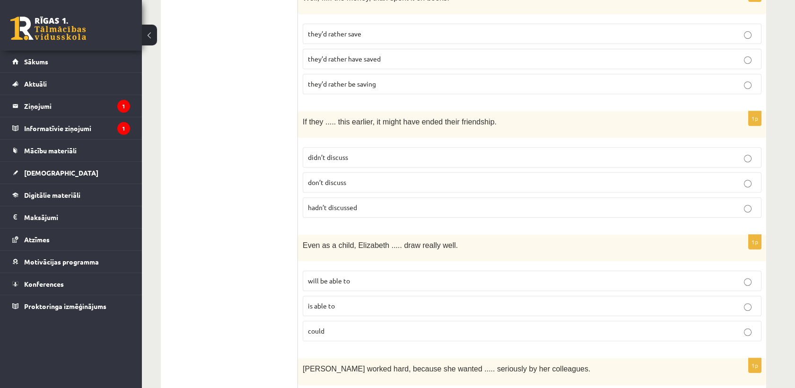
click at [364, 206] on p "hadn’t discussed" at bounding box center [532, 207] width 448 height 10
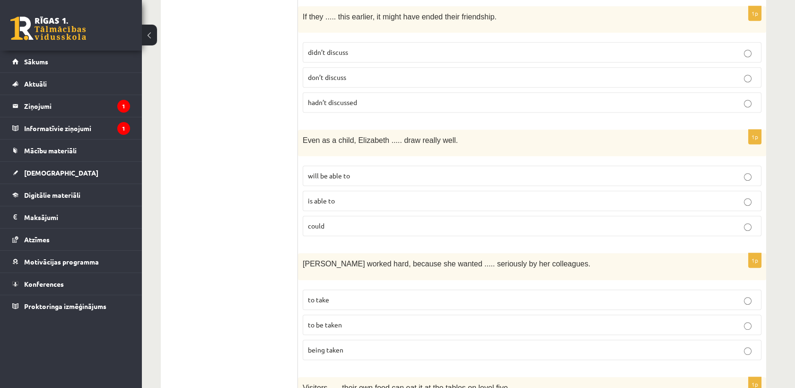
click at [343, 221] on p "could" at bounding box center [532, 226] width 448 height 10
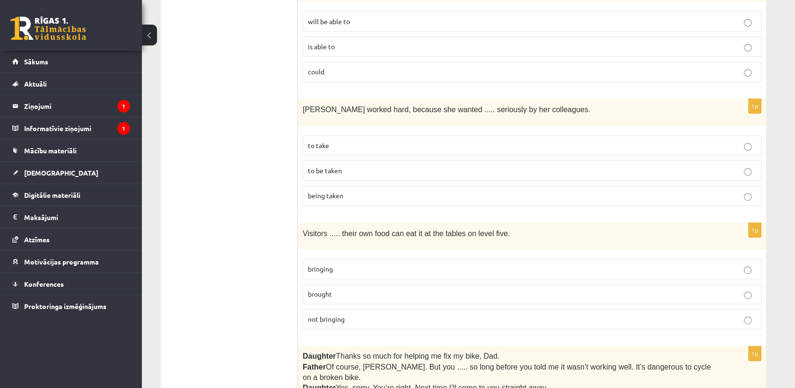
scroll to position [1109, 0]
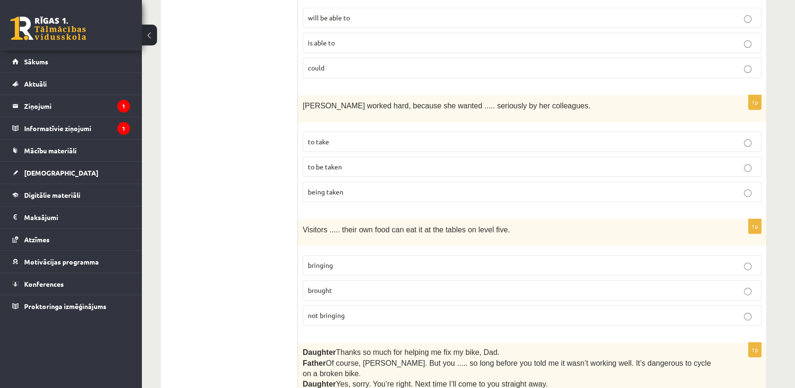
click at [341, 163] on span "to be taken" at bounding box center [325, 166] width 34 height 9
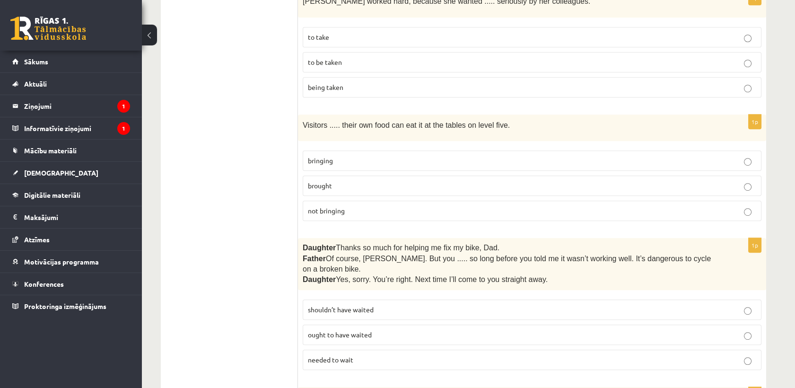
scroll to position [1214, 0]
click at [332, 156] on span "bringing" at bounding box center [320, 160] width 25 height 9
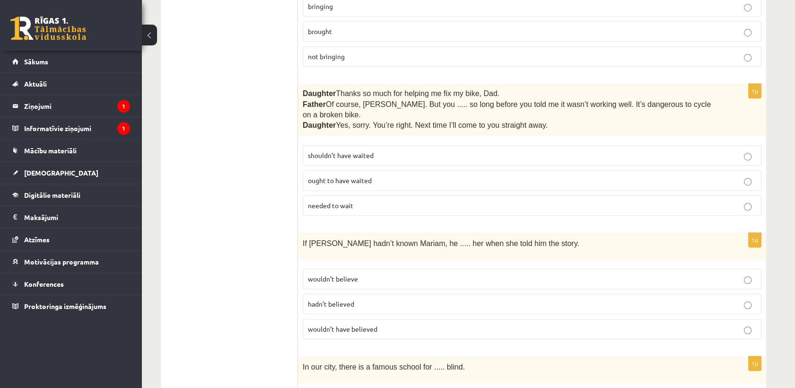
scroll to position [1371, 0]
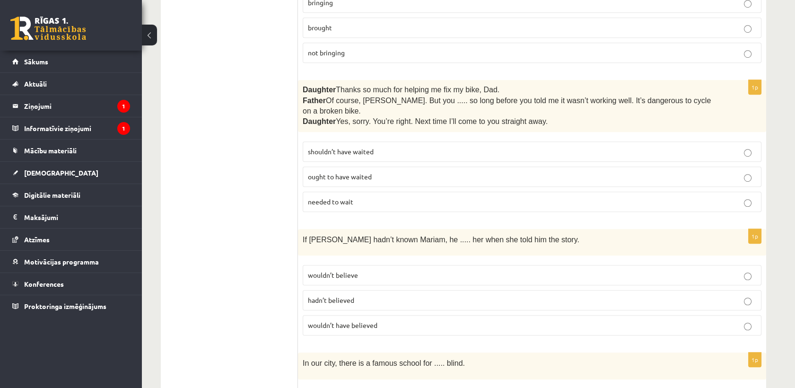
click at [349, 147] on span "shouldn’t have waited" at bounding box center [341, 151] width 66 height 9
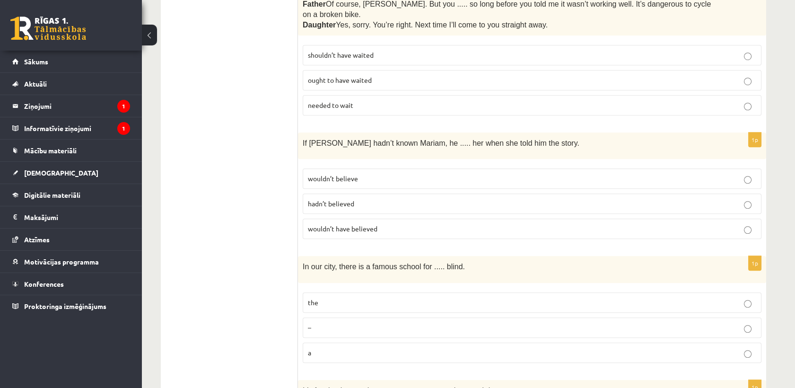
scroll to position [1476, 0]
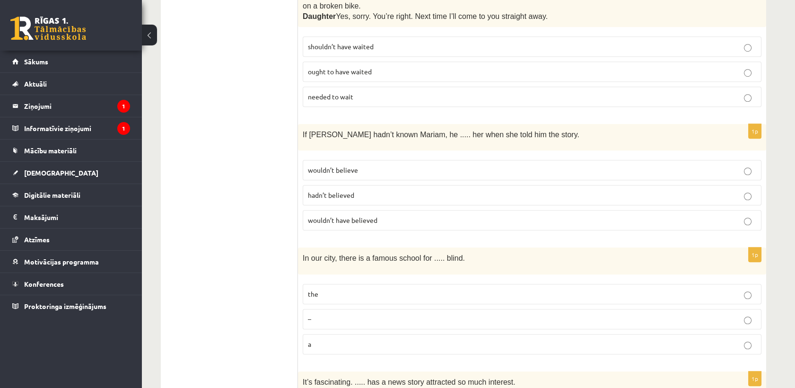
click at [355, 210] on label "wouldn’t have believed" at bounding box center [532, 220] width 459 height 20
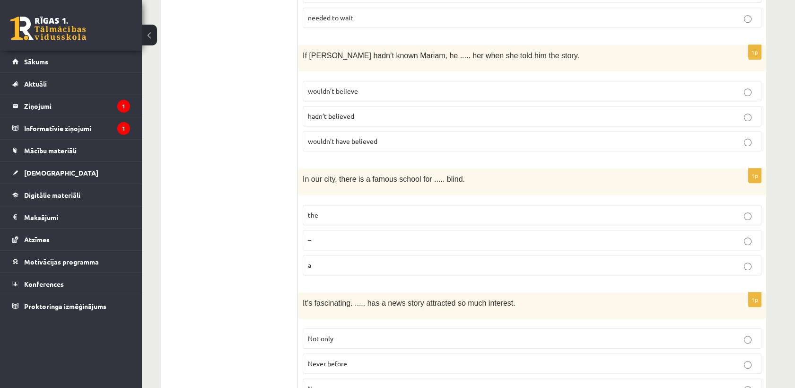
scroll to position [1582, 0]
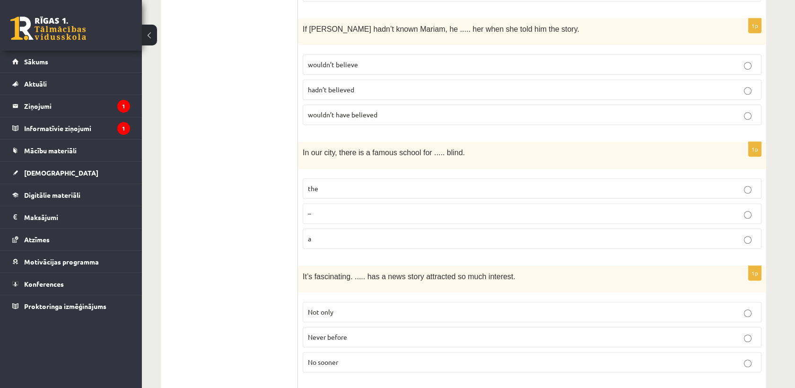
click at [347, 209] on p "–" at bounding box center [532, 214] width 448 height 10
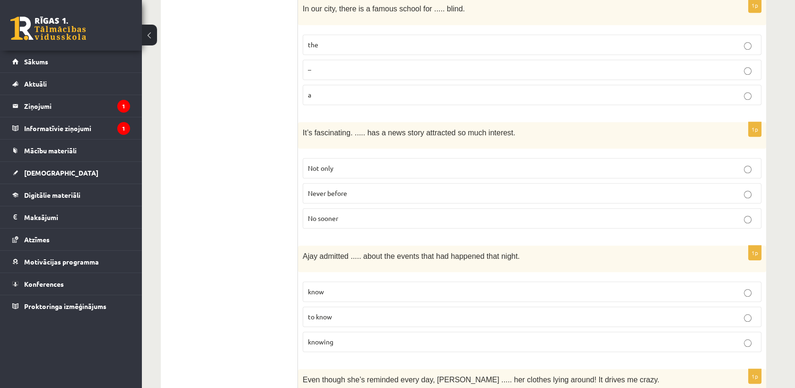
scroll to position [1739, 0]
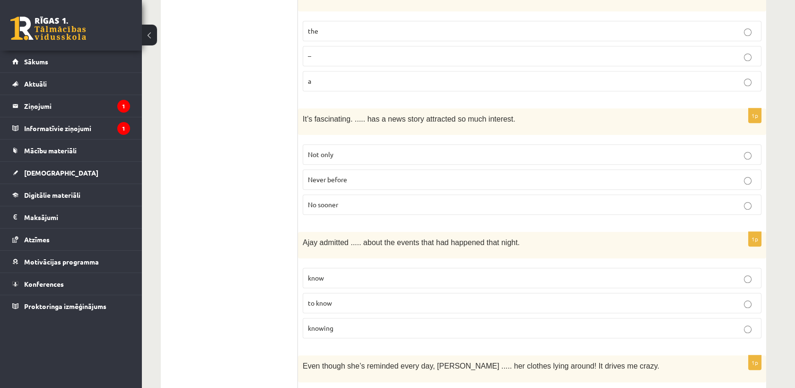
click at [349, 169] on label "Never before" at bounding box center [532, 179] width 459 height 20
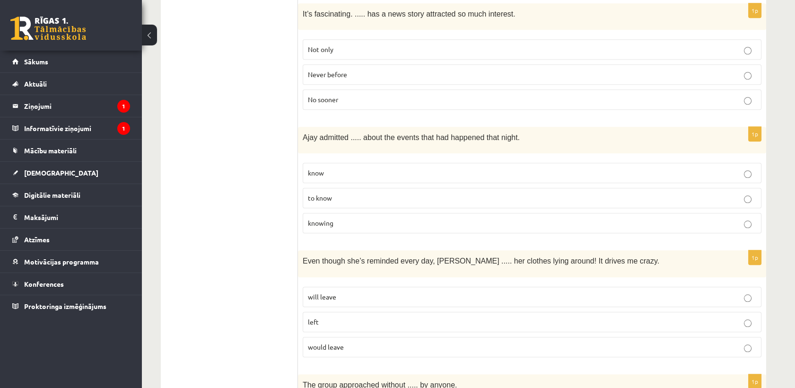
click at [337, 193] on p "to know" at bounding box center [532, 198] width 448 height 10
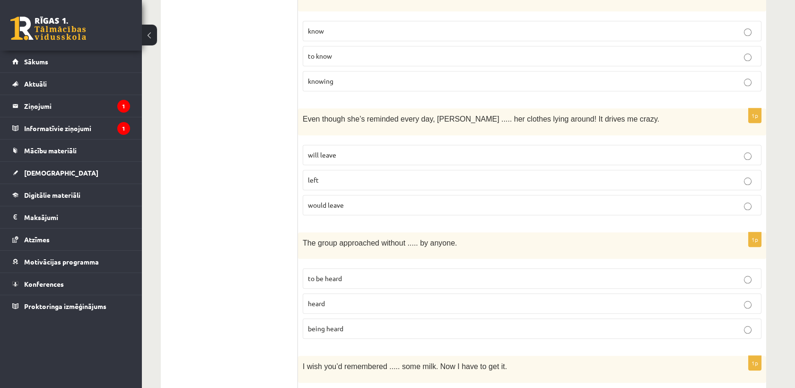
scroll to position [2002, 0]
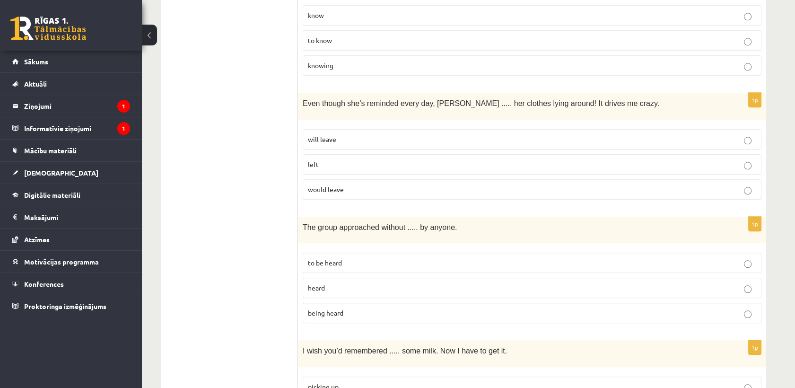
click at [334, 135] on span "will leave" at bounding box center [322, 139] width 28 height 9
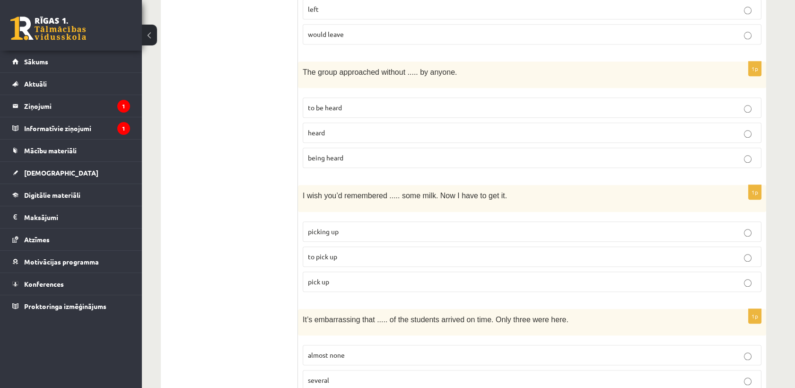
scroll to position [2160, 0]
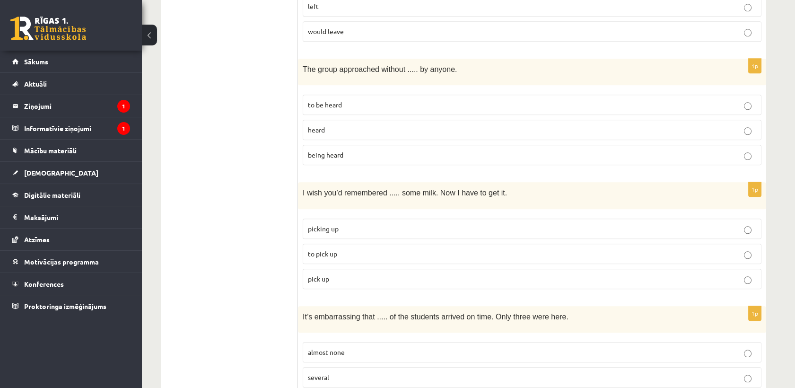
click at [337, 150] on span "being heard" at bounding box center [325, 154] width 35 height 9
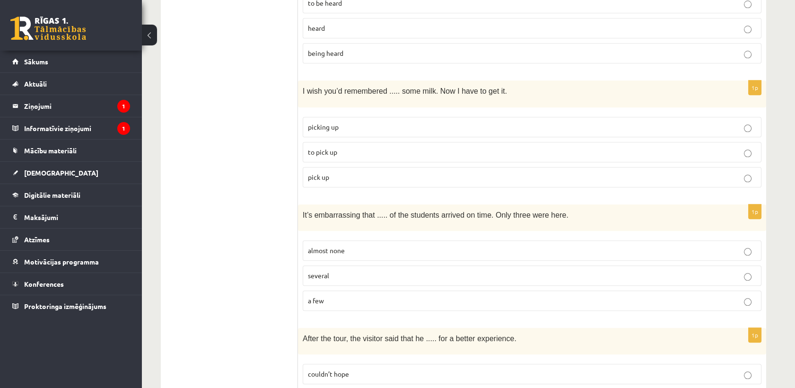
scroll to position [2265, 0]
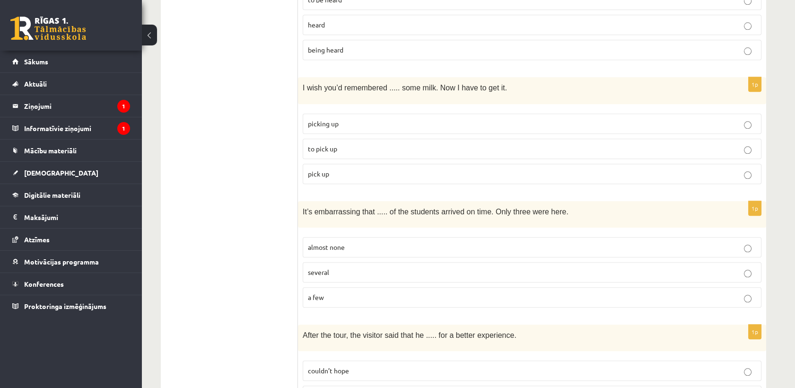
click at [337, 144] on p "to pick up" at bounding box center [532, 149] width 448 height 10
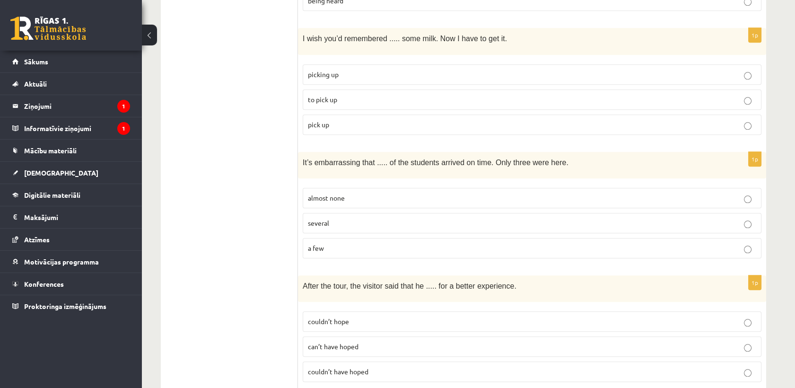
scroll to position [2317, 0]
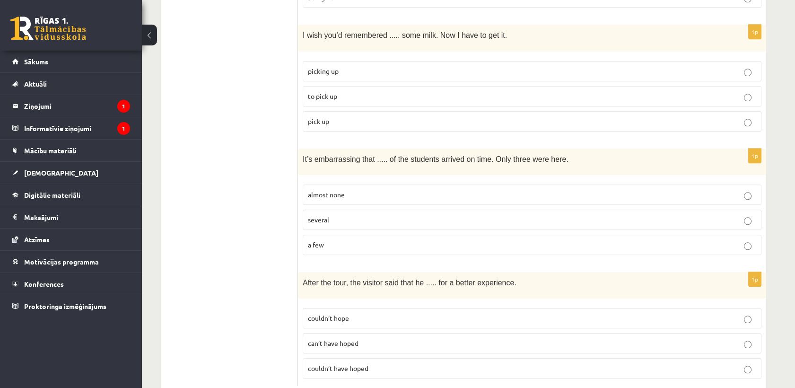
click at [342, 190] on span "almost none" at bounding box center [326, 194] width 37 height 9
click at [353, 313] on p "couldn’t hope" at bounding box center [532, 318] width 448 height 10
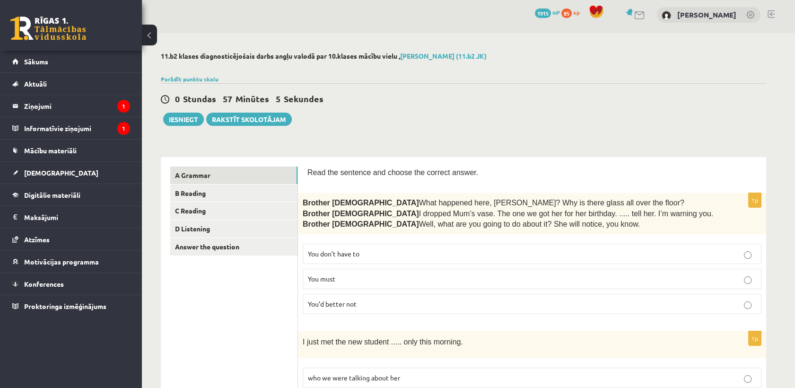
scroll to position [0, 0]
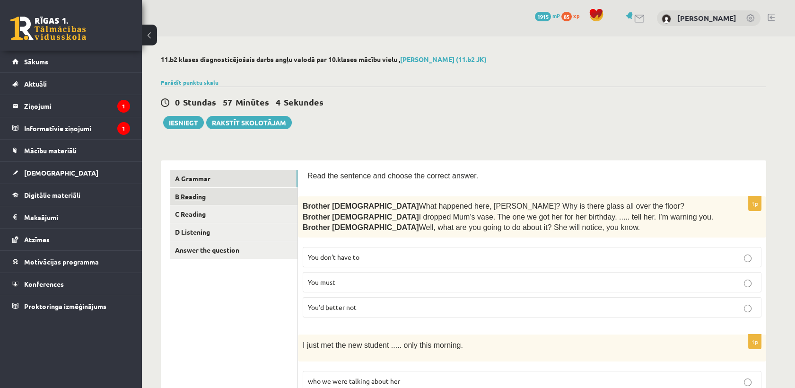
click at [206, 197] on link "B Reading" at bounding box center [233, 196] width 127 height 17
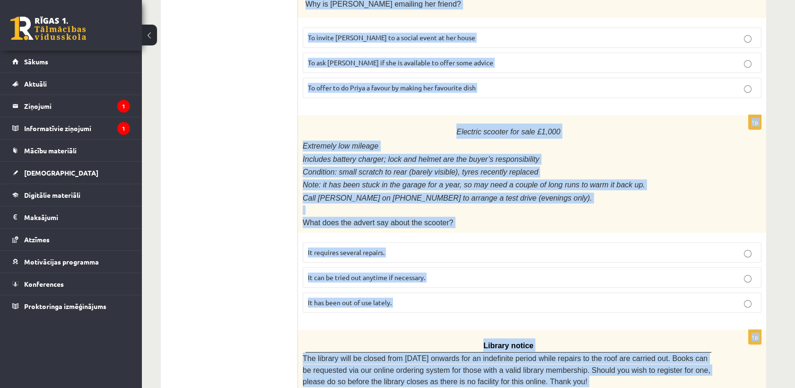
scroll to position [1053, 0]
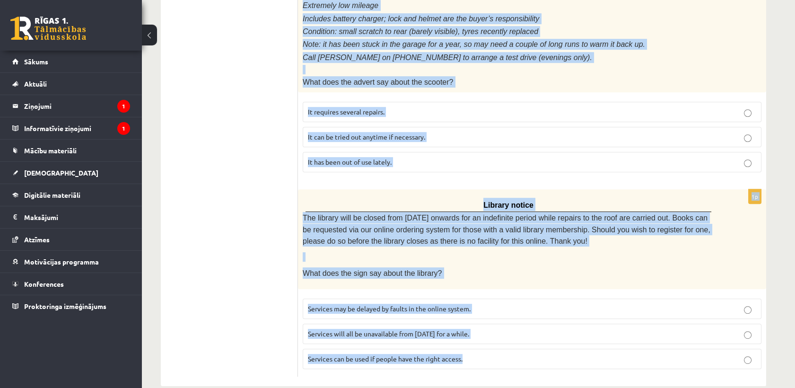
drag, startPoint x: 308, startPoint y: 175, endPoint x: 503, endPoint y: 369, distance: 275.6
copy form "Read the text and choose the correct answer. 1p Oscar! Dad’s on his way! Are yo…"
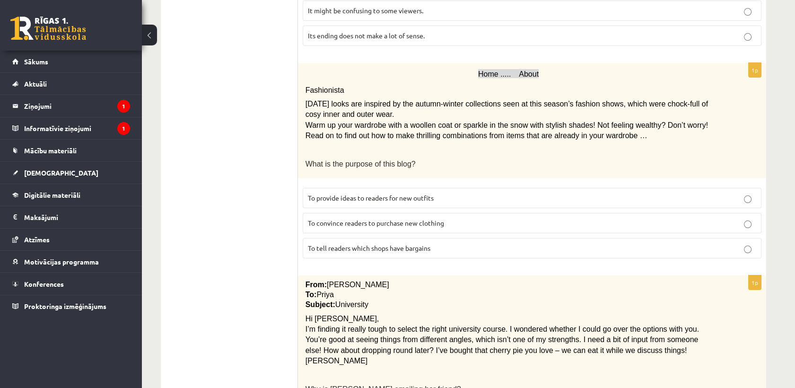
drag, startPoint x: 265, startPoint y: 172, endPoint x: 262, endPoint y: 162, distance: 10.0
click at [264, 171] on ul "A Grammar B Reading C Reading D Listening Answer the question" at bounding box center [234, 272] width 128 height 1260
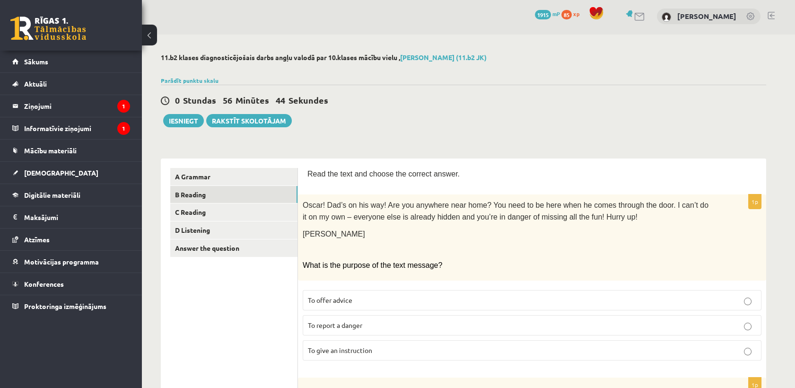
scroll to position [212, 0]
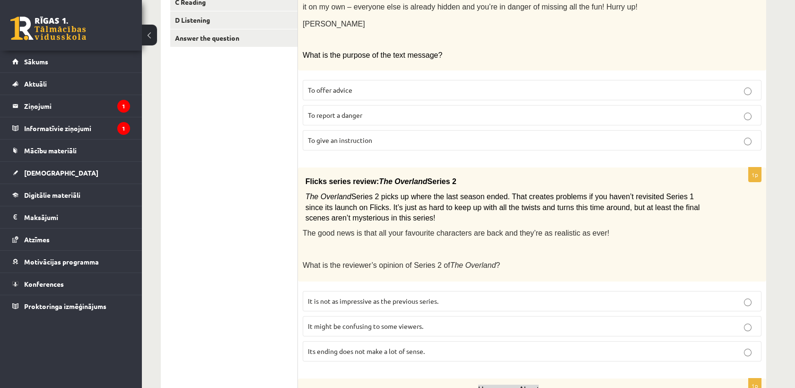
click at [342, 136] on span "To give an instruction" at bounding box center [340, 140] width 64 height 9
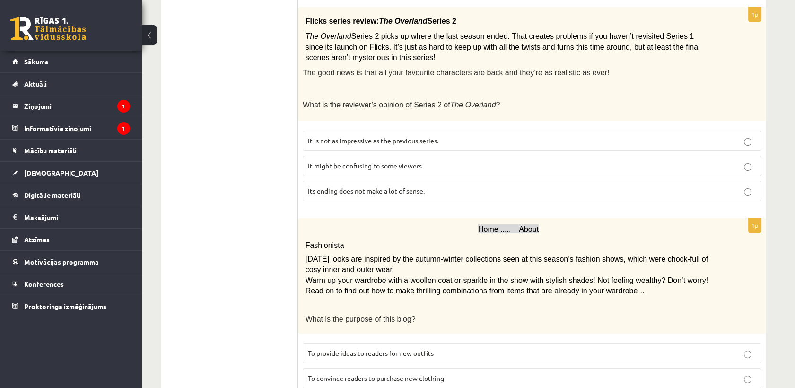
scroll to position [370, 0]
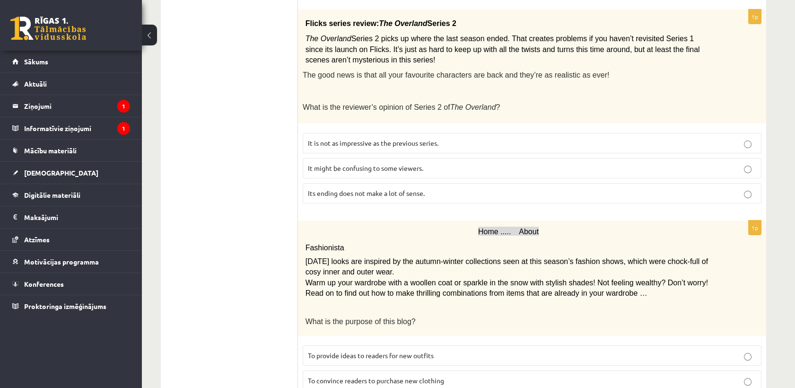
click at [351, 158] on label "It might be confusing to some viewers." at bounding box center [532, 168] width 459 height 20
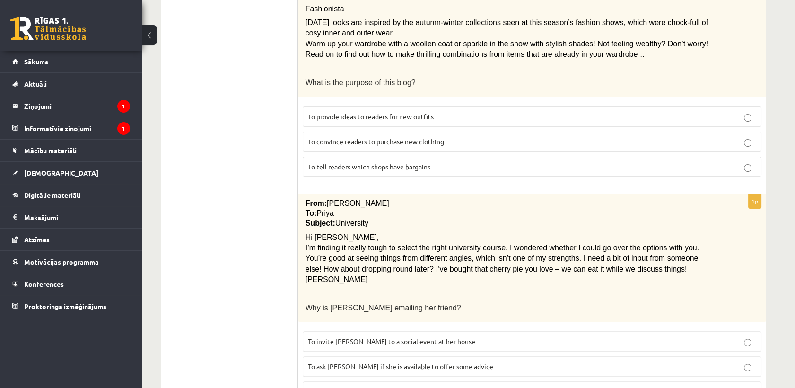
scroll to position [632, 0]
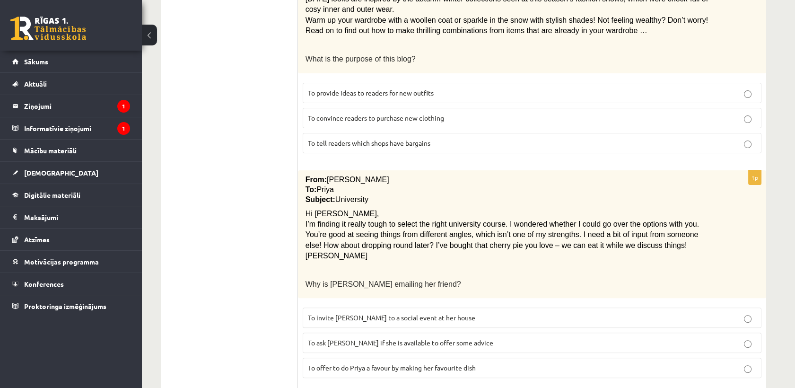
click at [340, 88] on span "To provide ideas to readers for new outfits" at bounding box center [371, 92] width 126 height 9
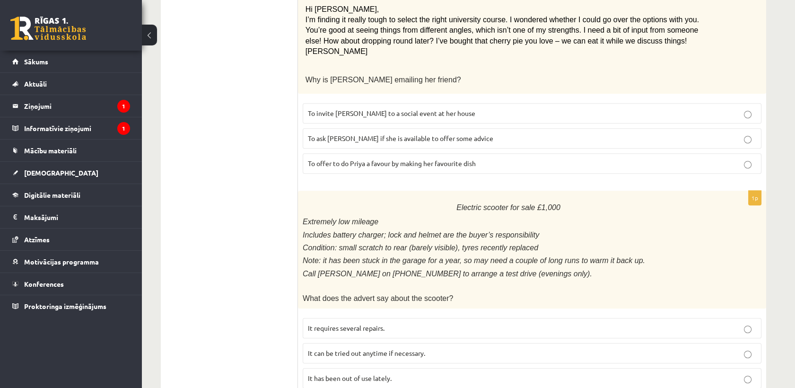
scroll to position [843, 0]
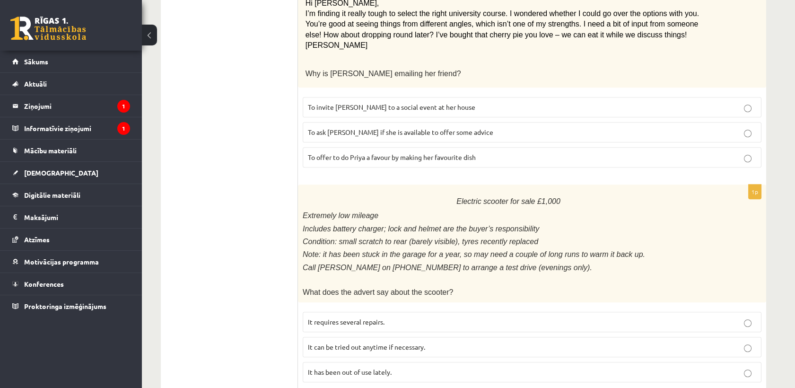
click at [334, 128] on span "To ask Priya if she is available to offer some advice" at bounding box center [400, 132] width 185 height 9
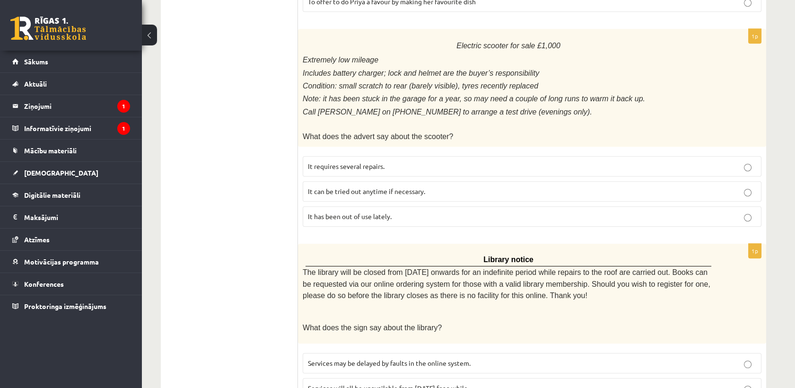
scroll to position [1000, 0]
click at [338, 210] on span "It has been out of use lately." at bounding box center [350, 214] width 84 height 9
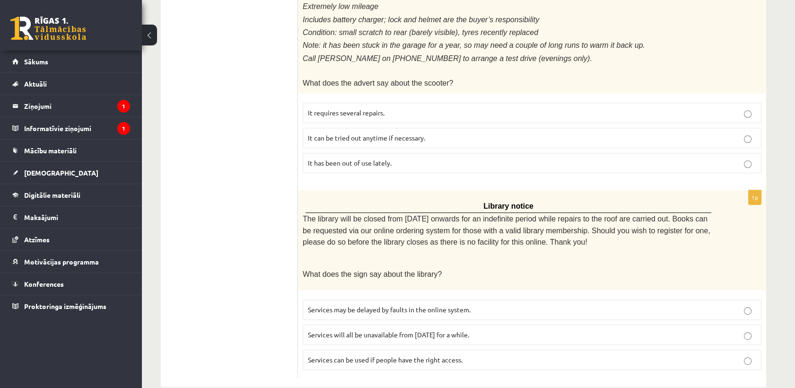
scroll to position [1053, 0]
click at [350, 354] on span "Services can be used if people have the right access." at bounding box center [385, 358] width 155 height 9
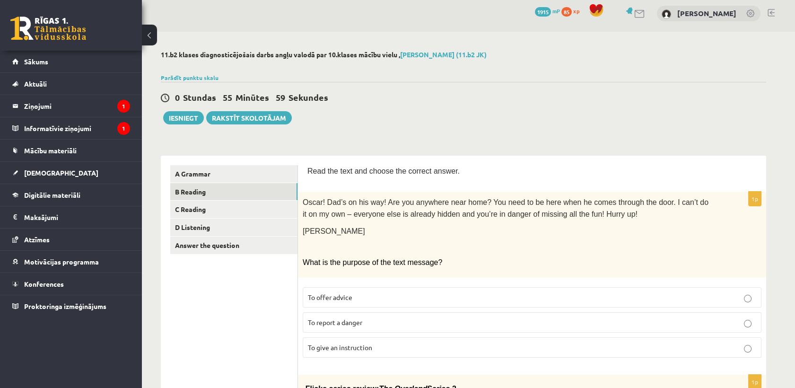
scroll to position [0, 0]
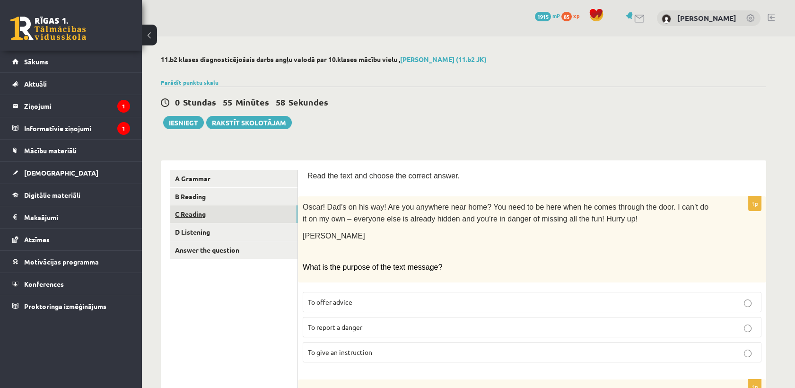
click at [212, 208] on link "C Reading" at bounding box center [233, 213] width 127 height 17
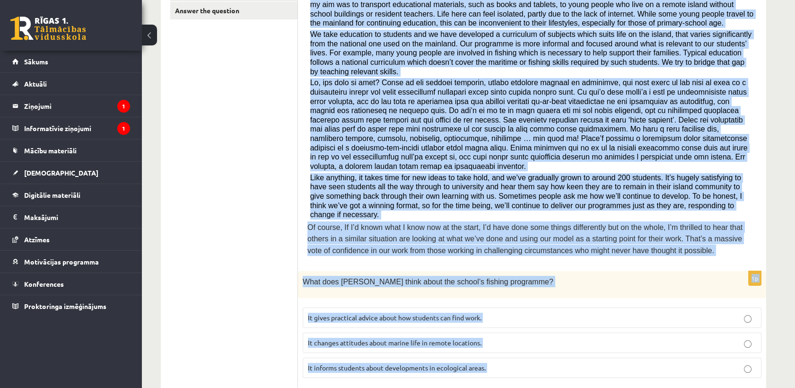
scroll to position [847, 0]
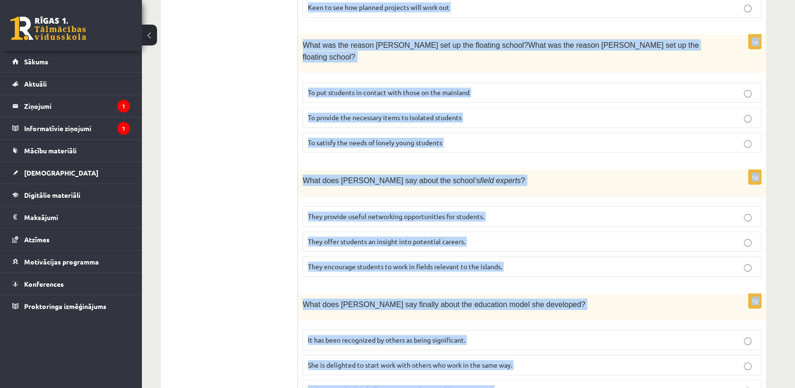
drag, startPoint x: 318, startPoint y: 184, endPoint x: 564, endPoint y: 357, distance: 300.2
copy form "Read the article about an unusual school and choose the correct answer for each…"
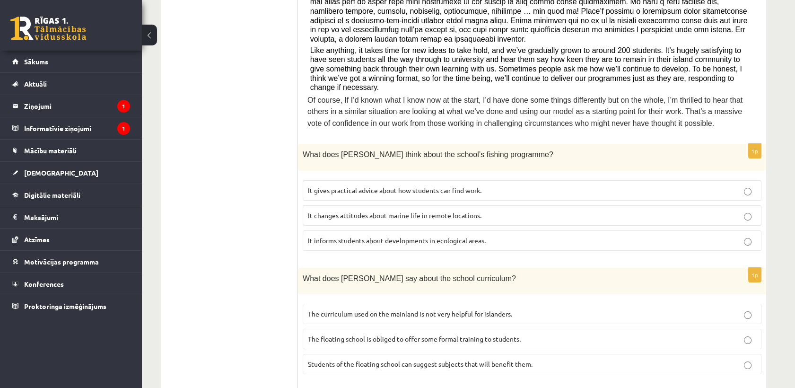
scroll to position [374, 0]
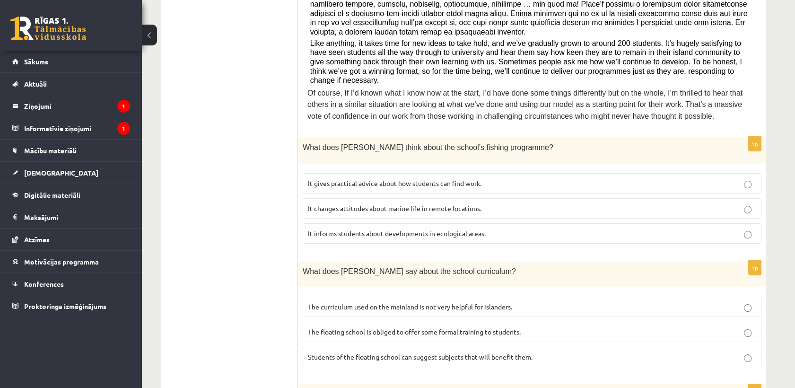
click at [353, 229] on span "It informs students about developments in ecological areas." at bounding box center [397, 233] width 178 height 9
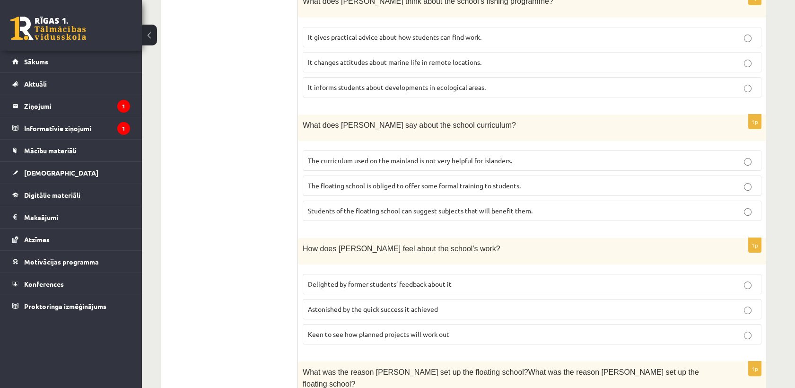
scroll to position [531, 0]
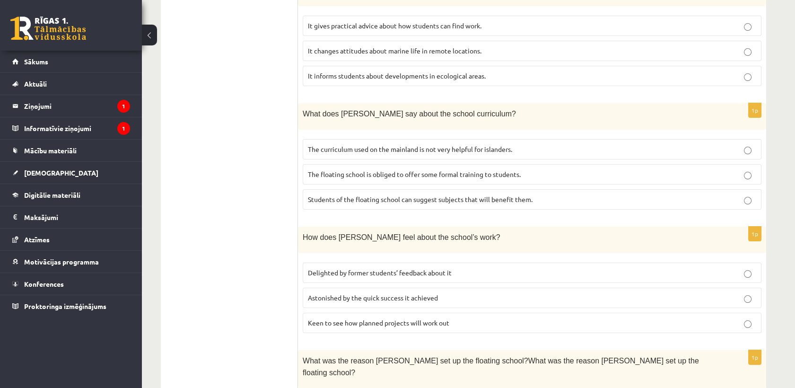
click at [341, 145] on span "The curriculum used on the mainland is not very helpful for islanders." at bounding box center [410, 149] width 204 height 9
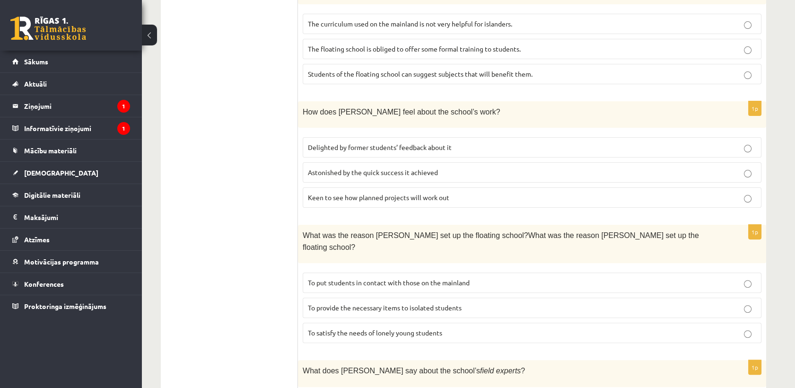
scroll to position [689, 0]
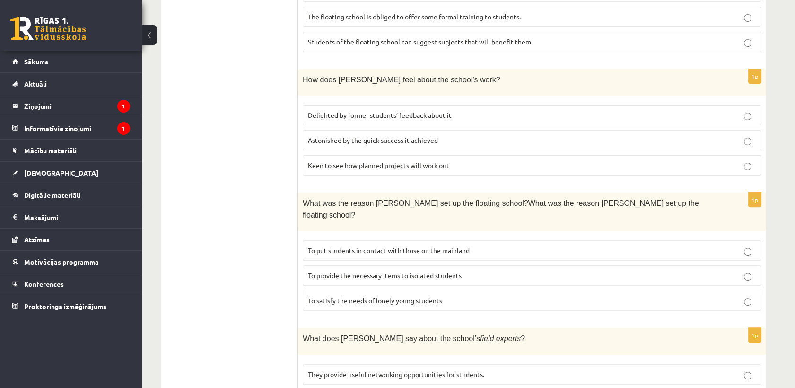
click at [327, 111] on span "Delighted by former students’ feedback about it" at bounding box center [380, 115] width 144 height 9
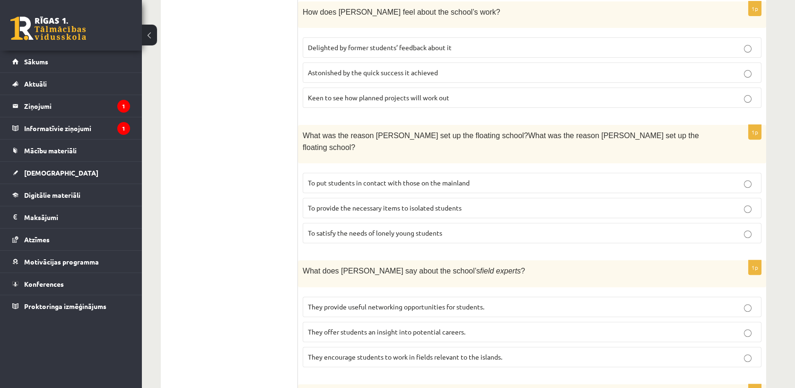
scroll to position [794, 0]
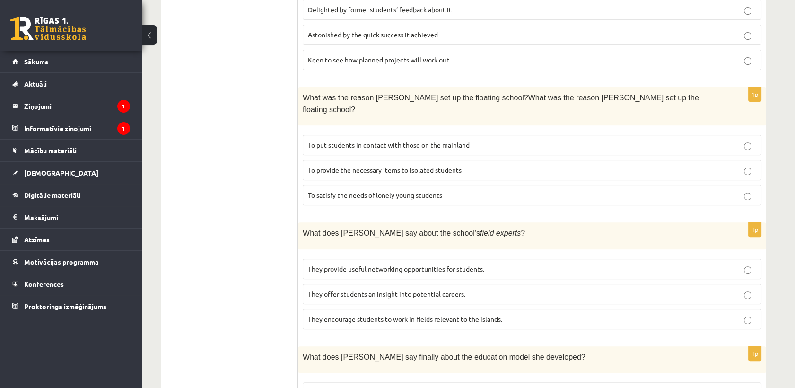
click at [321, 166] on span "To provide the necessary items to isolated students" at bounding box center [385, 170] width 154 height 9
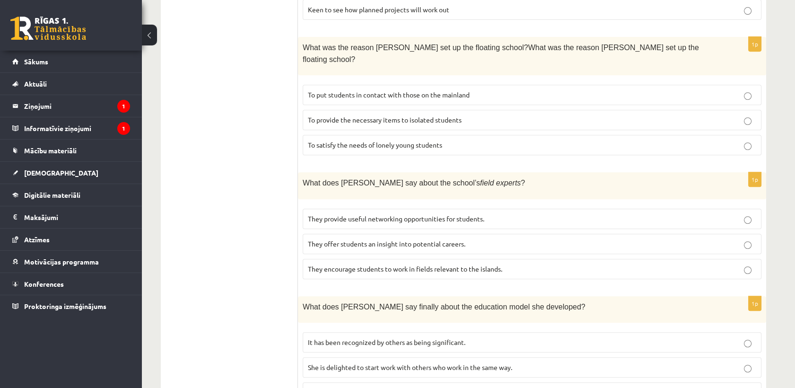
scroll to position [847, 0]
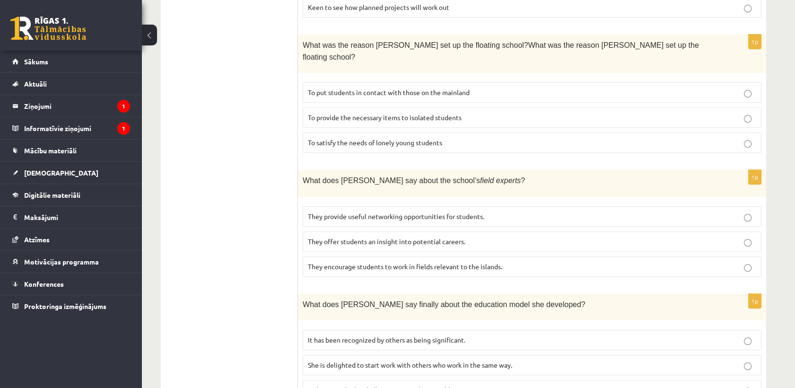
click at [339, 231] on label "They offer students an insight into potential careers." at bounding box center [532, 241] width 459 height 20
click at [325, 335] on p "It has been recognized by others as being significant." at bounding box center [532, 340] width 448 height 10
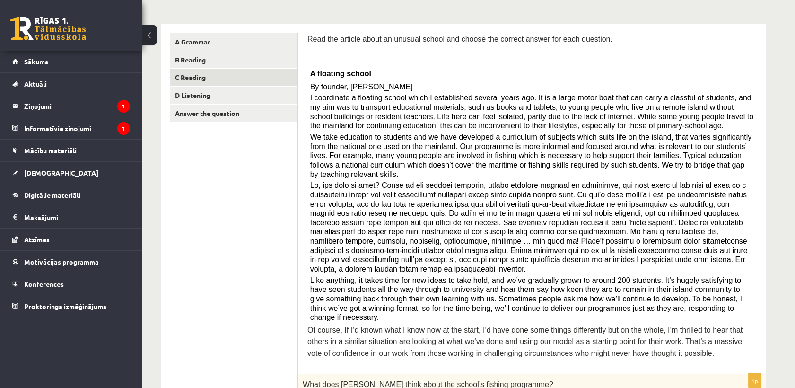
scroll to position [111, 0]
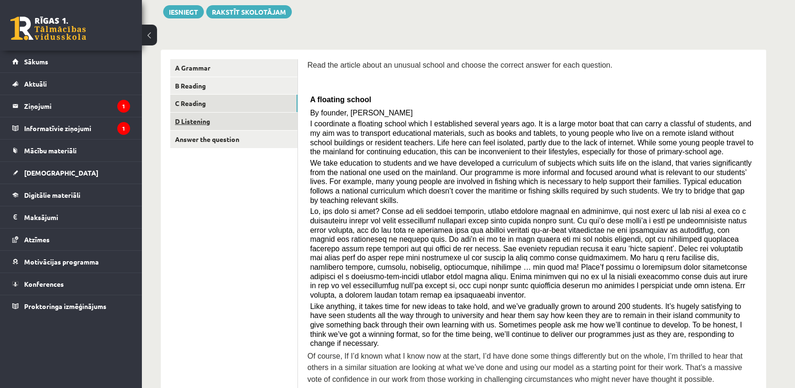
click at [217, 118] on link "D Listening" at bounding box center [233, 121] width 127 height 17
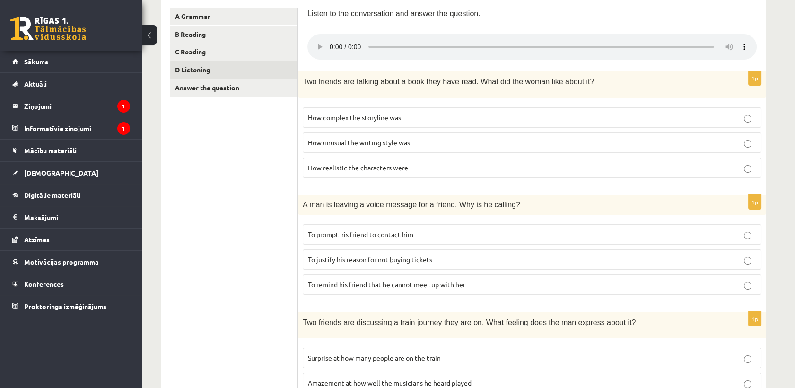
scroll to position [163, 0]
click at [209, 90] on link "Answer the question" at bounding box center [233, 86] width 127 height 17
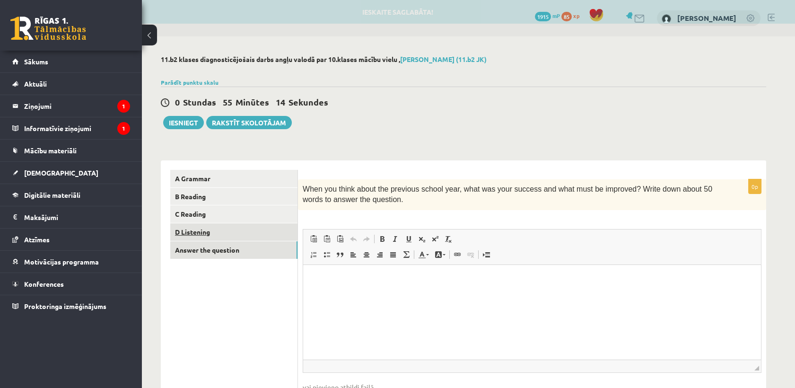
scroll to position [0, 0]
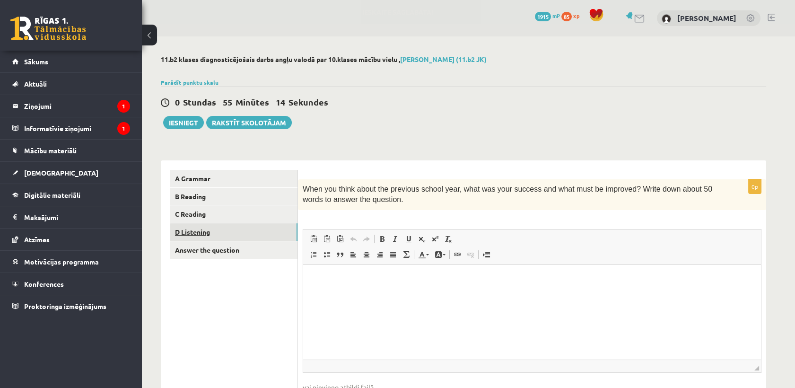
click at [226, 230] on link "D Listening" at bounding box center [233, 231] width 127 height 17
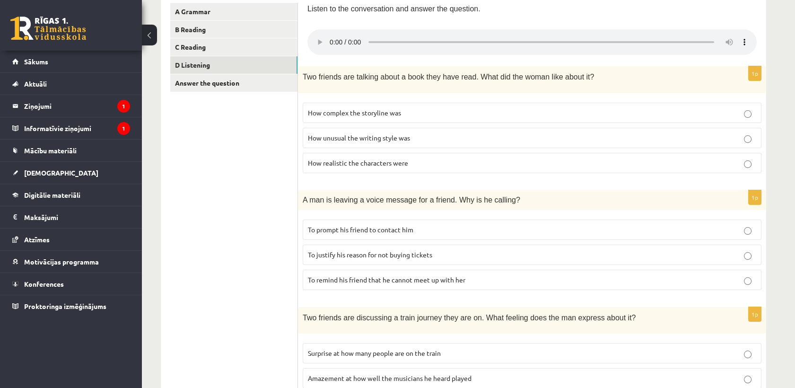
scroll to position [168, 0]
click at [776, 33] on div "11.b2 klases diagnosticējošais darbs angļu valodā par 10.klases mācību vielu , …" at bounding box center [463, 340] width 643 height 945
click at [787, 57] on div "11.b2 klases diagnosticējošais darbs angļu valodā par 10.klases mācību vielu , …" at bounding box center [468, 340] width 653 height 945
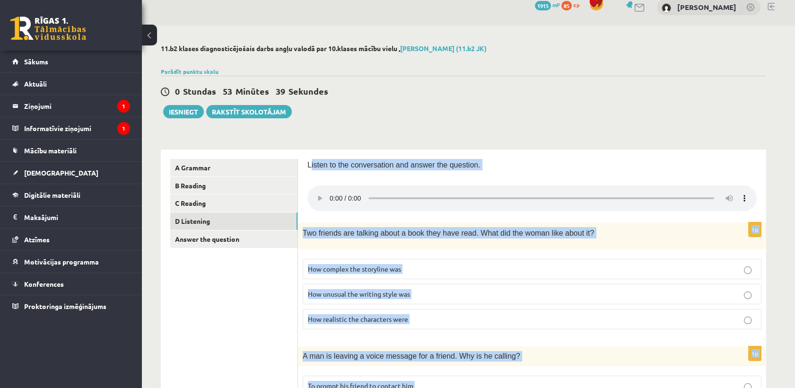
scroll to position [589, 0]
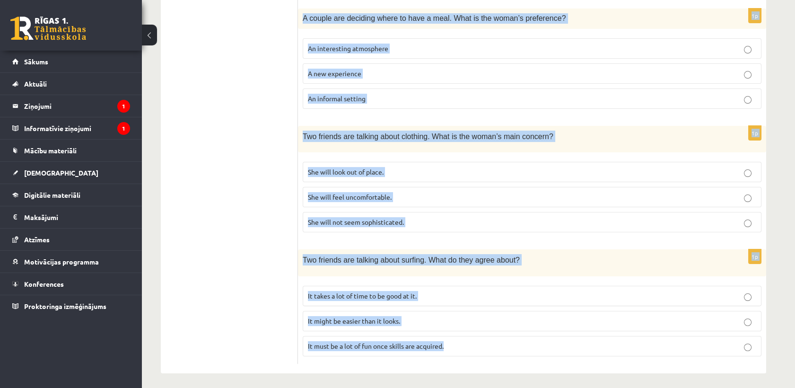
drag, startPoint x: 310, startPoint y: 165, endPoint x: 518, endPoint y: 372, distance: 293.6
copy form "isten to the conversation and answer the question. 1p Two friends are talking a…"
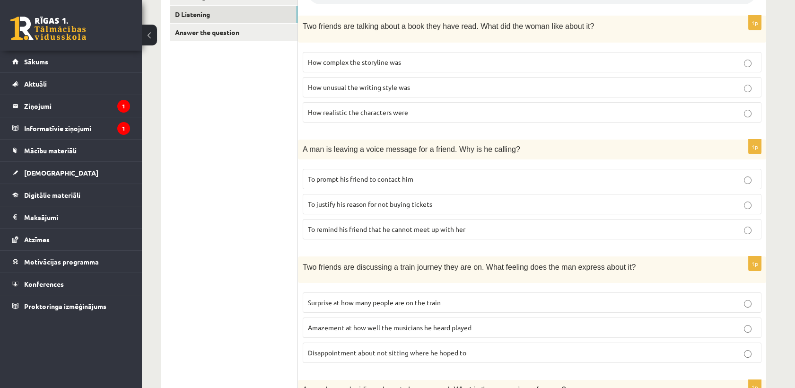
scroll to position [221, 0]
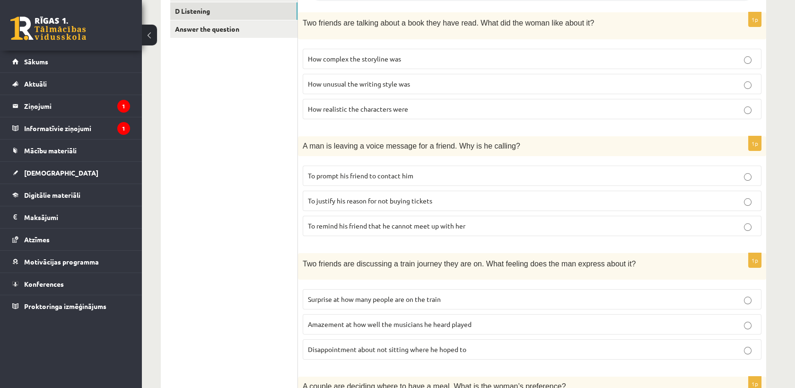
click at [377, 106] on span "How realistic the characters were" at bounding box center [358, 109] width 100 height 9
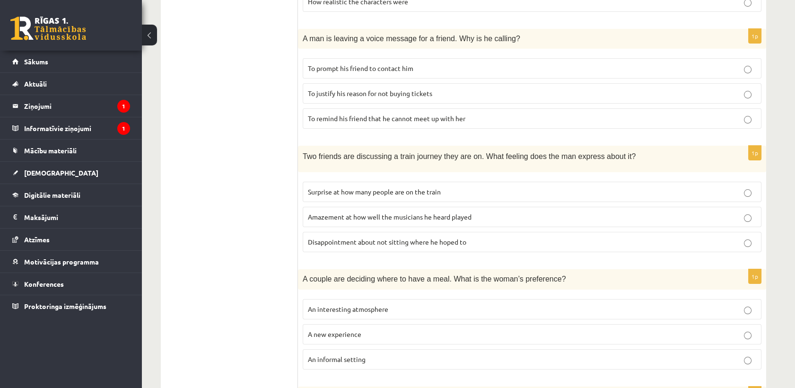
scroll to position [326, 0]
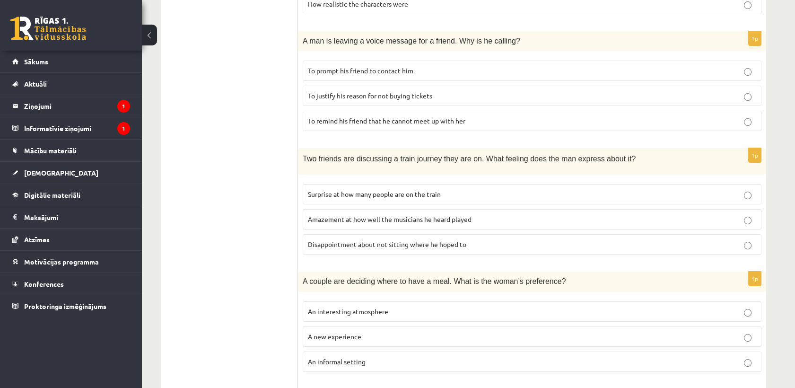
click at [333, 66] on span "To prompt his friend to contact him" at bounding box center [360, 70] width 105 height 9
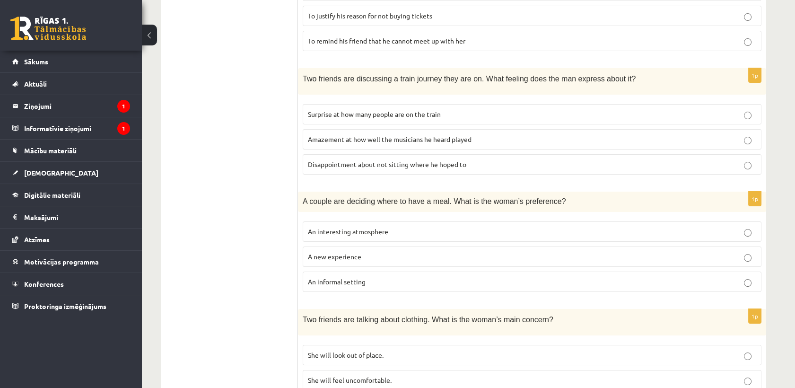
scroll to position [431, 0]
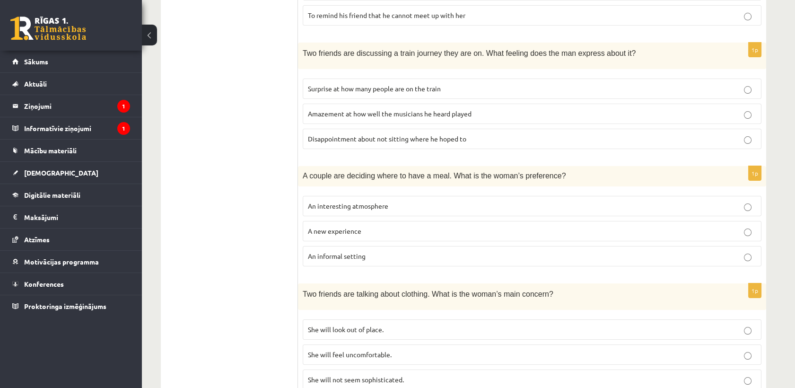
click at [333, 134] on span "Disappointment about not sitting where he hoped to" at bounding box center [387, 138] width 158 height 9
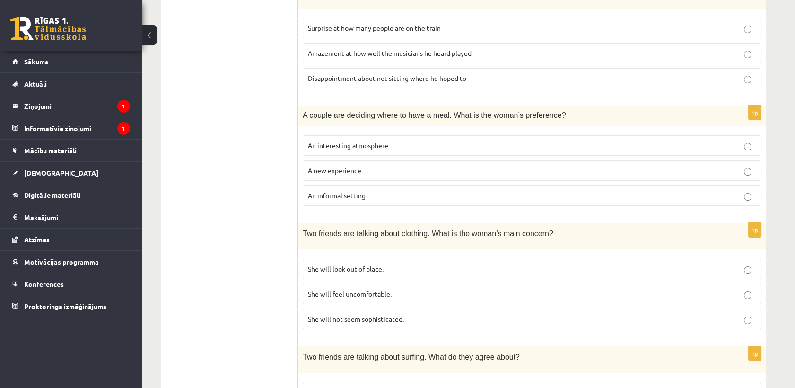
scroll to position [589, 0]
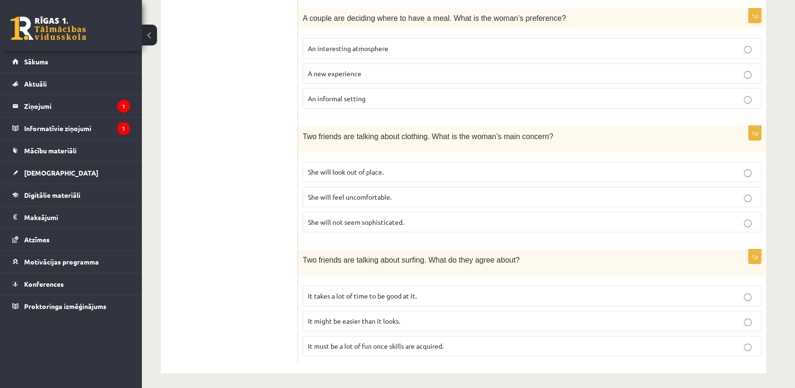
click at [337, 53] on label "An interesting atmosphere" at bounding box center [532, 48] width 459 height 20
click at [352, 200] on label "She will feel uncomfortable." at bounding box center [532, 197] width 459 height 20
click at [396, 281] on fieldset "It takes a lot of time to be good at it. It might be easier than it looks. It m…" at bounding box center [532, 320] width 459 height 78
click at [396, 298] on label "It takes a lot of time to be good at it." at bounding box center [532, 296] width 459 height 20
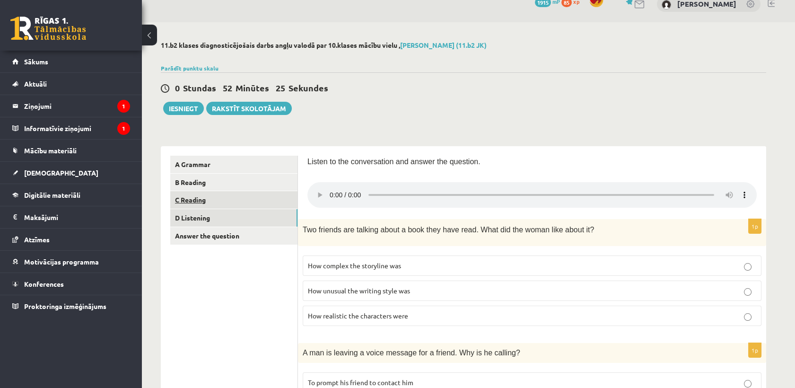
scroll to position [11, 0]
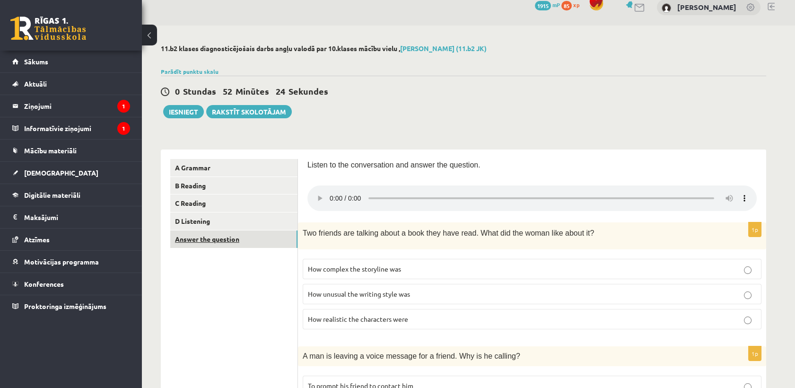
click at [219, 239] on link "Answer the question" at bounding box center [233, 238] width 127 height 17
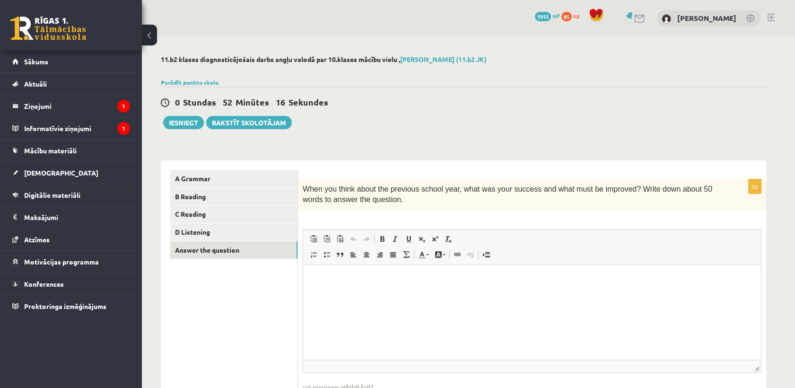
scroll to position [0, 0]
click at [361, 292] on html at bounding box center [532, 278] width 458 height 29
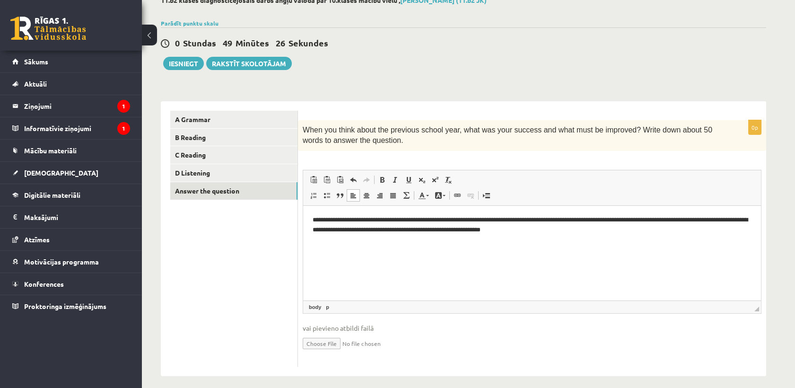
scroll to position [66, 0]
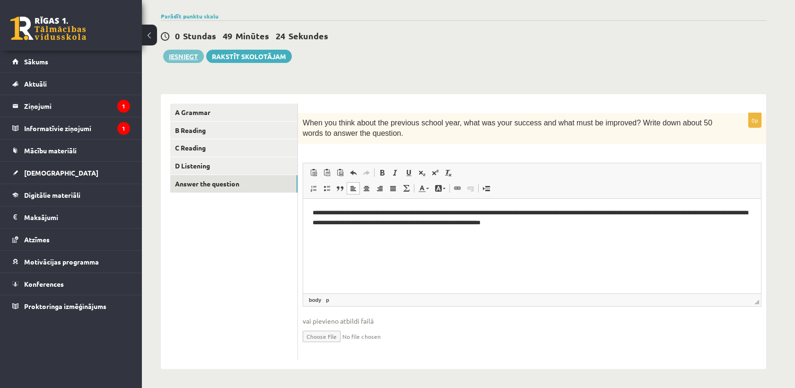
click at [197, 54] on button "Iesniegt" at bounding box center [183, 56] width 41 height 13
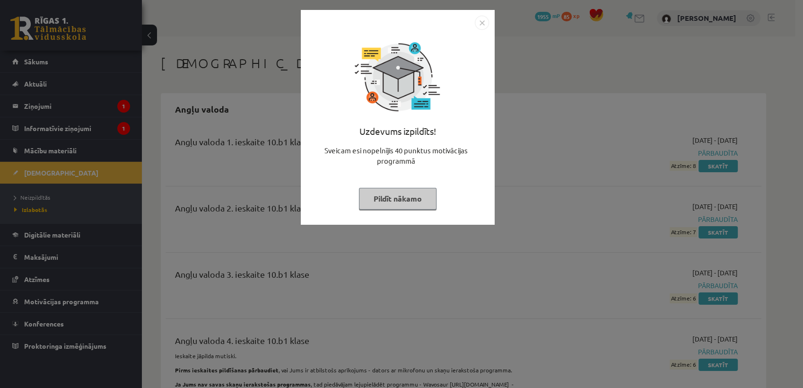
click at [723, 56] on div "Uzdevums izpildīts! Sveicam esi nopelnījis 40 punktus motivācijas programmā Pil…" at bounding box center [401, 194] width 803 height 388
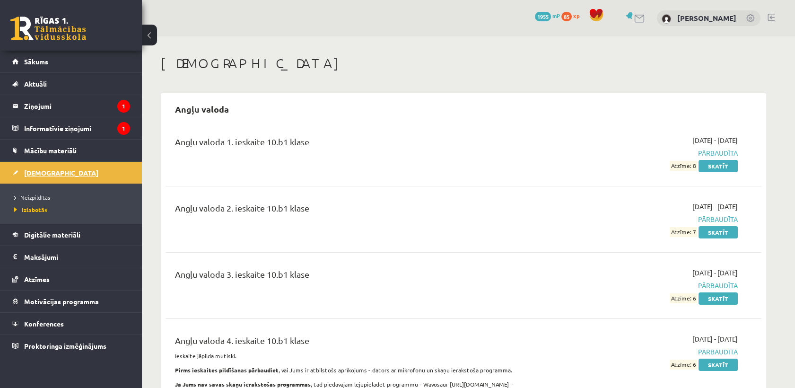
click at [87, 170] on link "[DEMOGRAPHIC_DATA]" at bounding box center [71, 173] width 118 height 22
